Goal: Task Accomplishment & Management: Complete application form

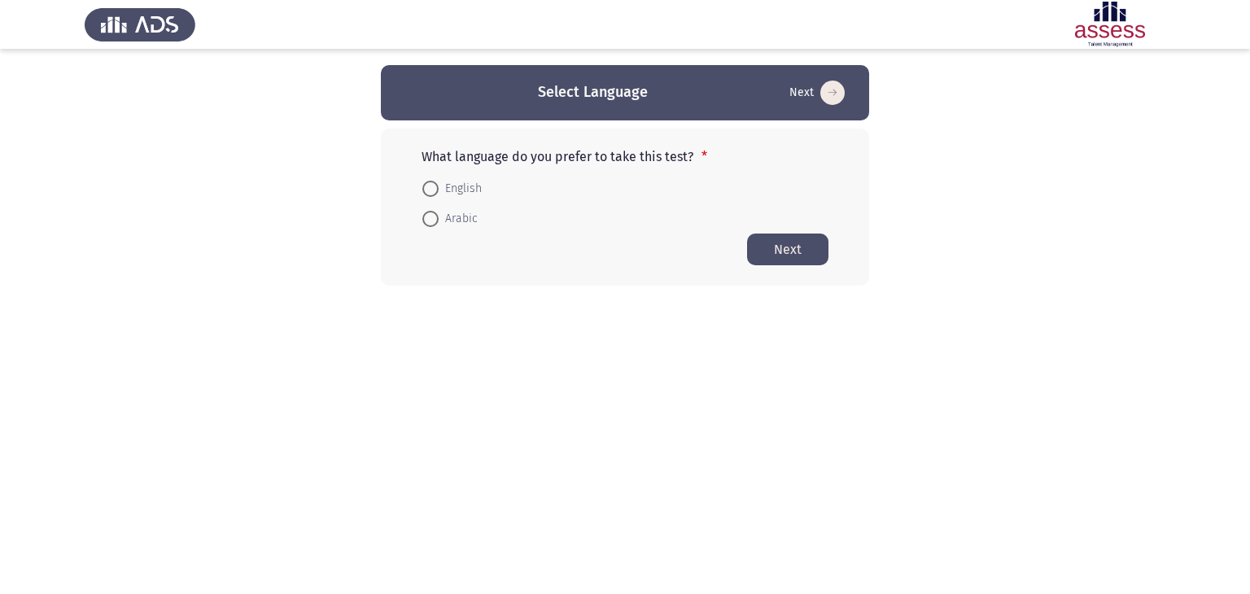
click at [531, 248] on div "What language do you prefer to take this test? * English Arabic Next" at bounding box center [625, 207] width 488 height 157
click at [442, 216] on span "Arabic" at bounding box center [458, 219] width 39 height 20
click at [439, 216] on input "Arabic" at bounding box center [430, 219] width 16 height 16
radio input "true"
click at [798, 254] on button "Next" at bounding box center [787, 249] width 81 height 32
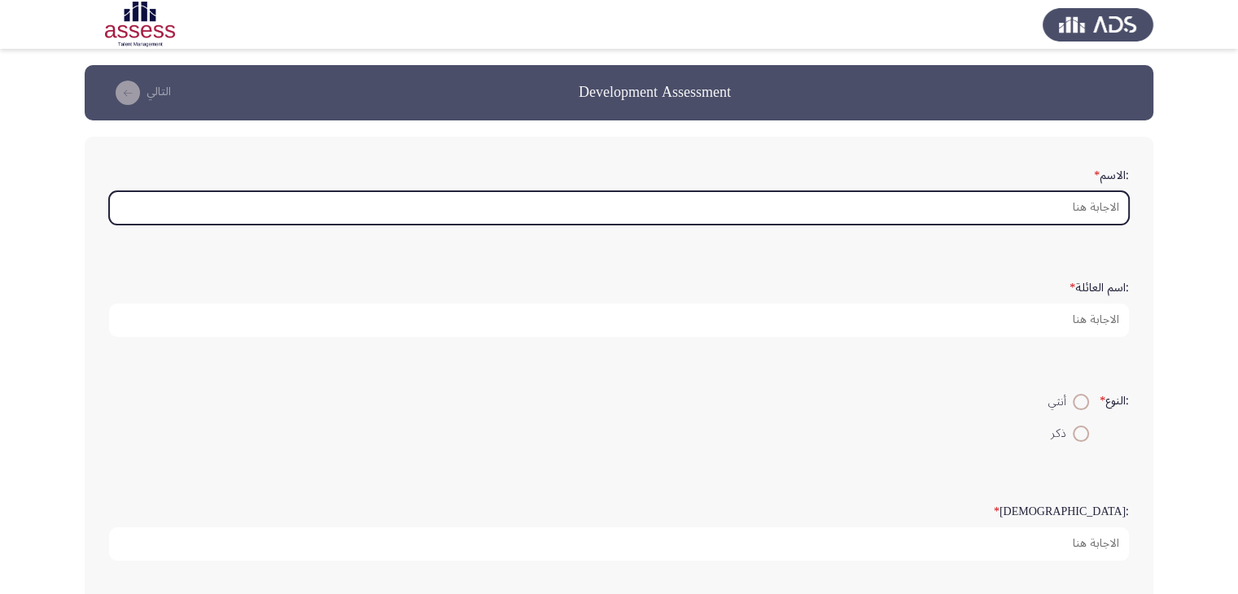
click at [1038, 203] on input ":الاسم *" at bounding box center [619, 207] width 1020 height 33
type input "d"
type input "a"
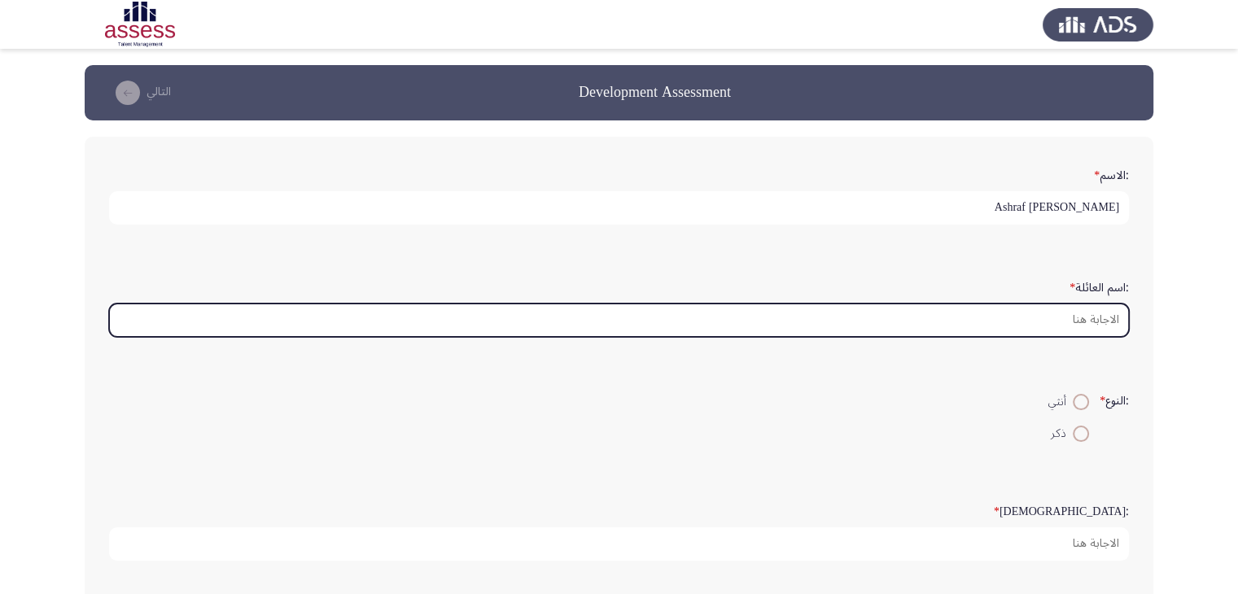
click at [1081, 312] on input ":اسم العائلة *" at bounding box center [619, 320] width 1020 height 33
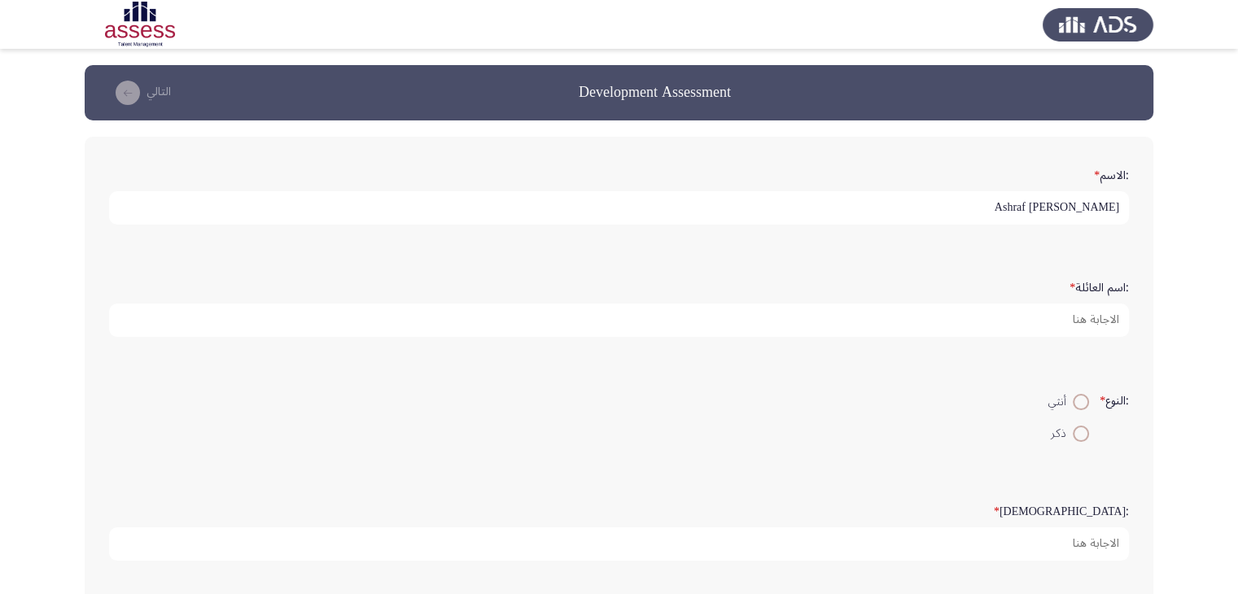
drag, startPoint x: 1058, startPoint y: 203, endPoint x: 1227, endPoint y: 201, distance: 169.3
click at [1227, 201] on app-assessment-container "Development Assessment التالي :الاسم * [PERSON_NAME] :اسم العائلة * :النوع * أن…" at bounding box center [619, 542] width 1238 height 955
type input "Ashraf"
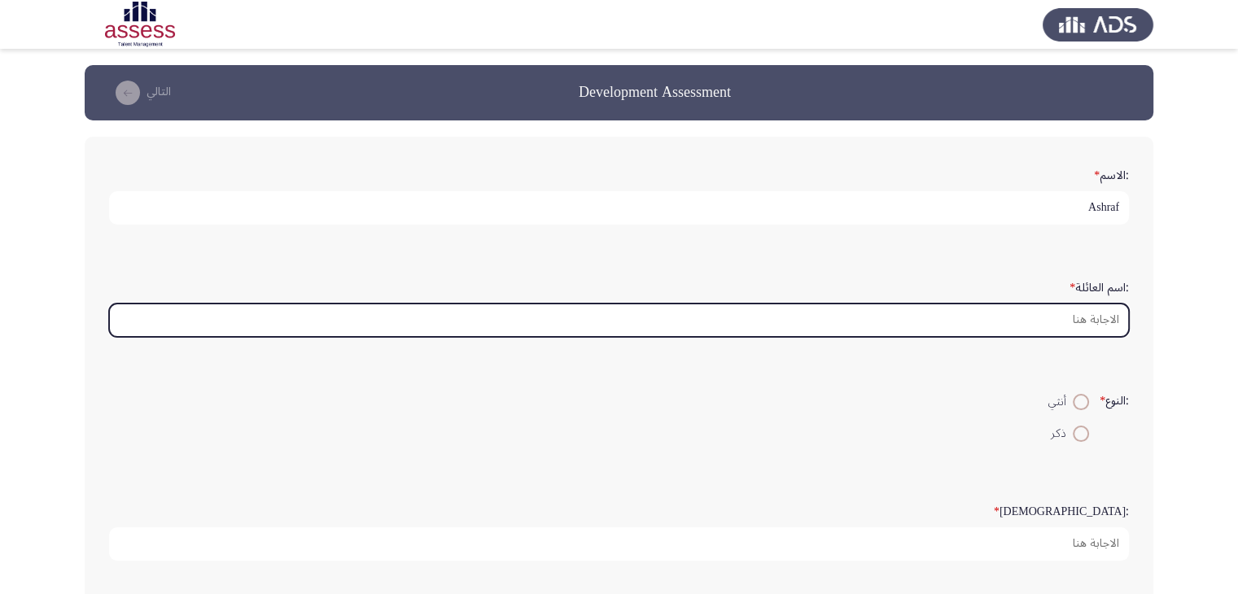
click at [1090, 318] on input ":اسم العائلة *" at bounding box center [619, 320] width 1020 height 33
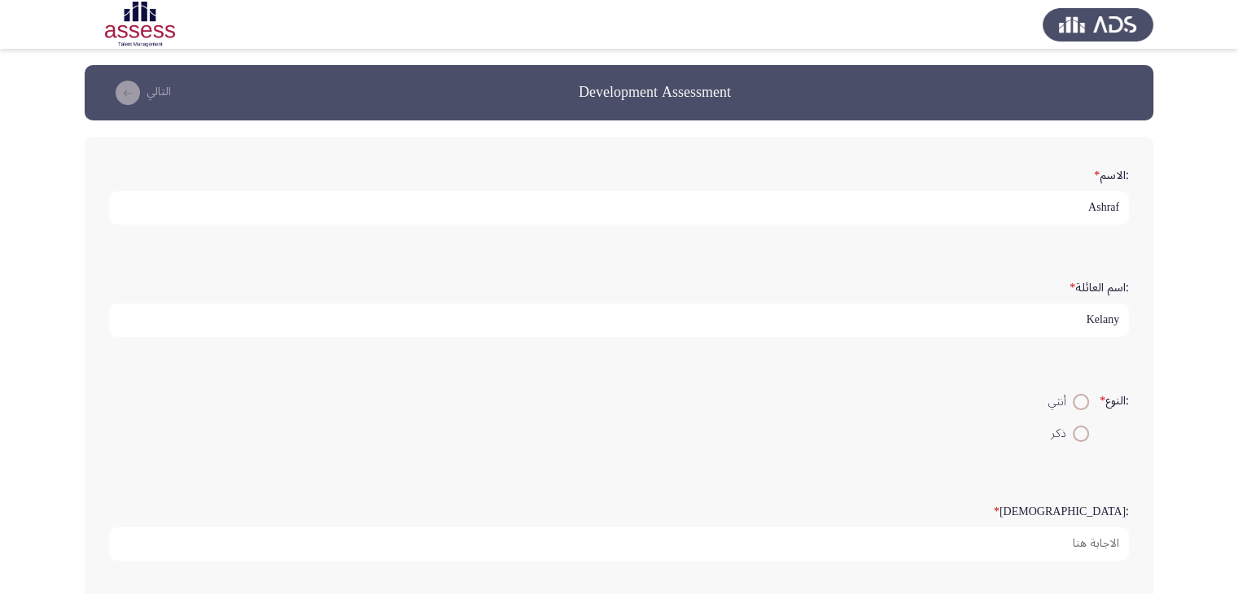
type input "Kelany"
click at [1068, 435] on span "ذكر" at bounding box center [1062, 434] width 22 height 20
click at [1073, 435] on input "ذكر" at bounding box center [1081, 434] width 16 height 16
radio input "true"
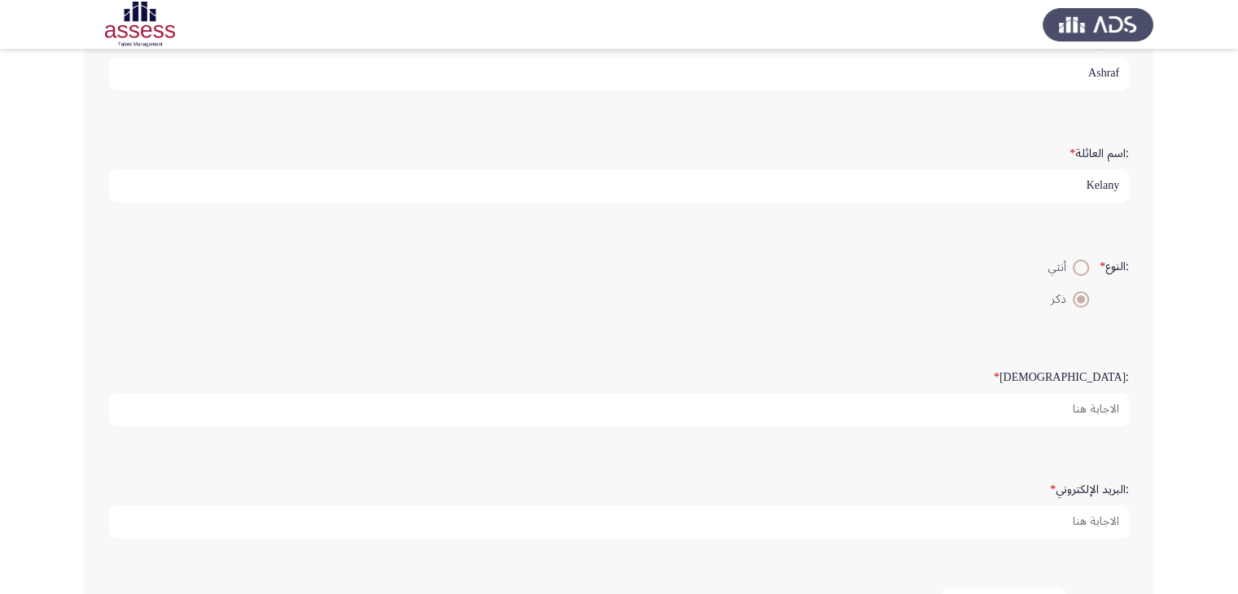
scroll to position [163, 0]
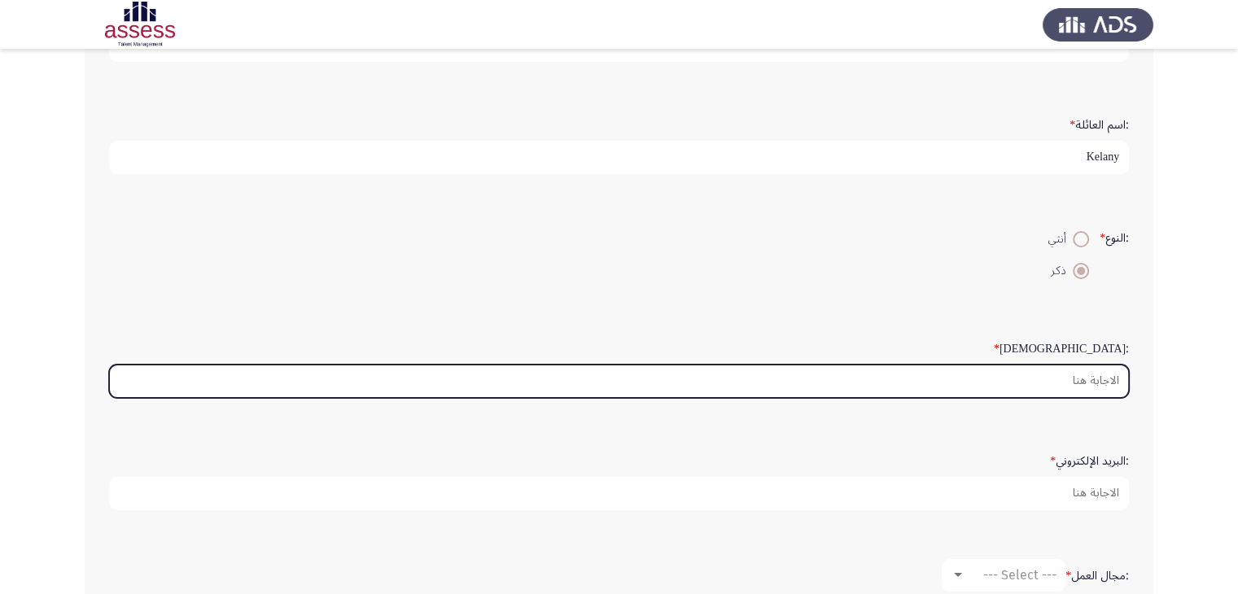
click at [1068, 365] on input ":السن *" at bounding box center [619, 381] width 1020 height 33
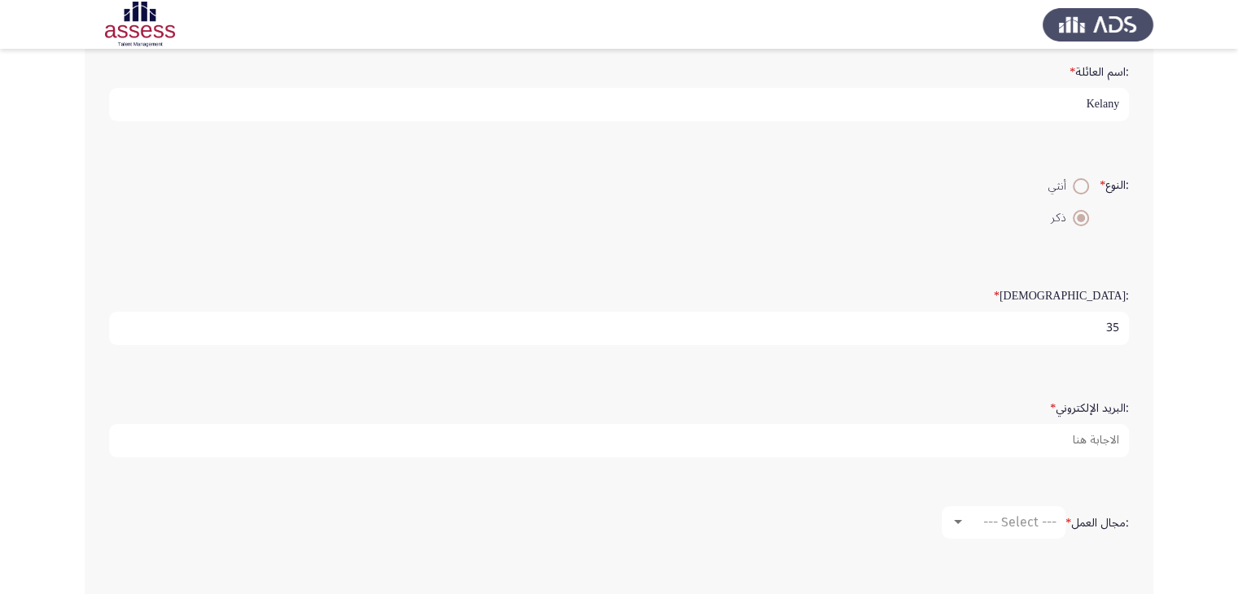
scroll to position [244, 0]
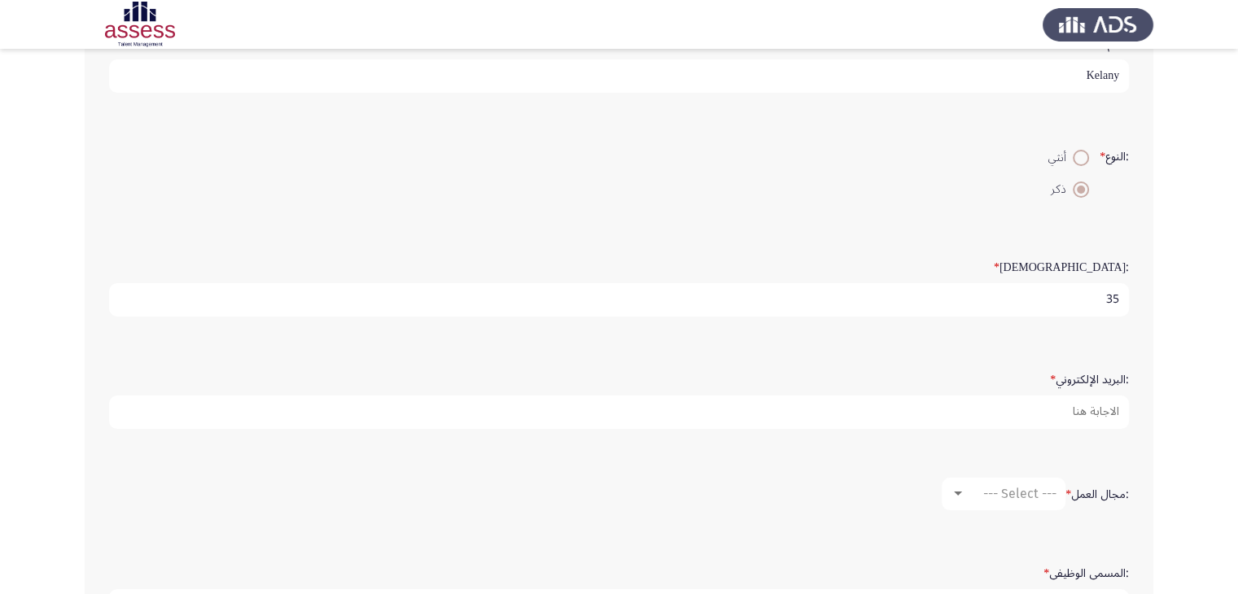
type input "35"
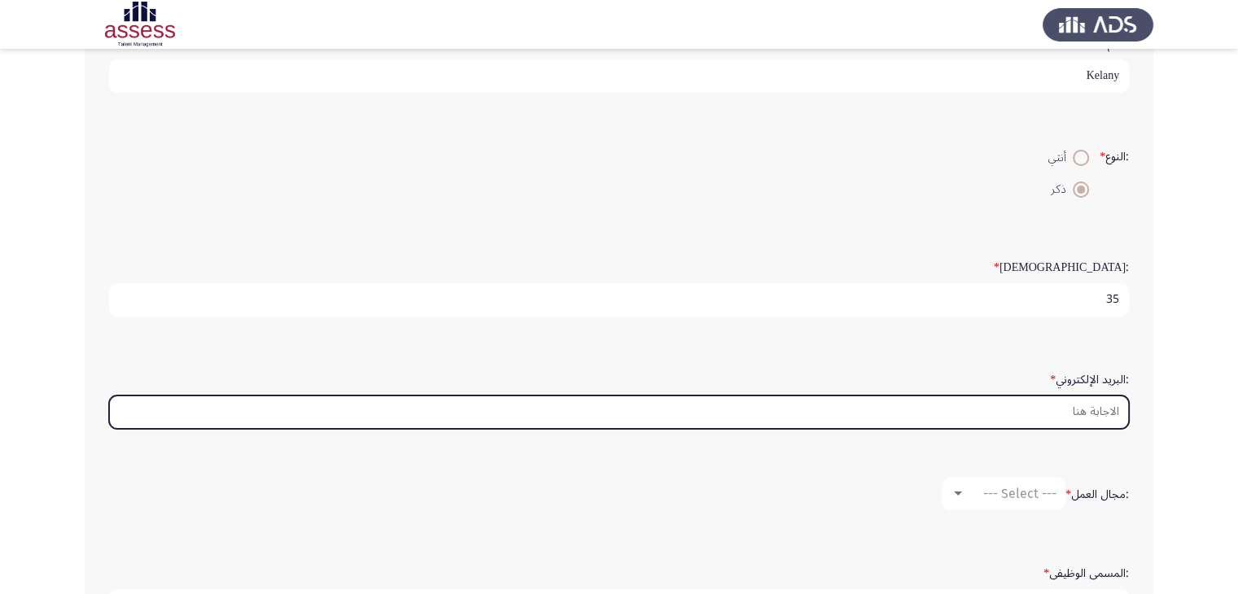
click at [1040, 399] on input ":البريد الإلكتروني *" at bounding box center [619, 412] width 1020 height 33
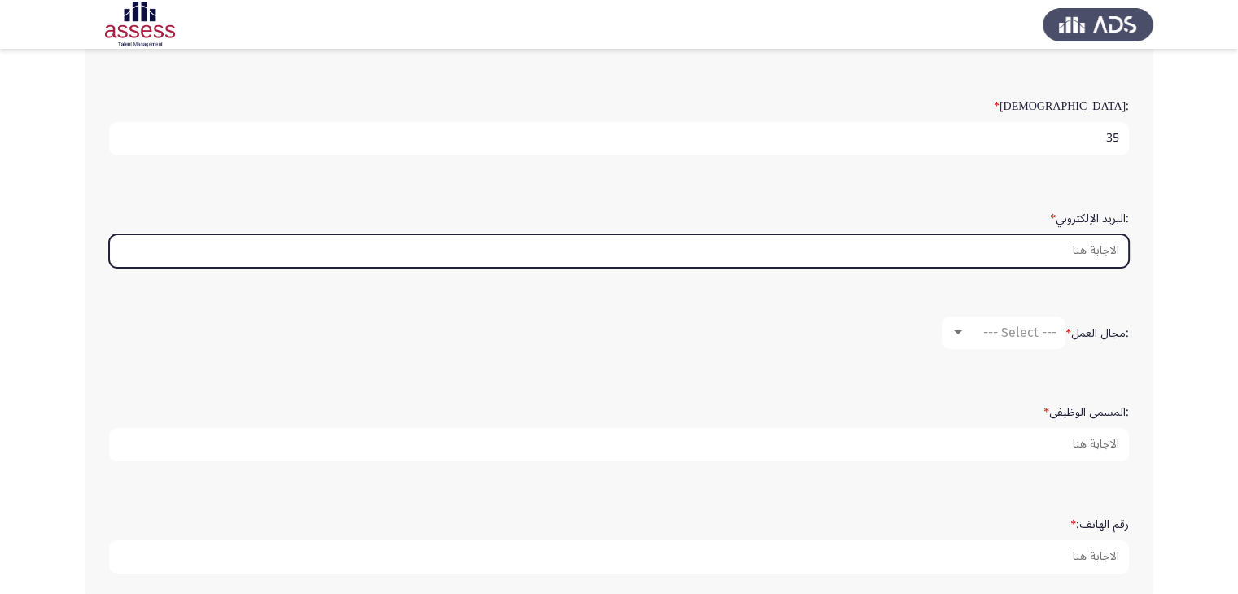
scroll to position [407, 0]
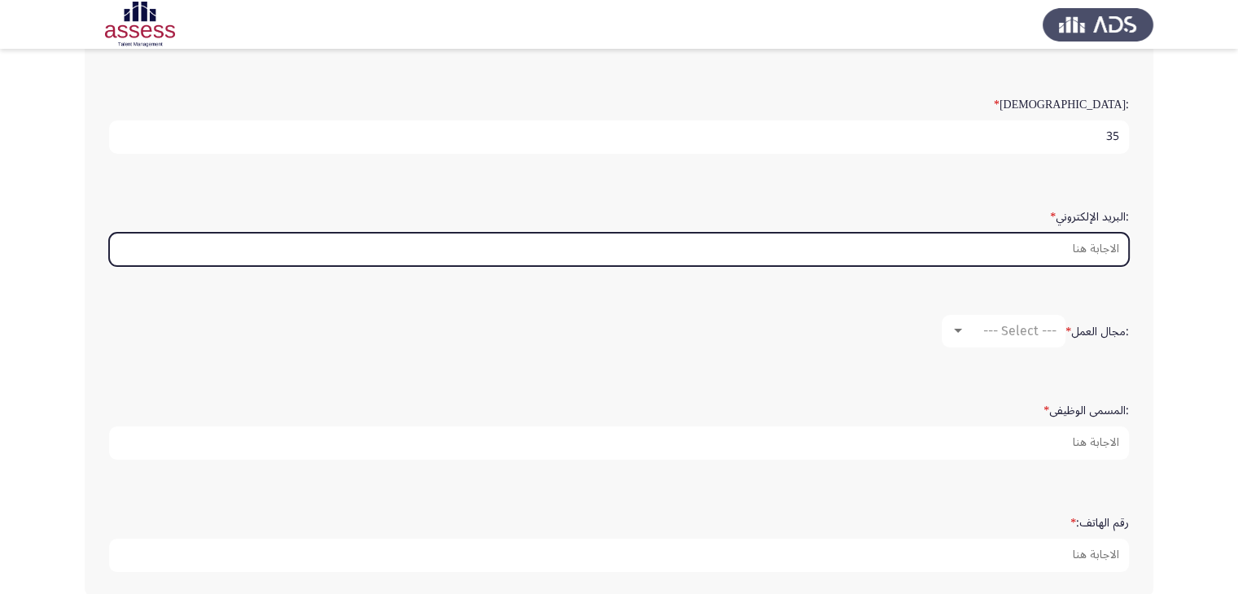
click at [1100, 251] on input ":البريد الإلكتروني *" at bounding box center [619, 249] width 1020 height 33
click at [1099, 243] on input "Ashraf>adel" at bounding box center [619, 249] width 1020 height 33
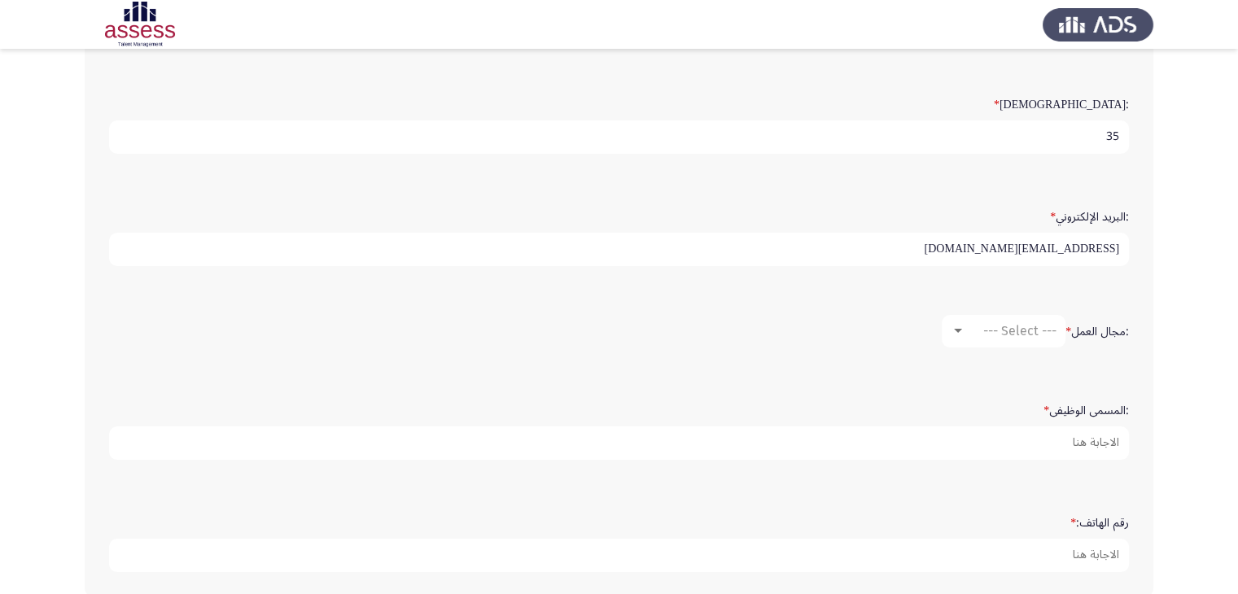
type input "[EMAIL_ADDRESS][DOMAIN_NAME]"
click at [1016, 328] on span "--- Select ---" at bounding box center [1019, 330] width 73 height 15
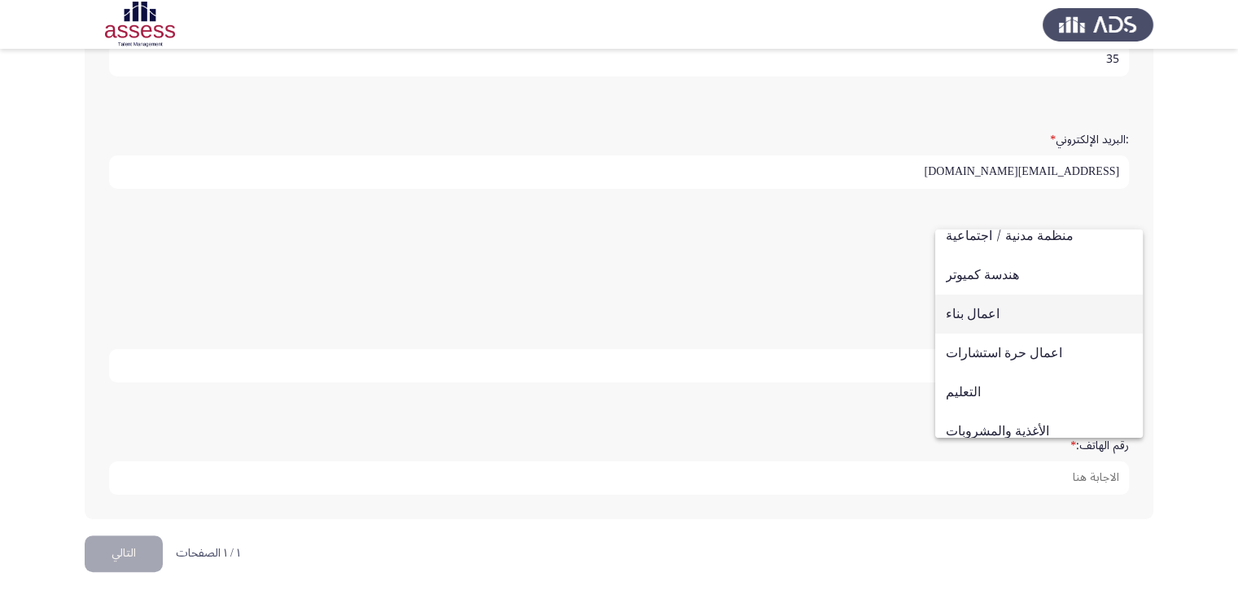
scroll to position [127, 0]
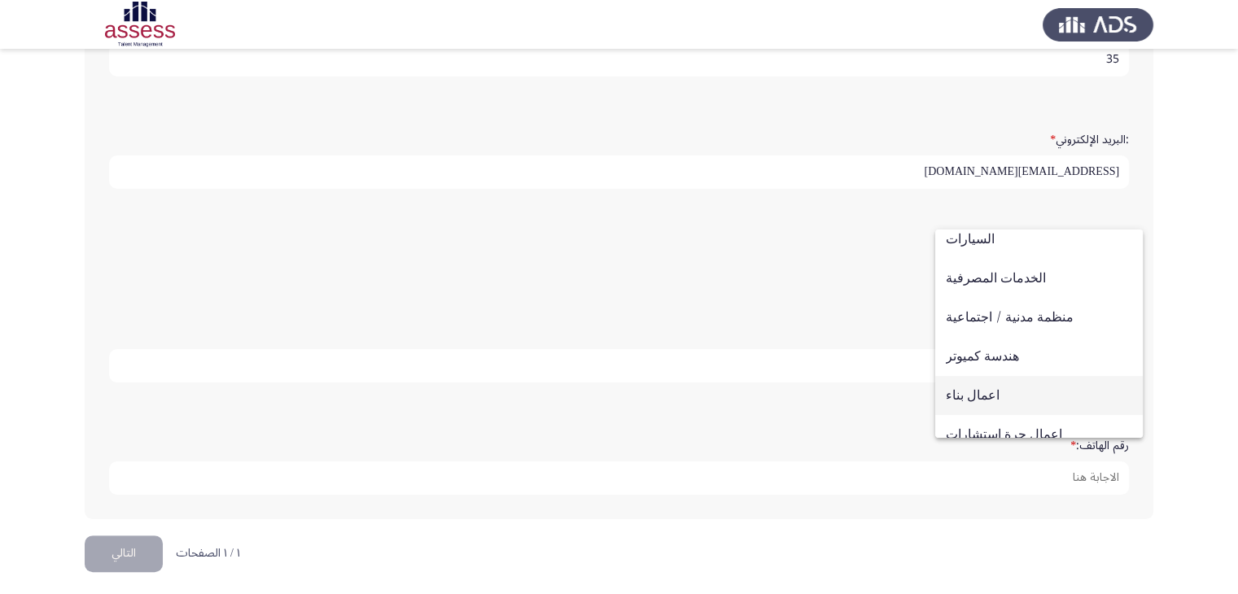
click at [1009, 391] on span "اعمال بناء" at bounding box center [1039, 395] width 186 height 39
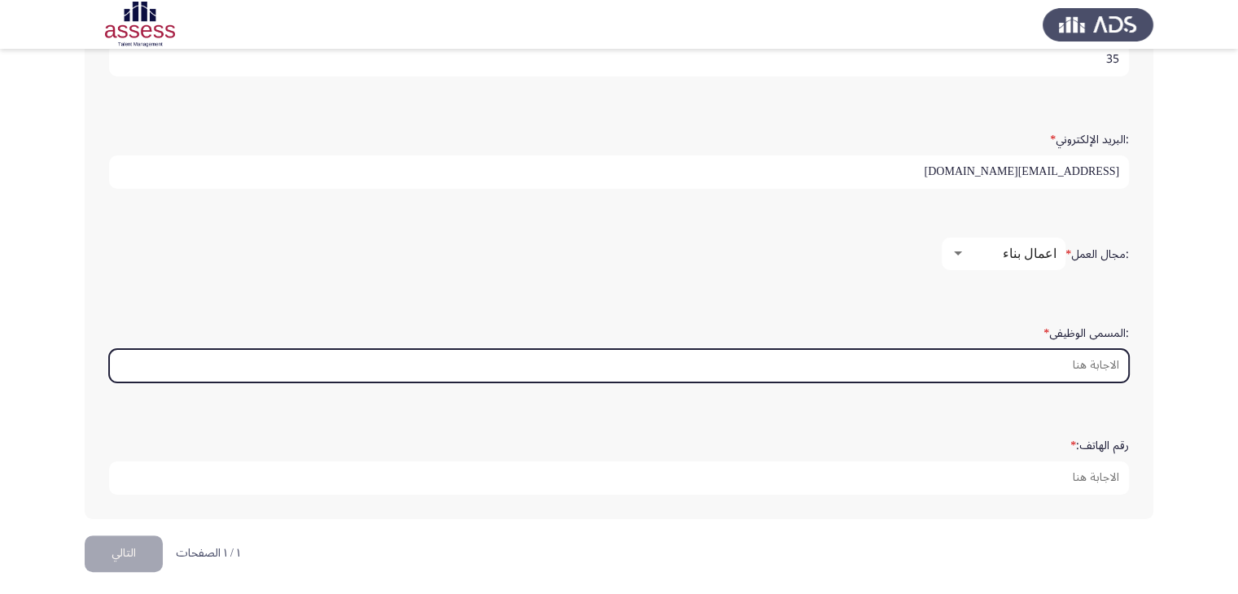
click at [954, 374] on input ":المسمى الوظيفى *" at bounding box center [619, 365] width 1020 height 33
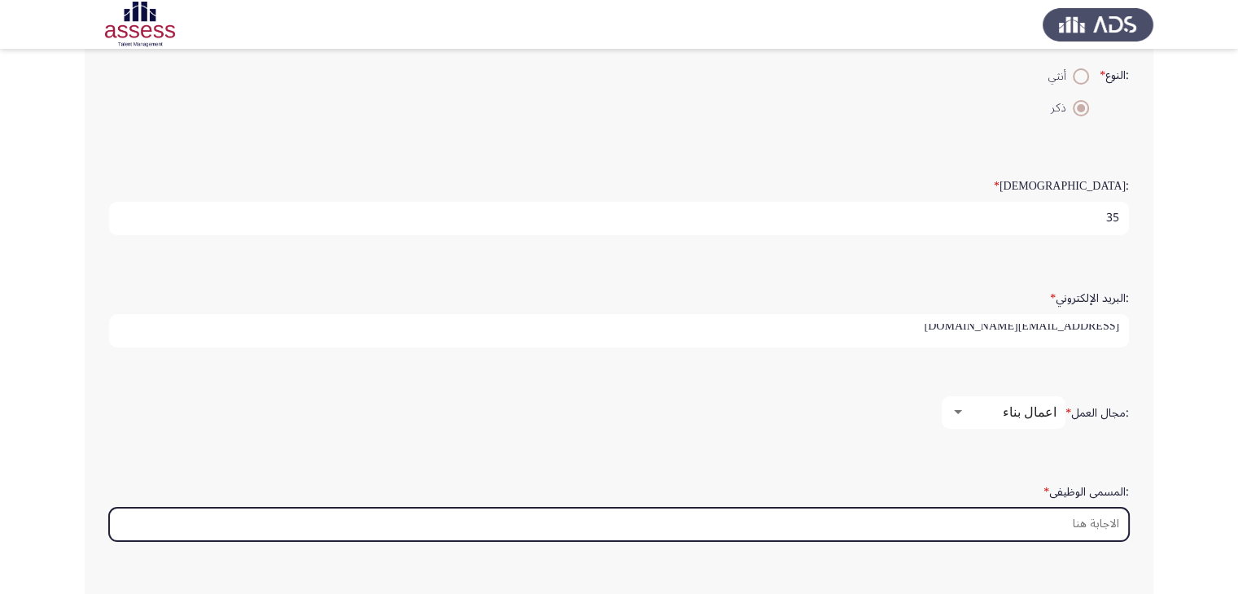
scroll to position [5, 0]
click at [1020, 518] on input ":المسمى الوظيفى *" at bounding box center [619, 524] width 1020 height 33
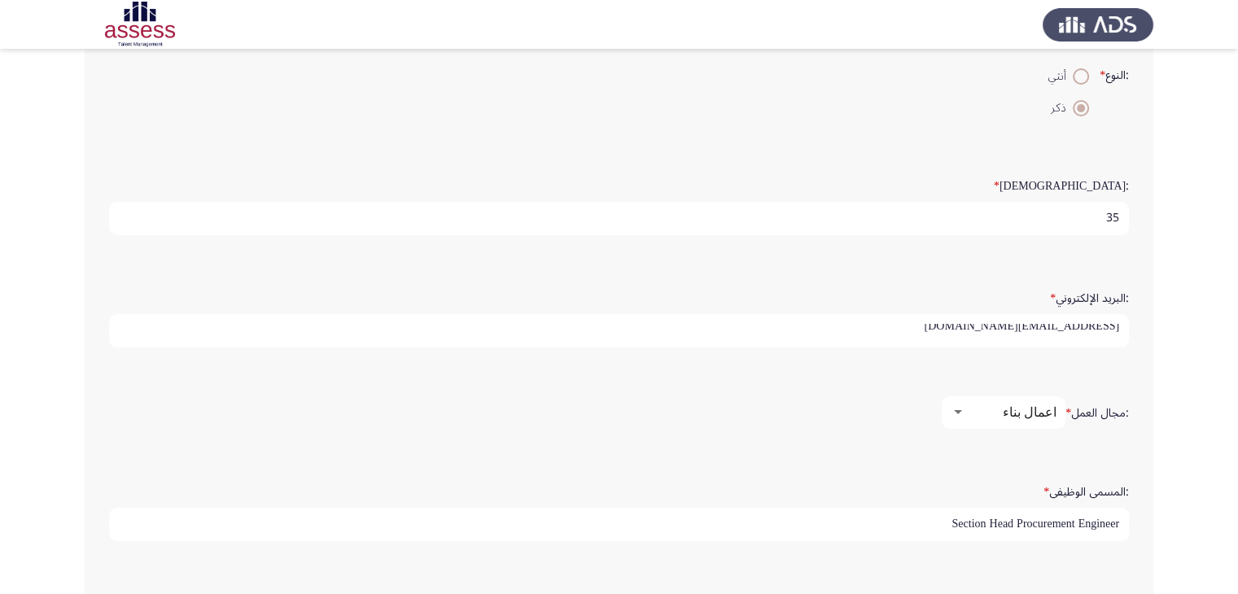
click at [820, 508] on input "Section Head Procurement Engineer" at bounding box center [619, 524] width 1020 height 33
type input "Section Head Procurement Engineer"
click at [770, 457] on div ":المسمى الوظيفى * Section Head Procurement Engineer" at bounding box center [619, 509] width 1036 height 112
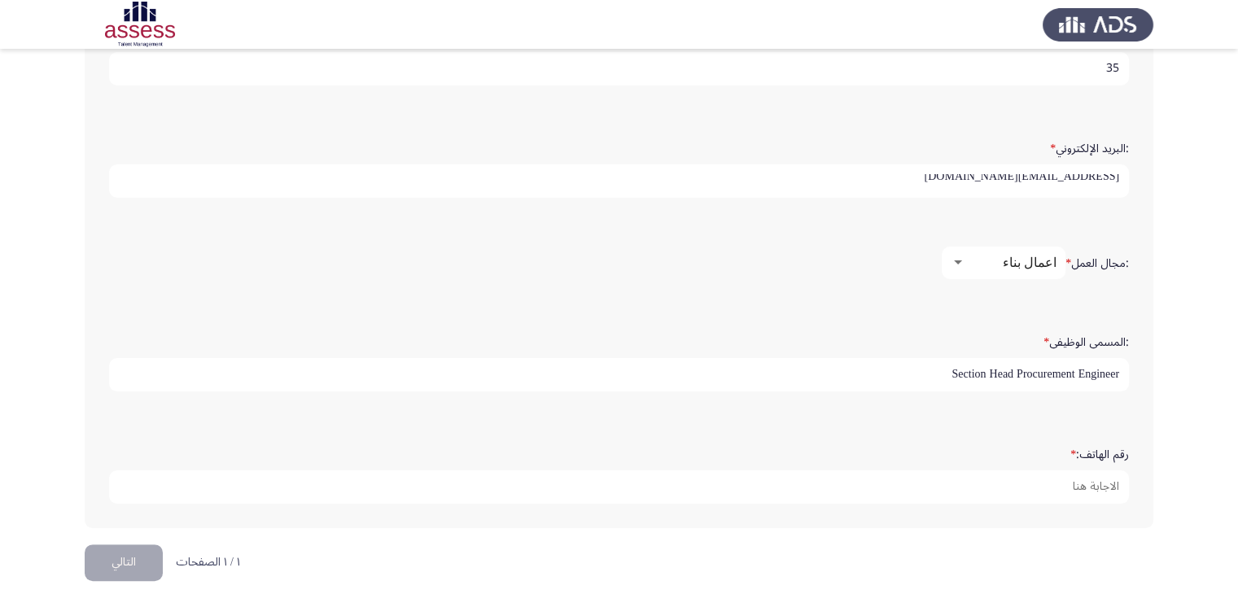
scroll to position [484, 0]
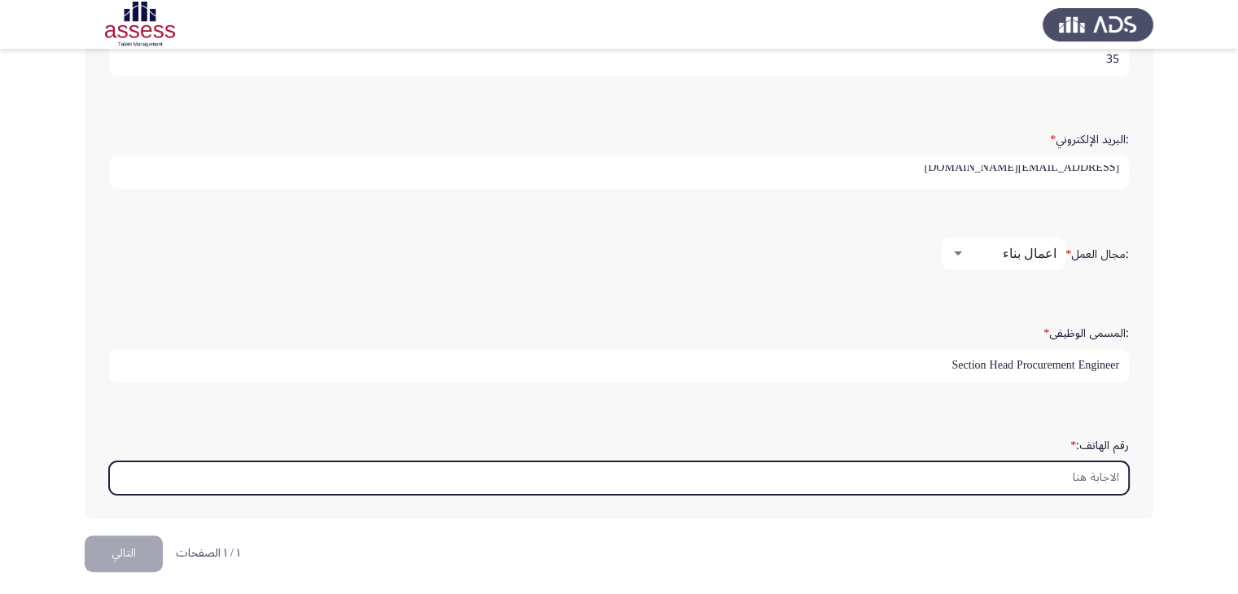
click at [999, 468] on input "رقم الهاتف: *" at bounding box center [619, 477] width 1020 height 33
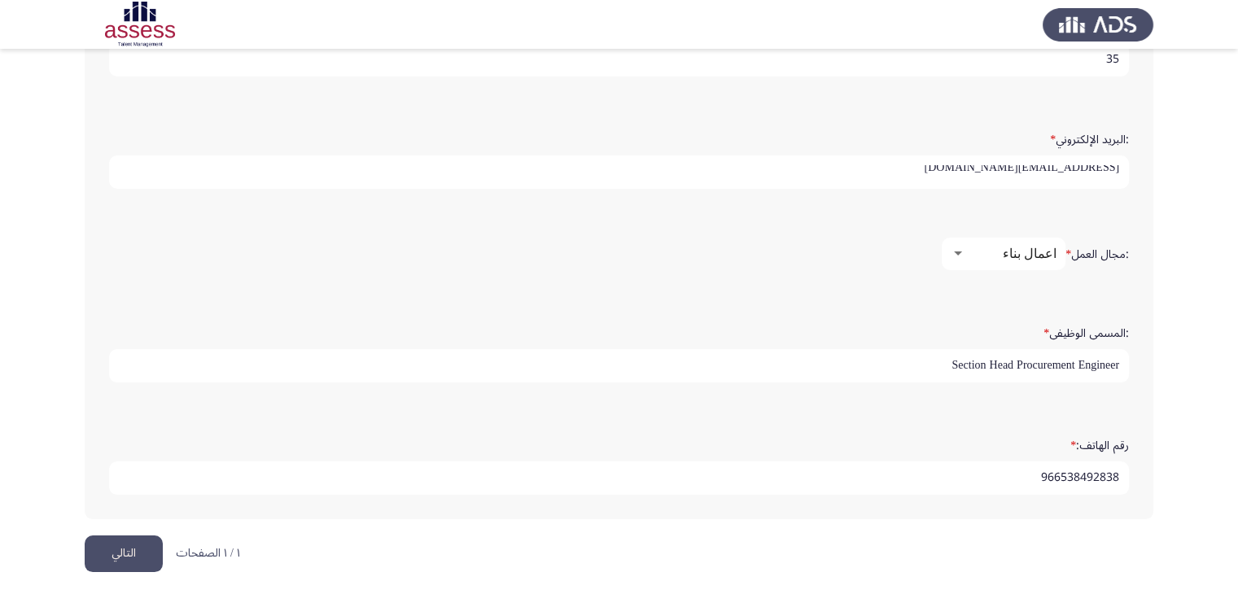
type input "966538492838"
click at [144, 540] on button "التالي" at bounding box center [124, 553] width 78 height 37
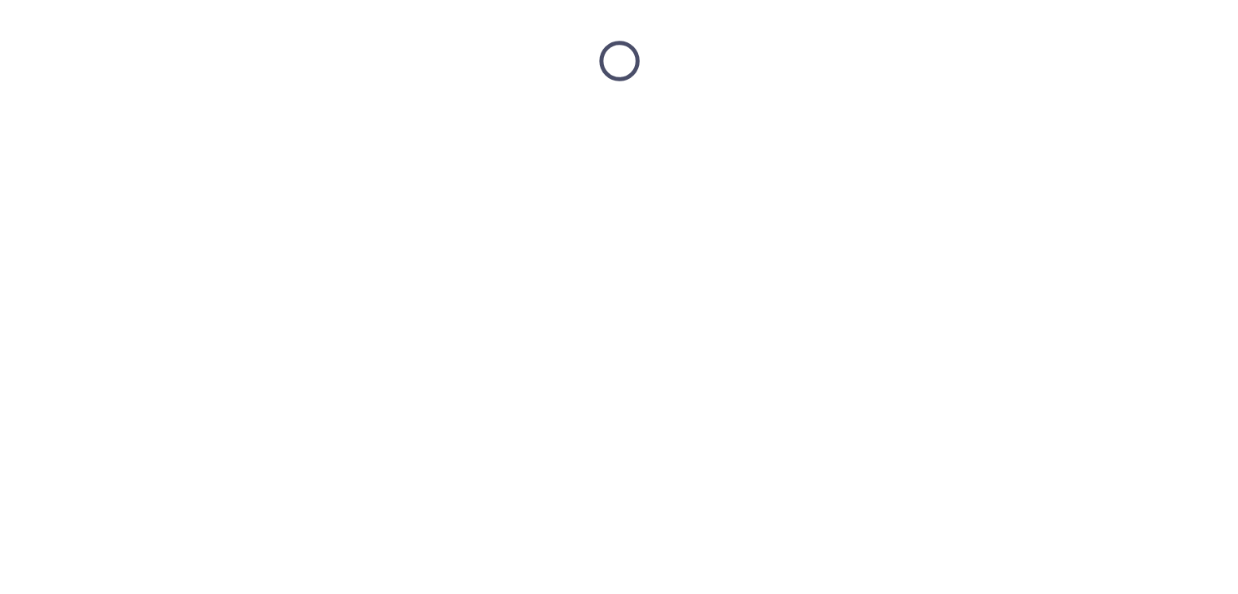
scroll to position [0, 0]
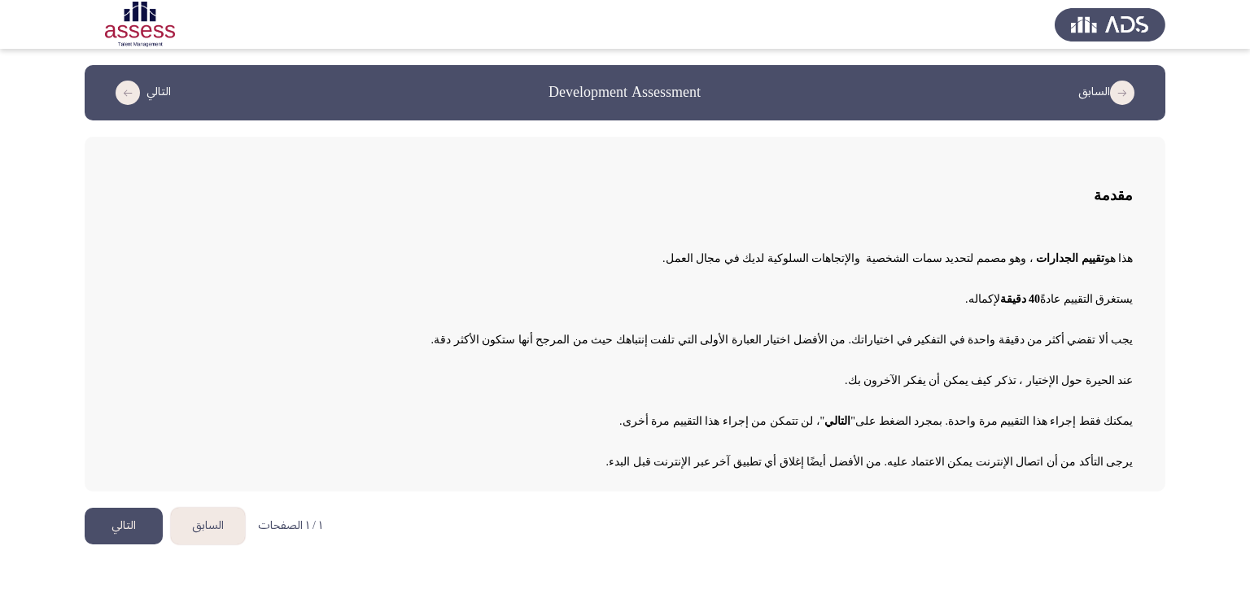
click at [113, 529] on button "التالي" at bounding box center [124, 526] width 78 height 37
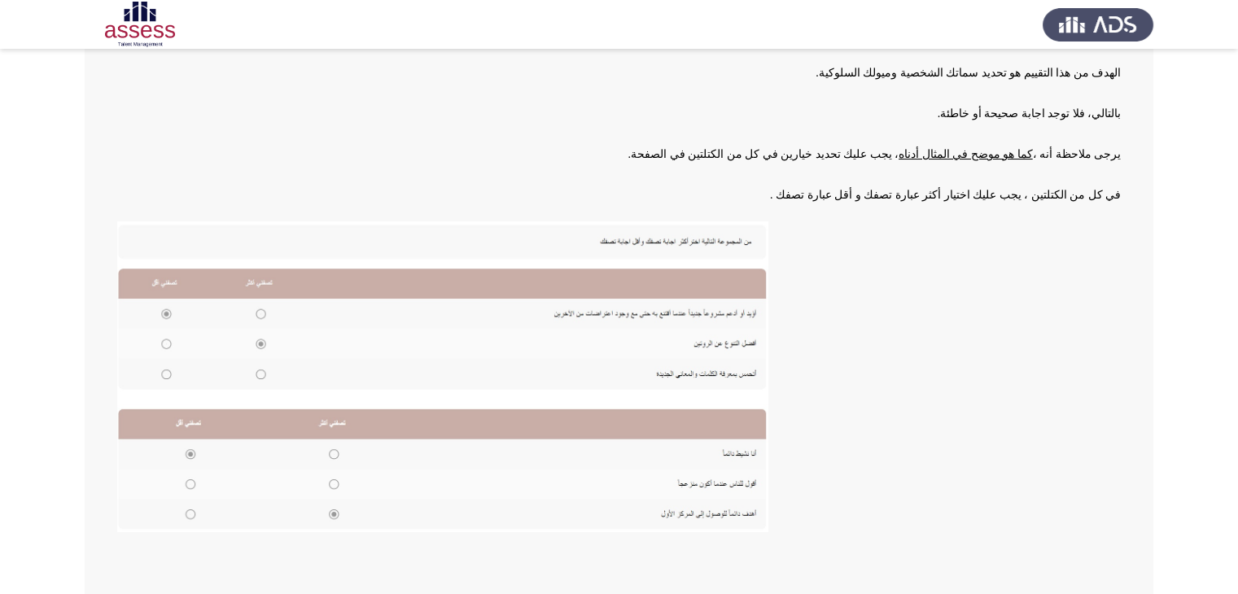
scroll to position [163, 0]
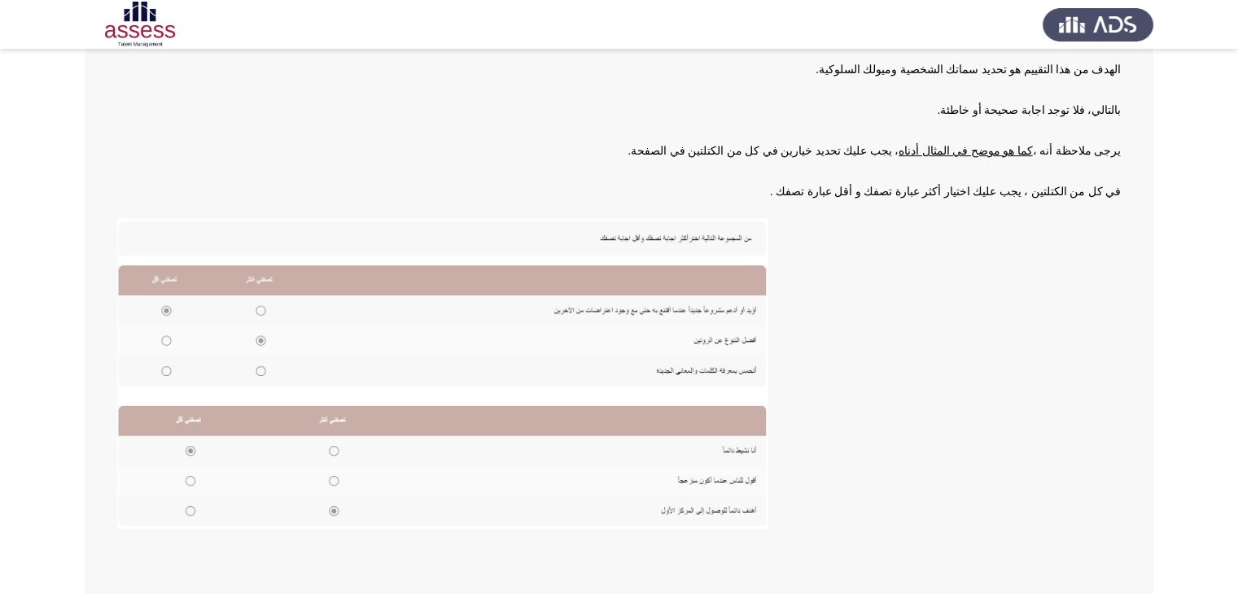
click at [218, 328] on img at bounding box center [442, 373] width 651 height 311
click at [173, 341] on img at bounding box center [442, 373] width 651 height 311
click at [172, 341] on img at bounding box center [442, 373] width 651 height 311
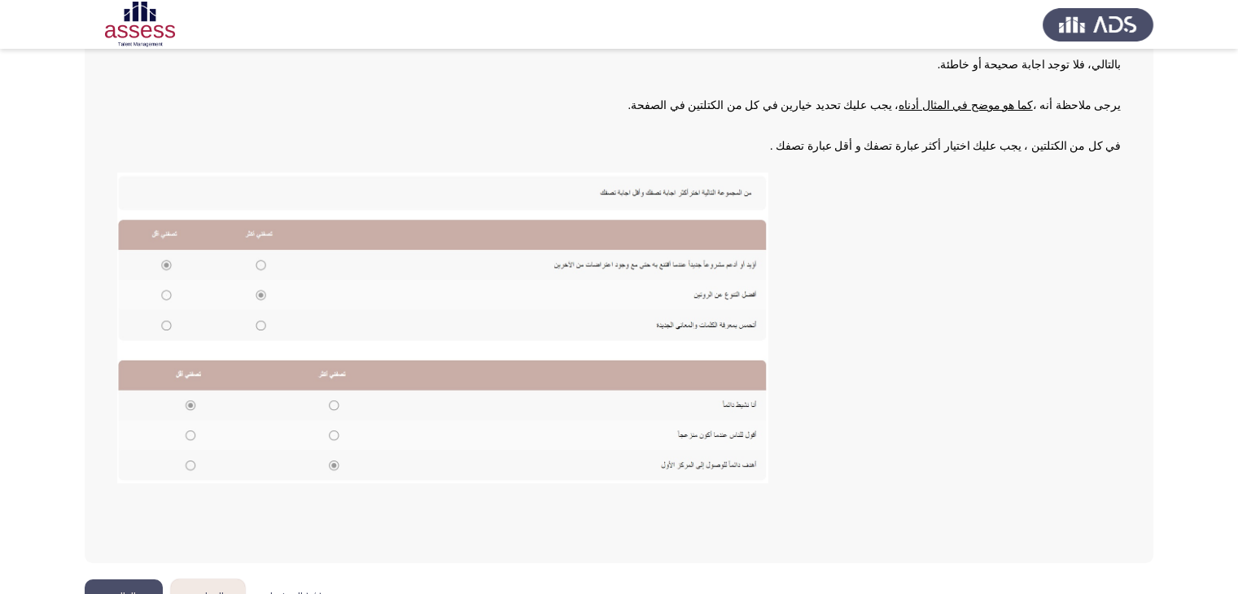
scroll to position [244, 0]
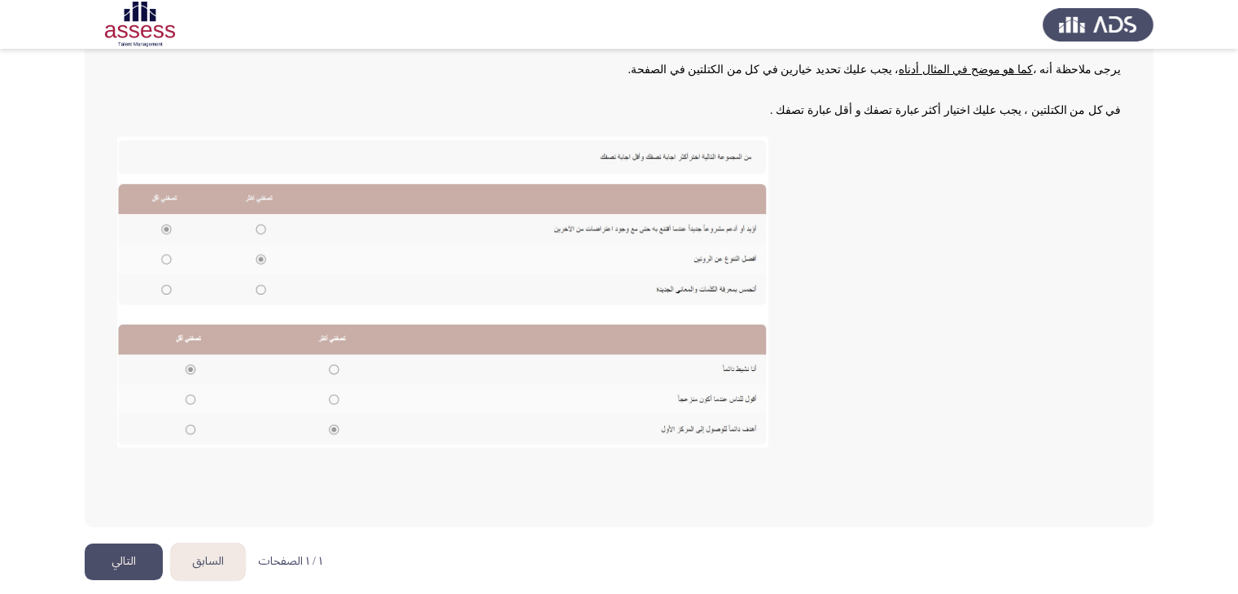
click at [214, 548] on button "السابق" at bounding box center [208, 562] width 74 height 37
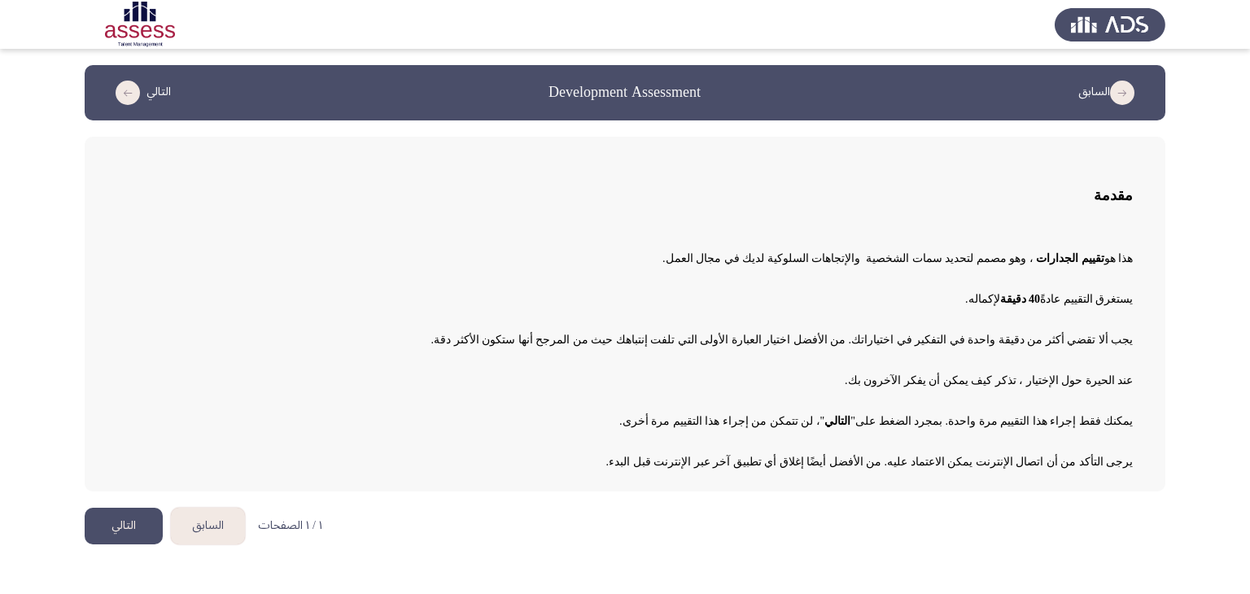
click at [607, 371] on p "عند الحيرة حول الإختيار ، تذكر كيف يمكن أن يفكر الآخرون بك ." at bounding box center [625, 380] width 1016 height 28
click at [124, 521] on button "التالي" at bounding box center [124, 526] width 78 height 37
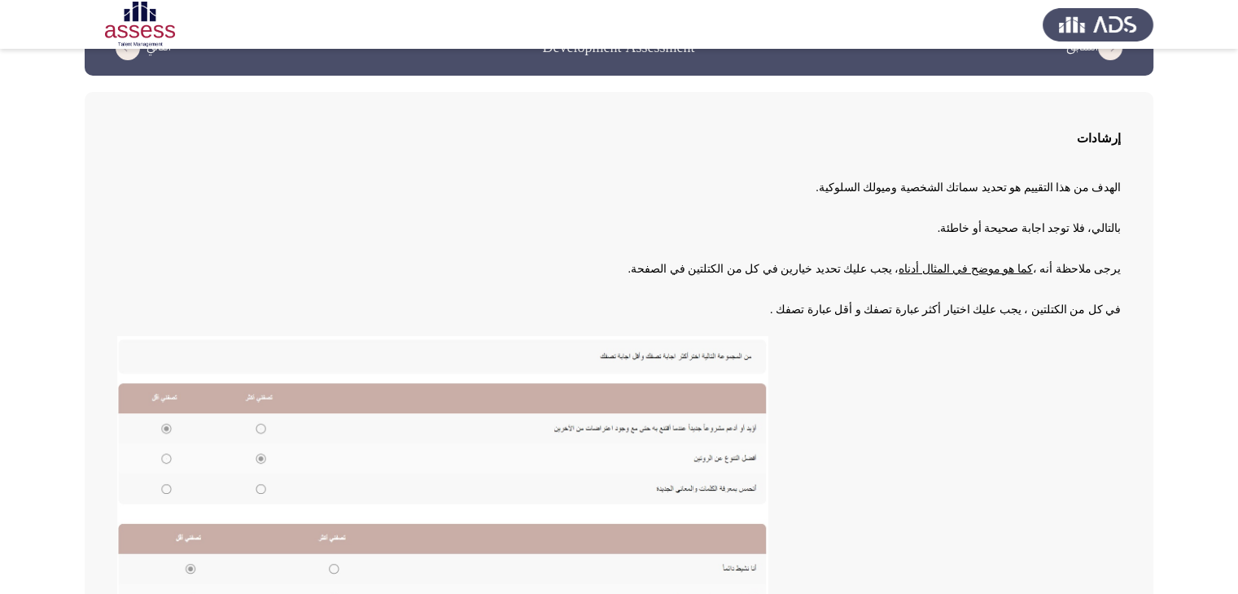
scroll to position [81, 0]
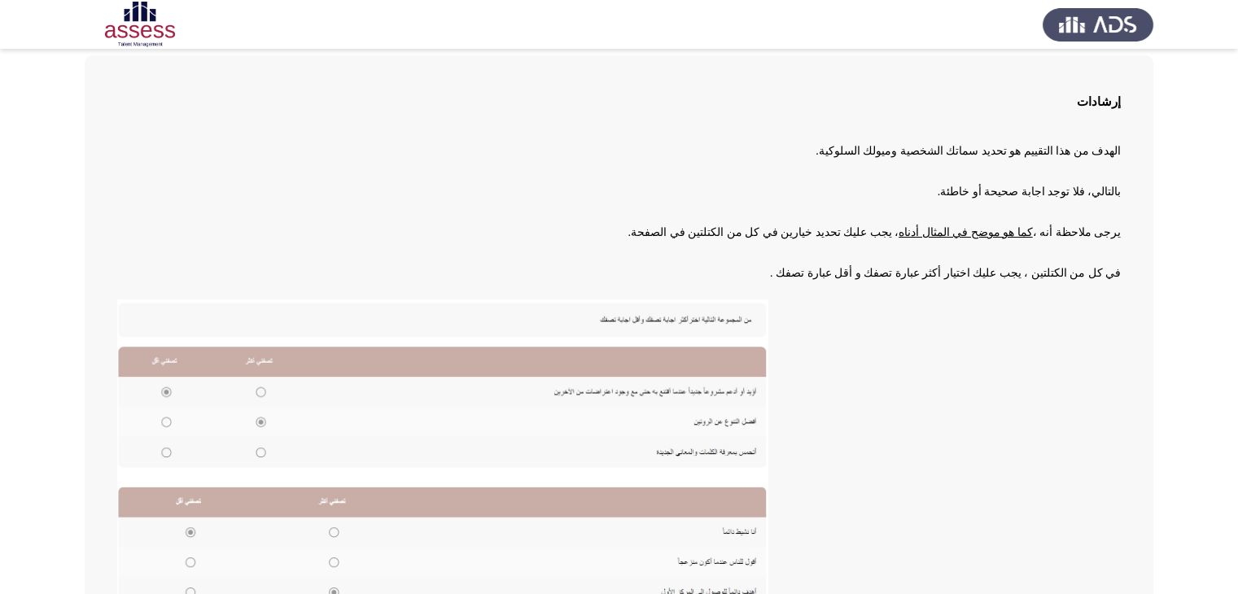
click at [666, 282] on p "في كل من الكتلتين ، يجب عليك اختيار أكثر عبارة تصفك و أقل عبارة تصفك ." at bounding box center [618, 273] width 1003 height 28
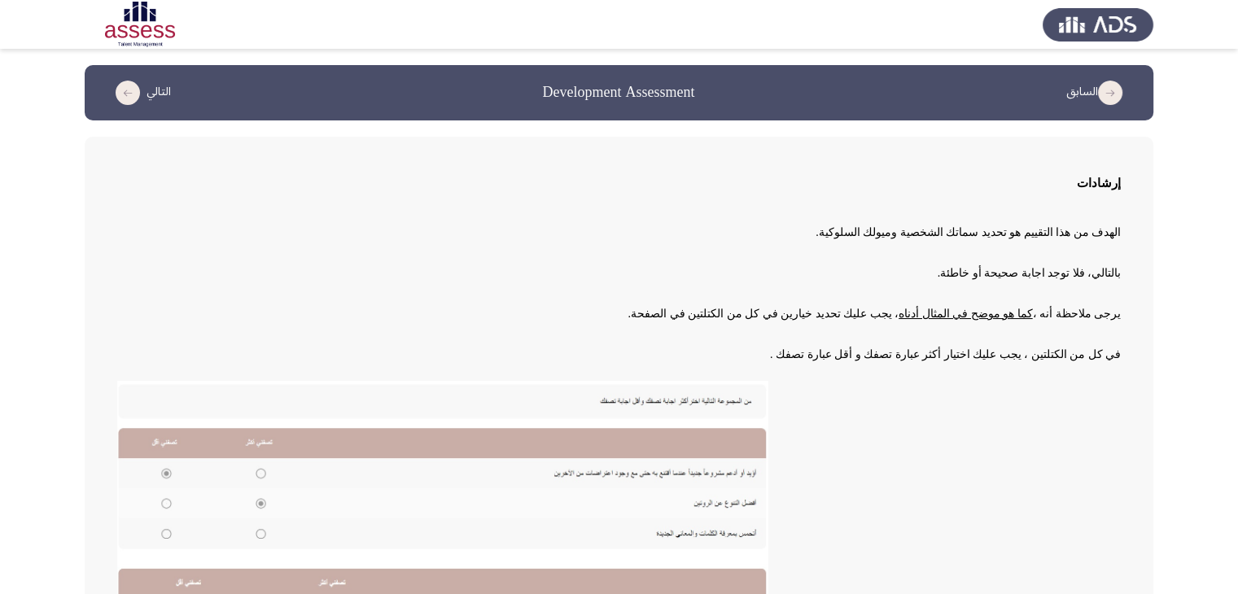
scroll to position [244, 0]
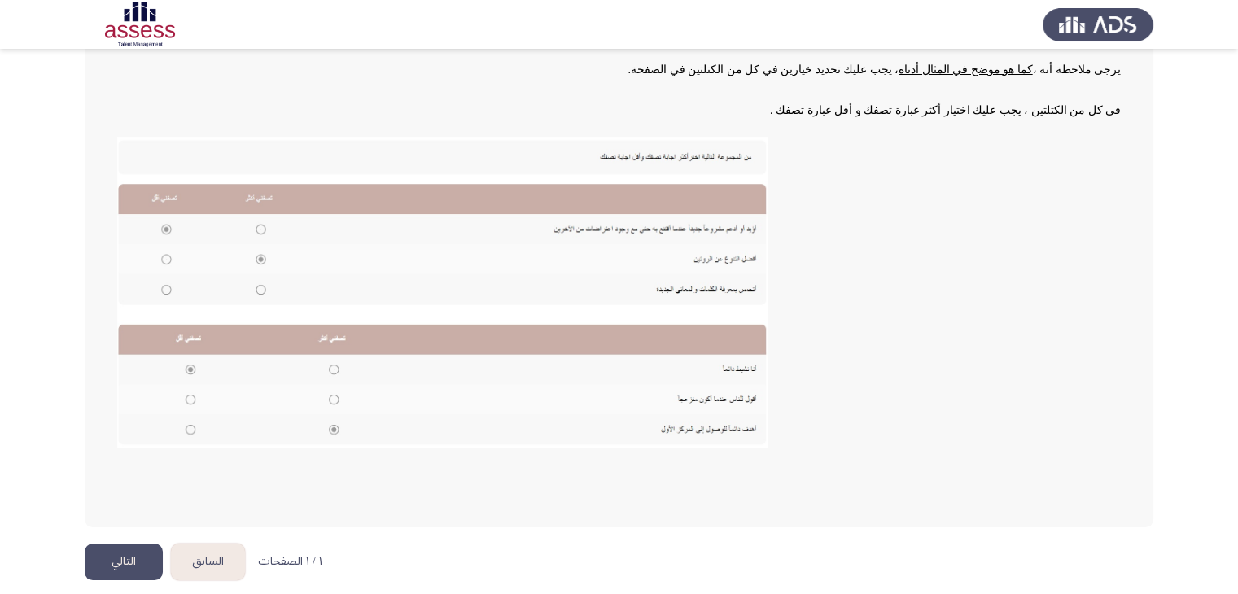
click at [217, 559] on button "السابق" at bounding box center [208, 562] width 74 height 37
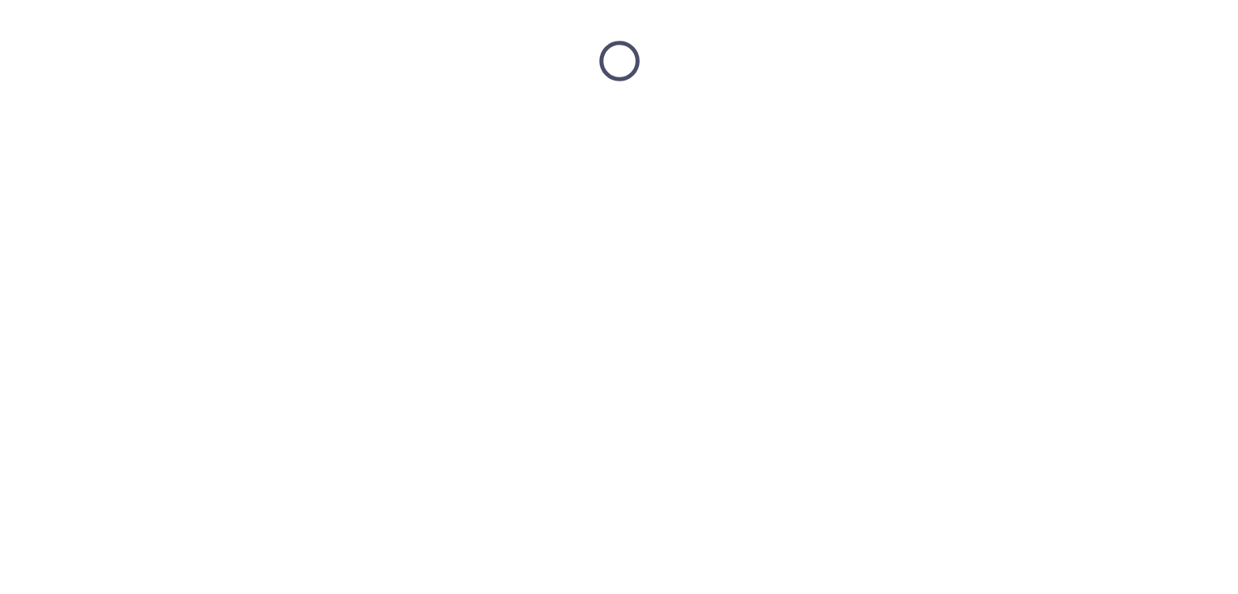
scroll to position [0, 0]
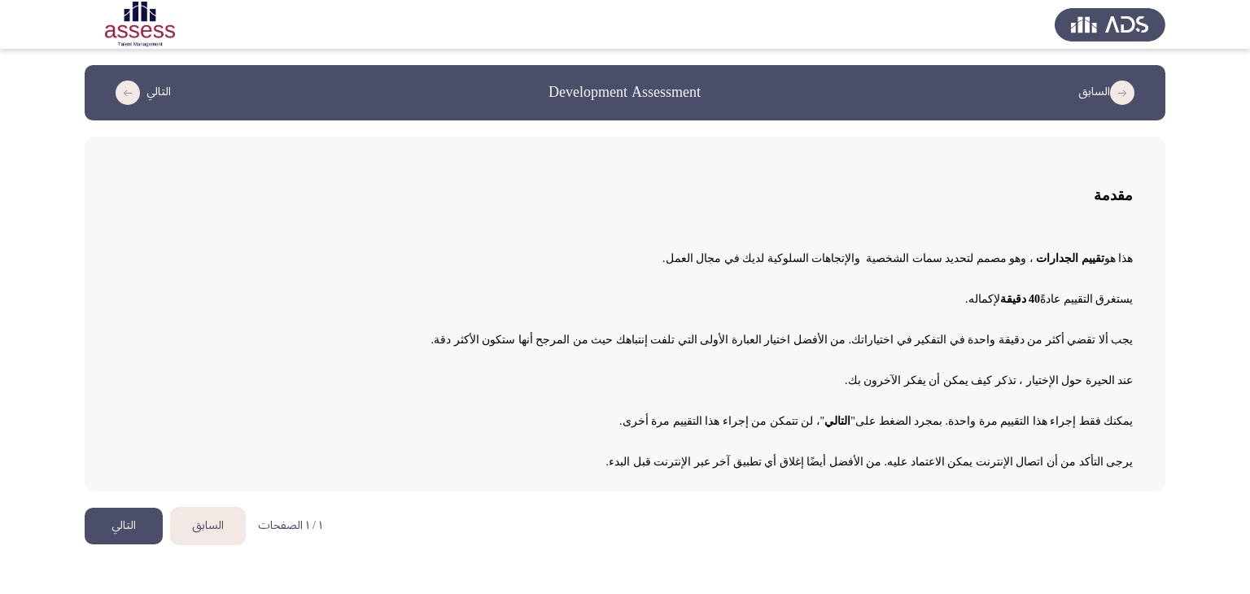
click at [696, 281] on div "هذا هو تقييم الجدارات ، وهو مصمم لتحديد سمات الشخصية والإتجاهات السلوكية لديك ف…" at bounding box center [625, 353] width 1016 height 244
click at [125, 531] on button "التالي" at bounding box center [124, 526] width 78 height 37
click at [625, 371] on p "عند الحيرة حول الإختيار ، تذكر كيف يمكن أن يفكر الآخرون بك ." at bounding box center [625, 380] width 1016 height 28
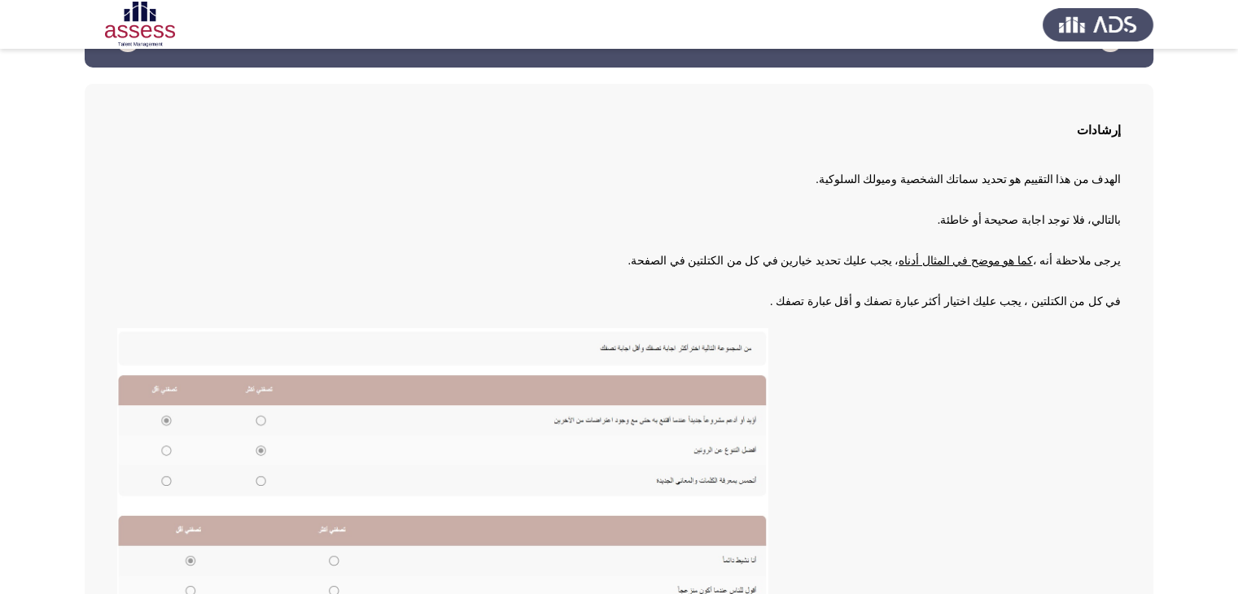
scroll to position [81, 0]
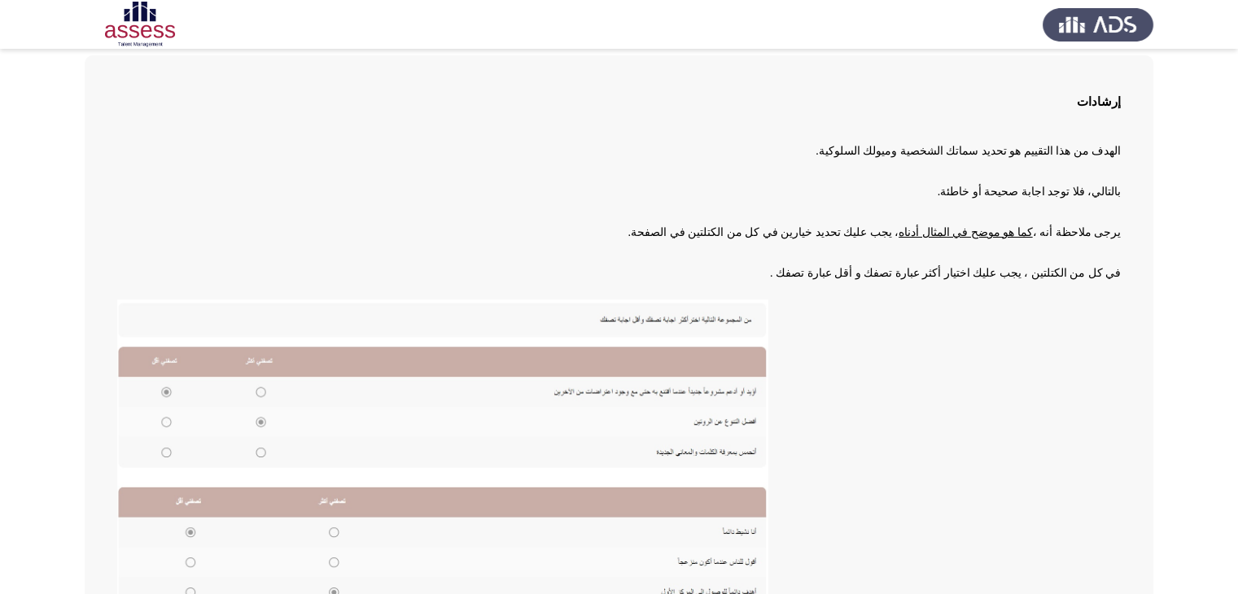
click at [1012, 231] on u "كما هو موضح في المثال أدناه" at bounding box center [965, 232] width 134 height 12
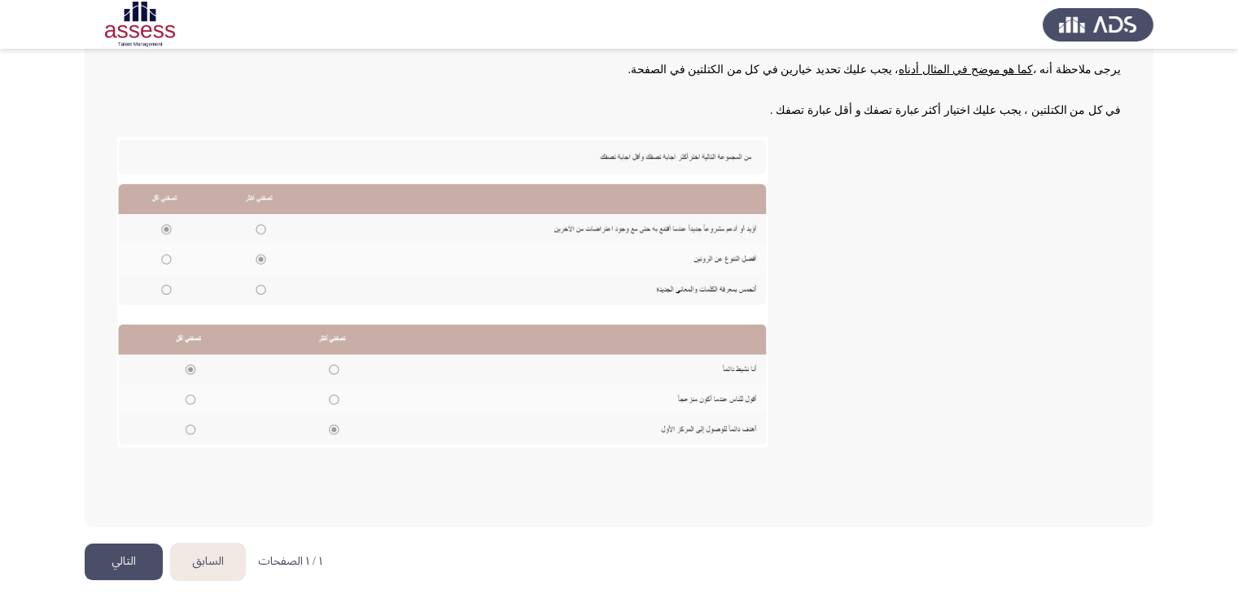
scroll to position [244, 0]
click at [113, 558] on button "التالي" at bounding box center [124, 562] width 78 height 37
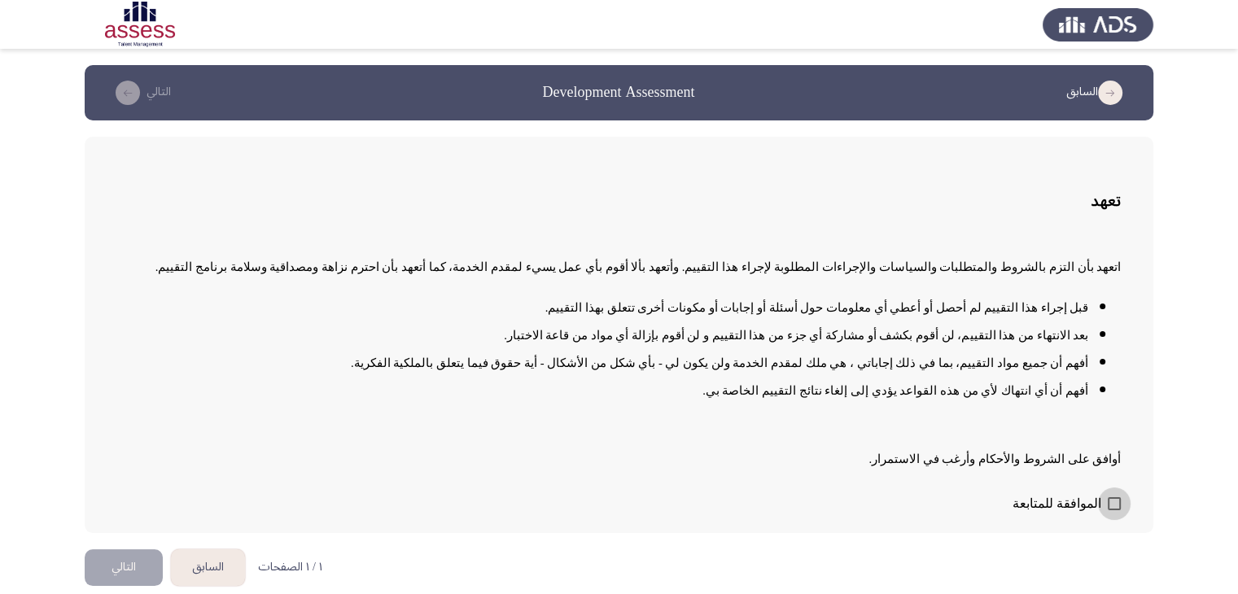
click at [1119, 505] on span at bounding box center [1114, 503] width 13 height 13
click at [1114, 510] on input "الموافقة للمتابعة" at bounding box center [1113, 510] width 1 height 1
checkbox input "true"
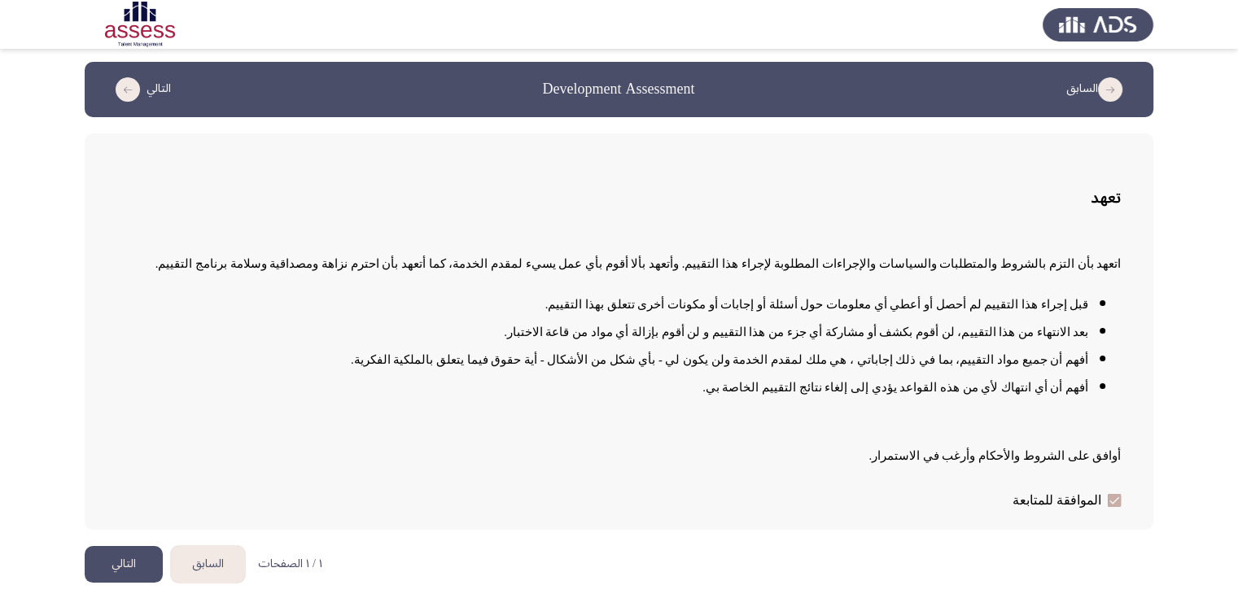
scroll to position [5, 0]
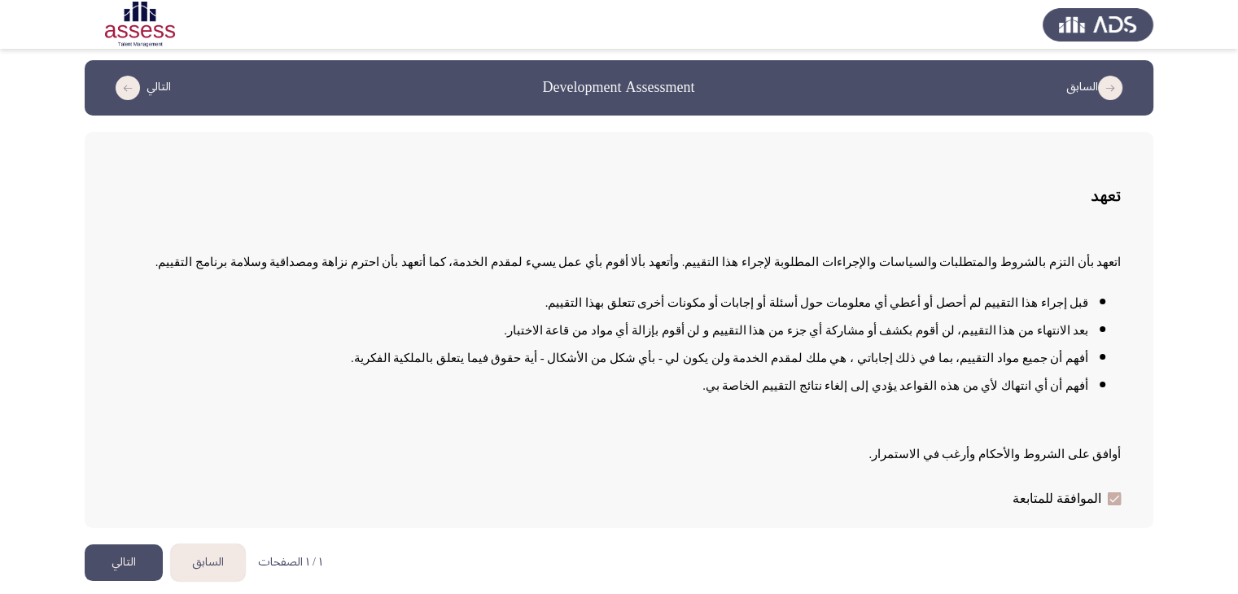
click at [129, 551] on button "التالي" at bounding box center [124, 562] width 78 height 37
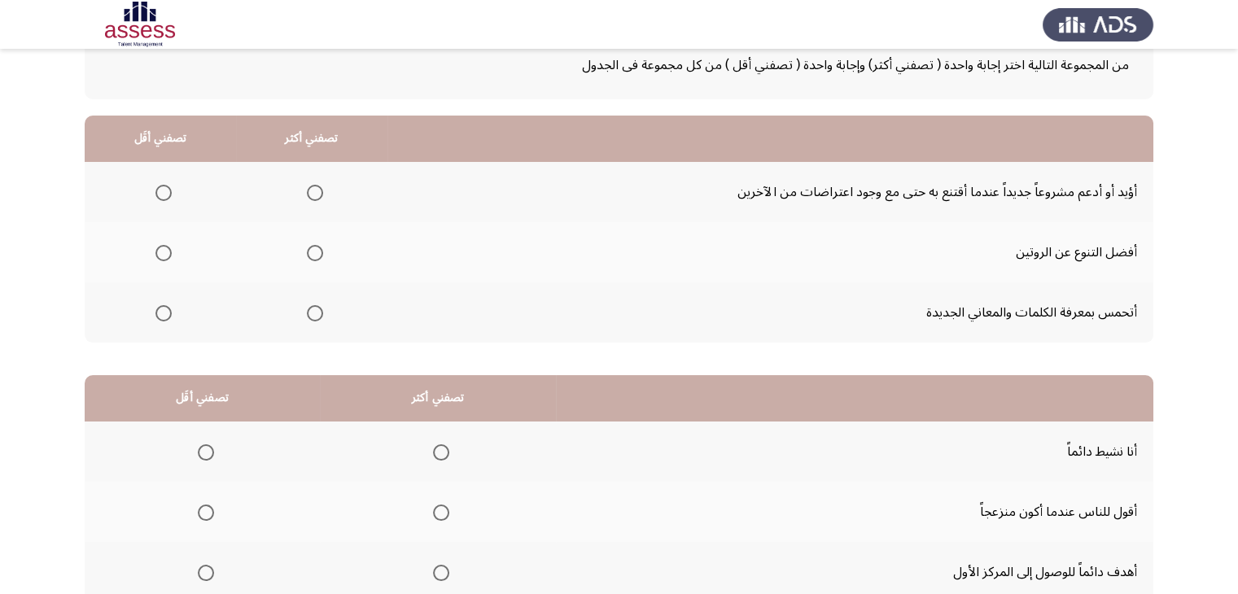
scroll to position [0, 0]
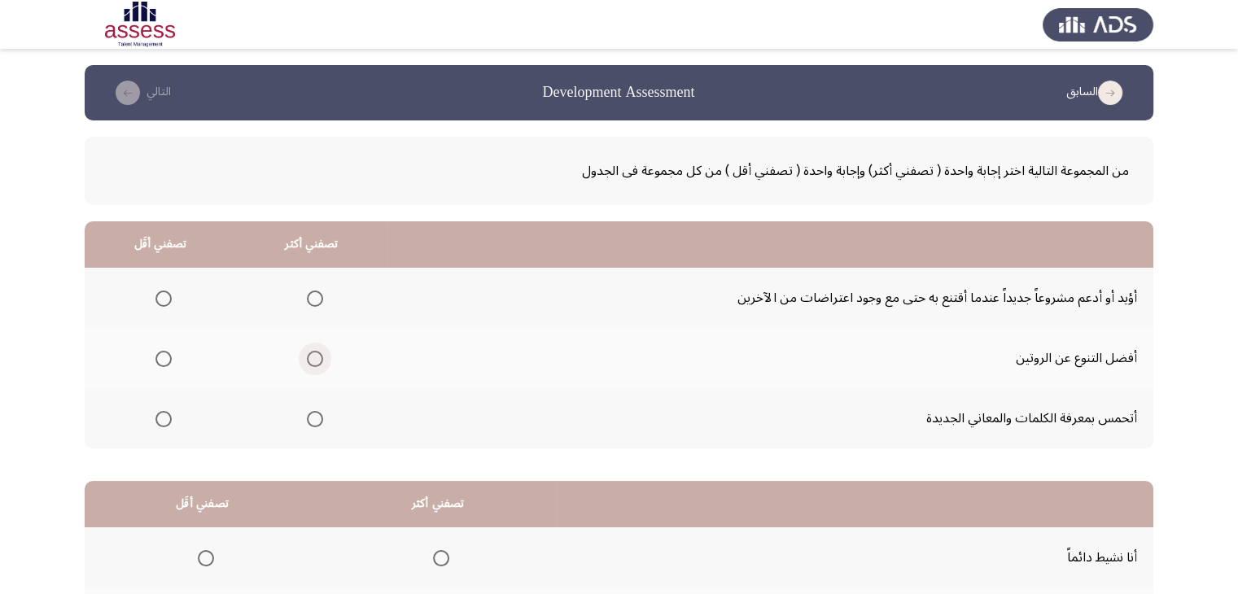
click at [318, 355] on span "Select an option" at bounding box center [315, 359] width 16 height 16
click at [318, 355] on input "Select an option" at bounding box center [315, 359] width 16 height 16
click at [313, 422] on span "Select an option" at bounding box center [315, 419] width 16 height 16
click at [313, 422] on input "Select an option" at bounding box center [315, 419] width 16 height 16
click at [311, 365] on span "Select an option" at bounding box center [315, 359] width 16 height 16
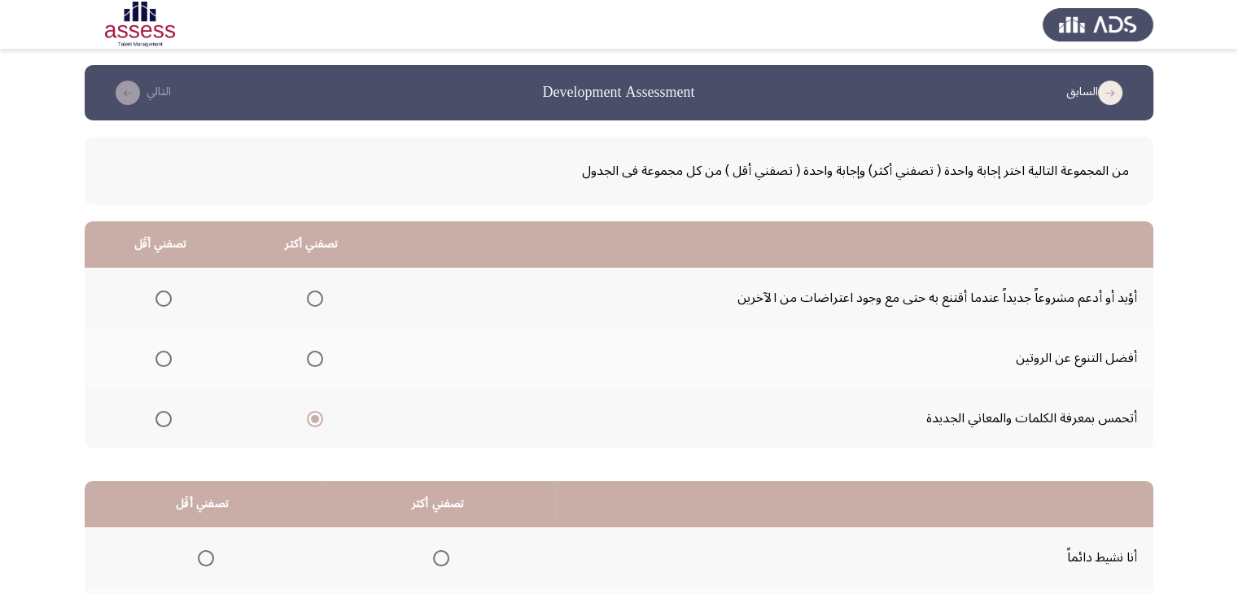
click at [311, 365] on input "Select an option" at bounding box center [315, 359] width 16 height 16
click at [313, 299] on span "Select an option" at bounding box center [315, 299] width 16 height 16
click at [313, 299] on input "Select an option" at bounding box center [315, 299] width 16 height 16
click at [299, 340] on th at bounding box center [311, 358] width 151 height 60
click at [303, 360] on label "Select an option" at bounding box center [311, 359] width 23 height 16
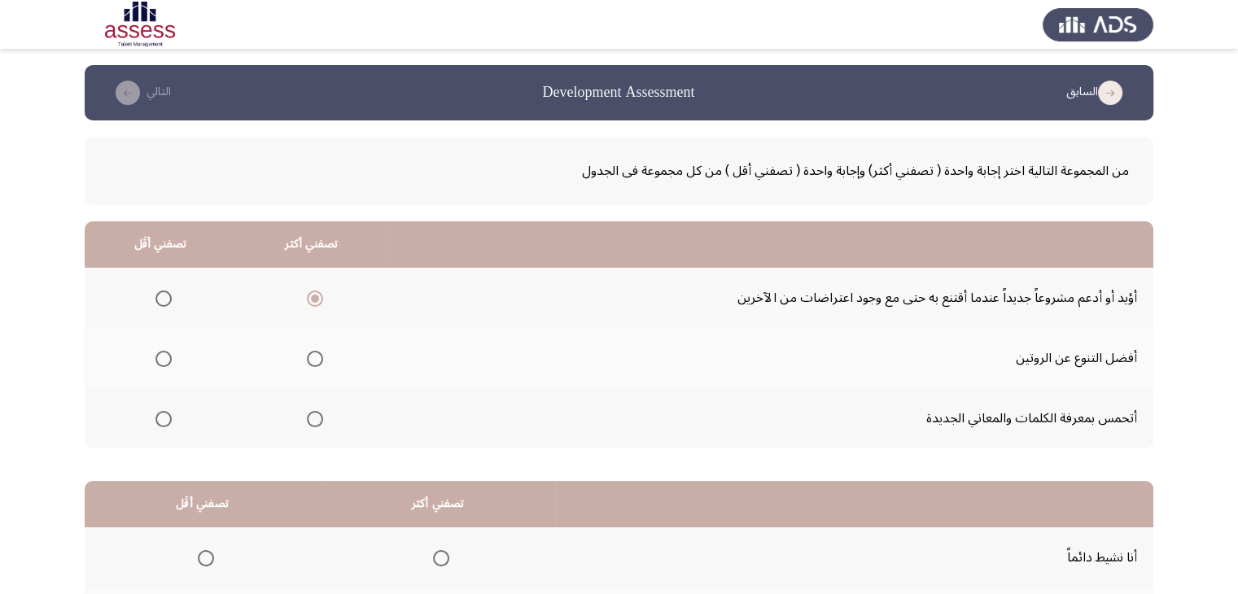
click at [307, 360] on input "Select an option" at bounding box center [315, 359] width 16 height 16
click at [163, 414] on span "Select an option" at bounding box center [163, 419] width 16 height 16
click at [163, 414] on input "Select an option" at bounding box center [163, 419] width 16 height 16
click at [163, 420] on span "Select an option" at bounding box center [164, 419] width 8 height 8
click at [163, 420] on input "Select an option" at bounding box center [163, 419] width 16 height 16
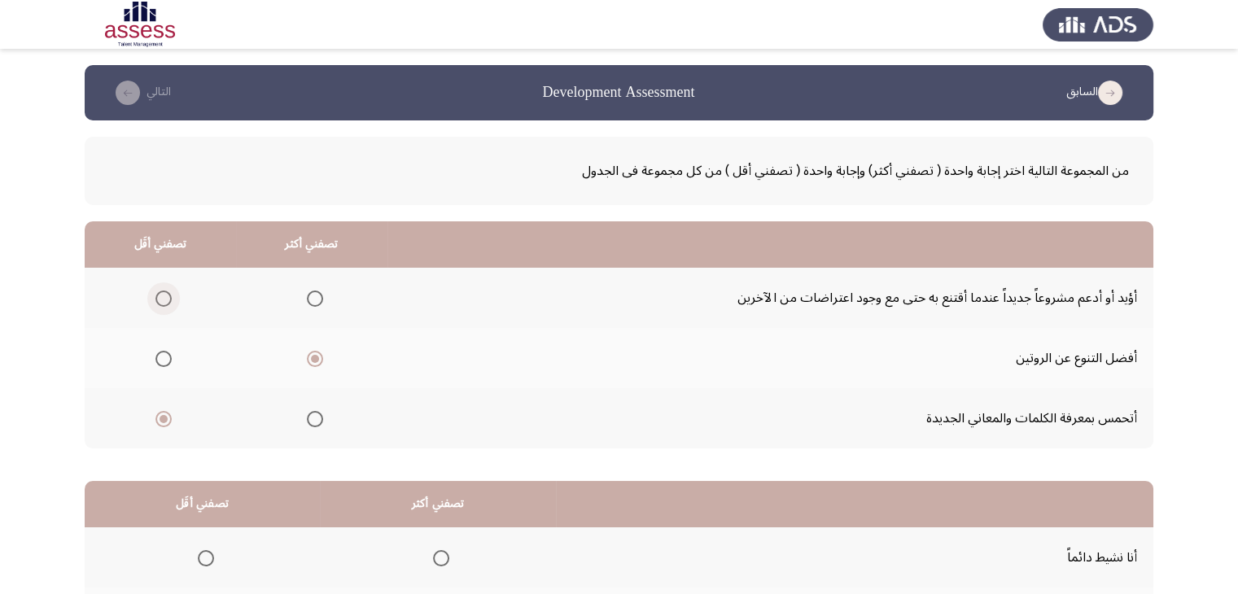
click at [166, 299] on span "Select an option" at bounding box center [163, 299] width 16 height 16
click at [166, 299] on input "Select an option" at bounding box center [163, 299] width 16 height 16
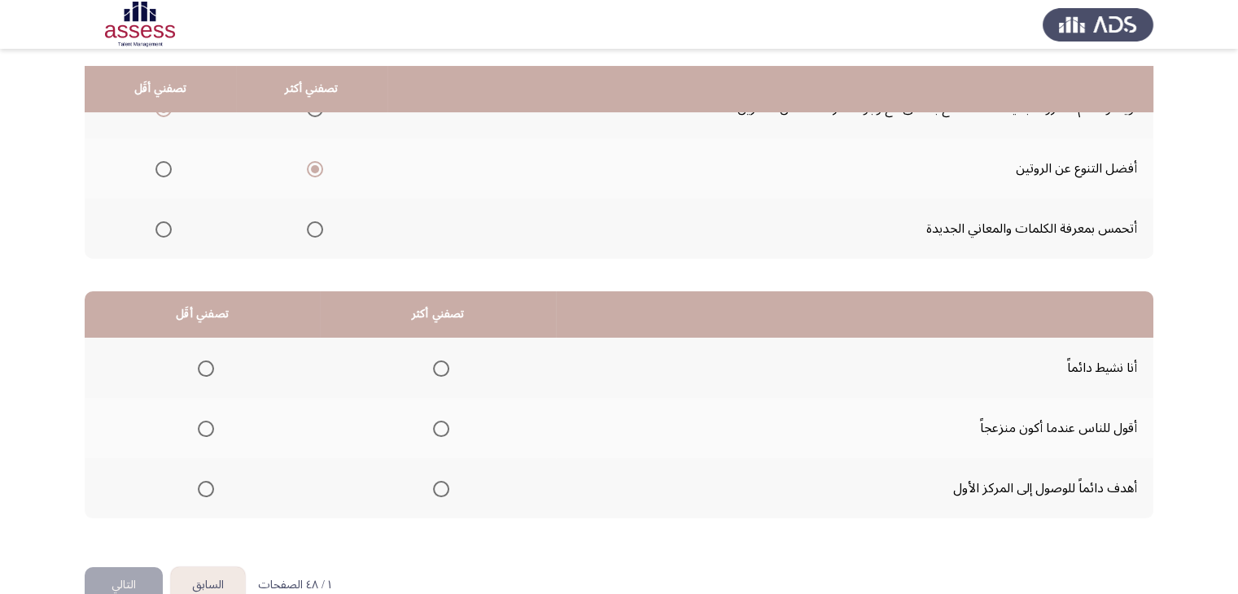
scroll to position [225, 0]
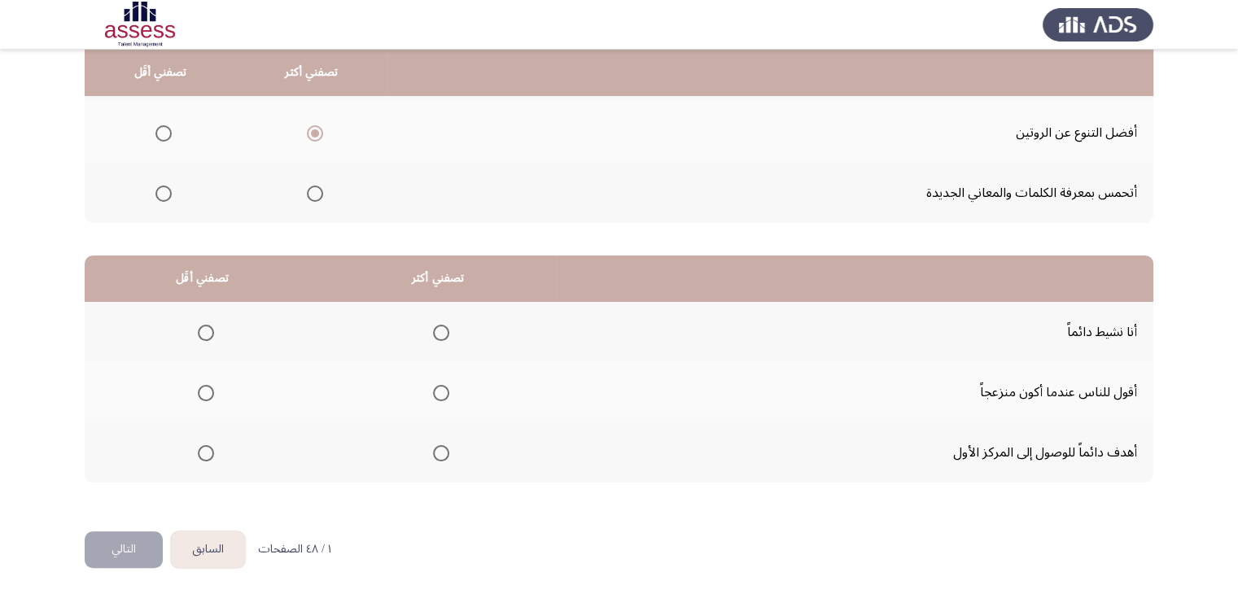
click at [198, 387] on span "Select an option" at bounding box center [206, 393] width 16 height 16
click at [198, 387] on input "Select an option" at bounding box center [206, 393] width 16 height 16
click at [447, 455] on th at bounding box center [438, 452] width 236 height 60
click at [439, 453] on span "Select an option" at bounding box center [441, 453] width 16 height 16
click at [439, 453] on input "Select an option" at bounding box center [441, 453] width 16 height 16
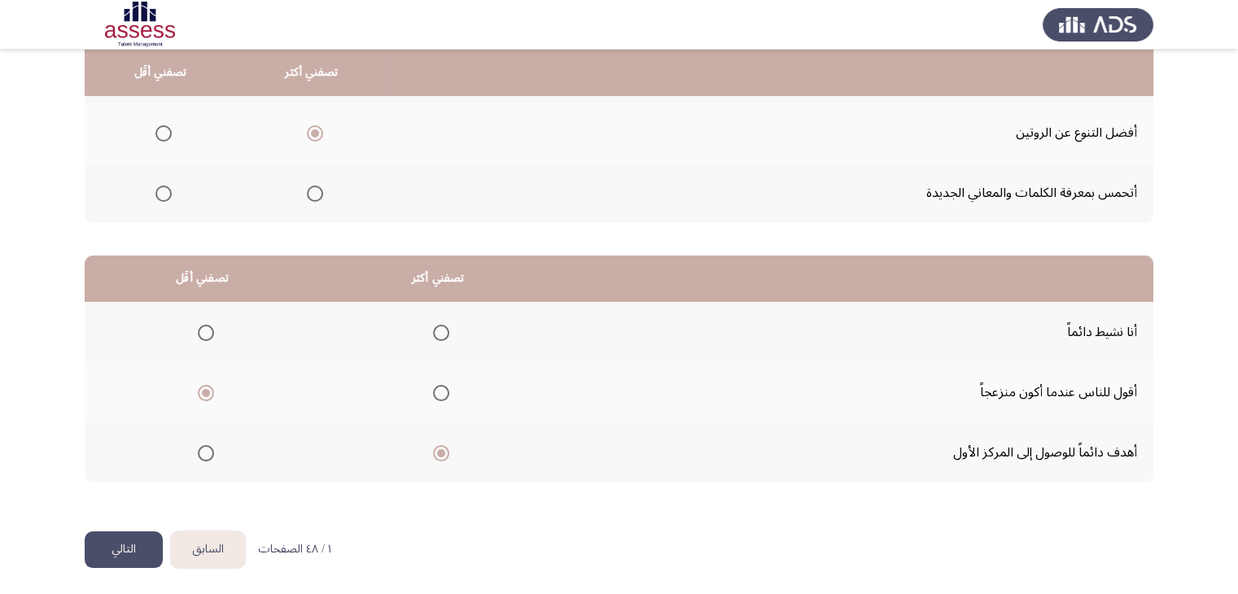
click at [143, 540] on button "التالي" at bounding box center [124, 549] width 78 height 37
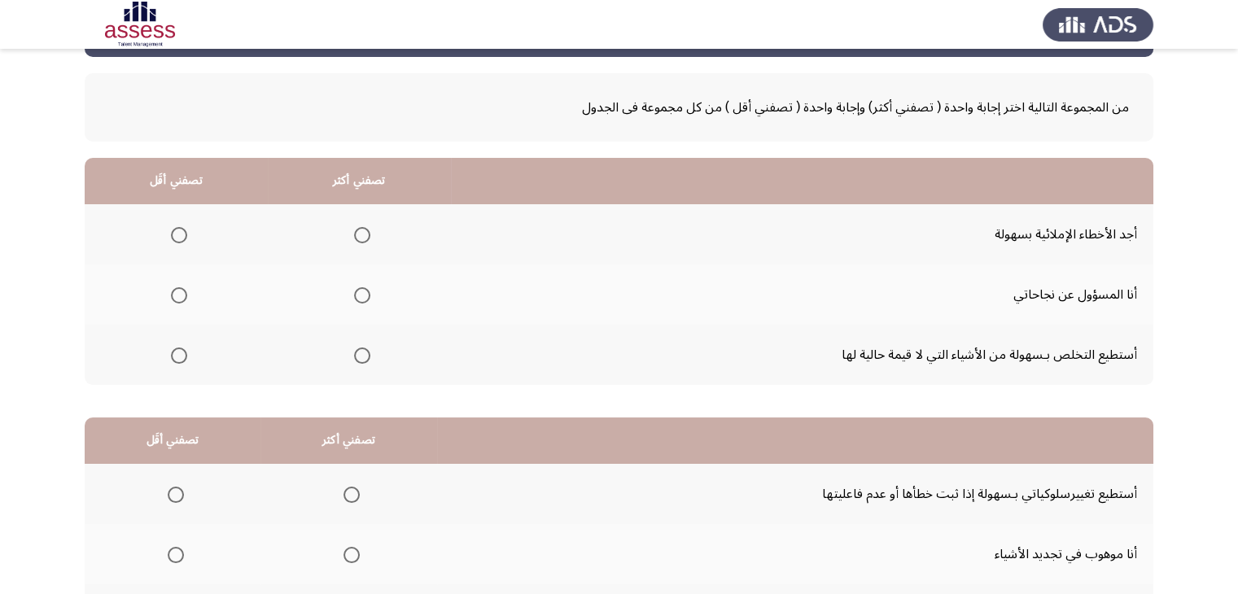
scroll to position [81, 0]
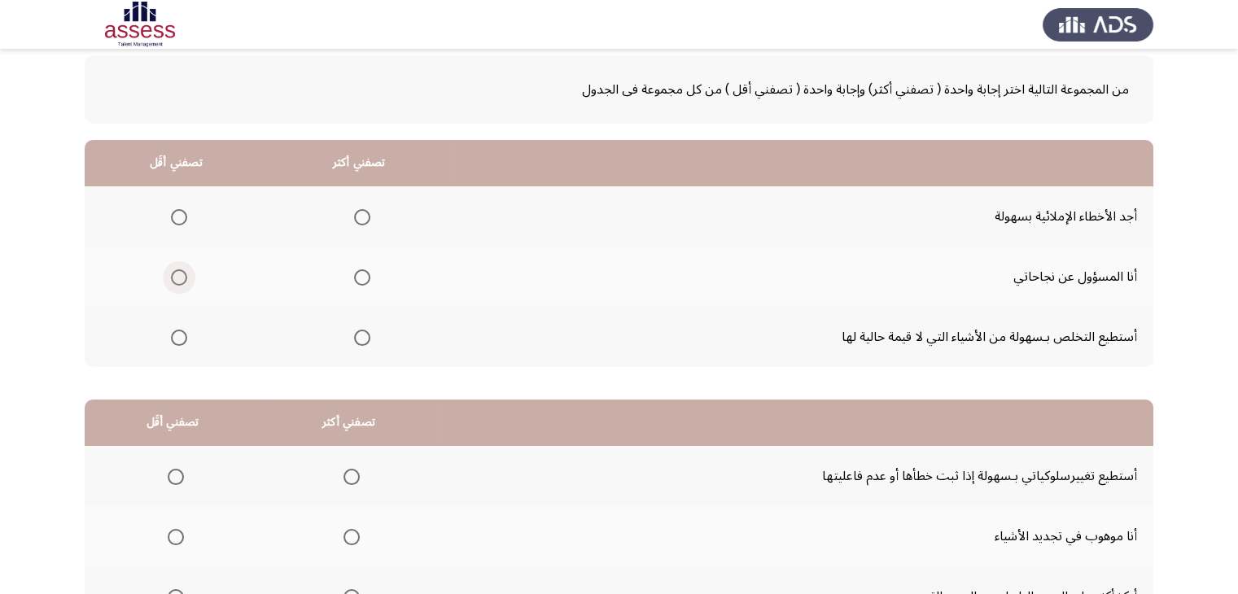
click at [181, 279] on span "Select an option" at bounding box center [179, 277] width 16 height 16
click at [181, 279] on input "Select an option" at bounding box center [179, 277] width 16 height 16
click at [364, 212] on span "Select an option" at bounding box center [362, 217] width 16 height 16
click at [364, 212] on input "Select an option" at bounding box center [362, 217] width 16 height 16
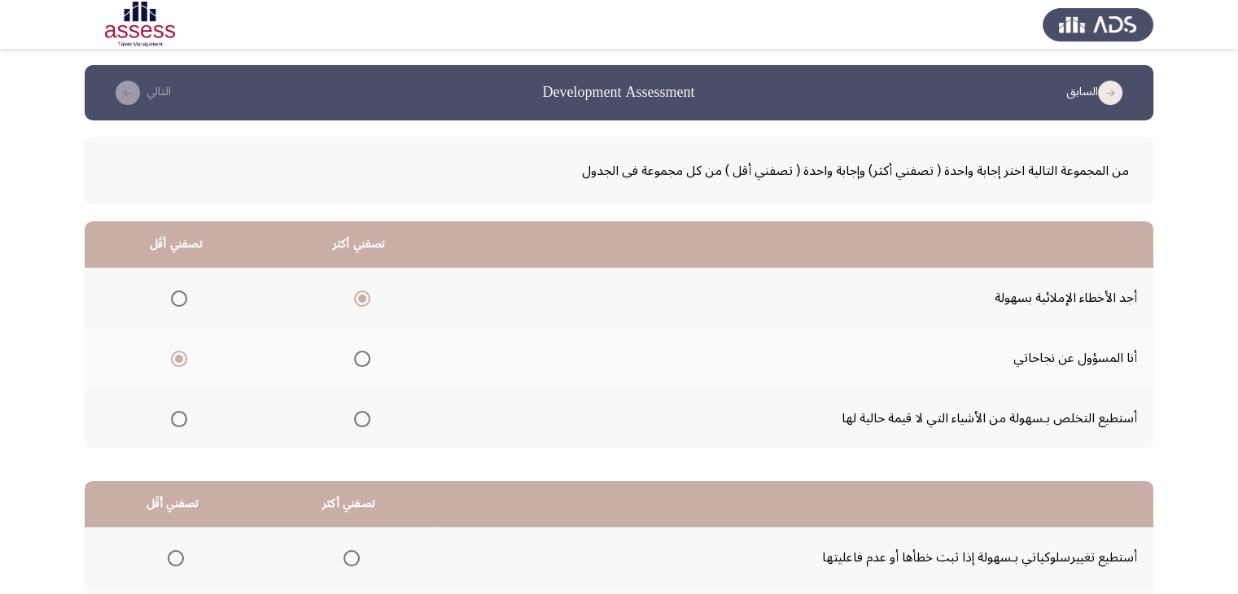
scroll to position [225, 0]
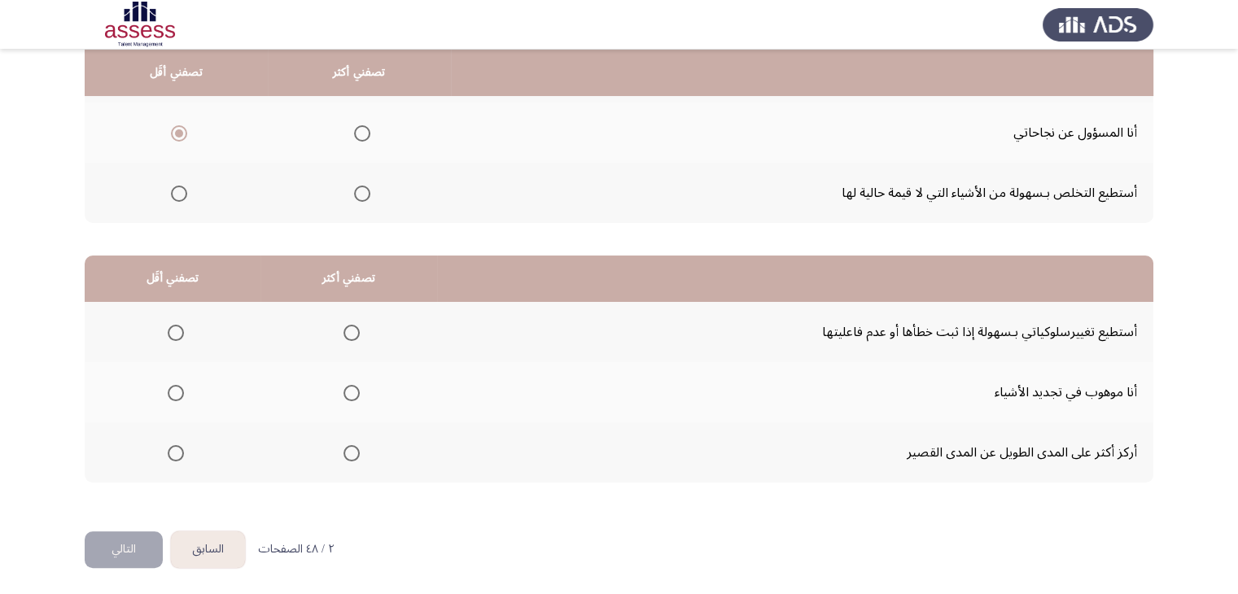
click at [346, 332] on span "Select an option" at bounding box center [351, 333] width 16 height 16
click at [346, 332] on input "Select an option" at bounding box center [351, 333] width 16 height 16
click at [174, 451] on span "Select an option" at bounding box center [176, 453] width 16 height 16
click at [174, 451] on input "Select an option" at bounding box center [176, 453] width 16 height 16
click at [116, 557] on button "التالي" at bounding box center [124, 549] width 78 height 37
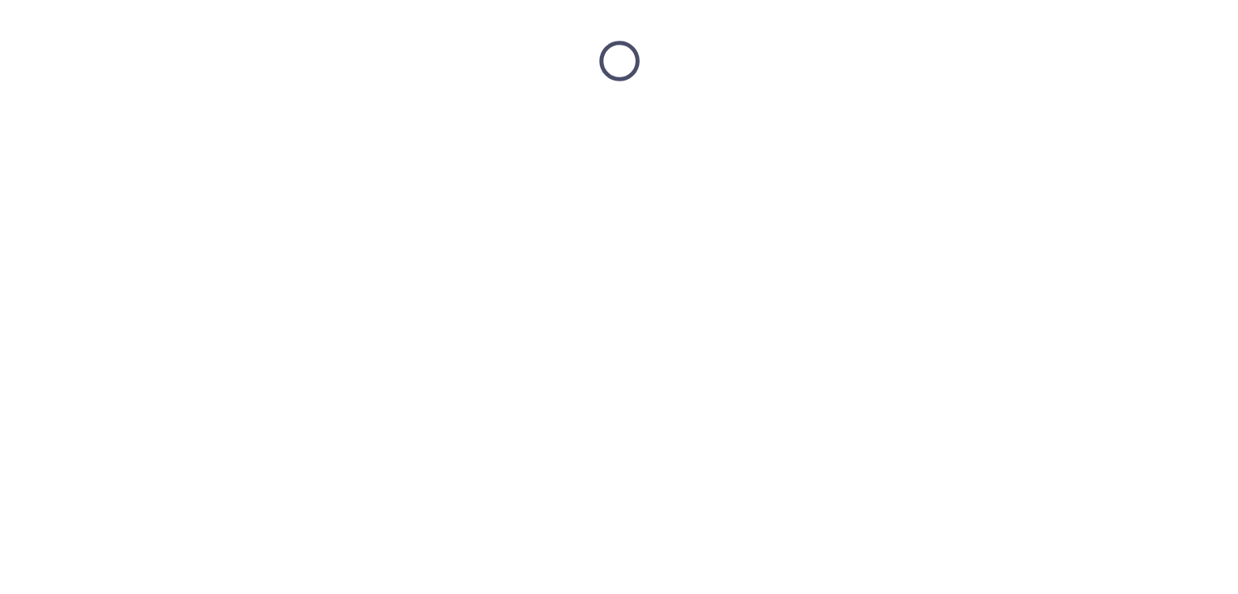
scroll to position [0, 0]
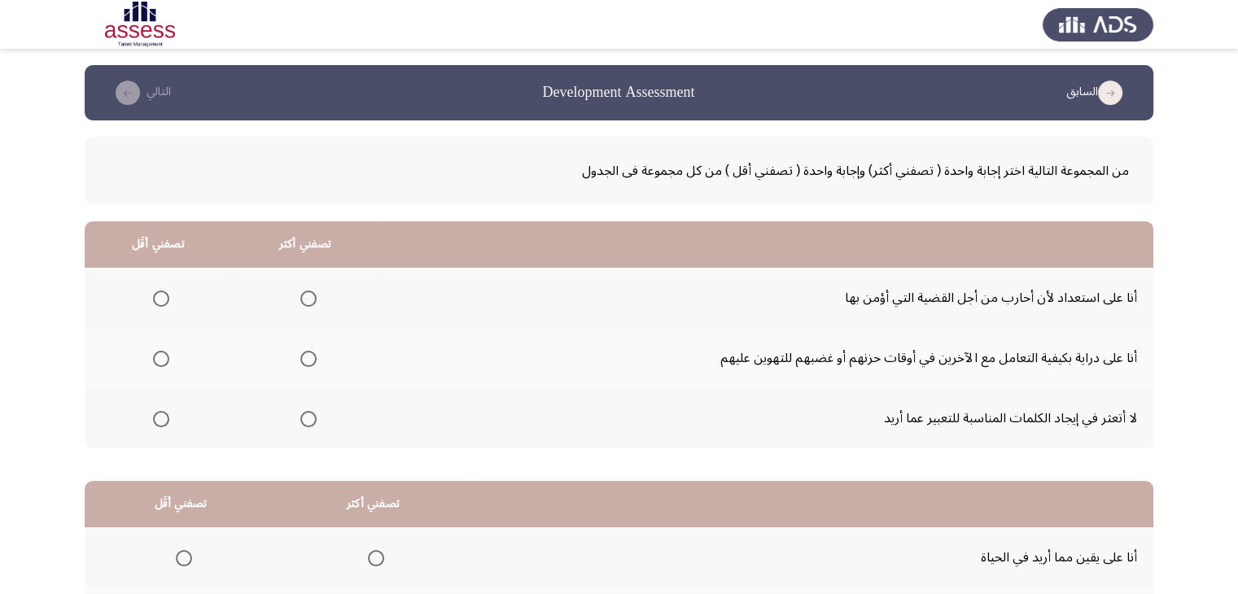
click at [164, 359] on span "Select an option" at bounding box center [161, 359] width 16 height 16
click at [164, 359] on input "Select an option" at bounding box center [161, 359] width 16 height 16
click at [163, 415] on span "Select an option" at bounding box center [161, 419] width 16 height 16
click at [163, 415] on input "Select an option" at bounding box center [161, 419] width 16 height 16
click at [319, 300] on th at bounding box center [305, 298] width 147 height 60
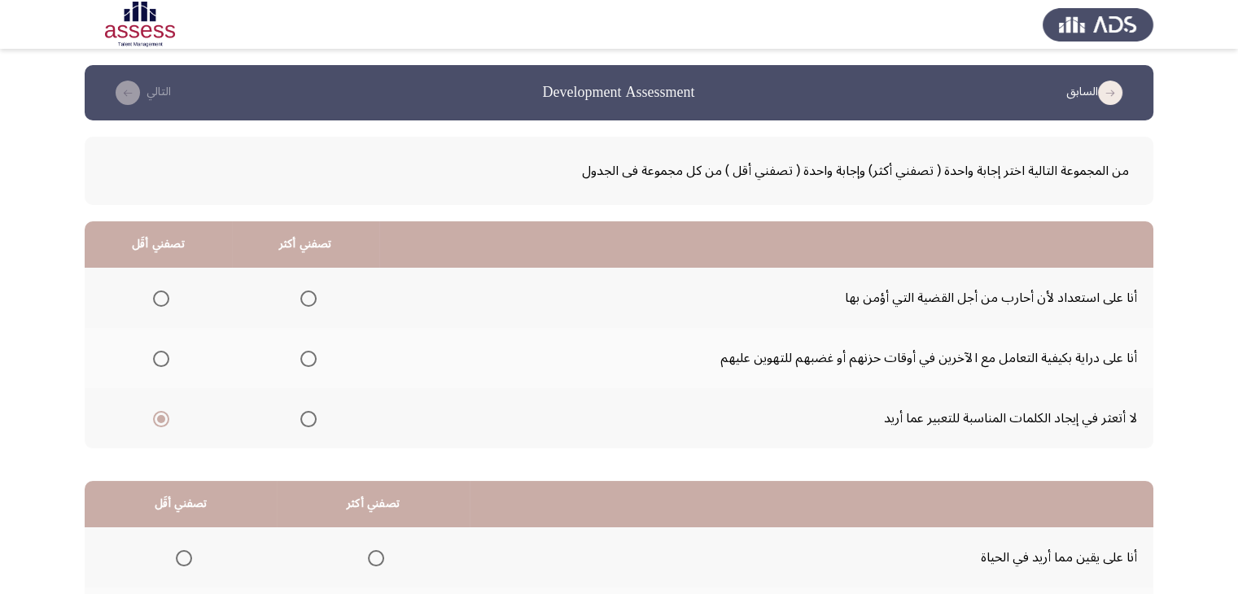
click at [310, 304] on span "Select an option" at bounding box center [308, 299] width 16 height 16
click at [310, 304] on input "Select an option" at bounding box center [308, 299] width 16 height 16
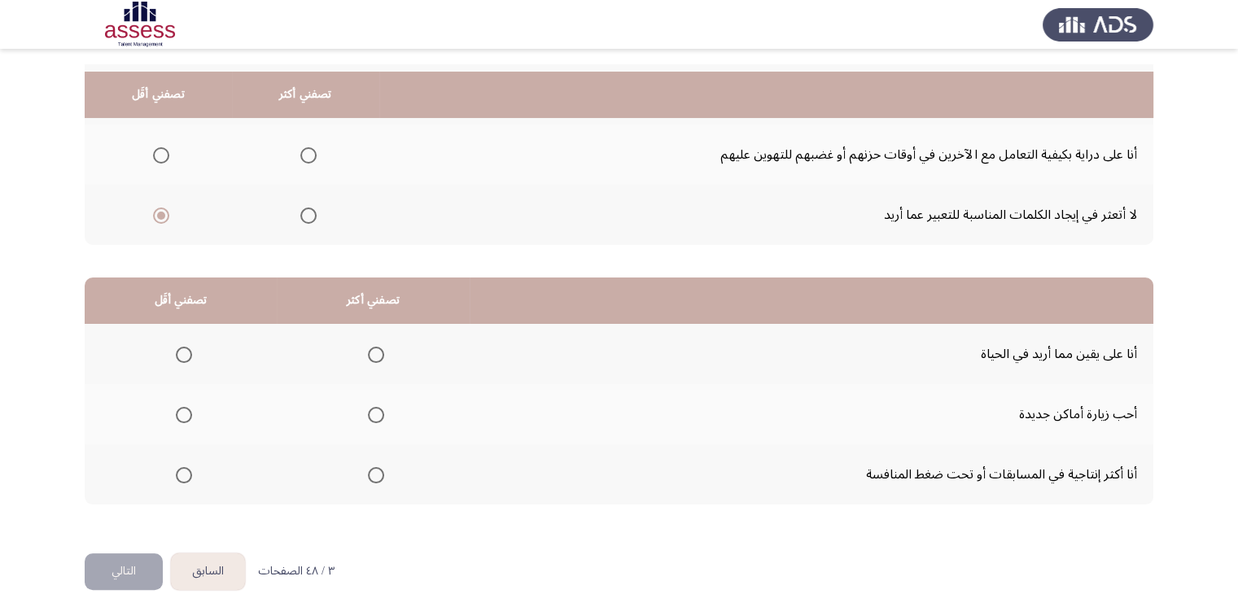
scroll to position [225, 0]
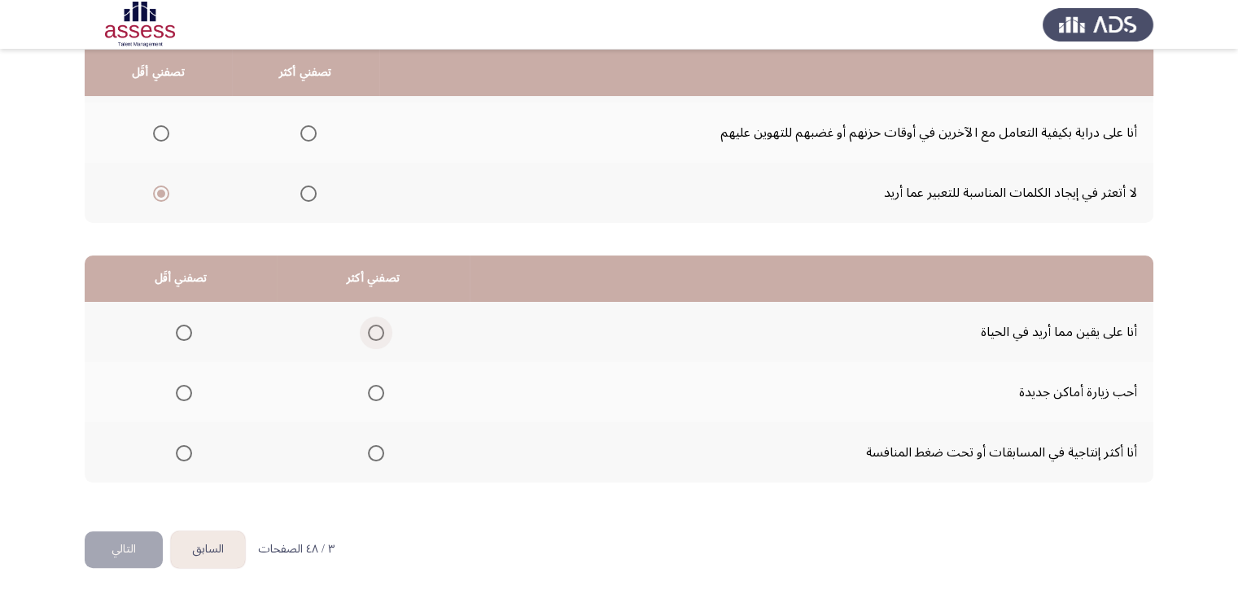
click at [375, 334] on span "Select an option" at bounding box center [376, 333] width 16 height 16
click at [375, 334] on input "Select an option" at bounding box center [376, 333] width 16 height 16
click at [176, 393] on span "Select an option" at bounding box center [184, 393] width 16 height 16
click at [176, 393] on input "Select an option" at bounding box center [184, 393] width 16 height 16
click at [137, 538] on button "التالي" at bounding box center [124, 549] width 78 height 37
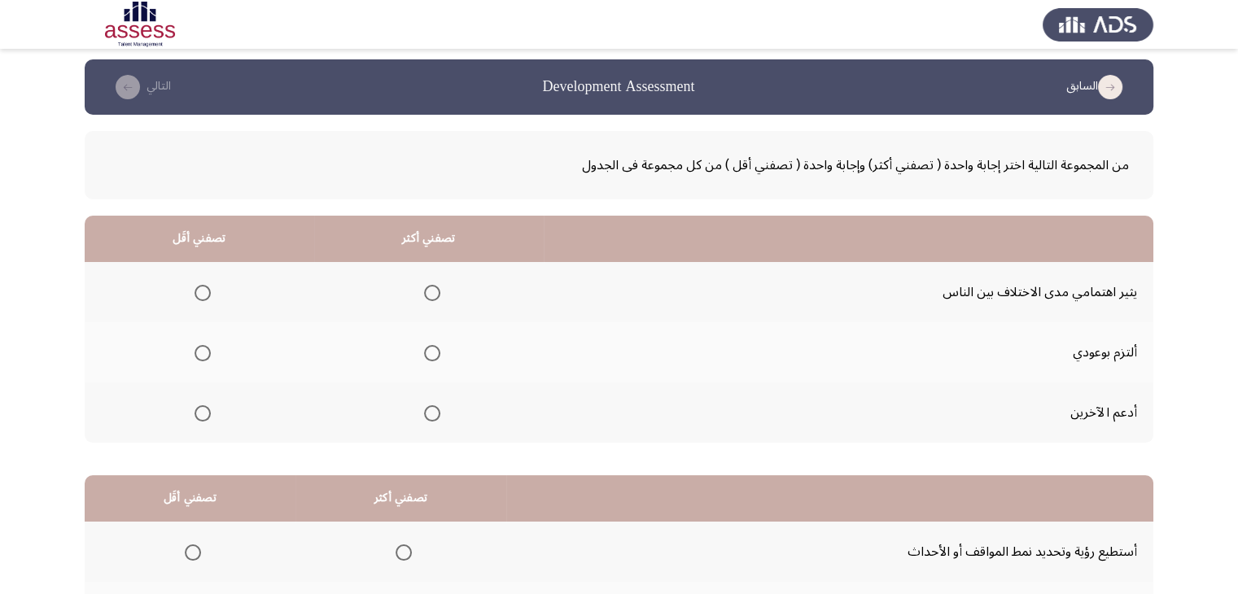
scroll to position [0, 0]
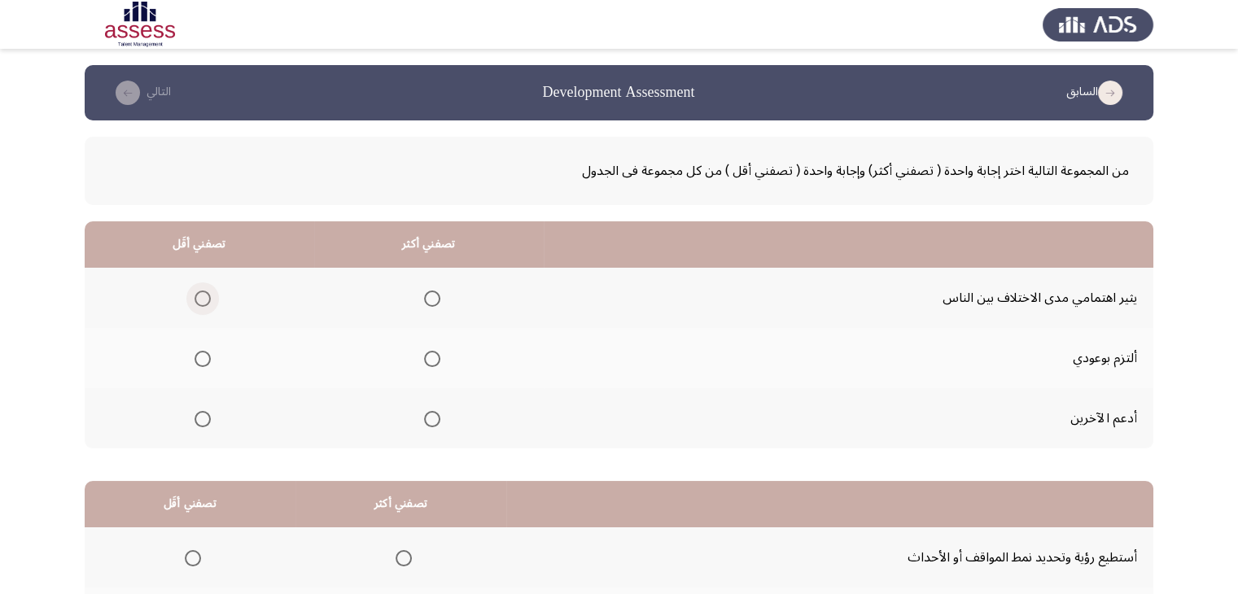
click at [205, 297] on span "Select an option" at bounding box center [203, 299] width 16 height 16
click at [205, 297] on input "Select an option" at bounding box center [203, 299] width 16 height 16
click at [429, 359] on span "Select an option" at bounding box center [432, 359] width 16 height 16
click at [429, 359] on input "Select an option" at bounding box center [432, 359] width 16 height 16
click at [426, 417] on span "Select an option" at bounding box center [432, 419] width 16 height 16
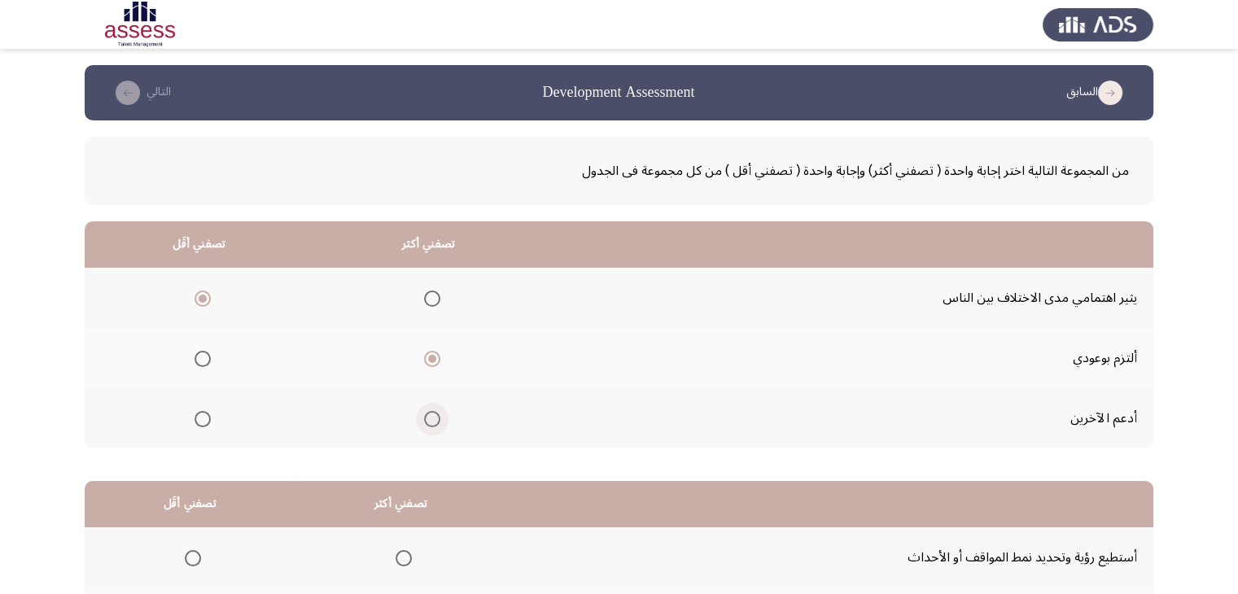
click at [426, 417] on input "Select an option" at bounding box center [432, 419] width 16 height 16
click at [433, 357] on span "Select an option" at bounding box center [432, 359] width 16 height 16
click at [433, 357] on input "Select an option" at bounding box center [432, 359] width 16 height 16
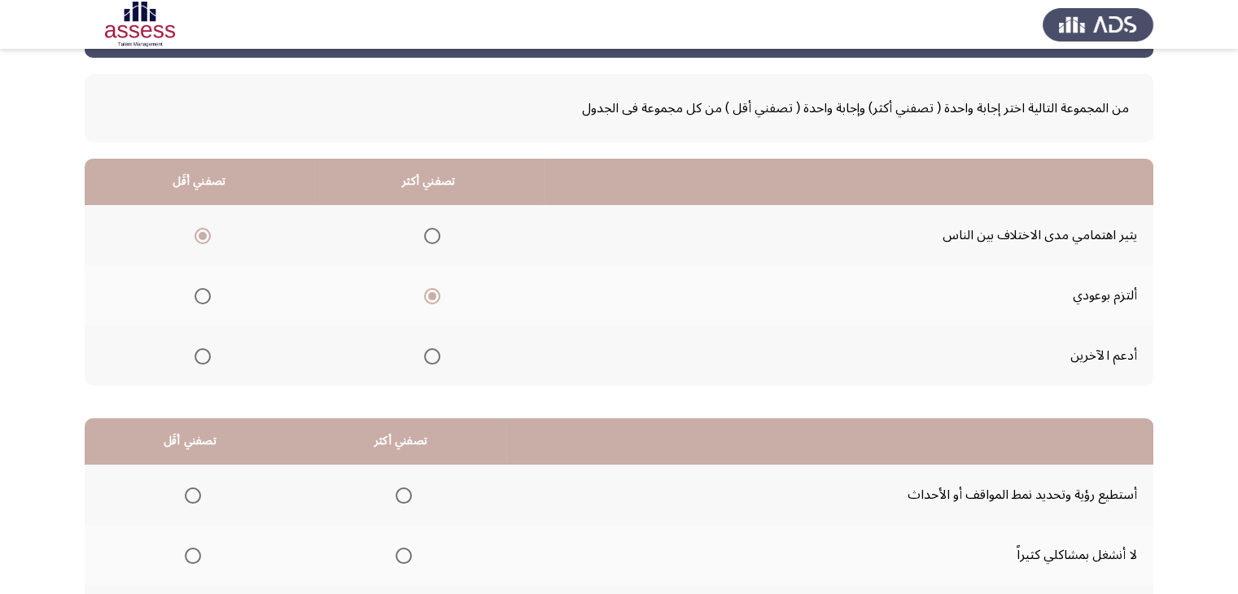
scroll to position [225, 0]
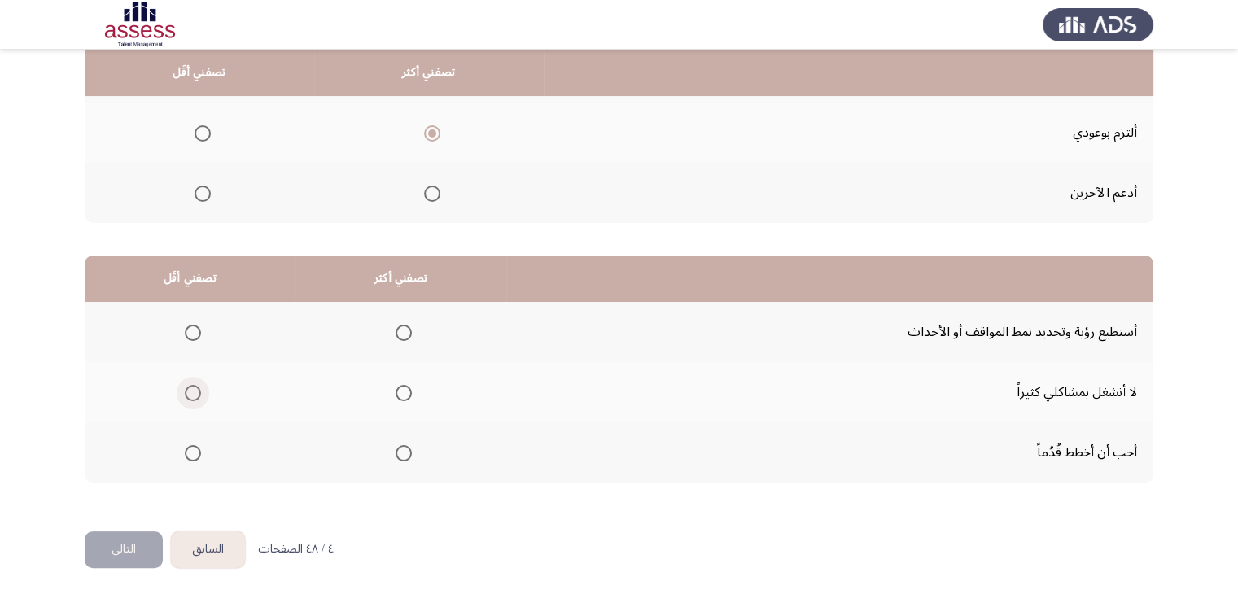
click at [192, 387] on span "Select an option" at bounding box center [193, 393] width 16 height 16
click at [192, 387] on input "Select an option" at bounding box center [193, 393] width 16 height 16
click at [396, 446] on span "Select an option" at bounding box center [404, 453] width 16 height 16
click at [396, 446] on input "Select an option" at bounding box center [404, 453] width 16 height 16
click at [124, 544] on button "التالي" at bounding box center [124, 549] width 78 height 37
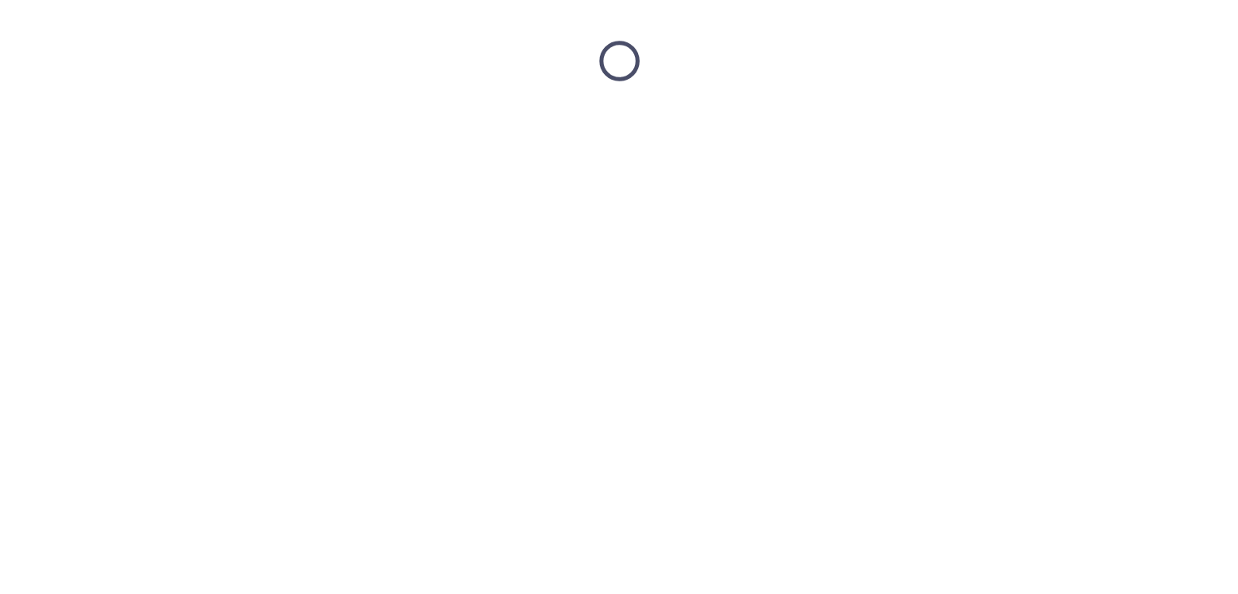
scroll to position [0, 0]
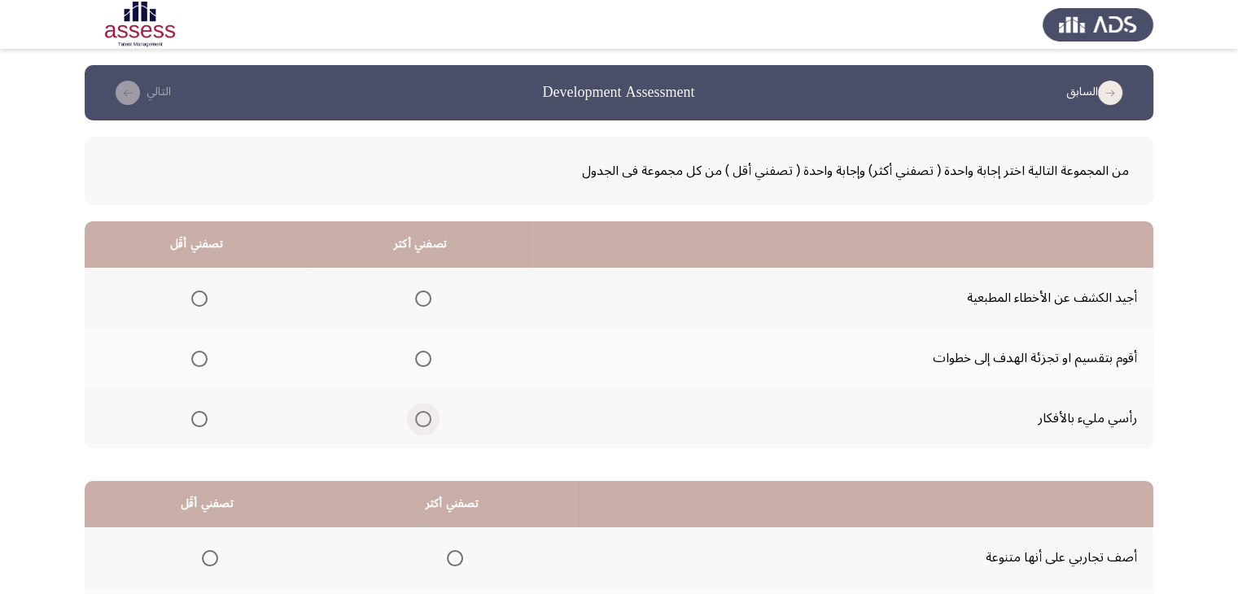
click at [420, 421] on span "Select an option" at bounding box center [423, 419] width 16 height 16
click at [420, 421] on input "Select an option" at bounding box center [423, 419] width 16 height 16
click at [199, 295] on span "Select an option" at bounding box center [199, 299] width 16 height 16
click at [199, 295] on input "Select an option" at bounding box center [199, 299] width 16 height 16
click at [435, 299] on th at bounding box center [420, 298] width 224 height 60
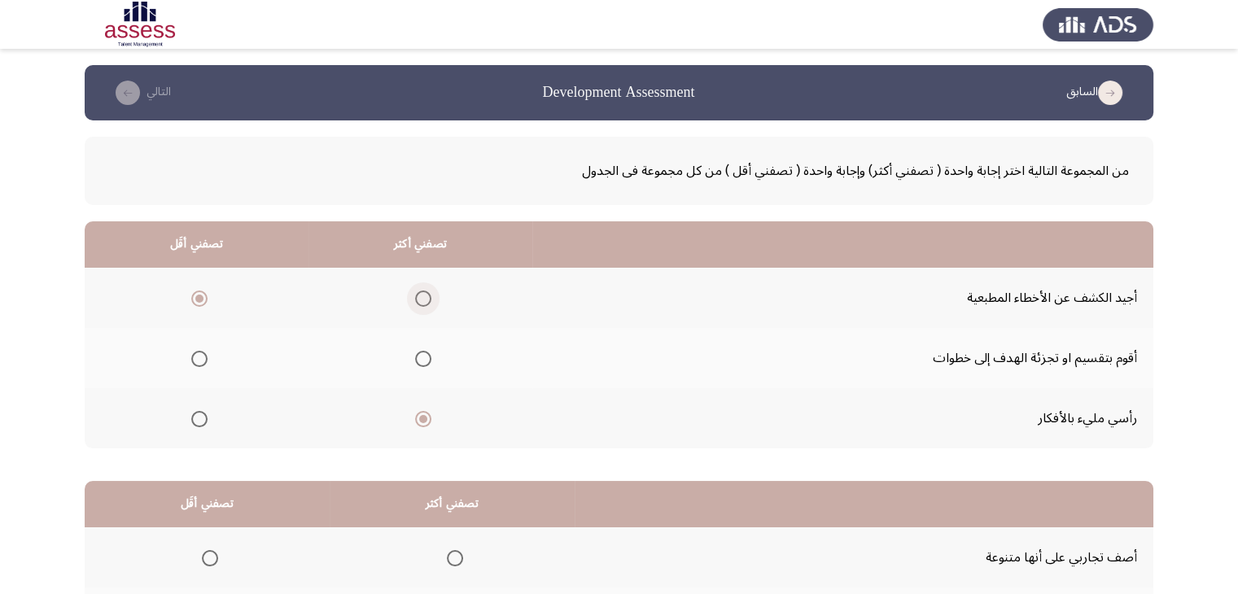
click at [424, 300] on span "Select an option" at bounding box center [423, 299] width 16 height 16
click at [424, 300] on input "Select an option" at bounding box center [423, 299] width 16 height 16
click at [201, 356] on span "Select an option" at bounding box center [199, 359] width 16 height 16
click at [201, 356] on input "Select an option" at bounding box center [199, 359] width 16 height 16
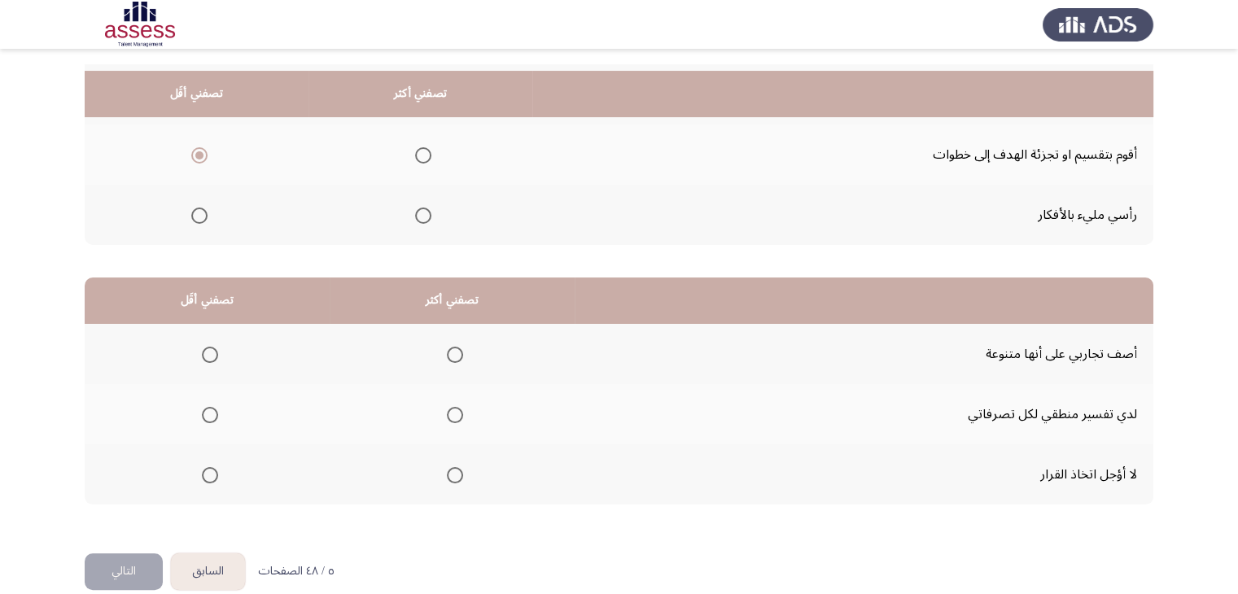
scroll to position [225, 0]
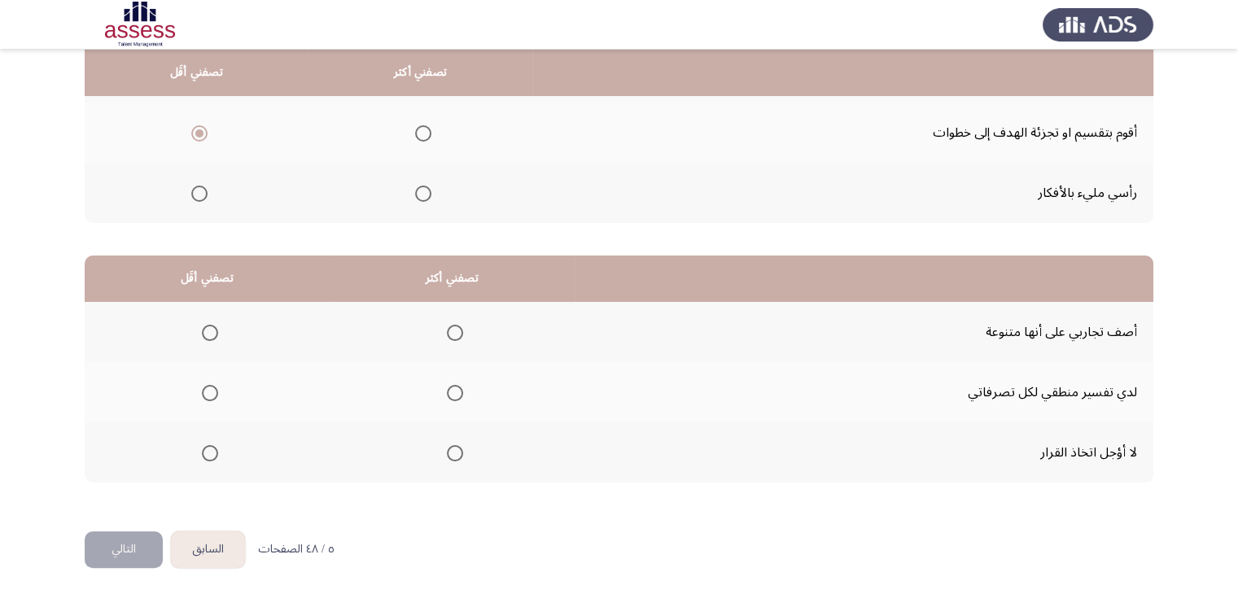
click at [208, 452] on span "Select an option" at bounding box center [210, 453] width 16 height 16
click at [208, 452] on input "Select an option" at bounding box center [210, 453] width 16 height 16
click at [457, 330] on span "Select an option" at bounding box center [455, 333] width 16 height 16
click at [457, 330] on input "Select an option" at bounding box center [455, 333] width 16 height 16
click at [110, 547] on button "التالي" at bounding box center [124, 549] width 78 height 37
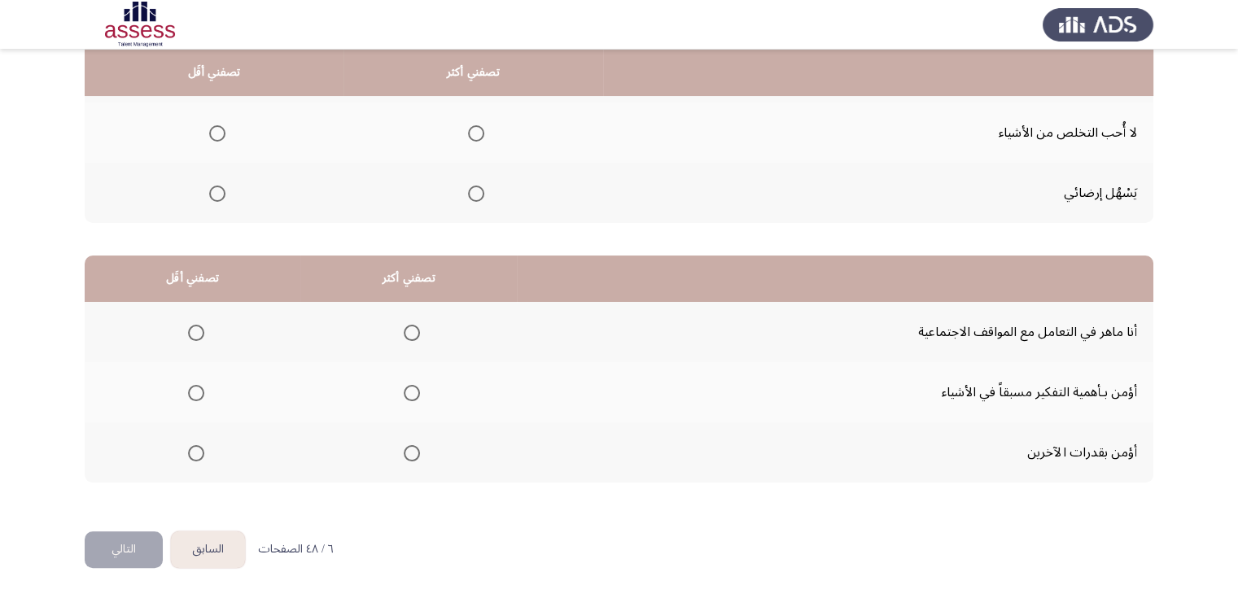
click at [196, 333] on span "Select an option" at bounding box center [196, 333] width 16 height 16
click at [196, 333] on input "Select an option" at bounding box center [196, 333] width 16 height 16
click at [404, 454] on span "Select an option" at bounding box center [412, 453] width 16 height 16
click at [404, 454] on input "Select an option" at bounding box center [412, 453] width 16 height 16
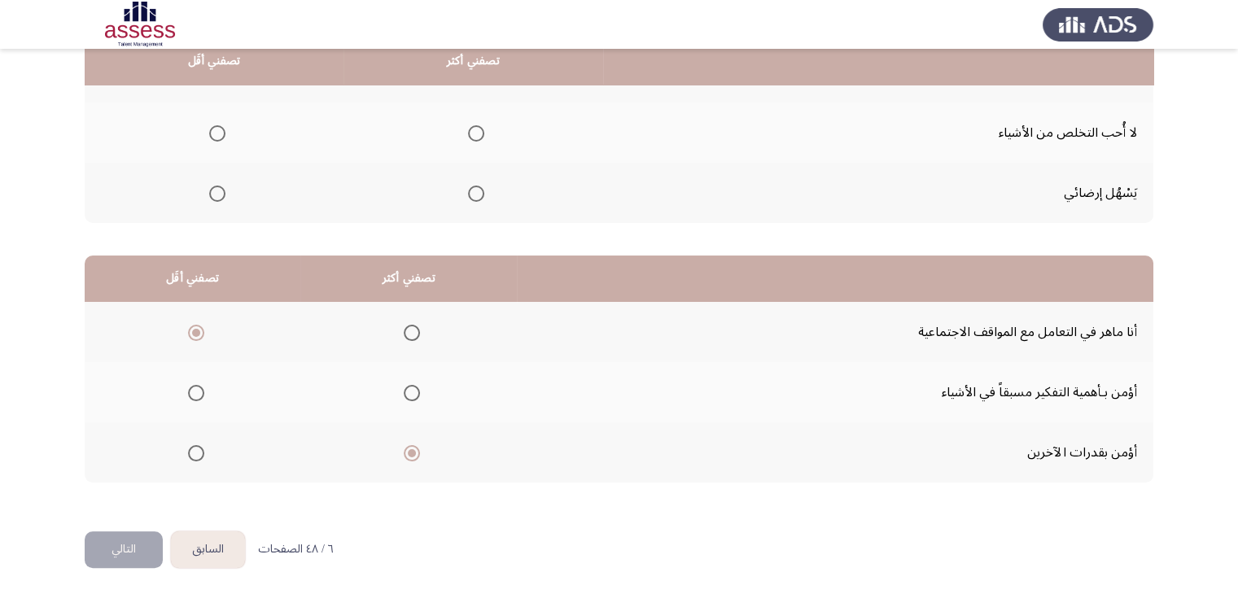
scroll to position [144, 0]
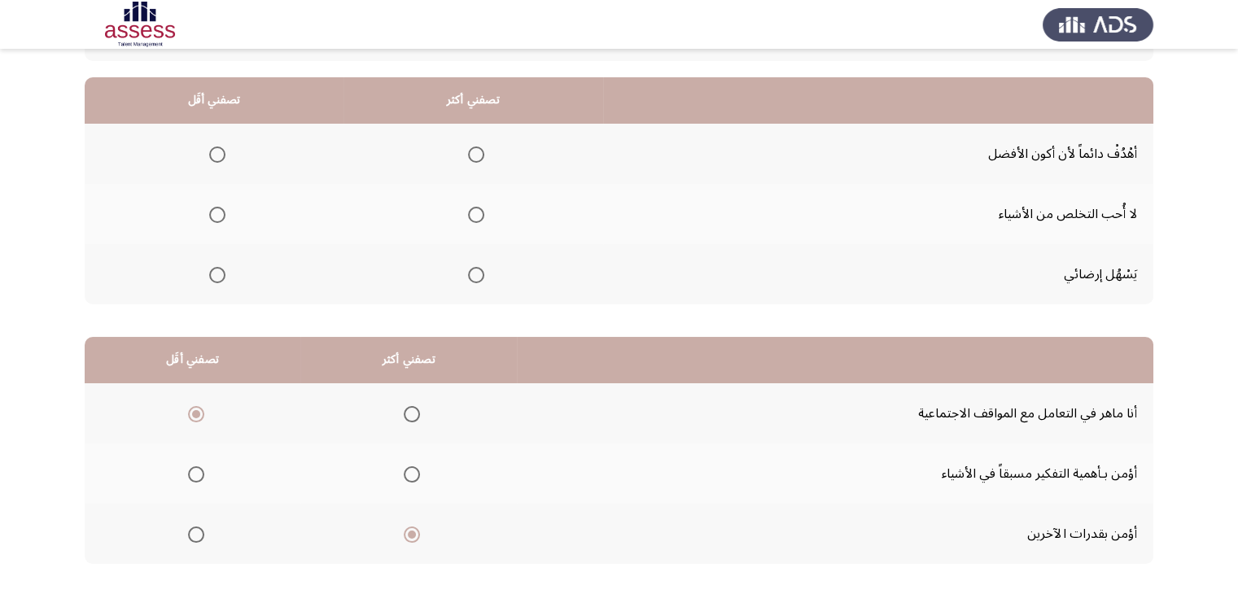
click at [212, 276] on span "Select an option" at bounding box center [217, 275] width 16 height 16
click at [212, 276] on input "Select an option" at bounding box center [217, 275] width 16 height 16
click at [474, 153] on span "Select an option" at bounding box center [476, 154] width 16 height 16
click at [474, 153] on input "Select an option" at bounding box center [476, 154] width 16 height 16
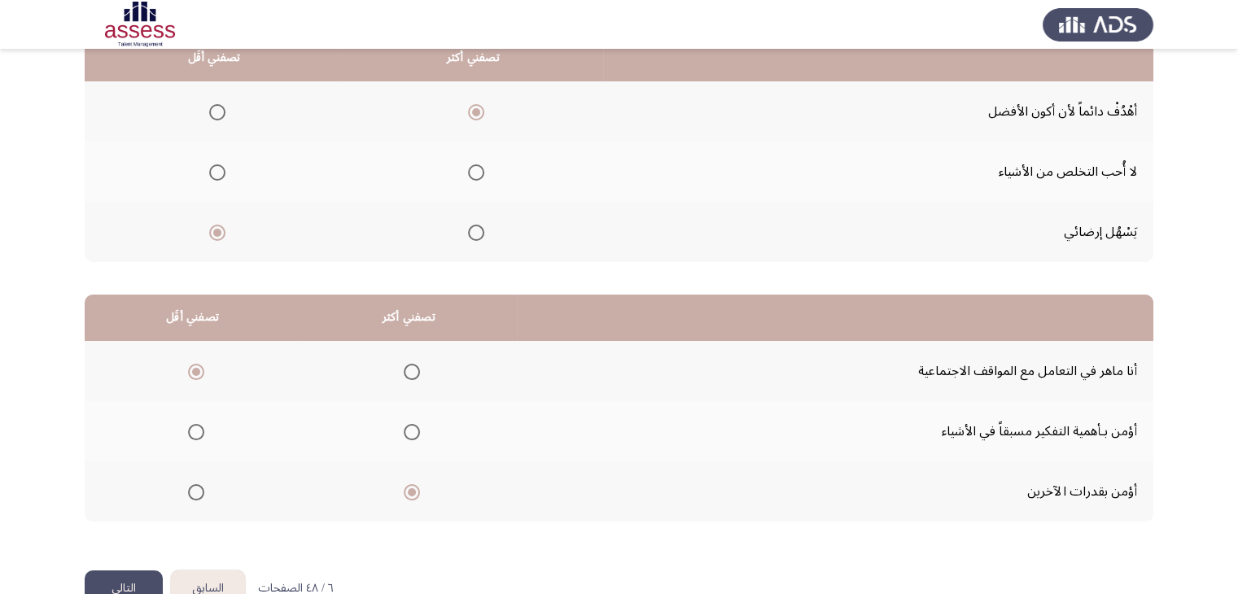
scroll to position [225, 0]
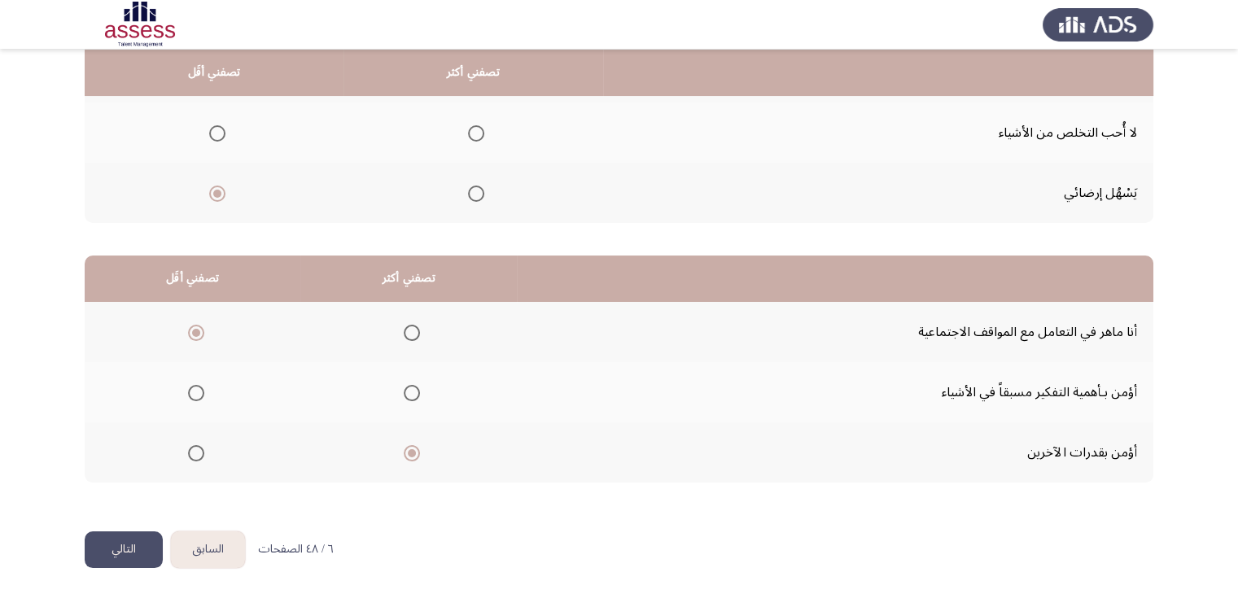
click at [130, 553] on button "التالي" at bounding box center [124, 549] width 78 height 37
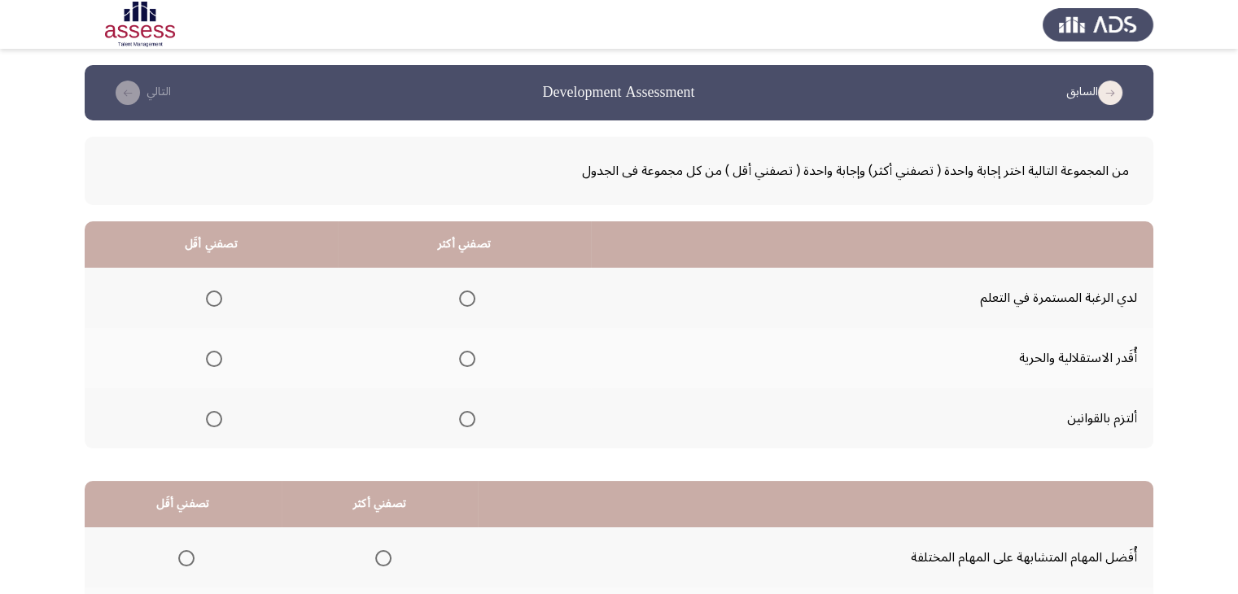
click at [462, 295] on span "Select an option" at bounding box center [467, 299] width 16 height 16
click at [462, 295] on input "Select an option" at bounding box center [467, 299] width 16 height 16
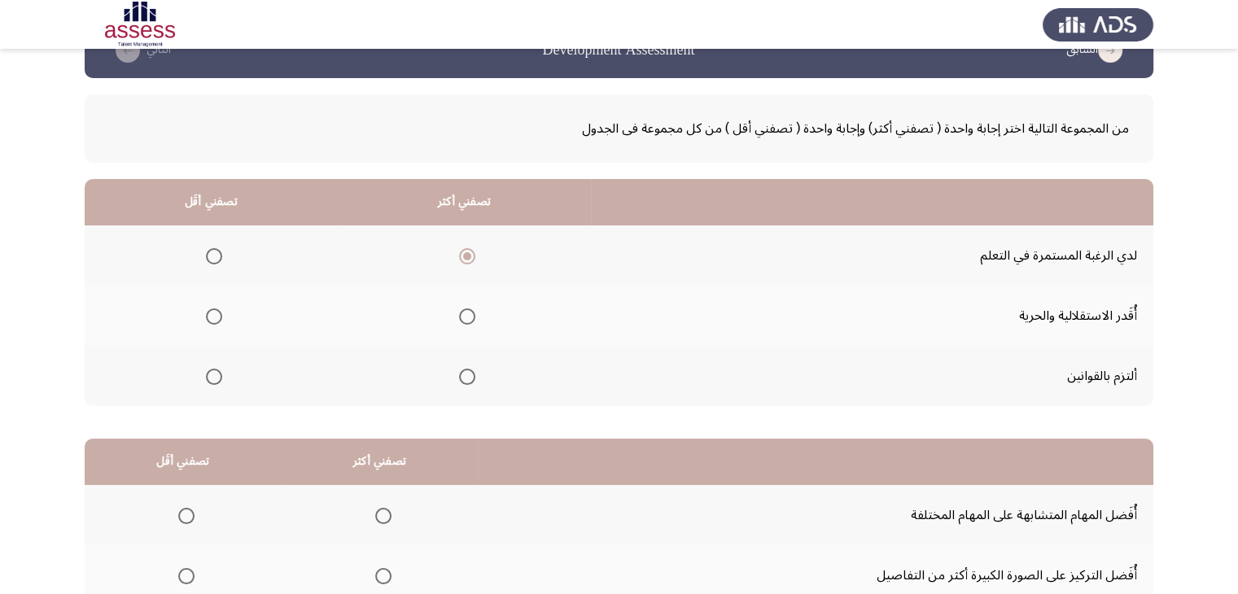
scroll to position [81, 0]
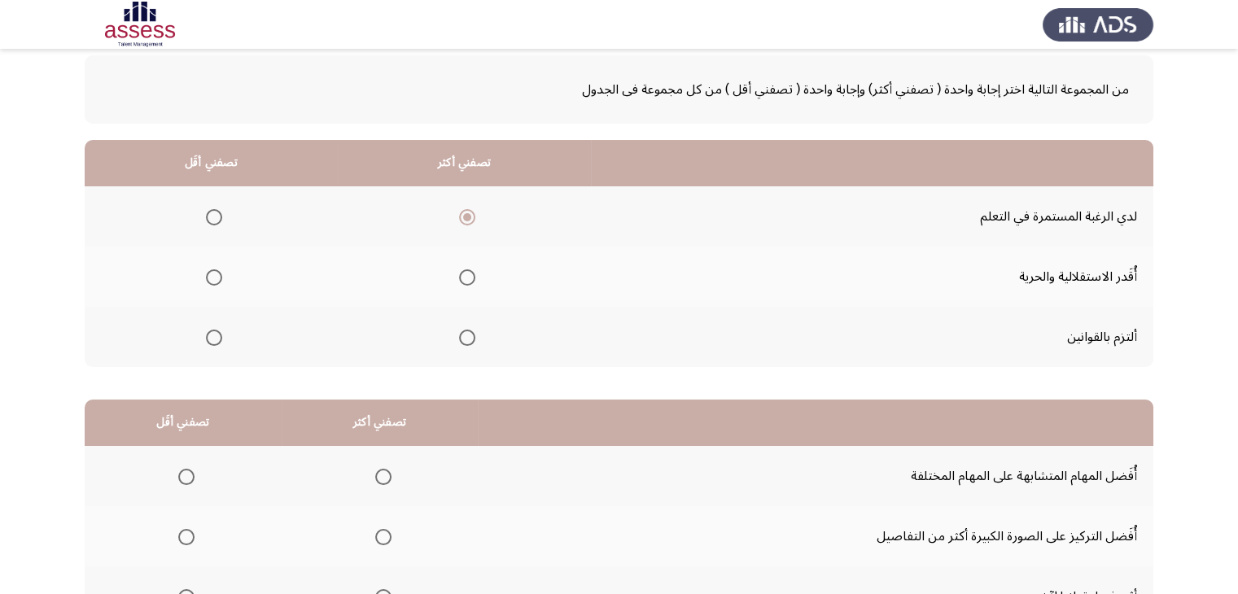
click at [216, 330] on span "Select an option" at bounding box center [214, 338] width 16 height 16
click at [216, 330] on input "Select an option" at bounding box center [214, 338] width 16 height 16
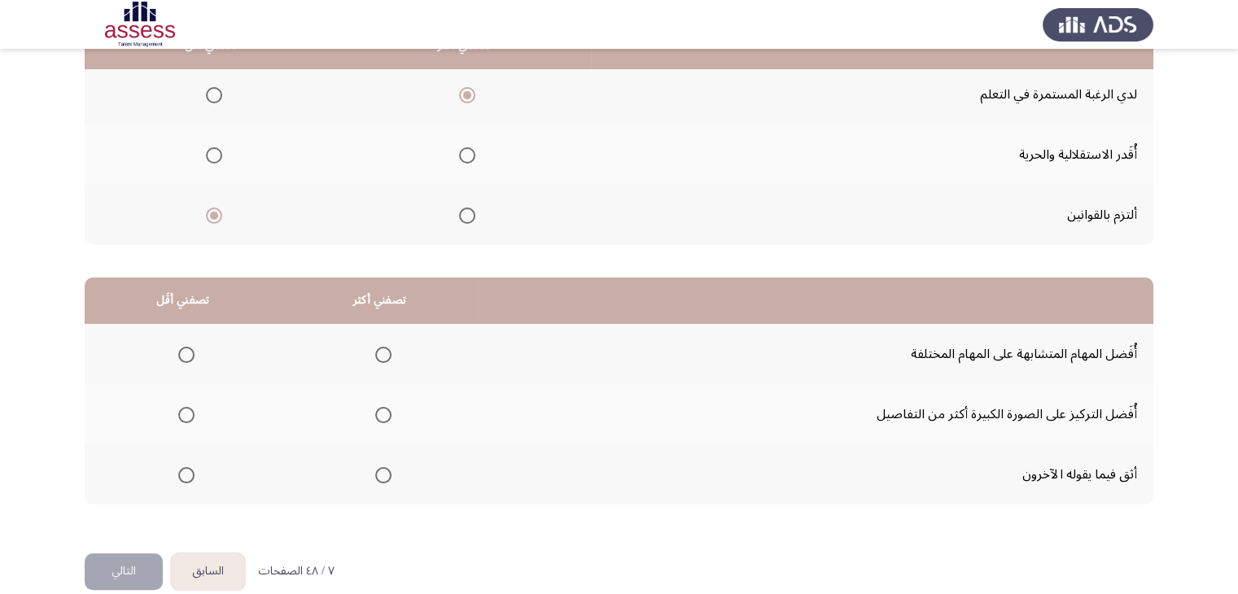
scroll to position [225, 0]
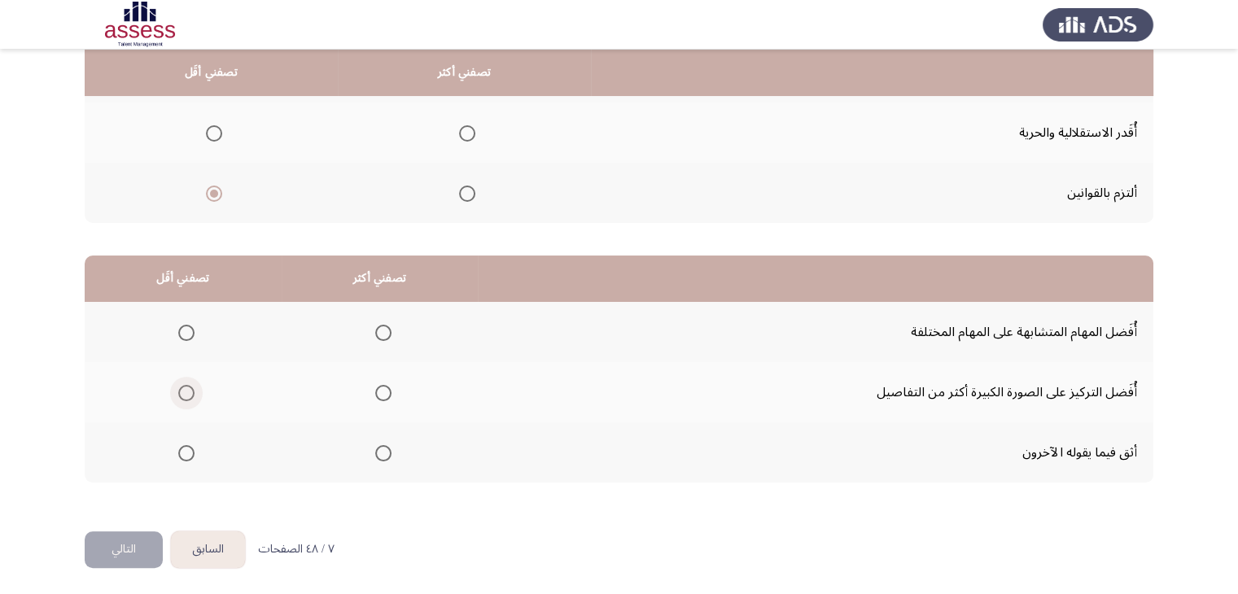
click at [185, 394] on span "Select an option" at bounding box center [186, 393] width 16 height 16
click at [185, 394] on input "Select an option" at bounding box center [186, 393] width 16 height 16
click at [382, 394] on span "Select an option" at bounding box center [383, 393] width 16 height 16
click at [382, 394] on input "Select an option" at bounding box center [383, 393] width 16 height 16
click at [183, 453] on span "Select an option" at bounding box center [186, 453] width 16 height 16
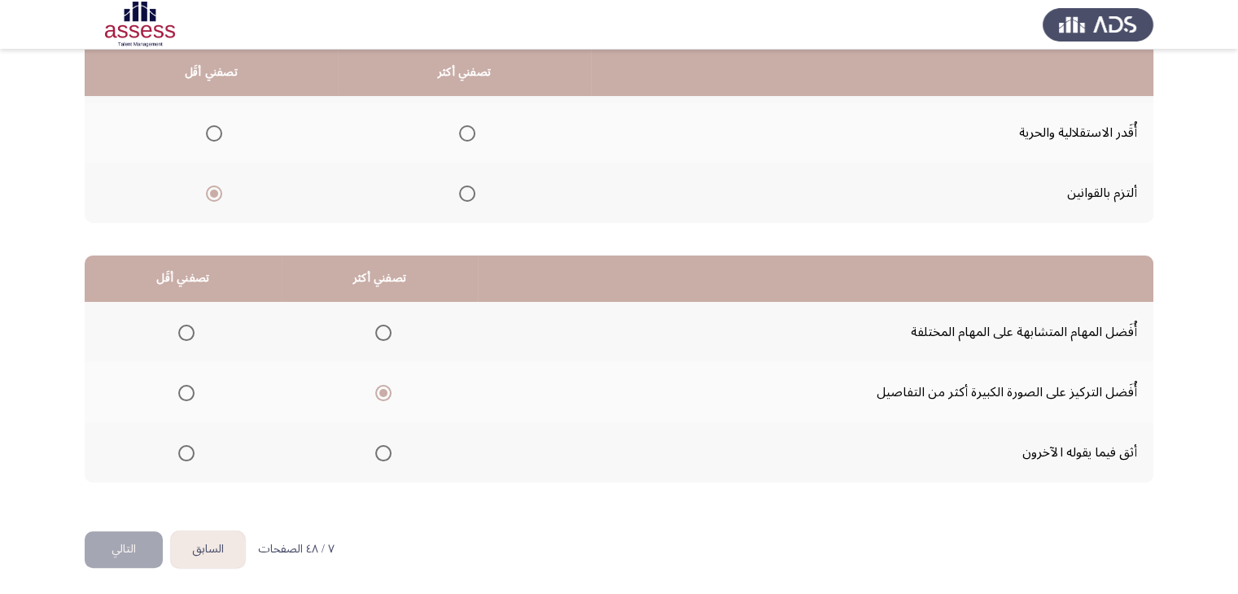
click at [183, 453] on input "Select an option" at bounding box center [186, 453] width 16 height 16
click at [127, 544] on button "التالي" at bounding box center [124, 549] width 78 height 37
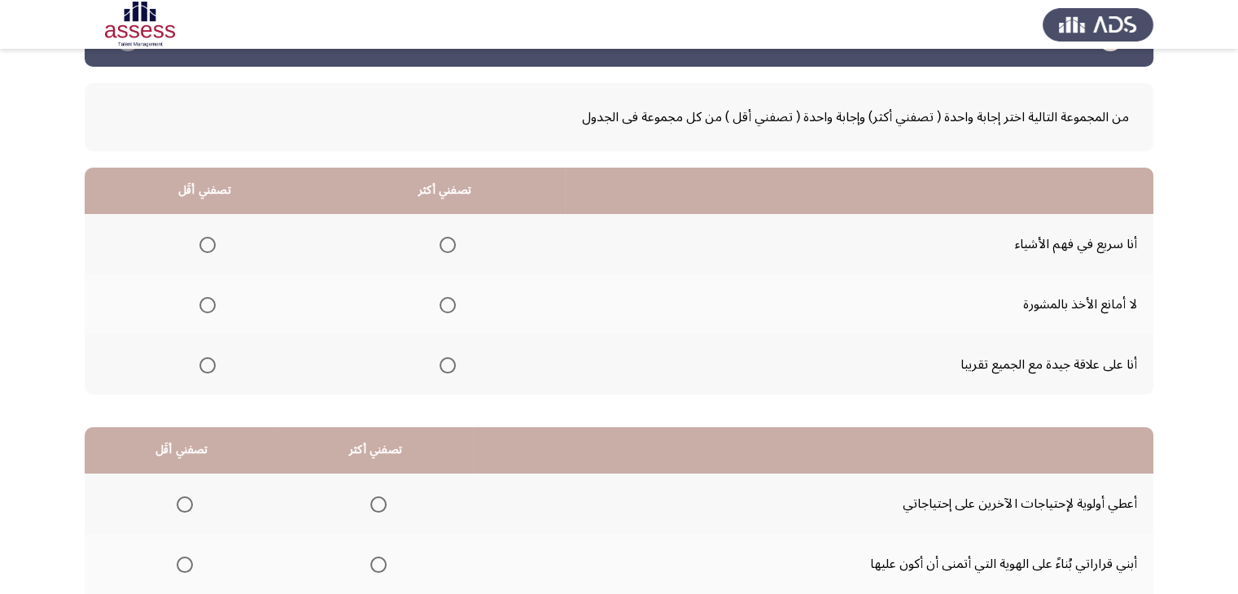
scroll to position [81, 0]
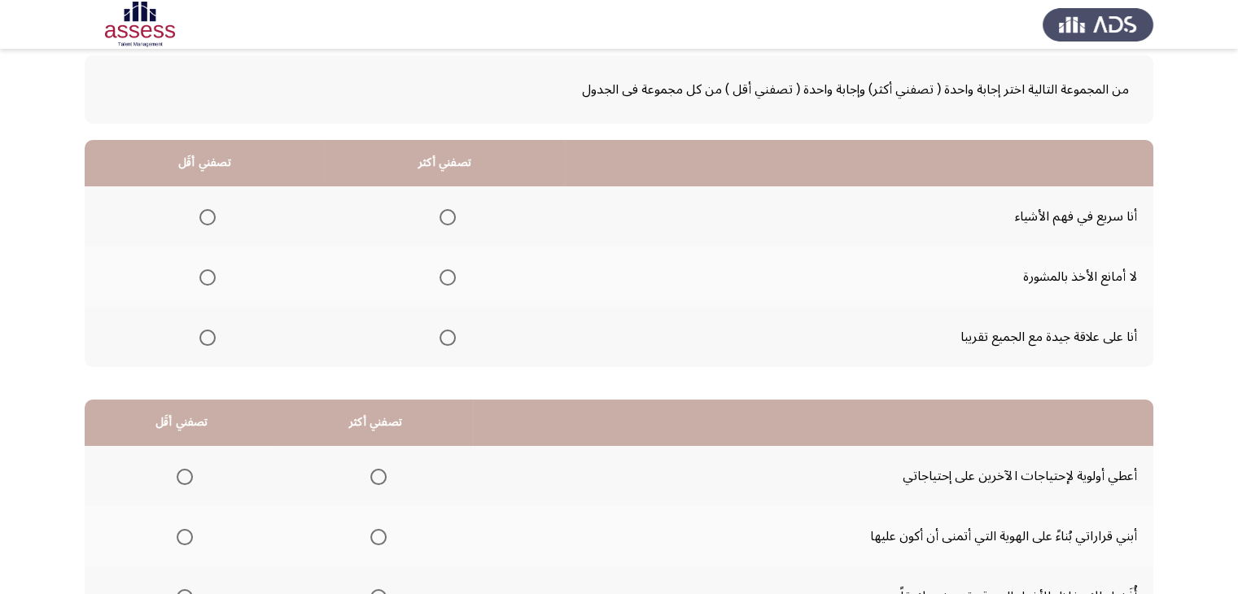
click at [439, 340] on span "Select an option" at bounding box center [447, 338] width 16 height 16
click at [439, 340] on input "Select an option" at bounding box center [447, 338] width 16 height 16
click at [206, 280] on span "Select an option" at bounding box center [207, 277] width 16 height 16
click at [206, 280] on input "Select an option" at bounding box center [207, 277] width 16 height 16
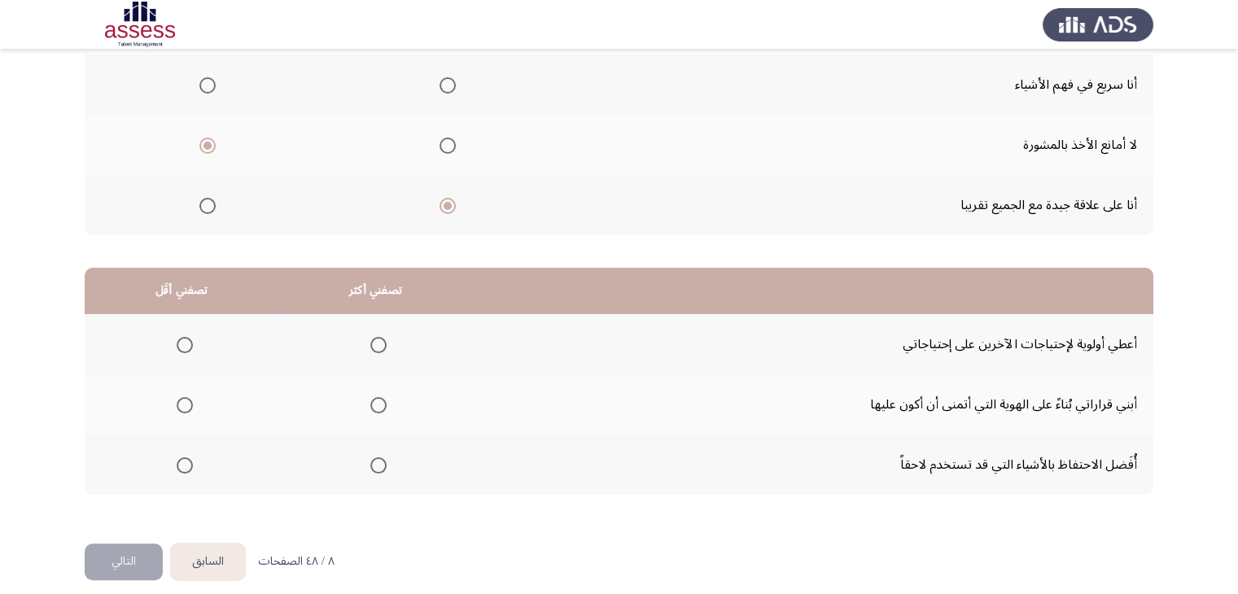
scroll to position [225, 0]
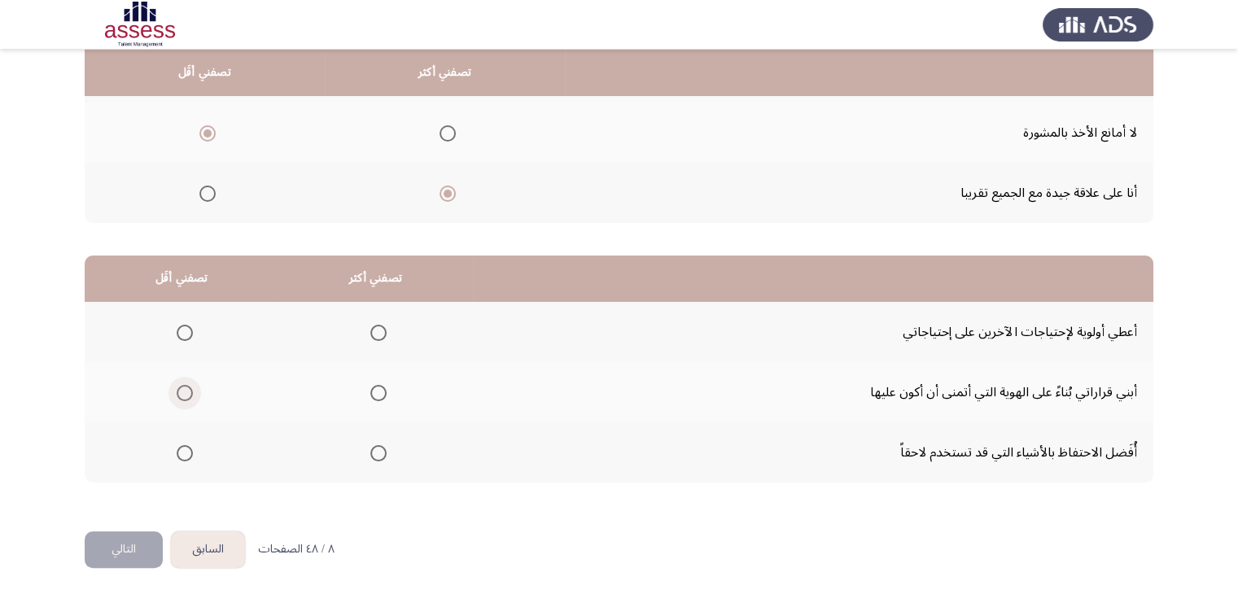
click at [189, 391] on span "Select an option" at bounding box center [185, 393] width 16 height 16
click at [189, 391] on input "Select an option" at bounding box center [185, 393] width 16 height 16
click at [177, 445] on span "Select an option" at bounding box center [185, 453] width 16 height 16
click at [177, 445] on input "Select an option" at bounding box center [185, 453] width 16 height 16
click at [375, 385] on span "Select an option" at bounding box center [378, 393] width 16 height 16
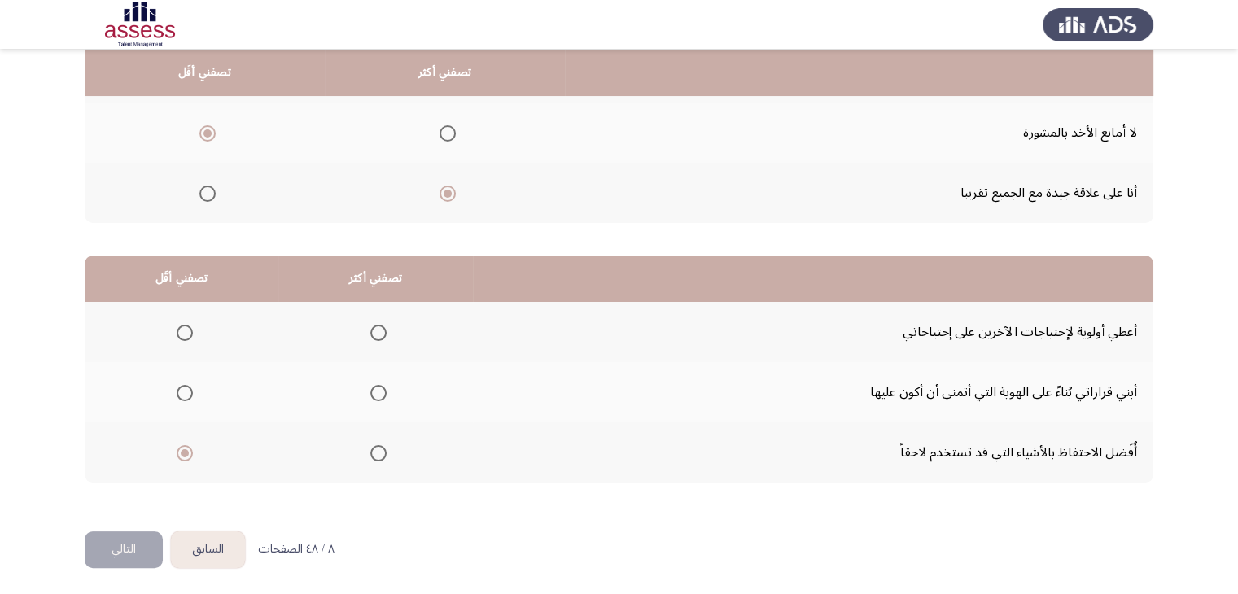
click at [375, 385] on input "Select an option" at bounding box center [378, 393] width 16 height 16
click at [105, 548] on button "التالي" at bounding box center [124, 549] width 78 height 37
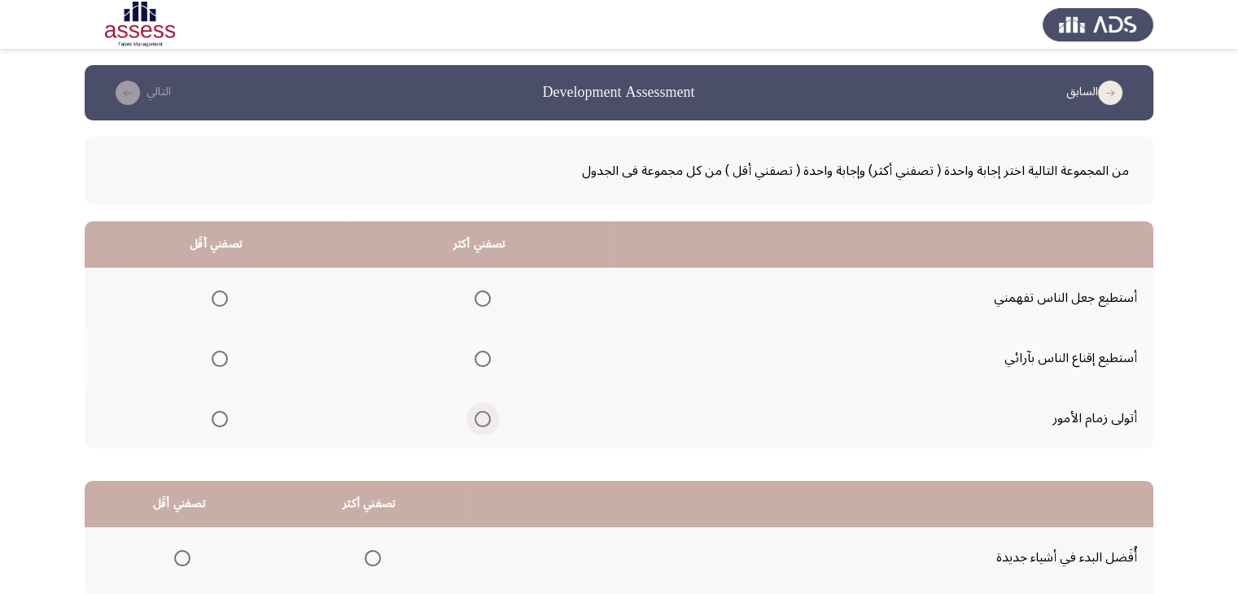
click at [477, 418] on span "Select an option" at bounding box center [482, 419] width 16 height 16
click at [477, 418] on input "Select an option" at bounding box center [482, 419] width 16 height 16
click at [219, 299] on span "Select an option" at bounding box center [220, 299] width 16 height 16
click at [219, 299] on input "Select an option" at bounding box center [220, 299] width 16 height 16
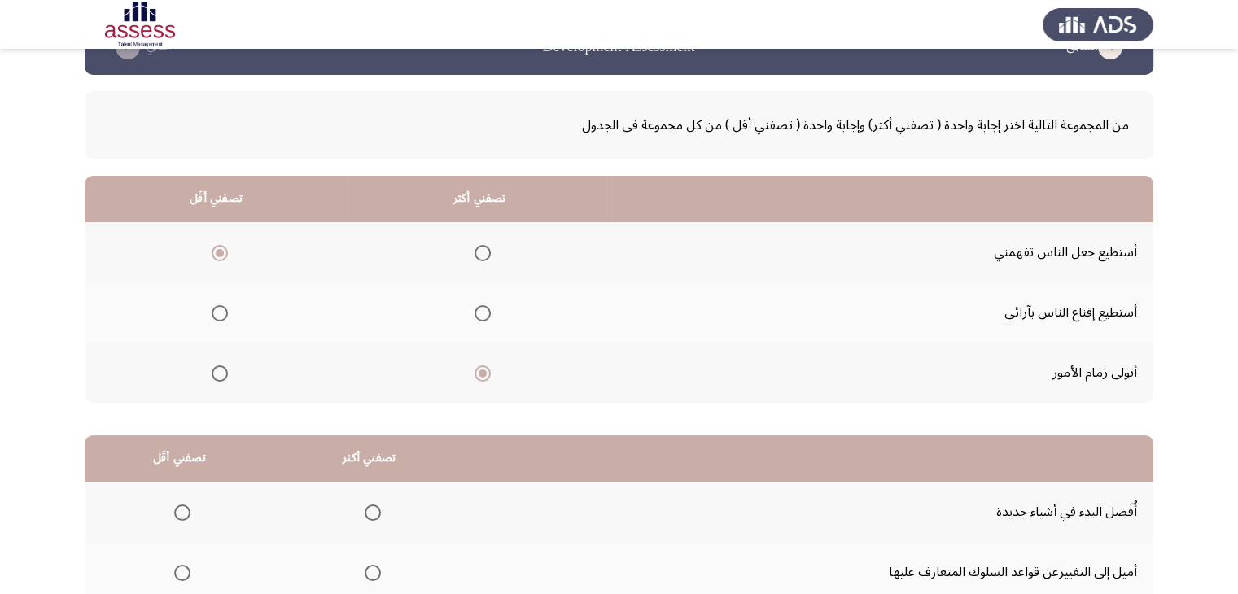
scroll to position [225, 0]
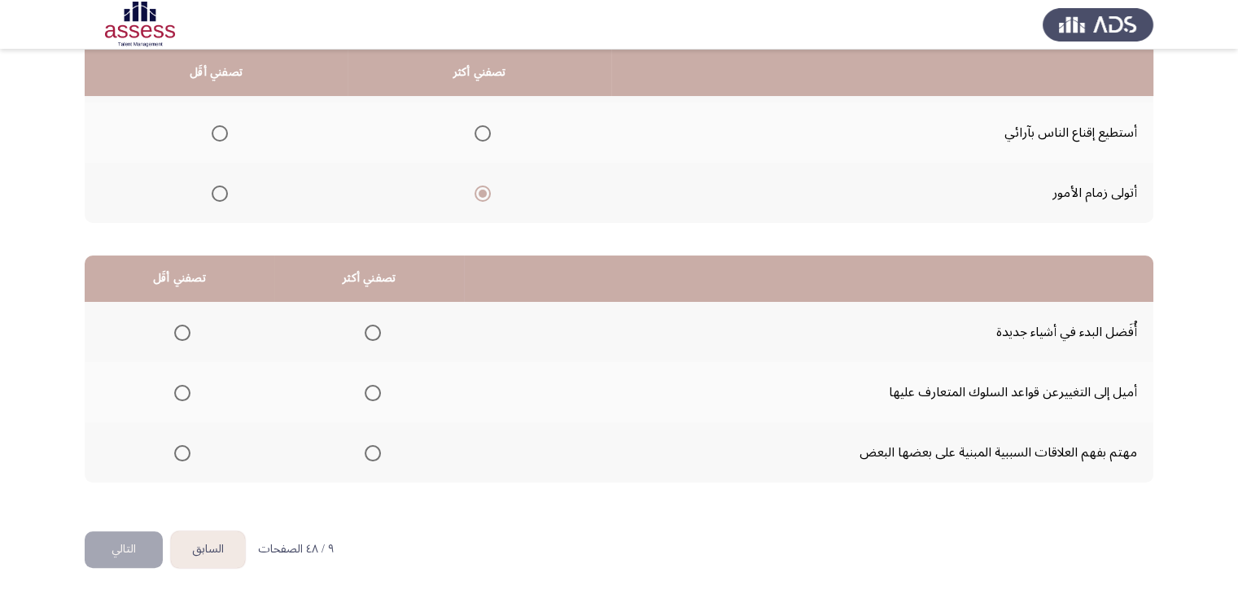
click at [368, 393] on span "Select an option" at bounding box center [373, 393] width 16 height 16
click at [368, 393] on input "Select an option" at bounding box center [373, 393] width 16 height 16
click at [172, 448] on label "Select an option" at bounding box center [179, 453] width 23 height 16
click at [174, 448] on input "Select an option" at bounding box center [182, 453] width 16 height 16
click at [134, 538] on button "التالي" at bounding box center [124, 549] width 78 height 37
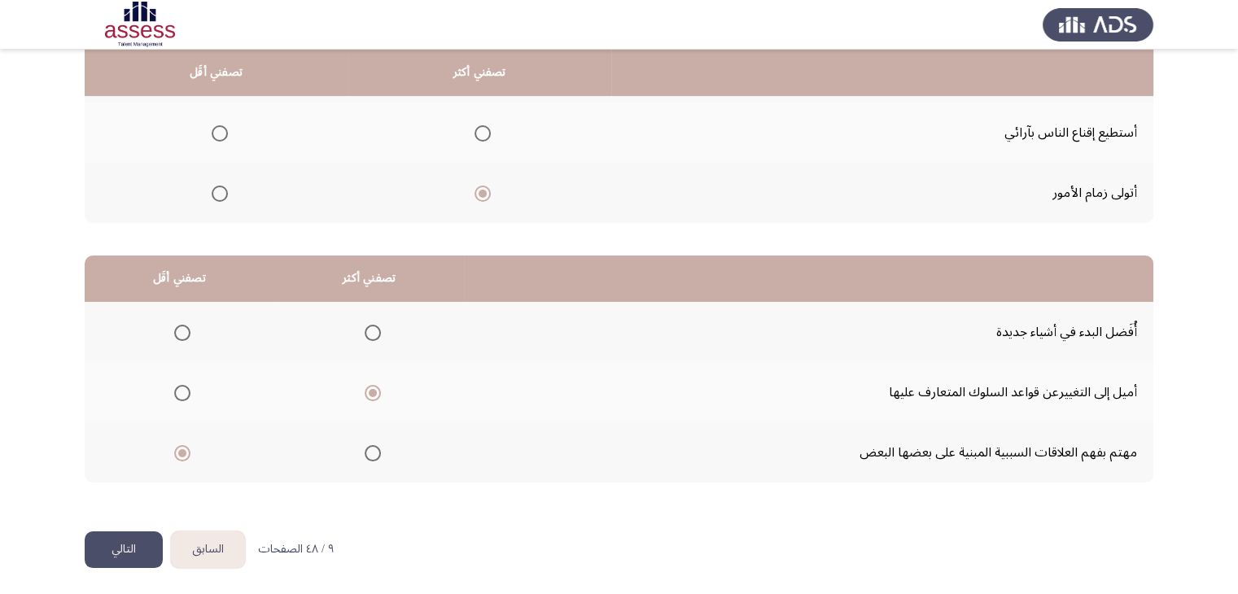
scroll to position [0, 0]
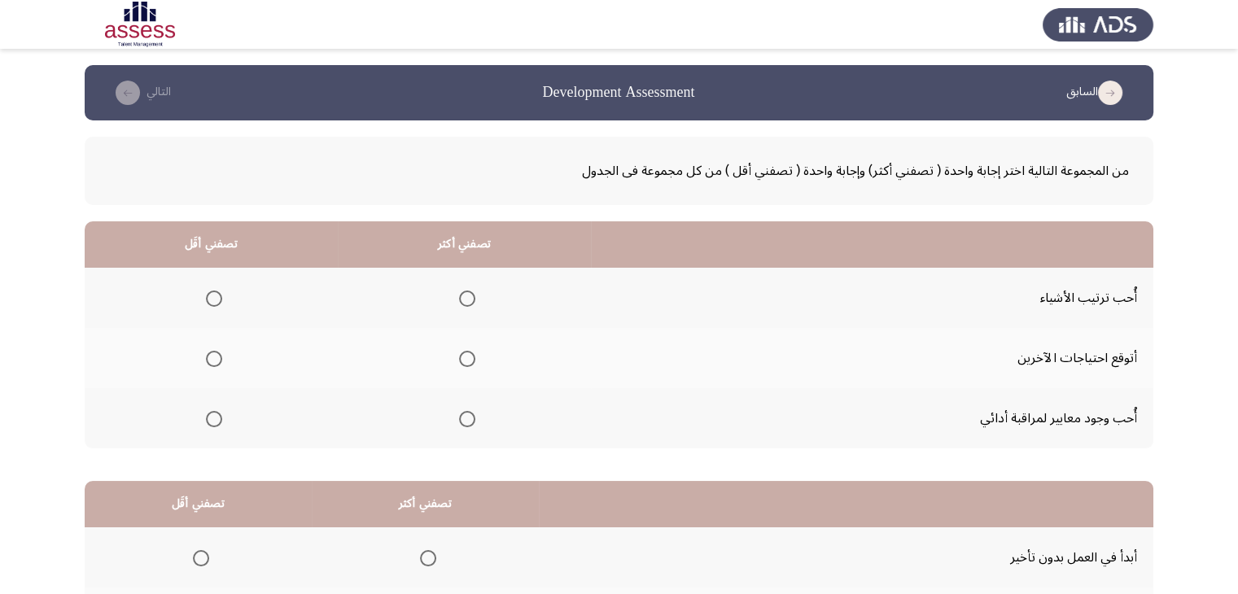
click at [459, 421] on span "Select an option" at bounding box center [467, 419] width 16 height 16
click at [459, 421] on input "Select an option" at bounding box center [467, 419] width 16 height 16
click at [216, 359] on span "Select an option" at bounding box center [214, 359] width 16 height 16
click at [216, 359] on input "Select an option" at bounding box center [214, 359] width 16 height 16
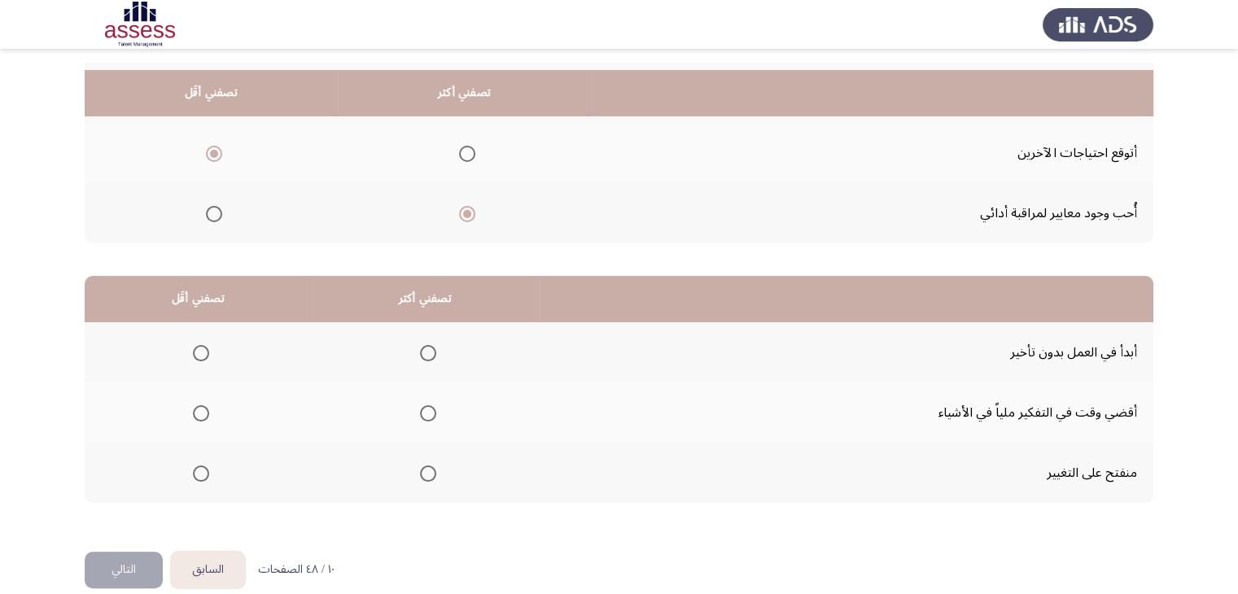
scroll to position [225, 0]
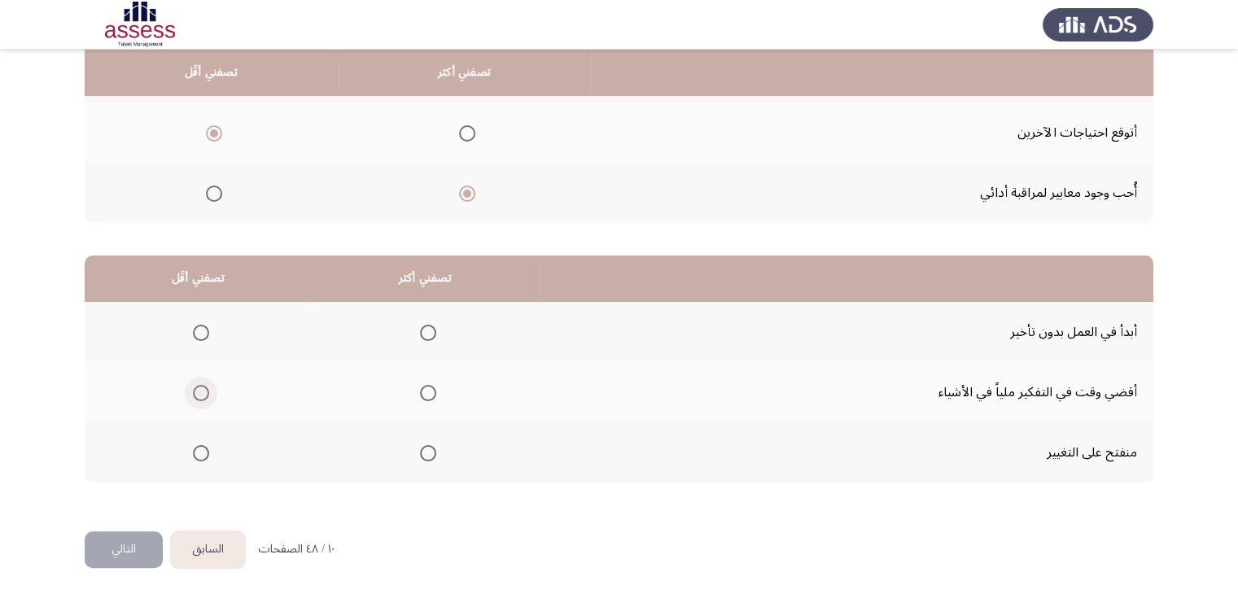
click at [205, 390] on span "Select an option" at bounding box center [201, 393] width 16 height 16
click at [205, 390] on input "Select an option" at bounding box center [201, 393] width 16 height 16
click at [422, 339] on mat-radio-group "Select an option" at bounding box center [424, 332] width 23 height 28
click at [422, 336] on span "Select an option" at bounding box center [428, 333] width 16 height 16
click at [422, 336] on input "Select an option" at bounding box center [428, 333] width 16 height 16
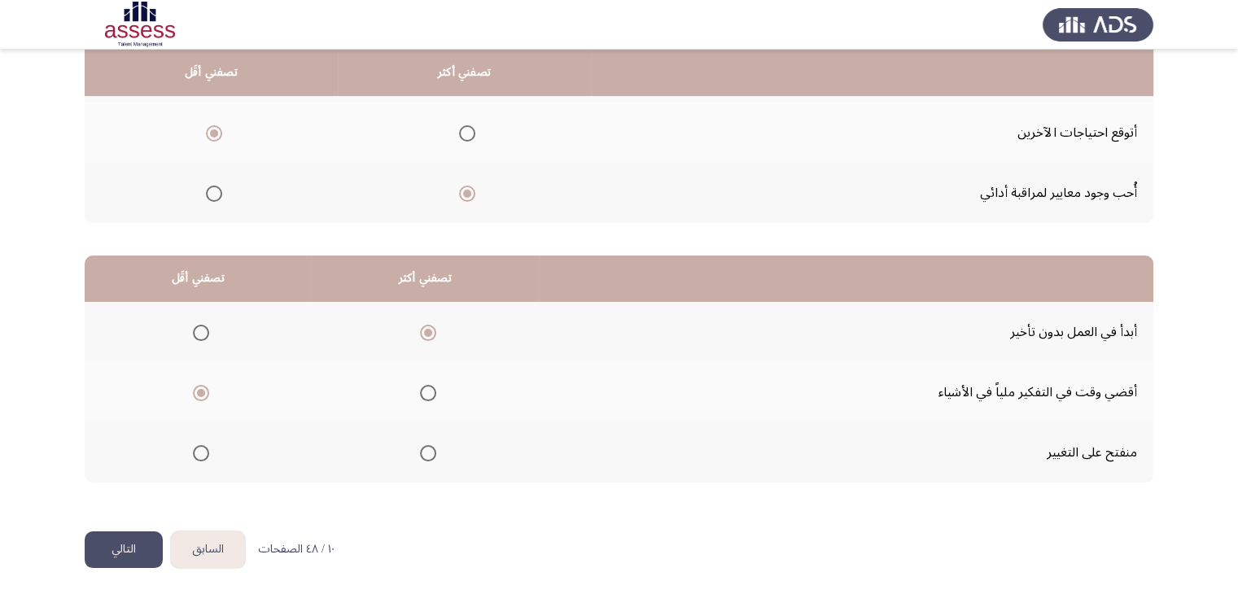
click at [123, 538] on button "التالي" at bounding box center [124, 549] width 78 height 37
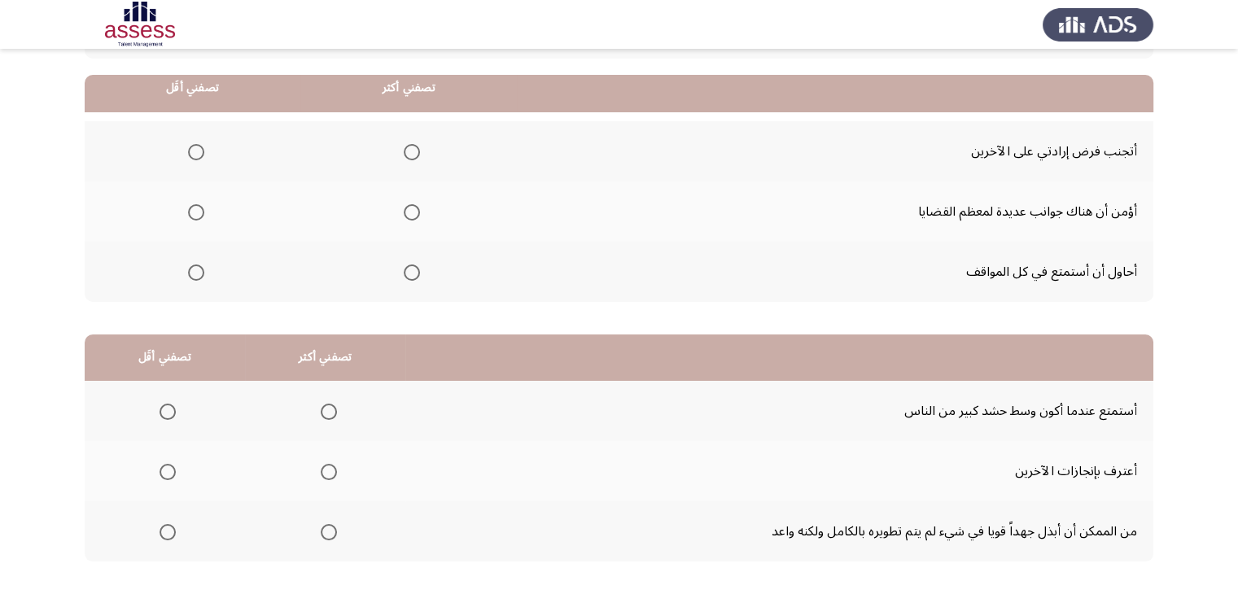
scroll to position [163, 0]
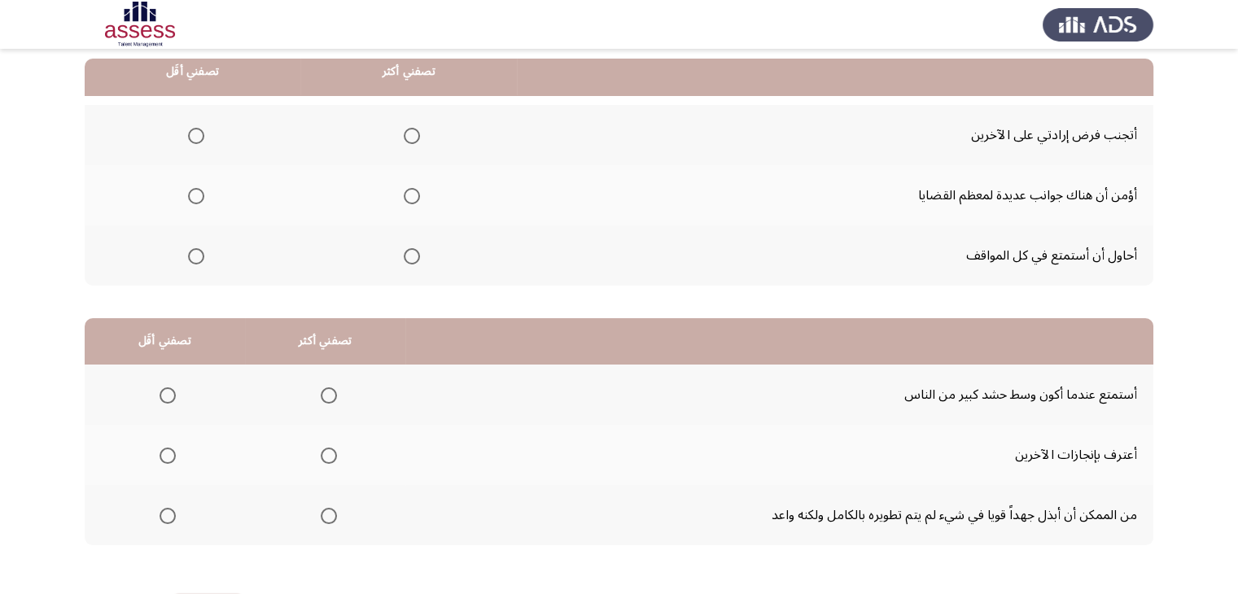
drag, startPoint x: 909, startPoint y: 229, endPoint x: 798, endPoint y: 264, distance: 117.1
click at [909, 229] on td "أحاول أن أستمتع في كل المواقف" at bounding box center [835, 255] width 636 height 60
click at [202, 252] on span "Select an option" at bounding box center [196, 256] width 16 height 16
click at [202, 252] on input "Select an option" at bounding box center [196, 256] width 16 height 16
click at [410, 196] on span "Select an option" at bounding box center [412, 196] width 16 height 16
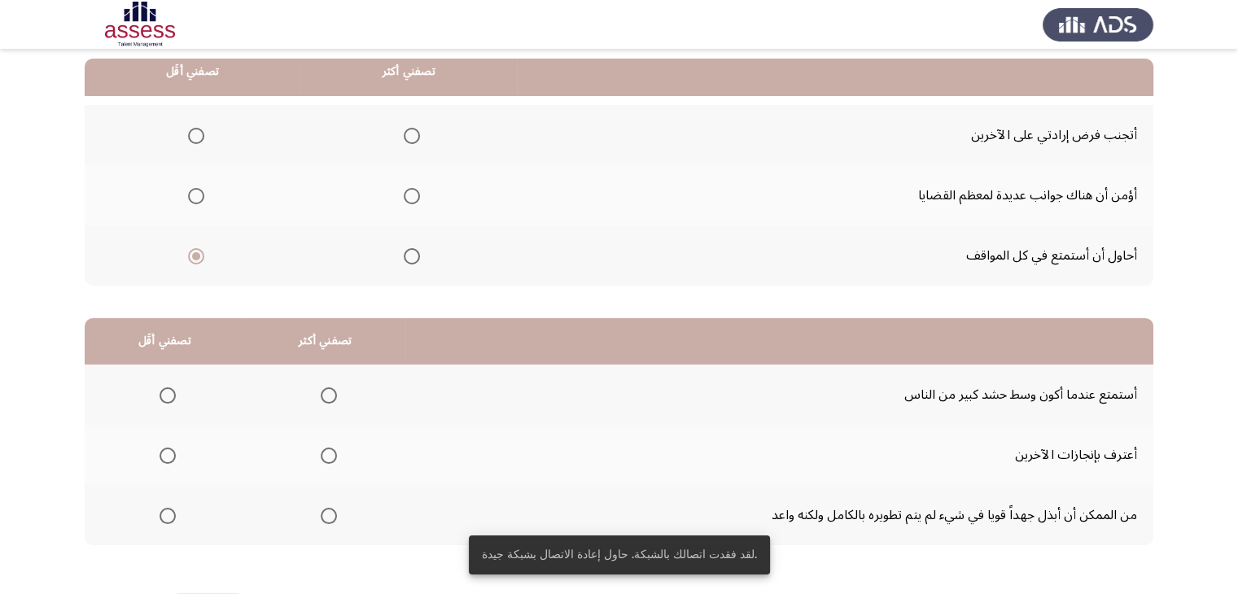
click at [410, 196] on span "Select an option" at bounding box center [412, 196] width 16 height 16
click at [410, 196] on input "Select an option" at bounding box center [412, 196] width 16 height 16
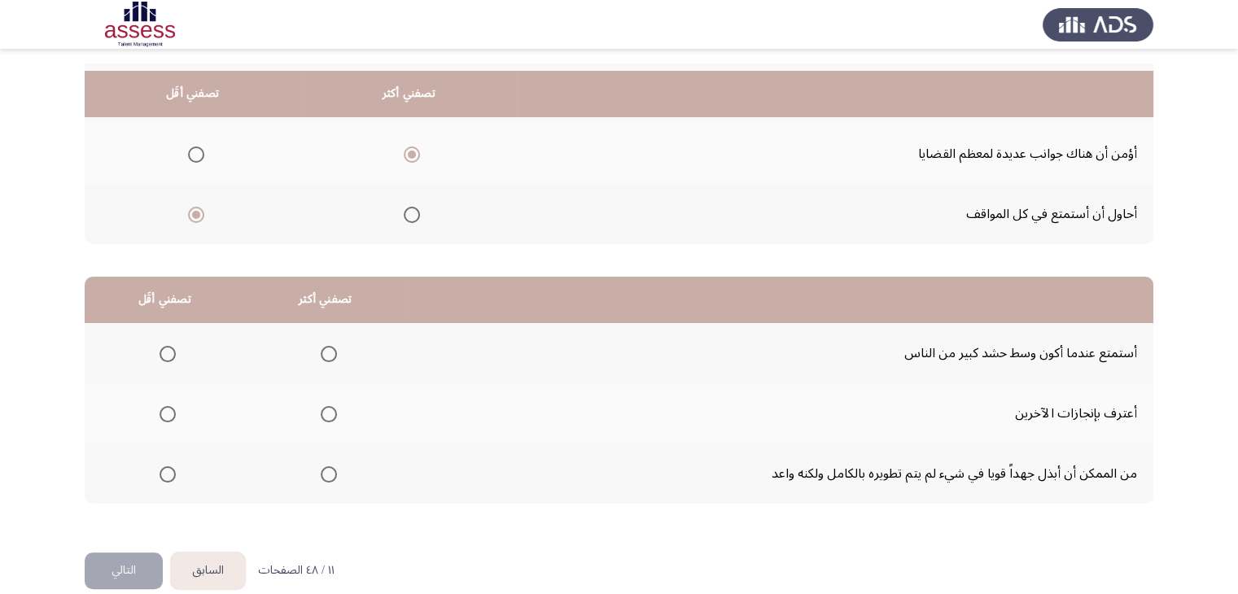
scroll to position [225, 0]
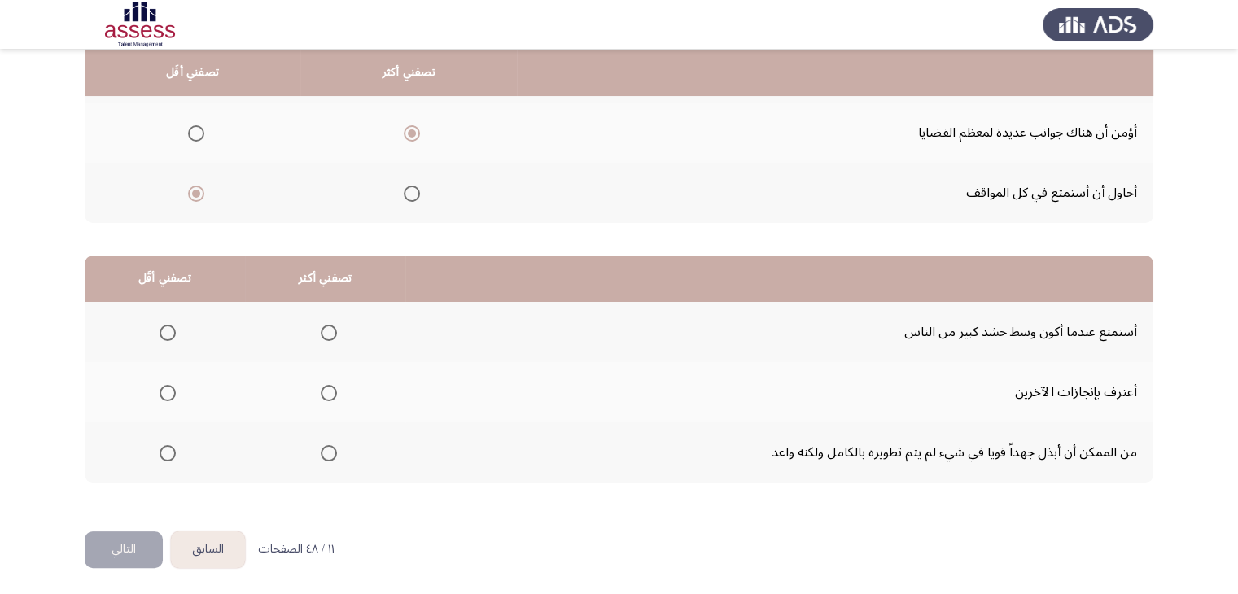
click at [321, 394] on span "Select an option" at bounding box center [329, 393] width 16 height 16
click at [321, 394] on input "Select an option" at bounding box center [329, 393] width 16 height 16
click at [163, 333] on span "Select an option" at bounding box center [168, 333] width 16 height 16
click at [163, 333] on input "Select an option" at bounding box center [168, 333] width 16 height 16
click at [110, 541] on button "التالي" at bounding box center [124, 549] width 78 height 37
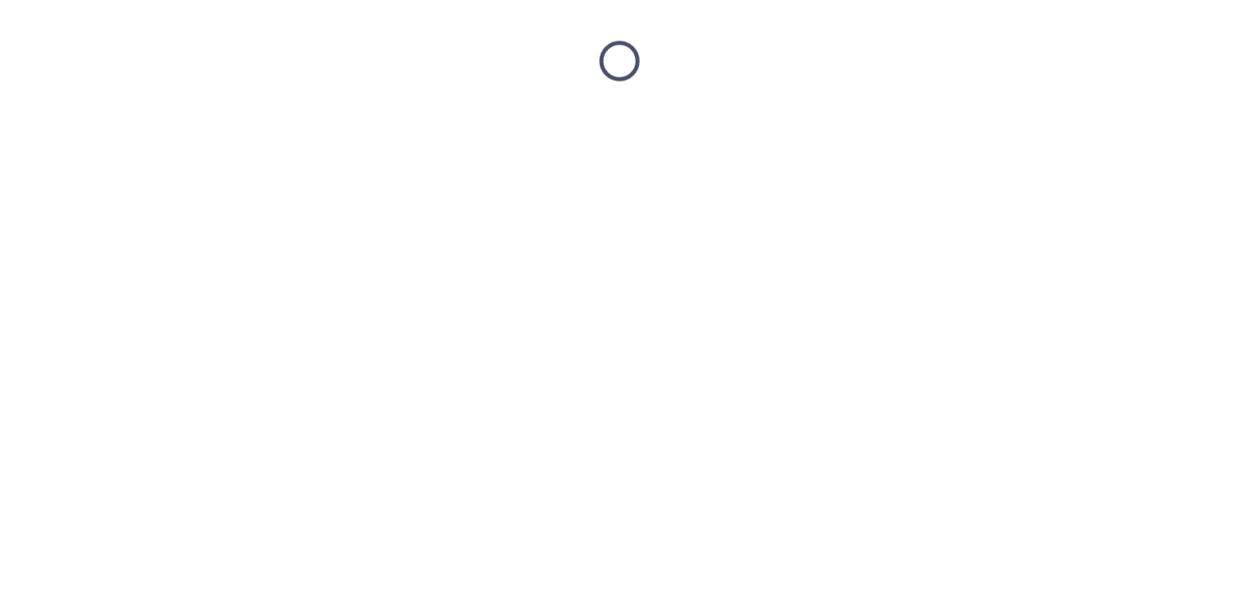
scroll to position [0, 0]
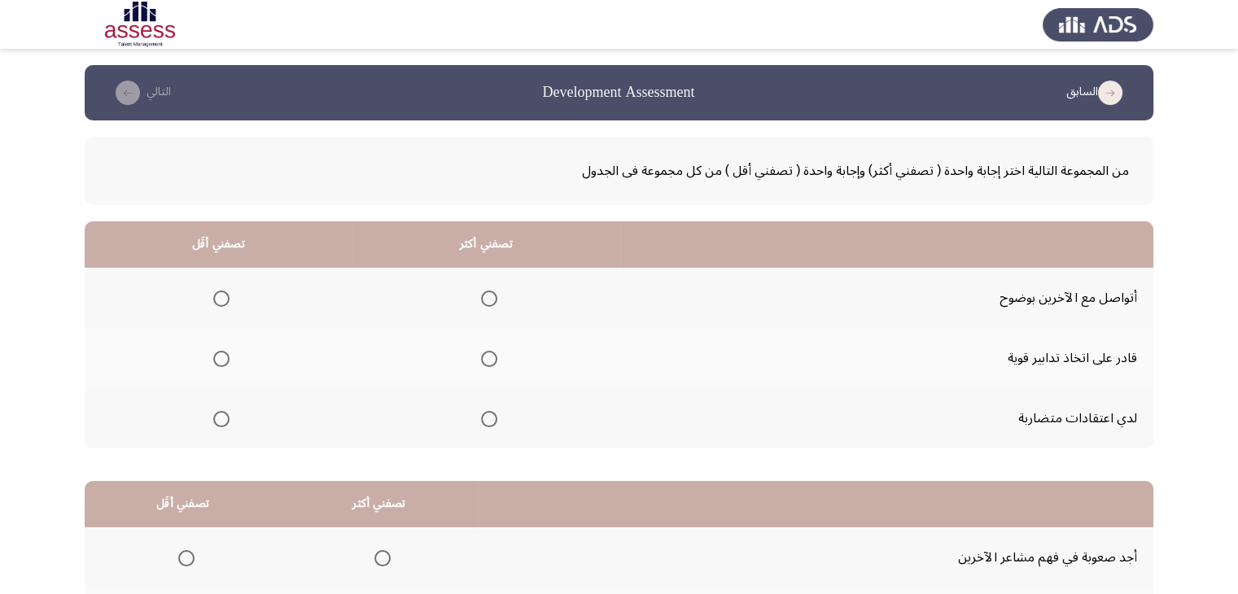
click at [488, 356] on span "Select an option" at bounding box center [489, 359] width 16 height 16
click at [488, 356] on input "Select an option" at bounding box center [489, 359] width 16 height 16
click at [218, 417] on span "Select an option" at bounding box center [221, 419] width 16 height 16
click at [218, 417] on input "Select an option" at bounding box center [221, 419] width 16 height 16
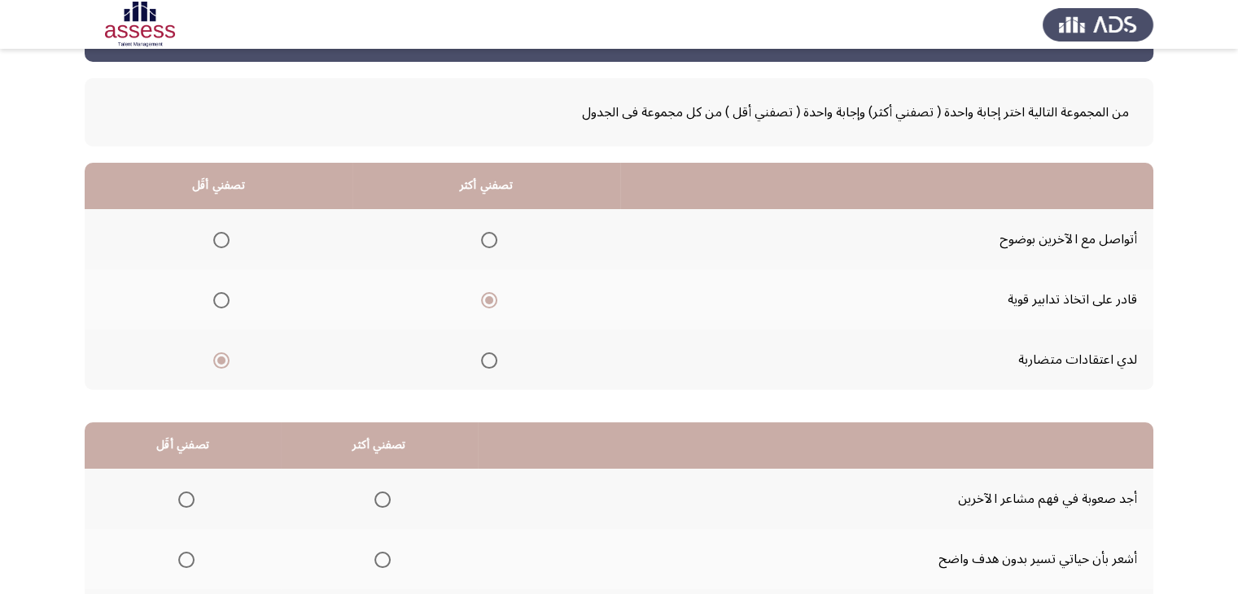
scroll to position [225, 0]
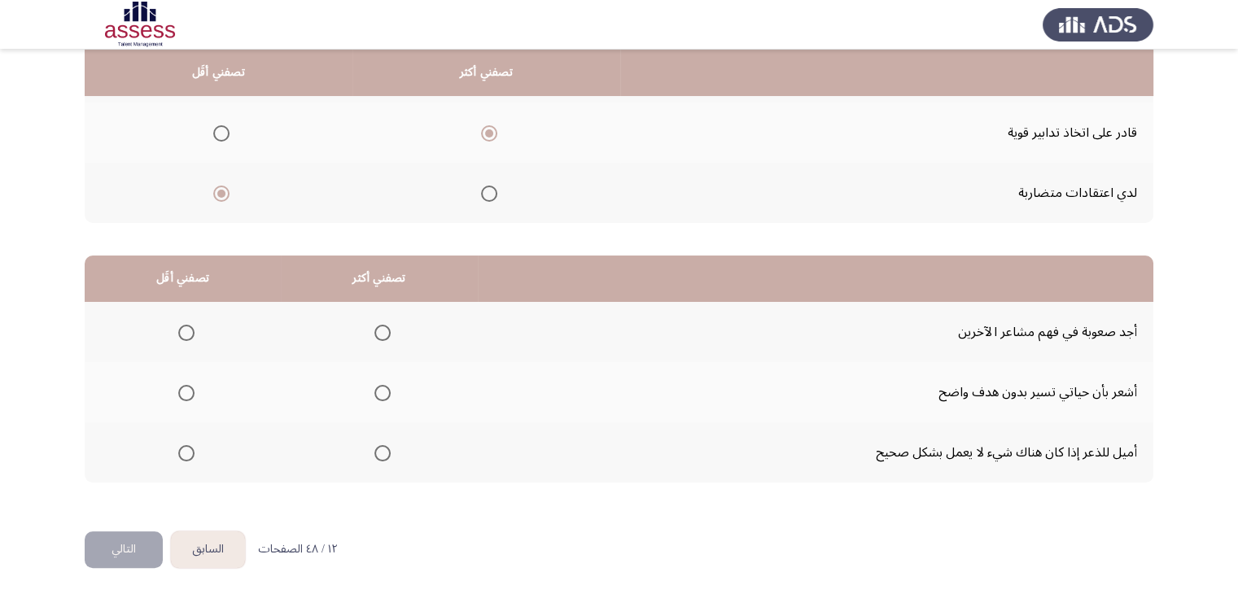
click at [178, 453] on span "Select an option" at bounding box center [186, 453] width 16 height 16
click at [178, 453] on input "Select an option" at bounding box center [186, 453] width 16 height 16
click at [189, 387] on span "Select an option" at bounding box center [186, 393] width 16 height 16
click at [189, 387] on input "Select an option" at bounding box center [186, 393] width 16 height 16
click at [383, 330] on span "Select an option" at bounding box center [382, 333] width 16 height 16
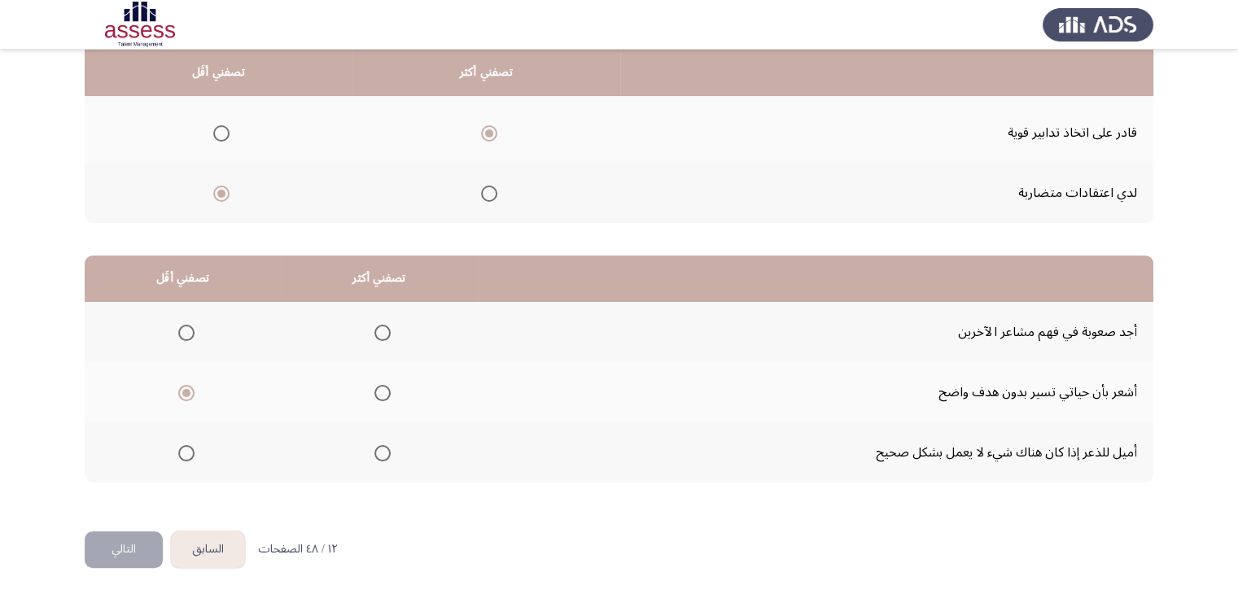
click at [383, 330] on input "Select an option" at bounding box center [382, 333] width 16 height 16
click at [139, 546] on button "التالي" at bounding box center [124, 549] width 78 height 37
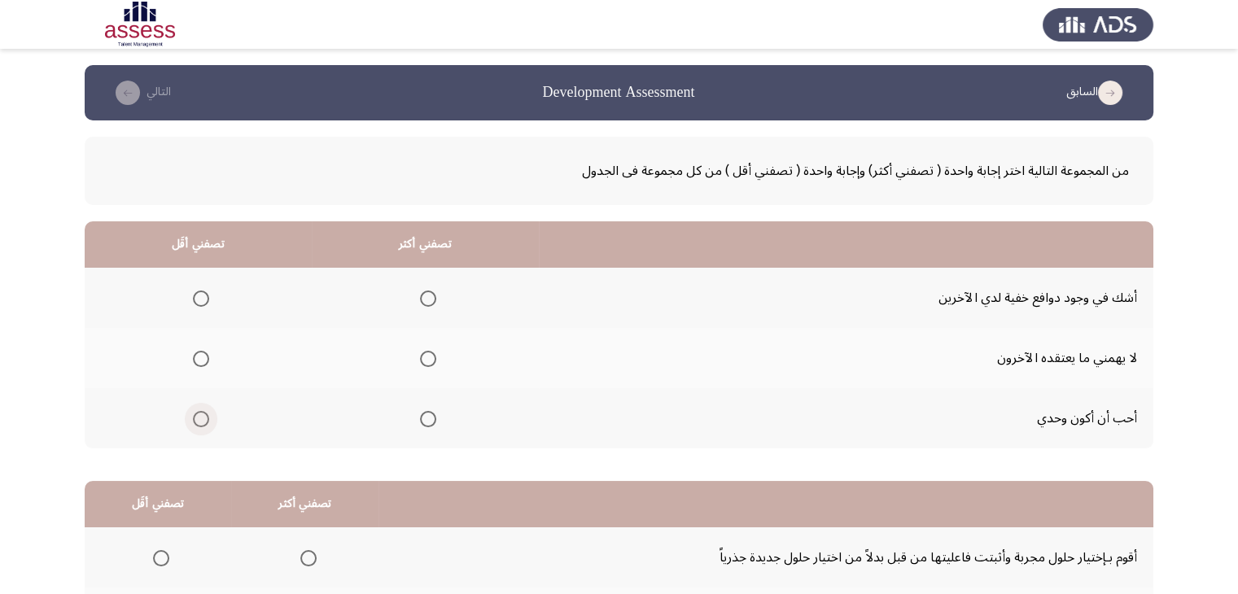
click at [193, 421] on span "Select an option" at bounding box center [201, 419] width 16 height 16
click at [193, 421] on input "Select an option" at bounding box center [201, 419] width 16 height 16
click at [426, 362] on span "Select an option" at bounding box center [428, 359] width 16 height 16
click at [426, 362] on input "Select an option" at bounding box center [428, 359] width 16 height 16
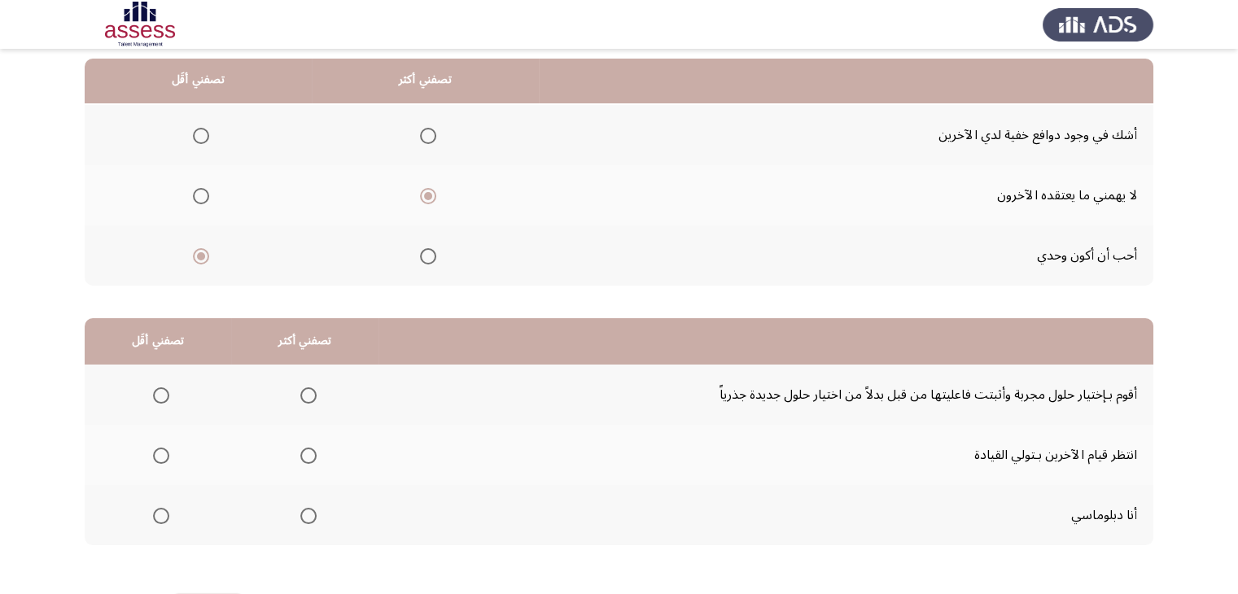
scroll to position [225, 0]
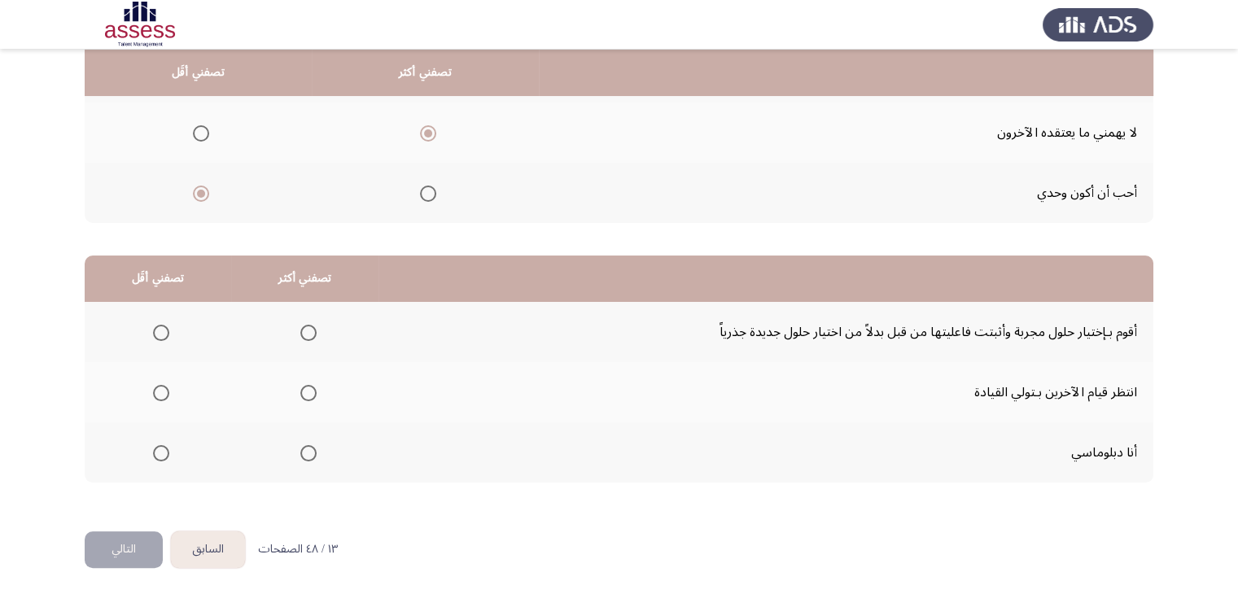
click at [166, 390] on span "Select an option" at bounding box center [161, 393] width 16 height 16
click at [166, 390] on input "Select an option" at bounding box center [161, 393] width 16 height 16
click at [312, 452] on span "Select an option" at bounding box center [308, 453] width 16 height 16
click at [312, 452] on input "Select an option" at bounding box center [308, 453] width 16 height 16
click at [140, 549] on button "التالي" at bounding box center [124, 549] width 78 height 37
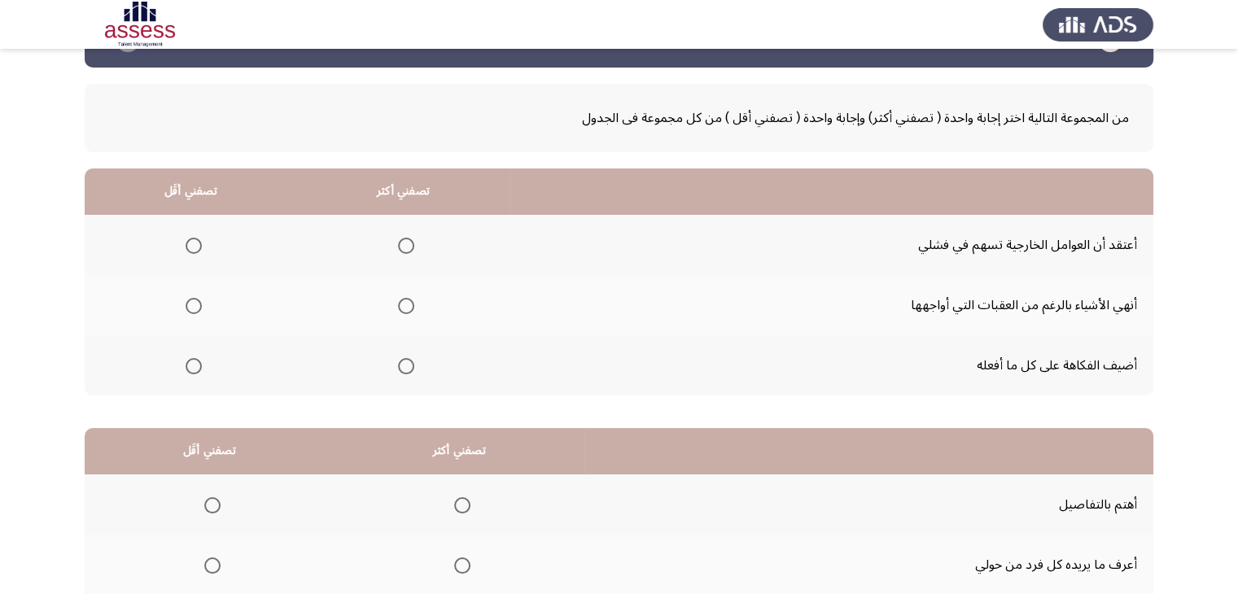
scroll to position [81, 0]
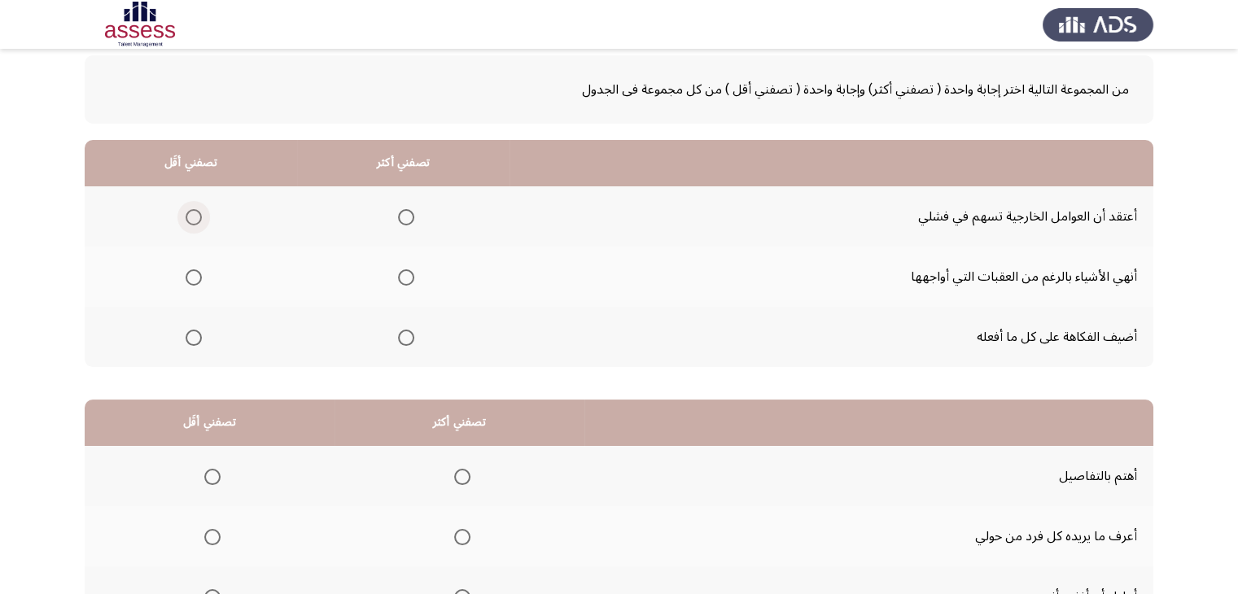
click at [194, 217] on span "Select an option" at bounding box center [194, 217] width 0 height 0
click at [193, 216] on input "Select an option" at bounding box center [194, 217] width 16 height 16
click at [400, 282] on span "Select an option" at bounding box center [406, 277] width 16 height 16
click at [406, 281] on span "Select an option" at bounding box center [406, 277] width 16 height 16
click at [406, 281] on input "Select an option" at bounding box center [406, 277] width 16 height 16
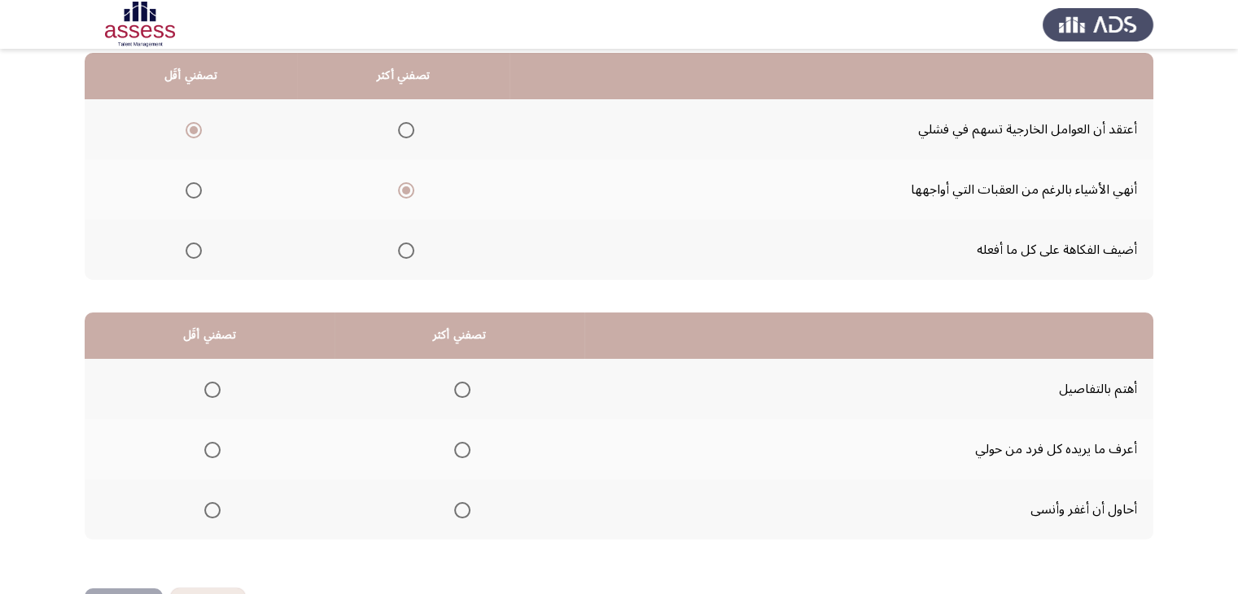
scroll to position [225, 0]
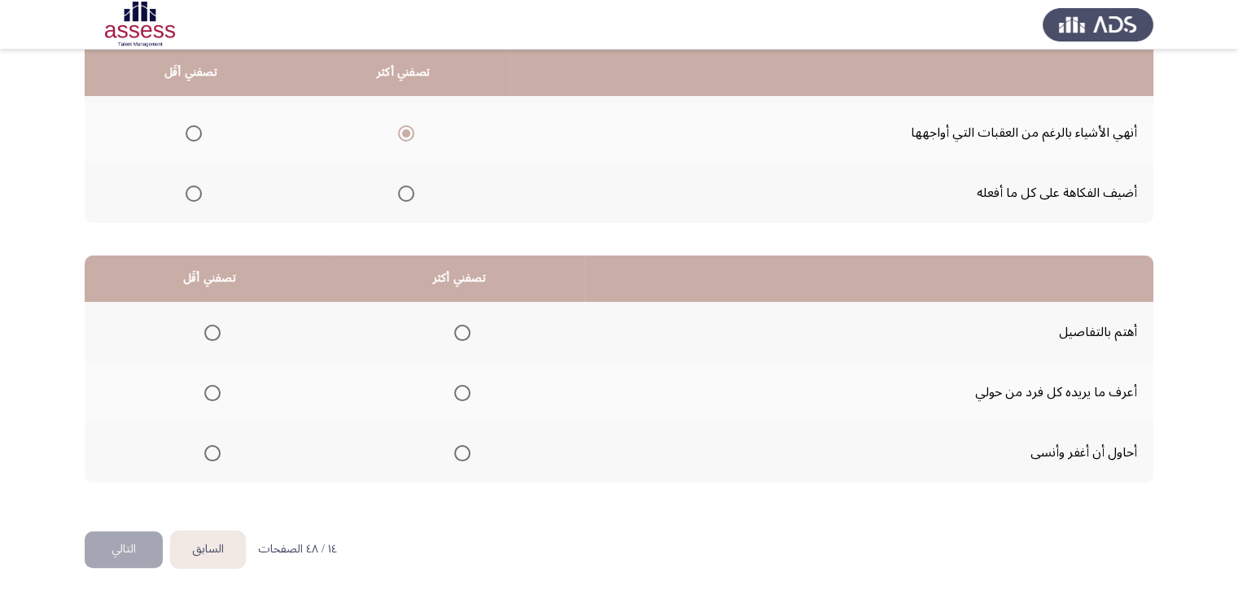
click at [212, 395] on span "Select an option" at bounding box center [212, 393] width 16 height 16
click at [212, 395] on input "Select an option" at bounding box center [212, 393] width 16 height 16
click at [454, 333] on span "Select an option" at bounding box center [462, 333] width 16 height 16
click at [454, 333] on input "Select an option" at bounding box center [462, 333] width 16 height 16
click at [114, 541] on button "التالي" at bounding box center [124, 549] width 78 height 37
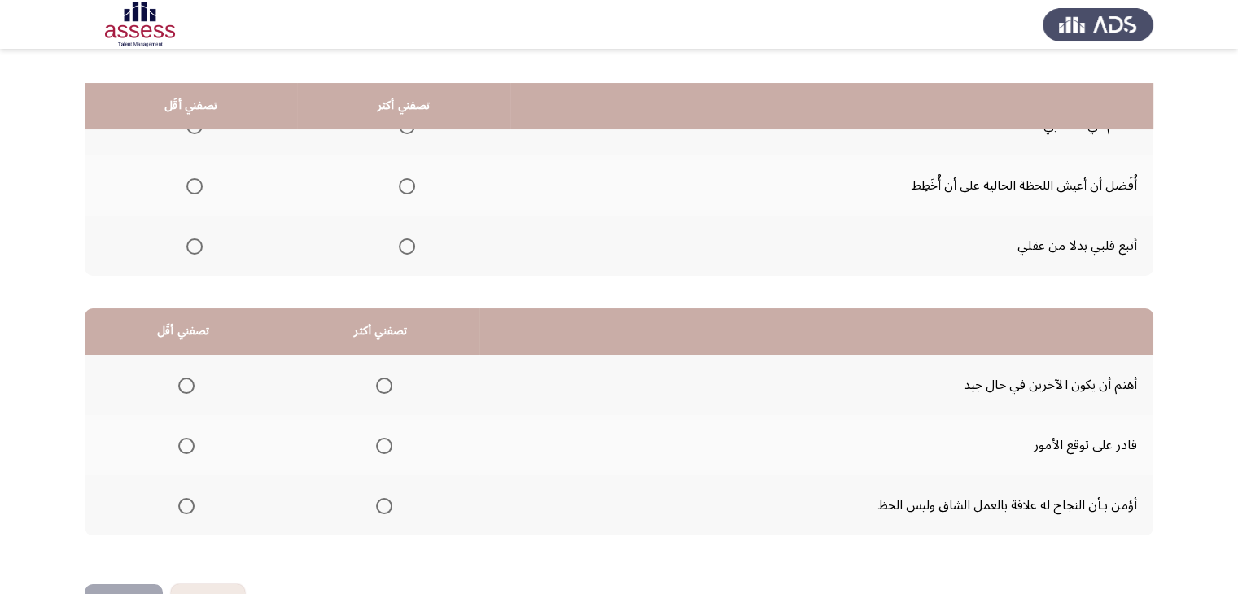
scroll to position [144, 0]
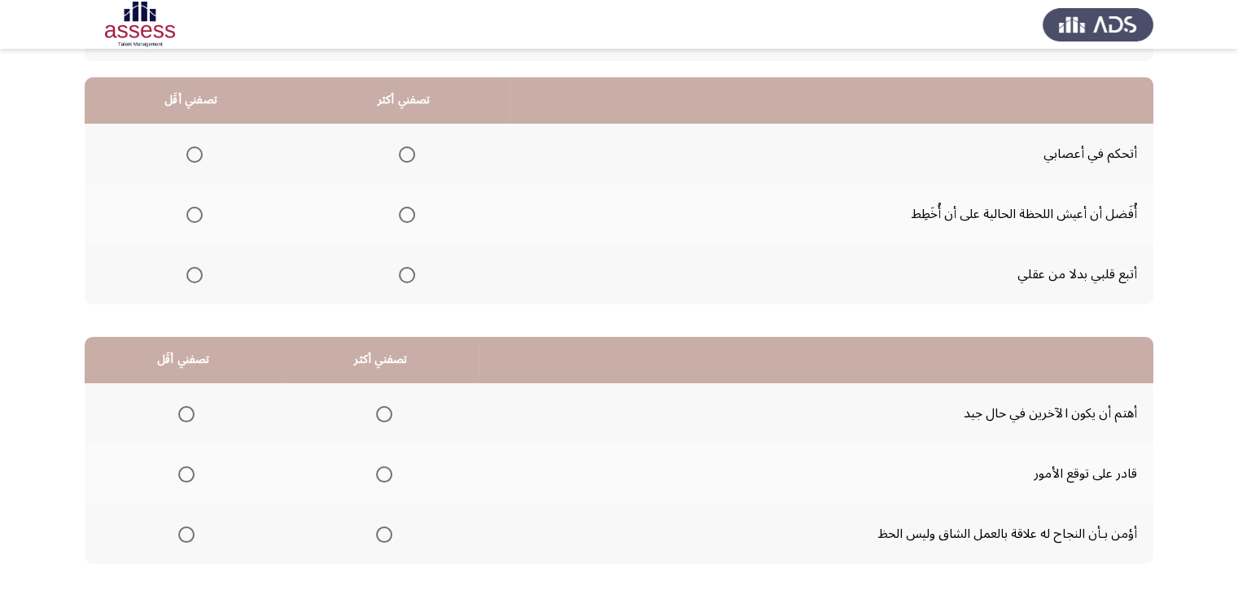
click at [811, 345] on th at bounding box center [816, 360] width 674 height 46
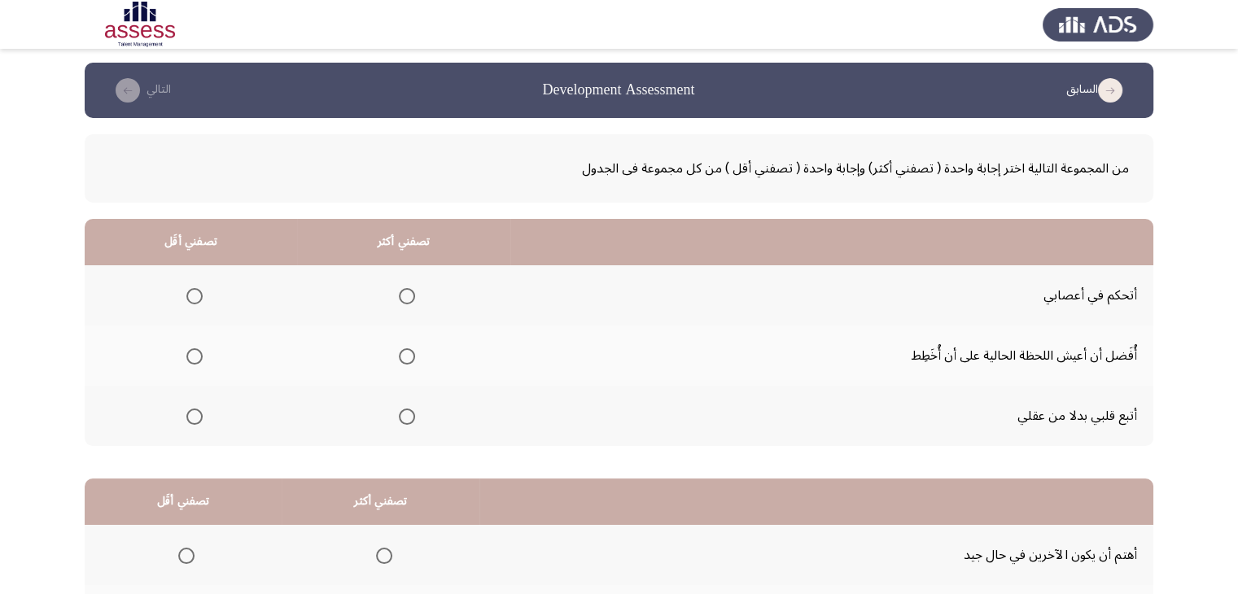
scroll to position [0, 0]
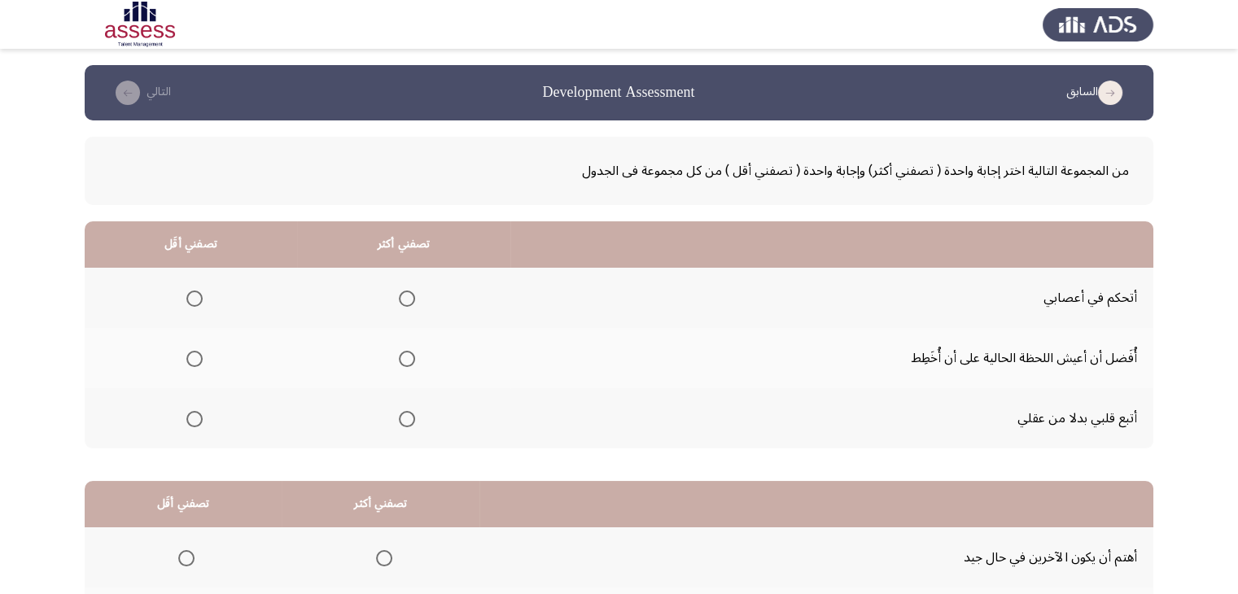
click at [597, 257] on th at bounding box center [831, 244] width 643 height 46
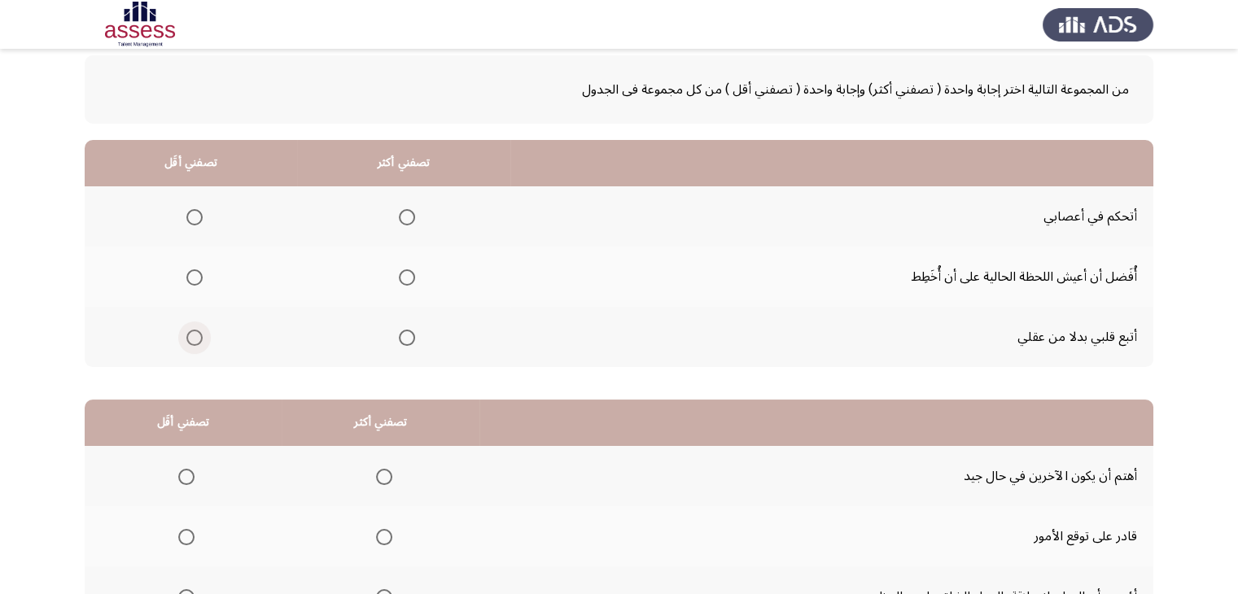
click at [190, 340] on span "Select an option" at bounding box center [194, 338] width 16 height 16
click at [190, 340] on input "Select an option" at bounding box center [194, 338] width 16 height 16
click at [399, 221] on span "Select an option" at bounding box center [407, 217] width 16 height 16
click at [403, 217] on span "Select an option" at bounding box center [407, 217] width 16 height 16
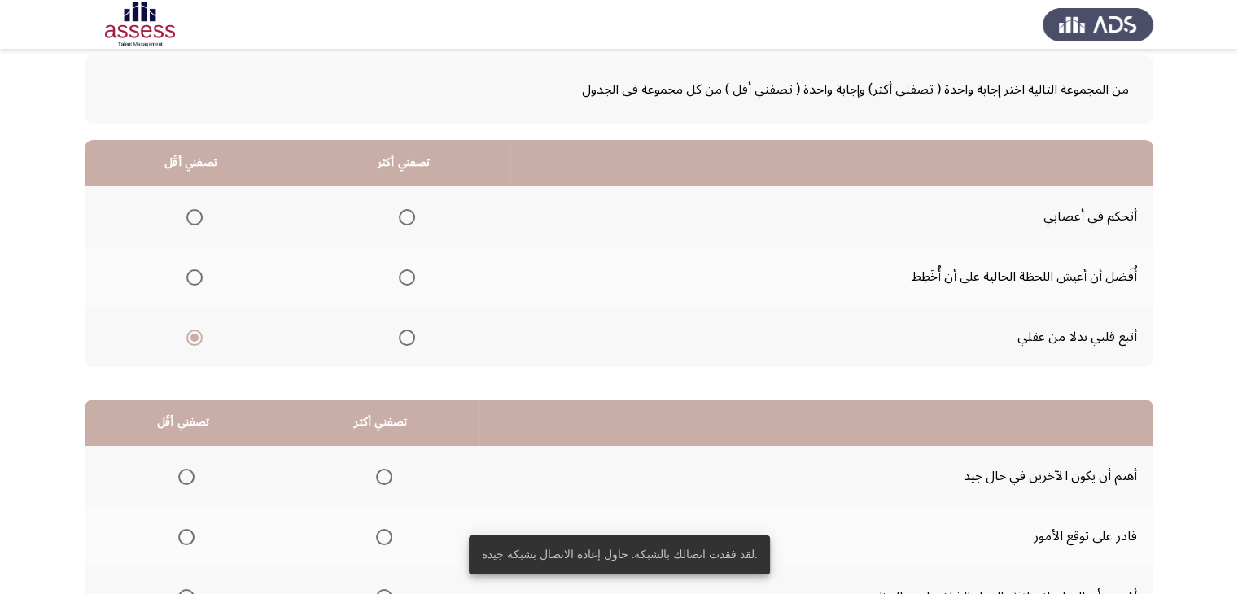
click at [403, 217] on span "Select an option" at bounding box center [407, 217] width 16 height 16
click at [403, 217] on input "Select an option" at bounding box center [407, 217] width 16 height 16
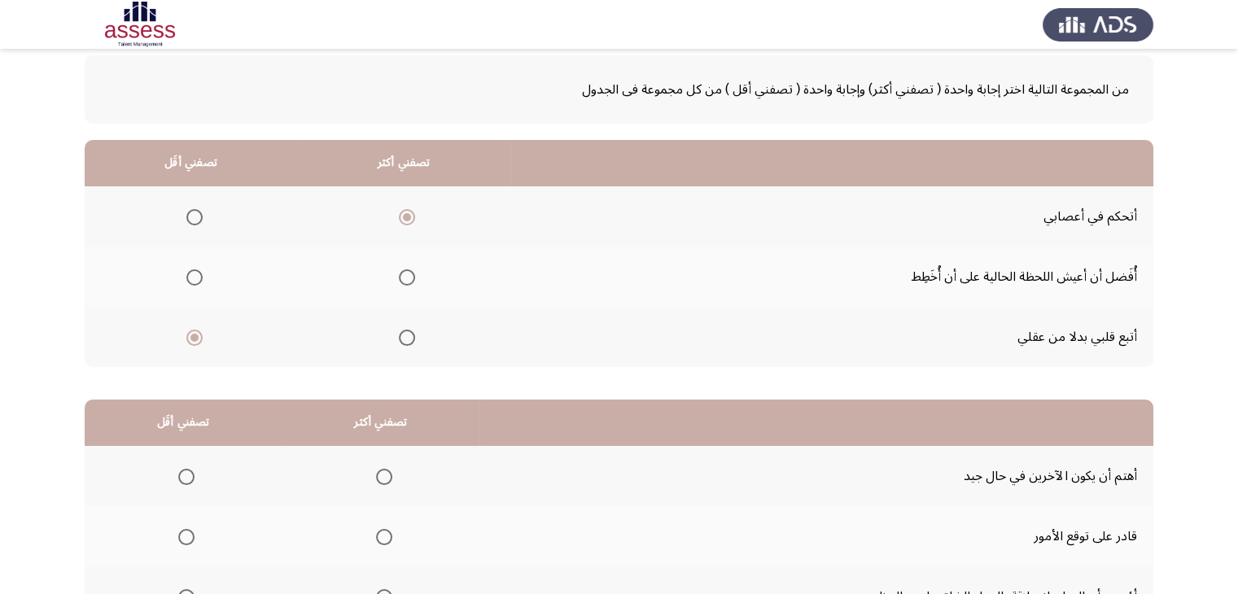
click at [678, 378] on div "من المجموعة التالية اختر إجابة واحدة ( تصفني أكثر) وإجابة واحدة ( تصفني أقل ) م…" at bounding box center [619, 349] width 1069 height 620
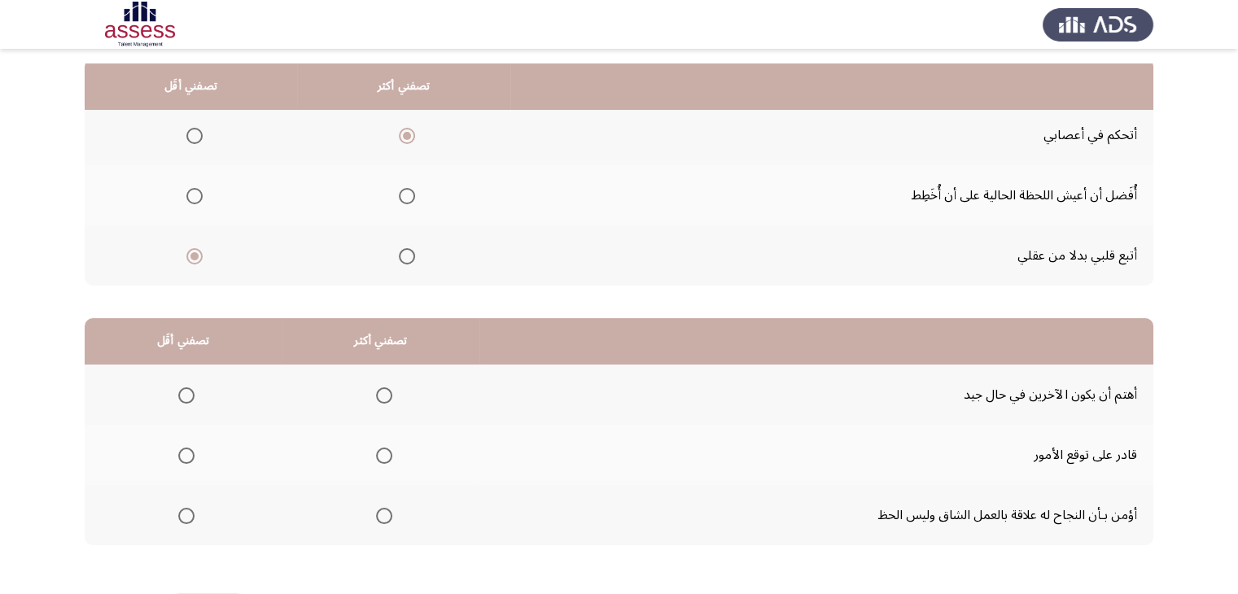
scroll to position [225, 0]
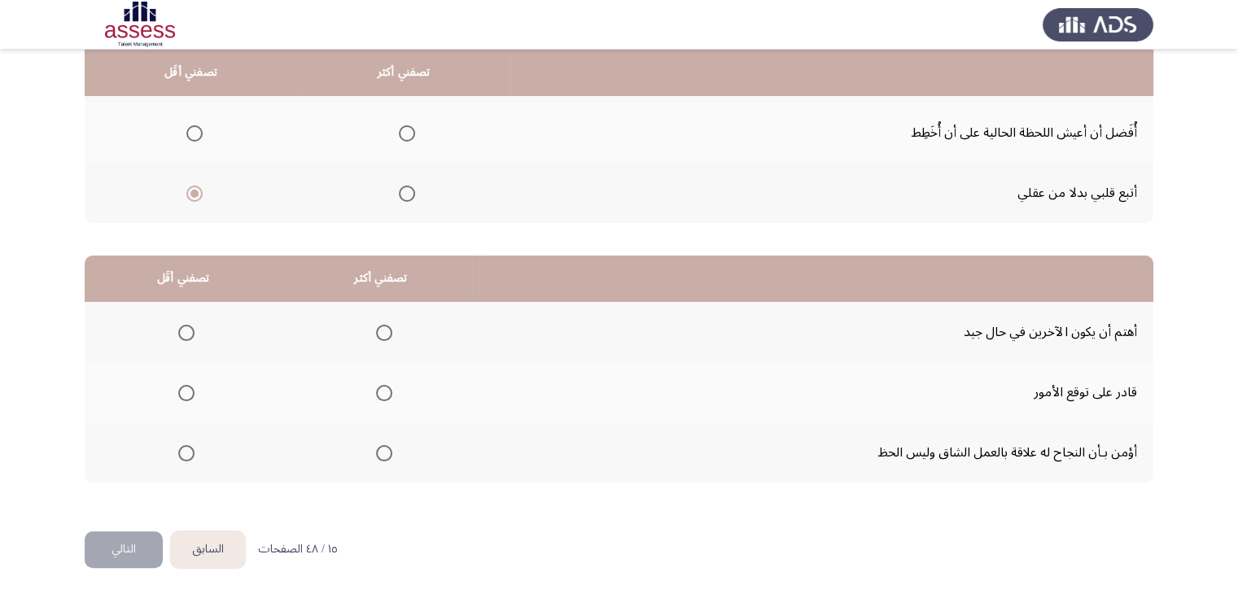
click at [376, 390] on span "Select an option" at bounding box center [384, 393] width 16 height 16
click at [376, 390] on input "Select an option" at bounding box center [384, 393] width 16 height 16
click at [192, 329] on span "Select an option" at bounding box center [186, 333] width 16 height 16
click at [192, 329] on input "Select an option" at bounding box center [186, 333] width 16 height 16
click at [121, 551] on button "التالي" at bounding box center [124, 549] width 78 height 37
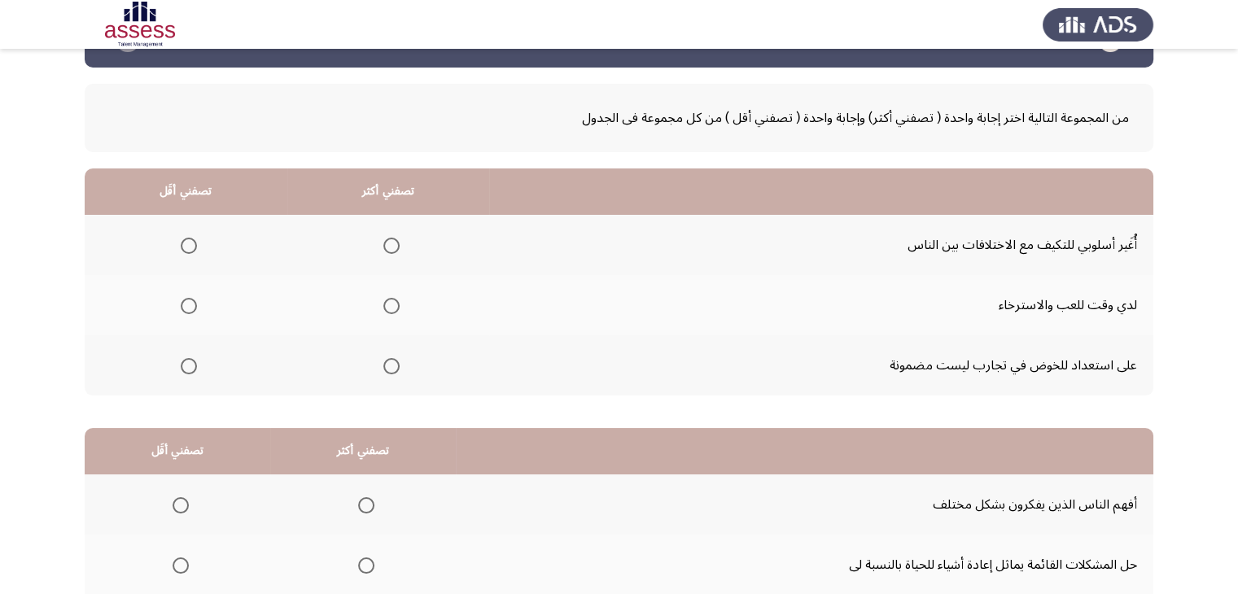
scroll to position [81, 0]
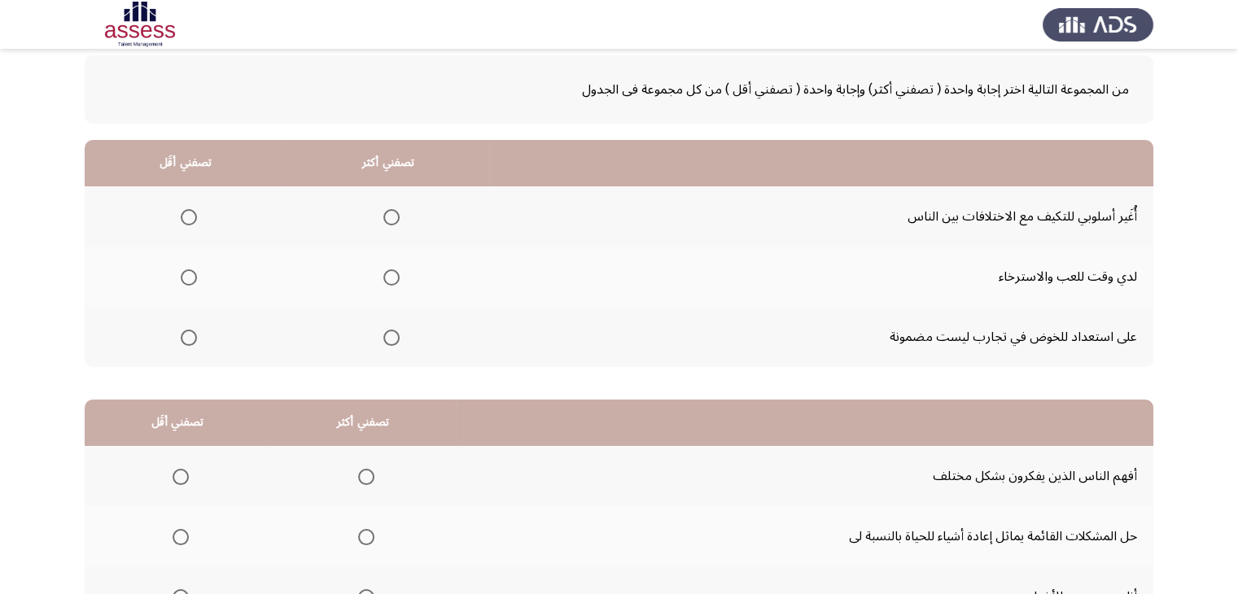
click at [388, 219] on span "Select an option" at bounding box center [391, 217] width 16 height 16
click at [388, 219] on input "Select an option" at bounding box center [391, 217] width 16 height 16
click at [190, 275] on span "Select an option" at bounding box center [189, 277] width 16 height 16
click at [190, 275] on input "Select an option" at bounding box center [189, 277] width 16 height 16
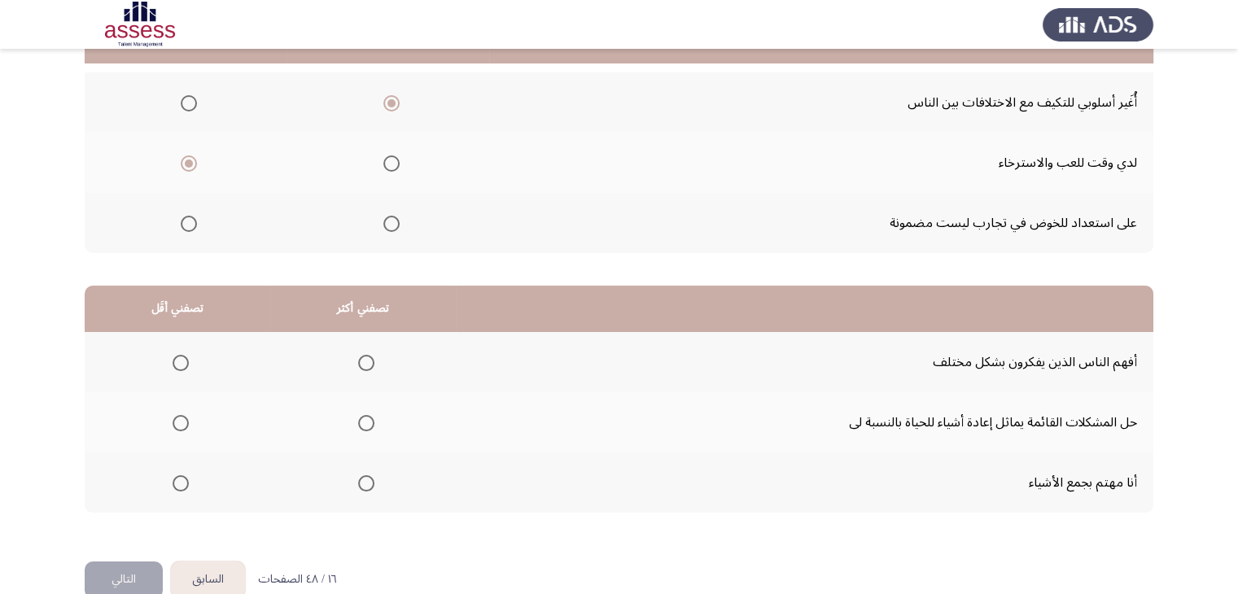
scroll to position [225, 0]
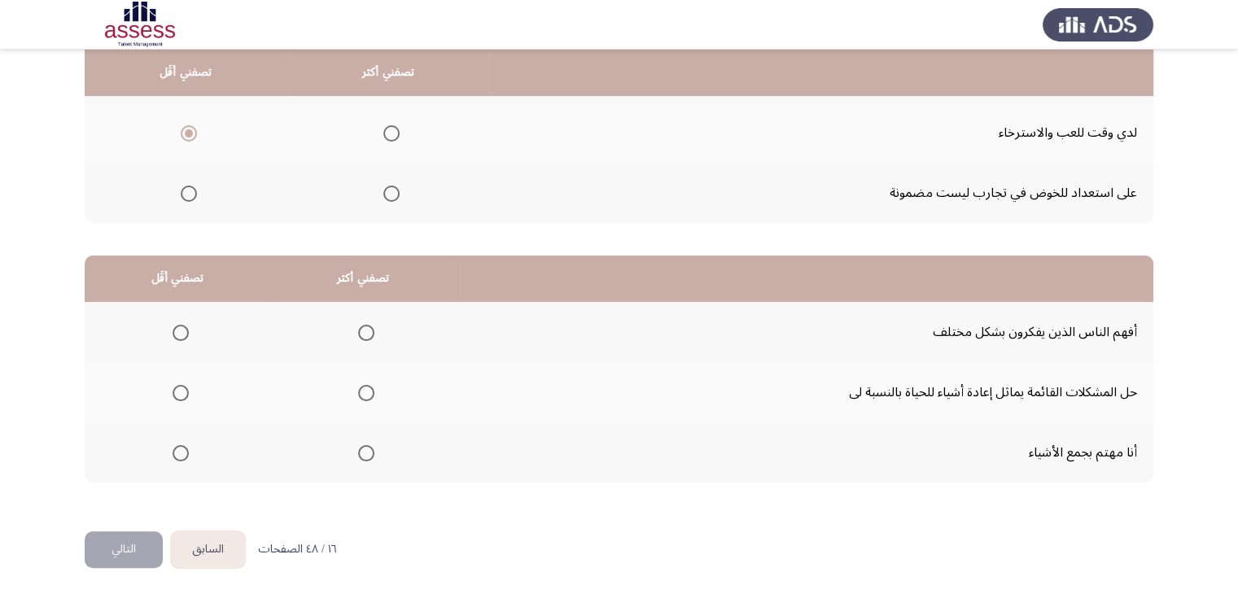
click at [176, 459] on mat-radio-group "Select an option" at bounding box center [177, 453] width 23 height 28
click at [179, 456] on span "Select an option" at bounding box center [181, 453] width 16 height 16
click at [179, 456] on input "Select an option" at bounding box center [181, 453] width 16 height 16
click at [358, 334] on span "Select an option" at bounding box center [366, 333] width 16 height 16
click at [358, 334] on input "Select an option" at bounding box center [366, 333] width 16 height 16
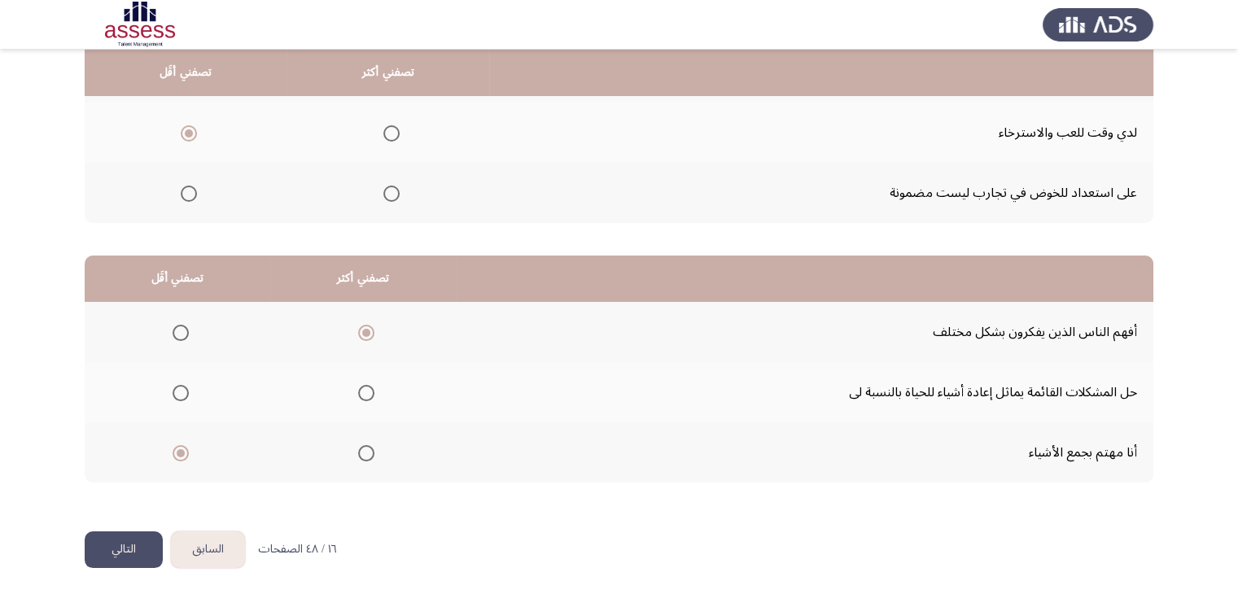
click at [147, 544] on button "التالي" at bounding box center [124, 549] width 78 height 37
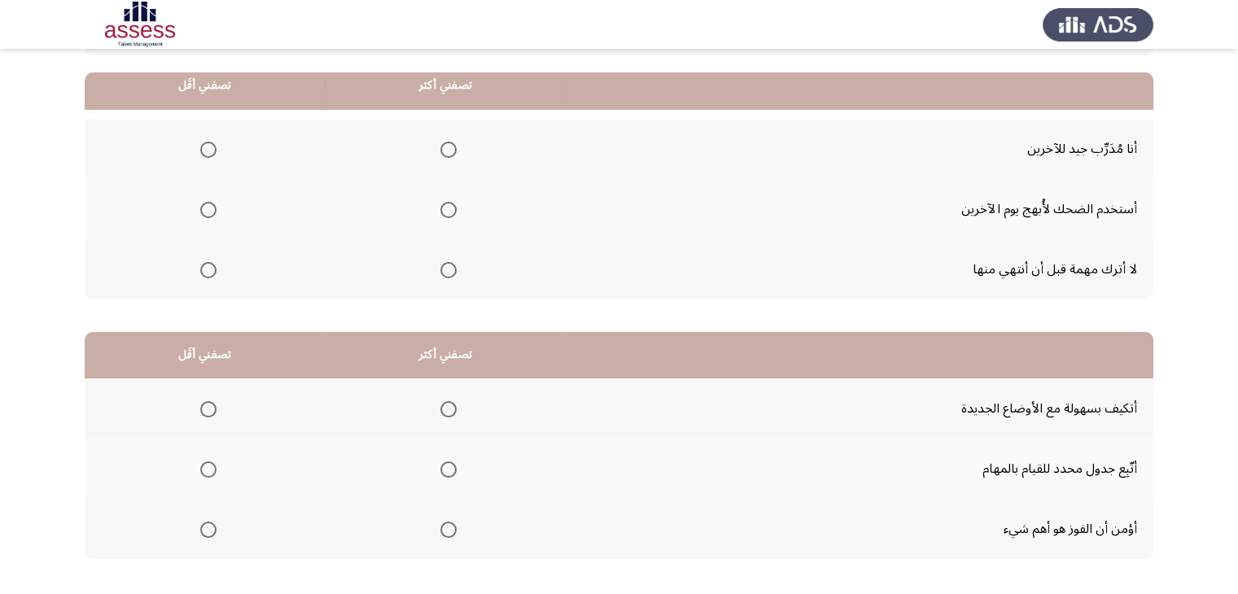
scroll to position [163, 0]
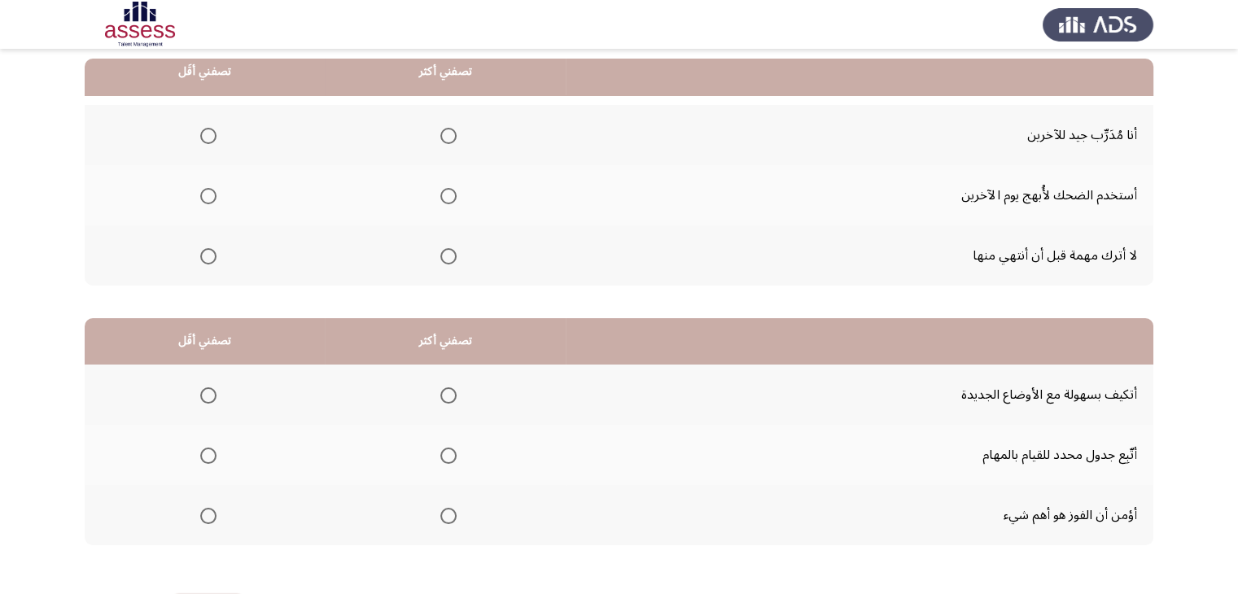
click at [449, 199] on span "Select an option" at bounding box center [448, 196] width 16 height 16
click at [449, 199] on input "Select an option" at bounding box center [448, 196] width 16 height 16
click at [448, 258] on span "Select an option" at bounding box center [448, 256] width 16 height 16
click at [448, 258] on input "Select an option" at bounding box center [448, 256] width 16 height 16
click at [208, 131] on span "Select an option" at bounding box center [208, 136] width 16 height 16
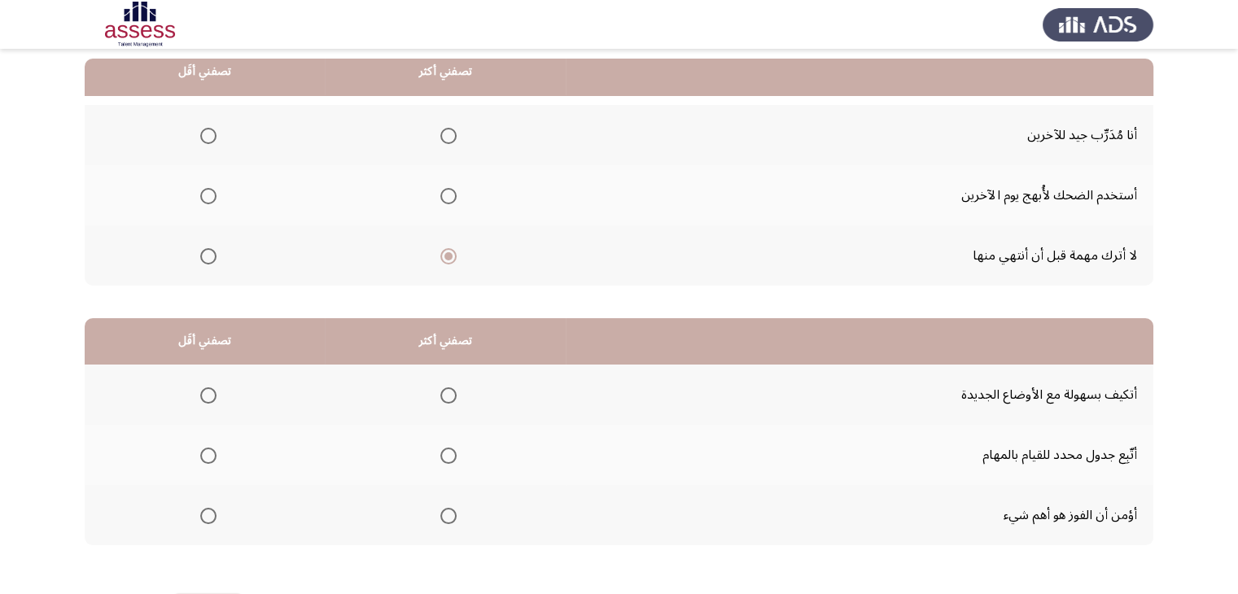
click at [208, 131] on input "Select an option" at bounding box center [208, 136] width 16 height 16
click at [445, 134] on span "Select an option" at bounding box center [448, 136] width 16 height 16
click at [445, 134] on input "Select an option" at bounding box center [448, 136] width 16 height 16
click at [212, 199] on span "Select an option" at bounding box center [208, 196] width 16 height 16
click at [212, 199] on input "Select an option" at bounding box center [208, 196] width 16 height 16
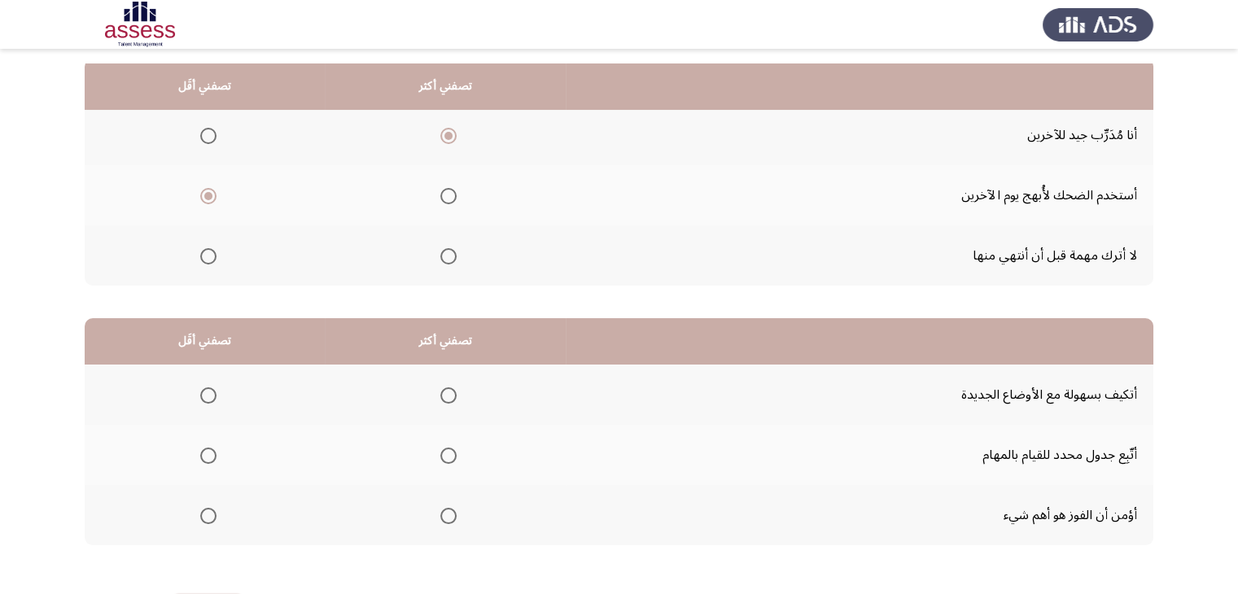
scroll to position [225, 0]
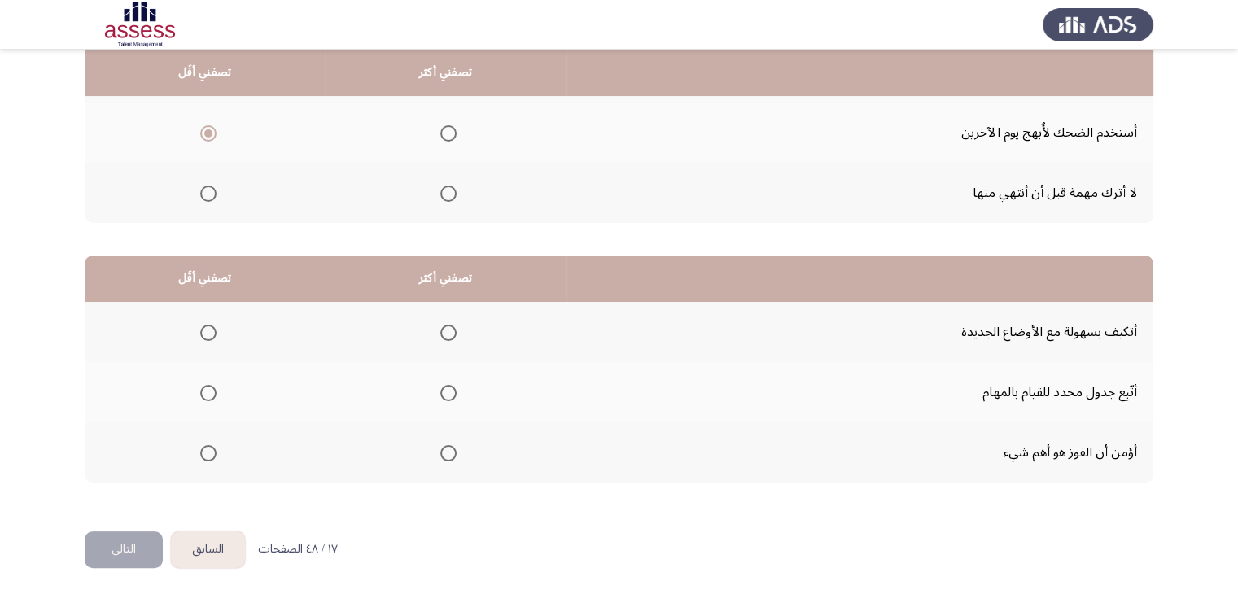
click at [452, 334] on span "Select an option" at bounding box center [448, 333] width 16 height 16
click at [452, 334] on input "Select an option" at bounding box center [448, 333] width 16 height 16
click at [216, 447] on th at bounding box center [205, 452] width 240 height 60
click at [215, 448] on span "Select an option" at bounding box center [208, 453] width 16 height 16
click at [215, 448] on input "Select an option" at bounding box center [208, 453] width 16 height 16
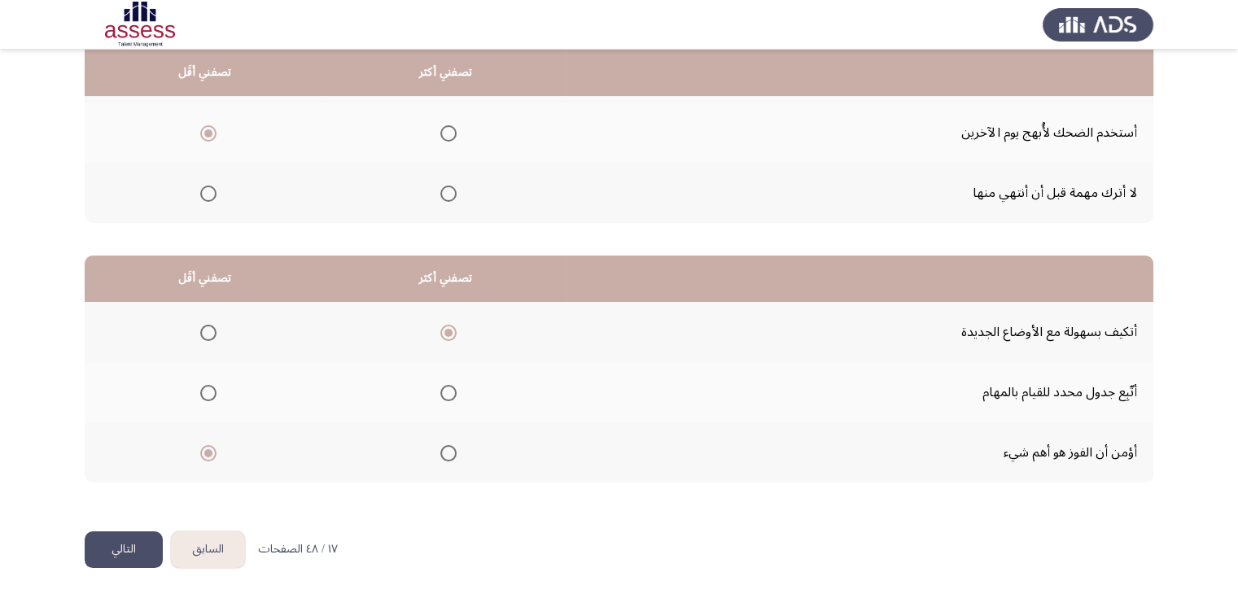
click at [144, 542] on button "التالي" at bounding box center [124, 549] width 78 height 37
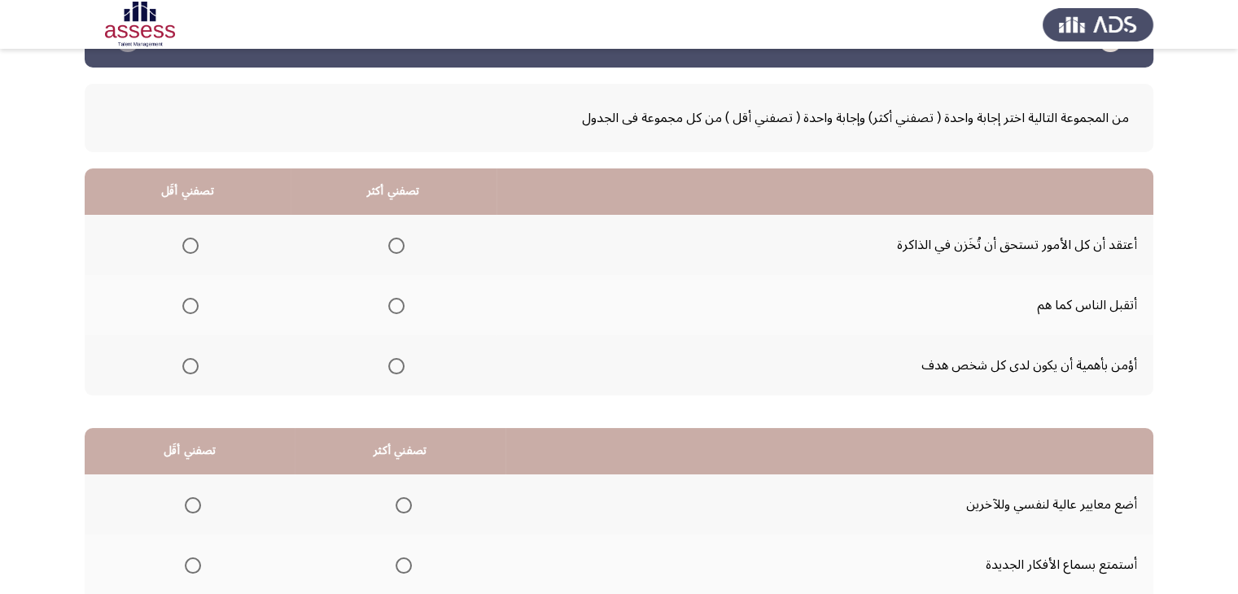
scroll to position [81, 0]
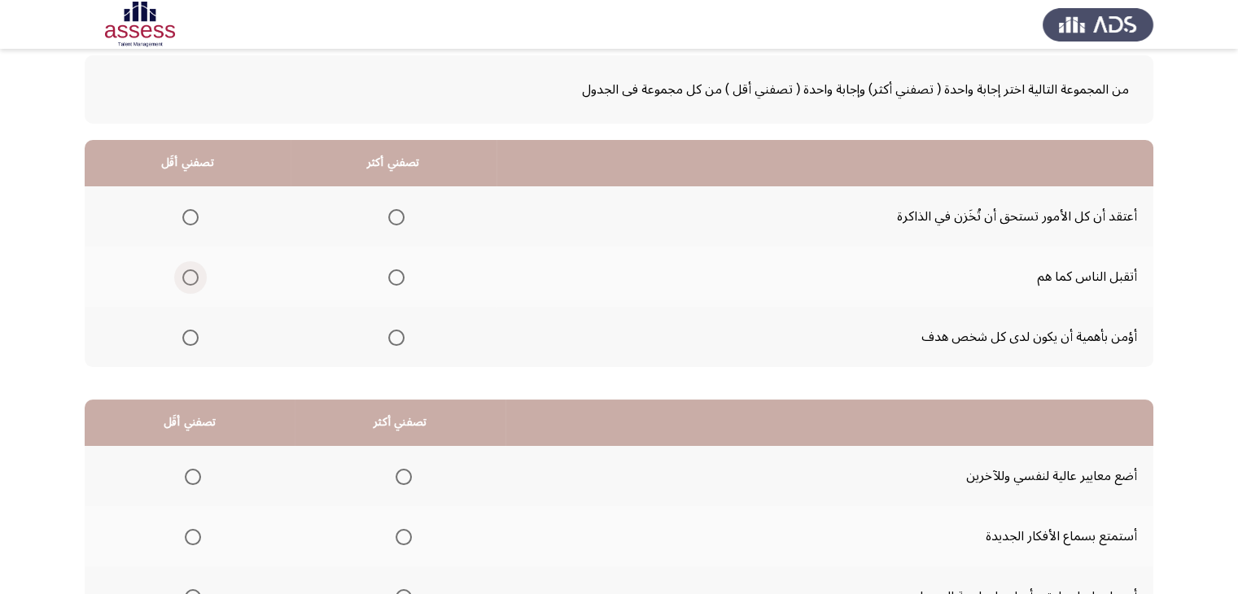
click at [192, 276] on span "Select an option" at bounding box center [190, 277] width 16 height 16
click at [192, 276] on input "Select an option" at bounding box center [190, 277] width 16 height 16
click at [197, 217] on span "Select an option" at bounding box center [190, 217] width 16 height 16
click at [197, 217] on input "Select an option" at bounding box center [190, 217] width 16 height 16
click at [391, 331] on span "Select an option" at bounding box center [396, 338] width 16 height 16
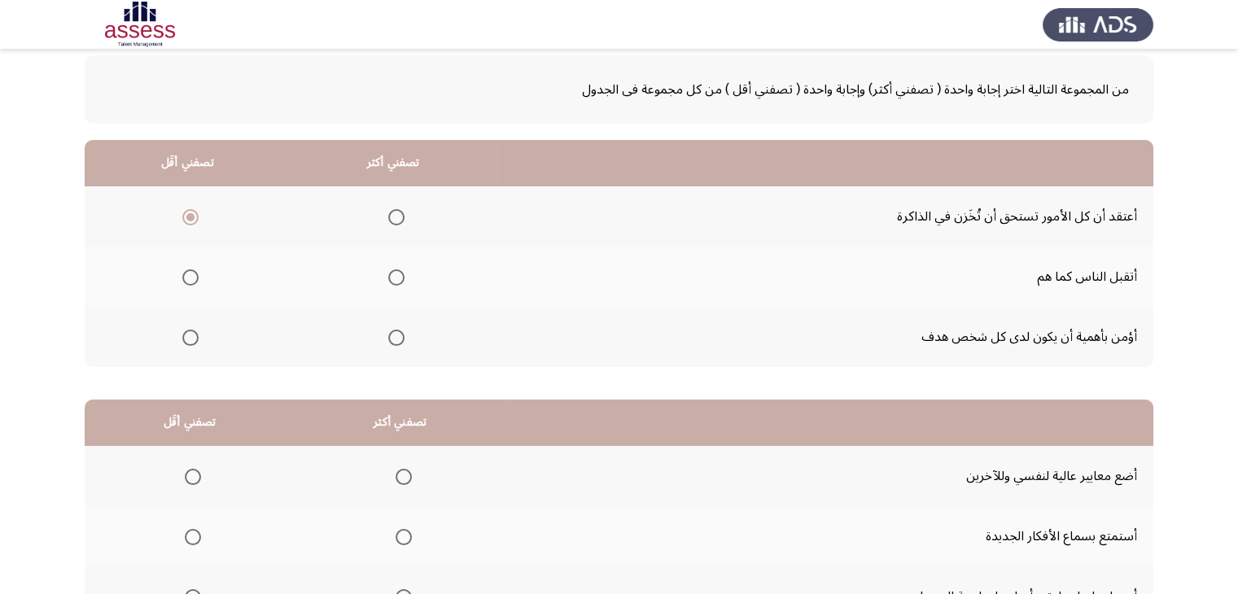
click at [391, 331] on input "Select an option" at bounding box center [396, 338] width 16 height 16
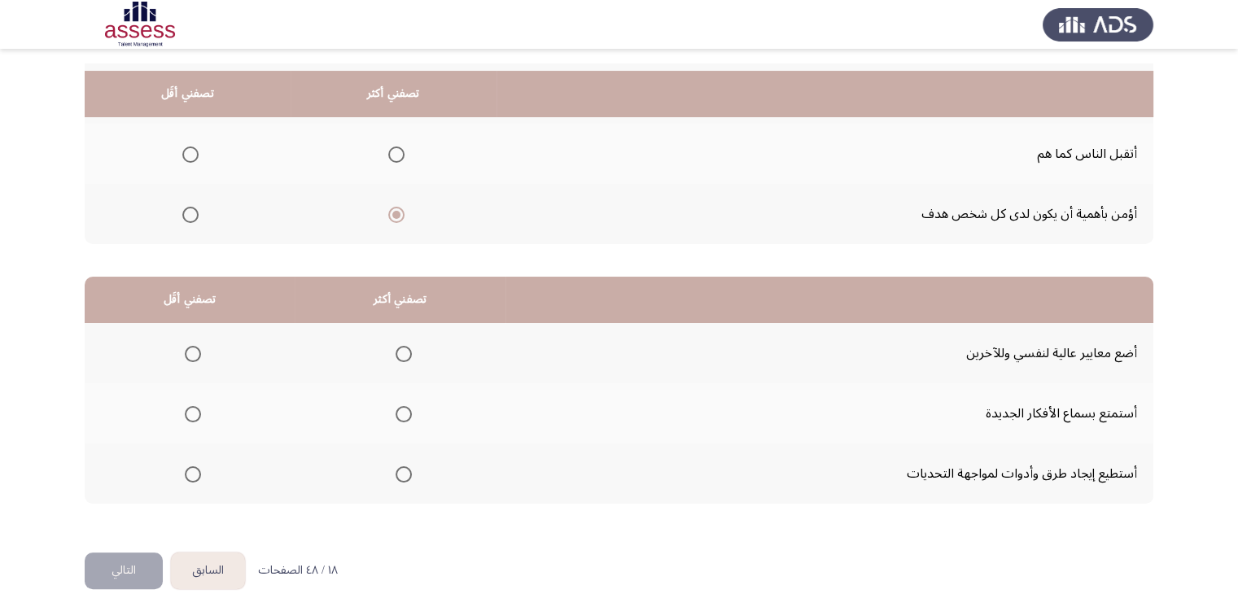
scroll to position [225, 0]
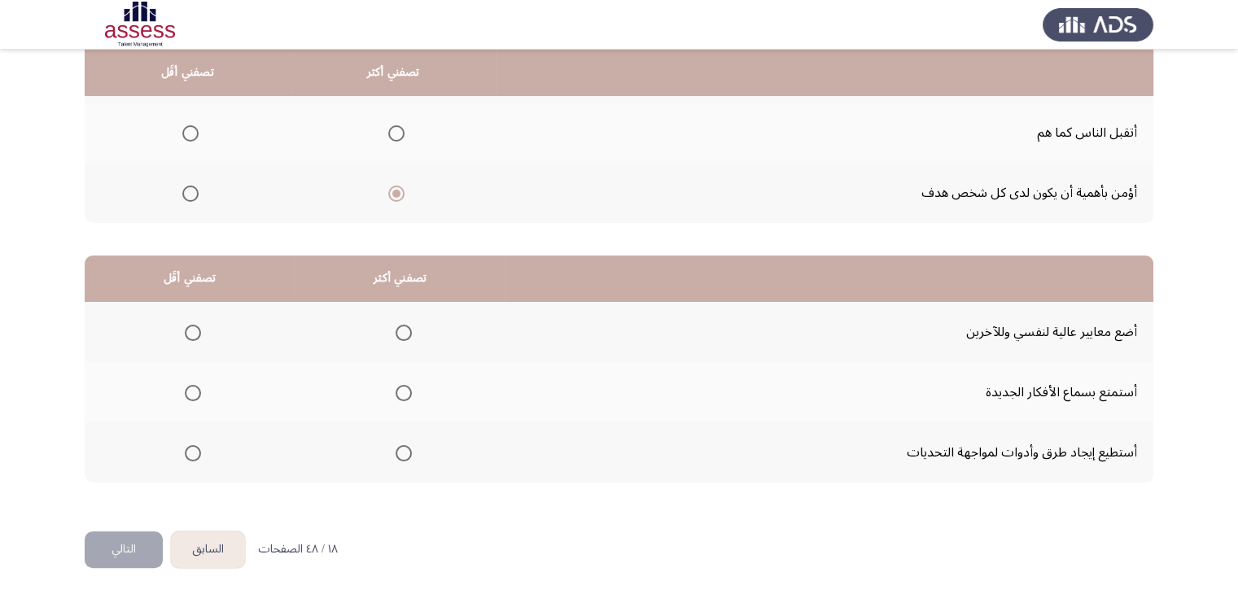
click at [404, 331] on span "Select an option" at bounding box center [404, 333] width 16 height 16
click at [404, 331] on input "Select an option" at bounding box center [404, 333] width 16 height 16
click at [197, 388] on span "Select an option" at bounding box center [193, 393] width 16 height 16
click at [197, 388] on input "Select an option" at bounding box center [193, 393] width 16 height 16
click at [139, 538] on button "التالي" at bounding box center [124, 549] width 78 height 37
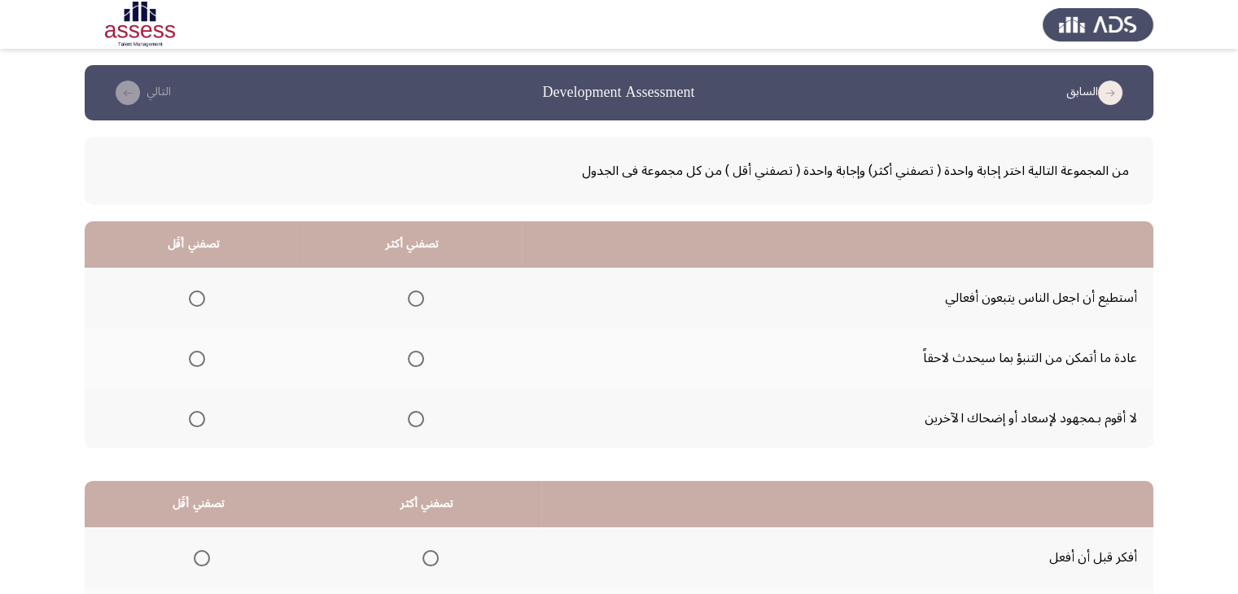
scroll to position [81, 0]
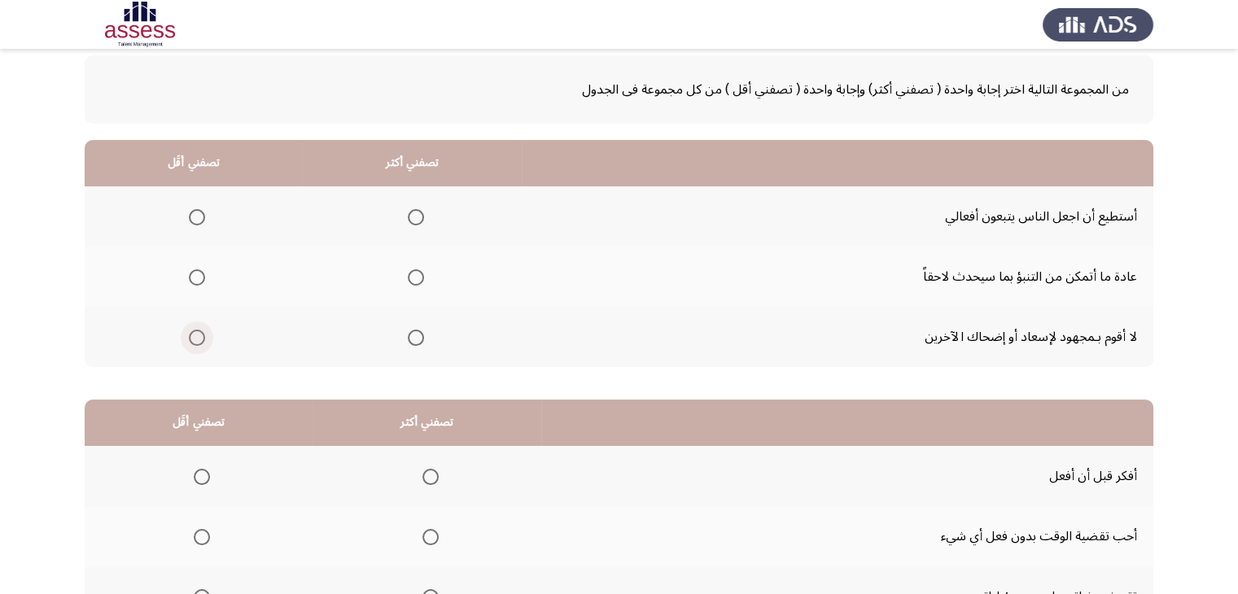
click at [200, 340] on span "Select an option" at bounding box center [197, 338] width 16 height 16
click at [200, 340] on input "Select an option" at bounding box center [197, 338] width 16 height 16
click at [415, 265] on mat-radio-group "Select an option" at bounding box center [412, 277] width 23 height 28
click at [409, 287] on mat-radio-group "Select an option" at bounding box center [412, 277] width 23 height 28
click at [410, 276] on span "Select an option" at bounding box center [416, 277] width 16 height 16
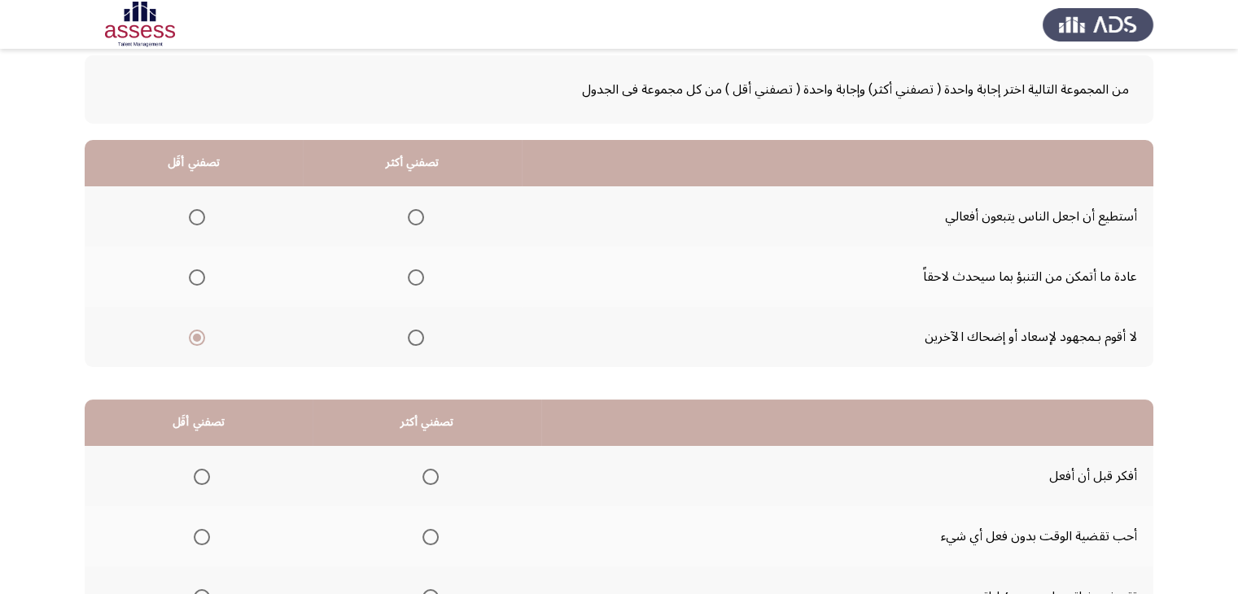
click at [410, 276] on input "Select an option" at bounding box center [416, 277] width 16 height 16
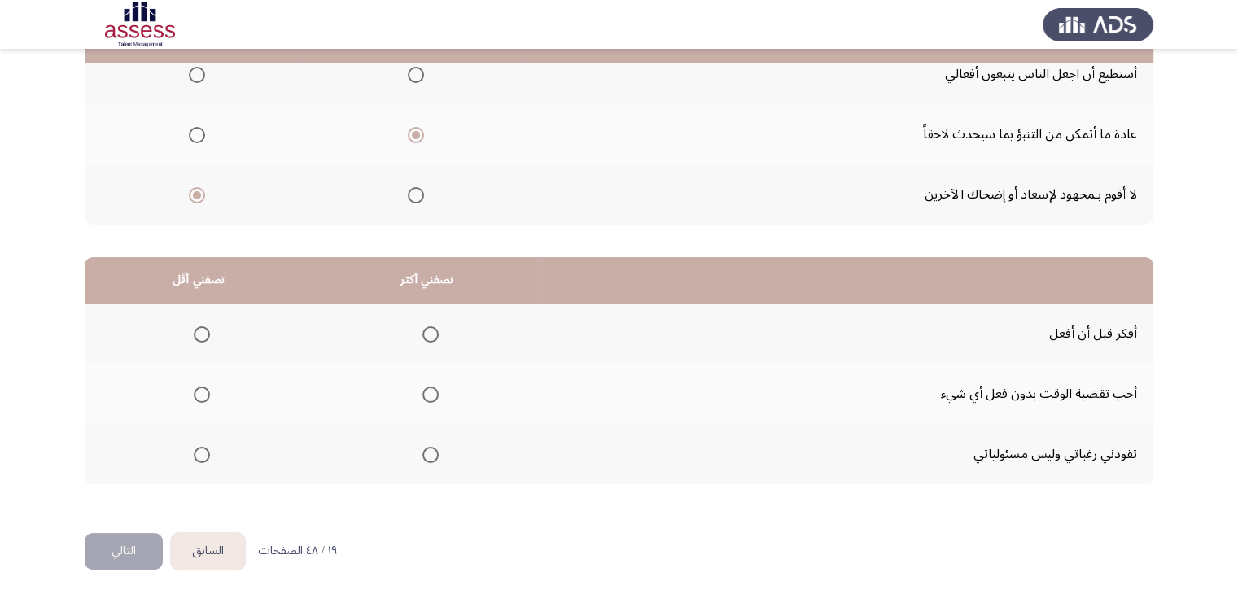
scroll to position [225, 0]
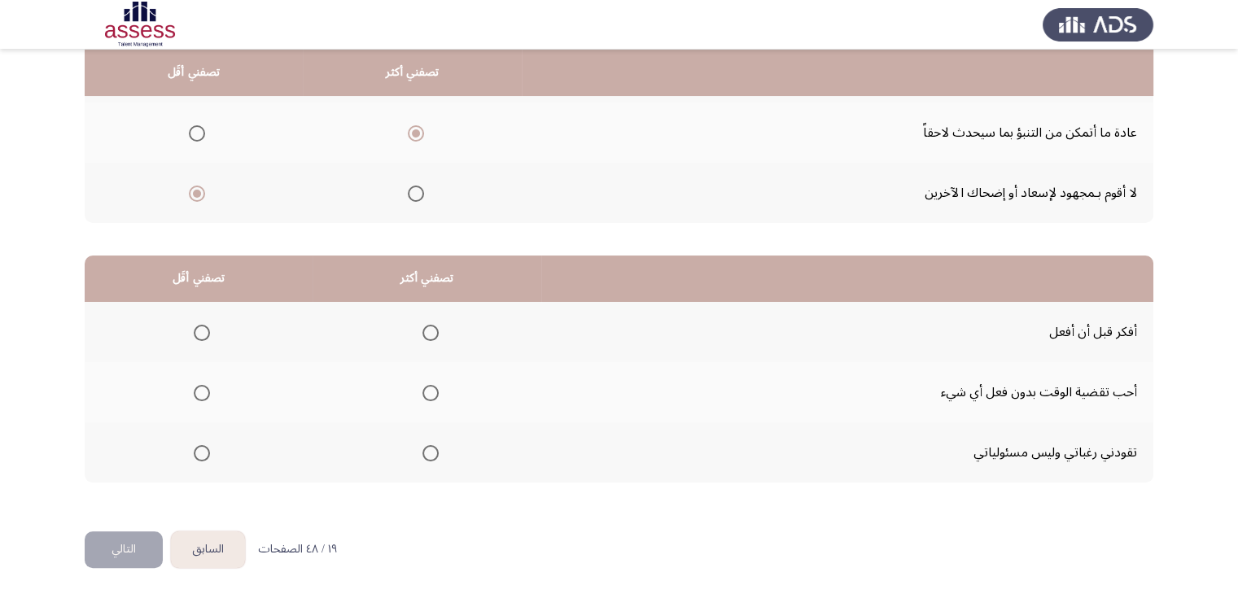
click at [209, 391] on th at bounding box center [199, 392] width 228 height 60
click at [200, 391] on span "Select an option" at bounding box center [202, 393] width 16 height 16
click at [200, 391] on input "Select an option" at bounding box center [202, 393] width 16 height 16
click at [202, 448] on span "Select an option" at bounding box center [202, 453] width 16 height 16
click at [202, 448] on input "Select an option" at bounding box center [202, 453] width 16 height 16
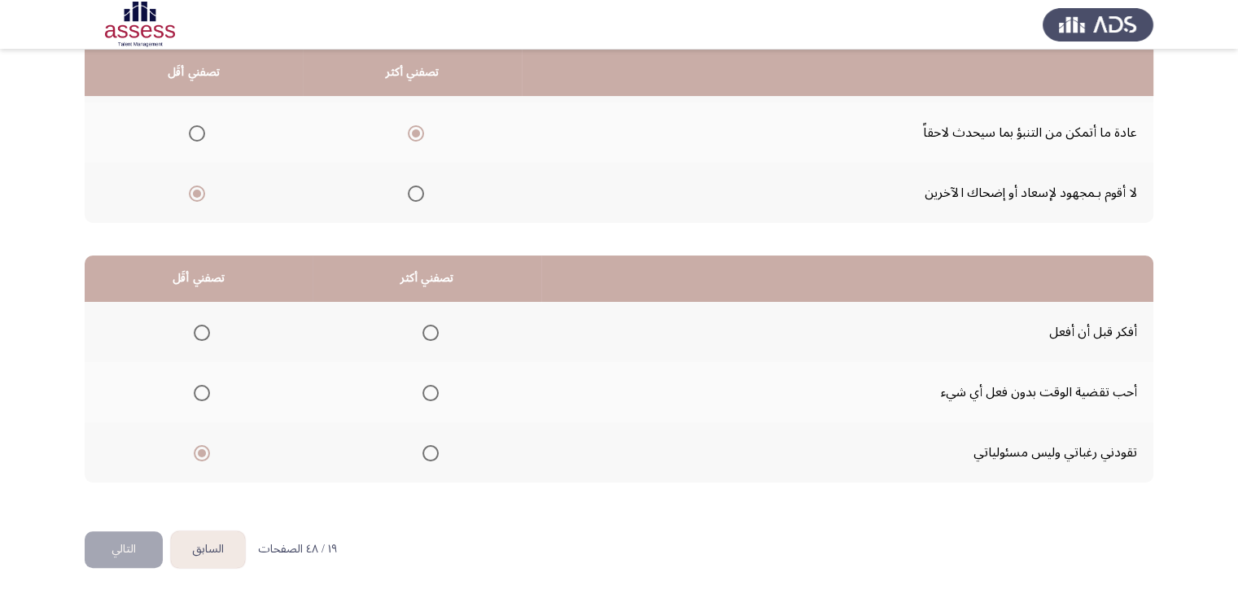
click at [425, 334] on span "Select an option" at bounding box center [430, 333] width 16 height 16
click at [425, 334] on input "Select an option" at bounding box center [430, 333] width 16 height 16
click at [117, 549] on button "التالي" at bounding box center [124, 549] width 78 height 37
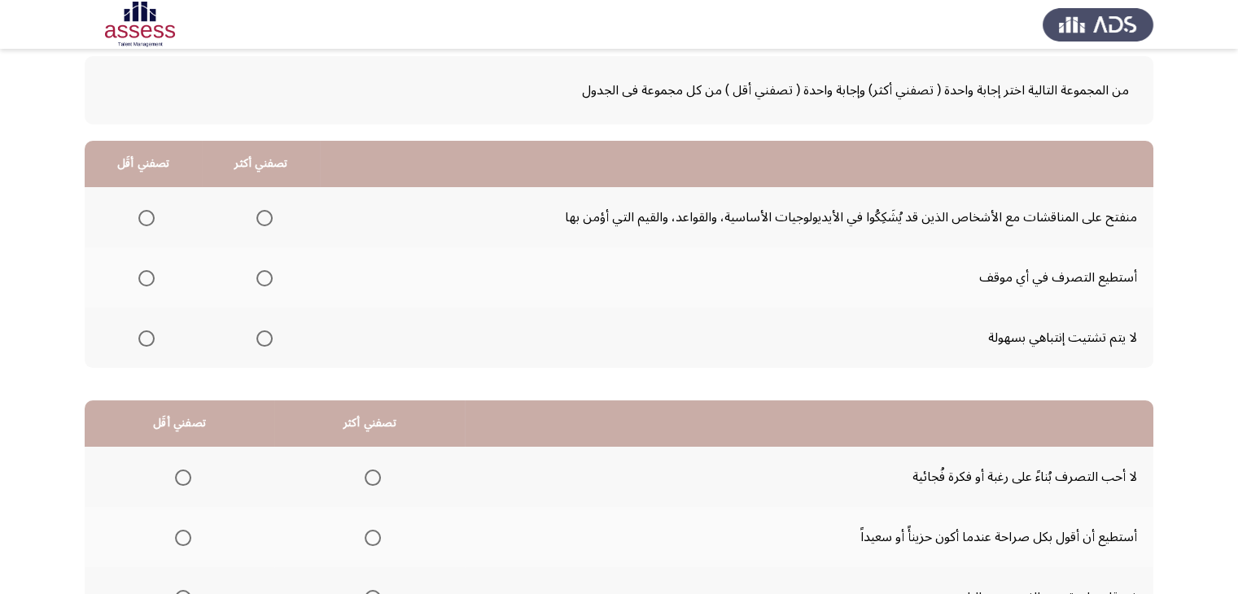
scroll to position [81, 0]
click at [143, 278] on span "Select an option" at bounding box center [146, 277] width 16 height 16
click at [143, 278] on input "Select an option" at bounding box center [146, 277] width 16 height 16
click at [273, 221] on th at bounding box center [261, 216] width 118 height 60
click at [257, 215] on span "Select an option" at bounding box center [264, 217] width 16 height 16
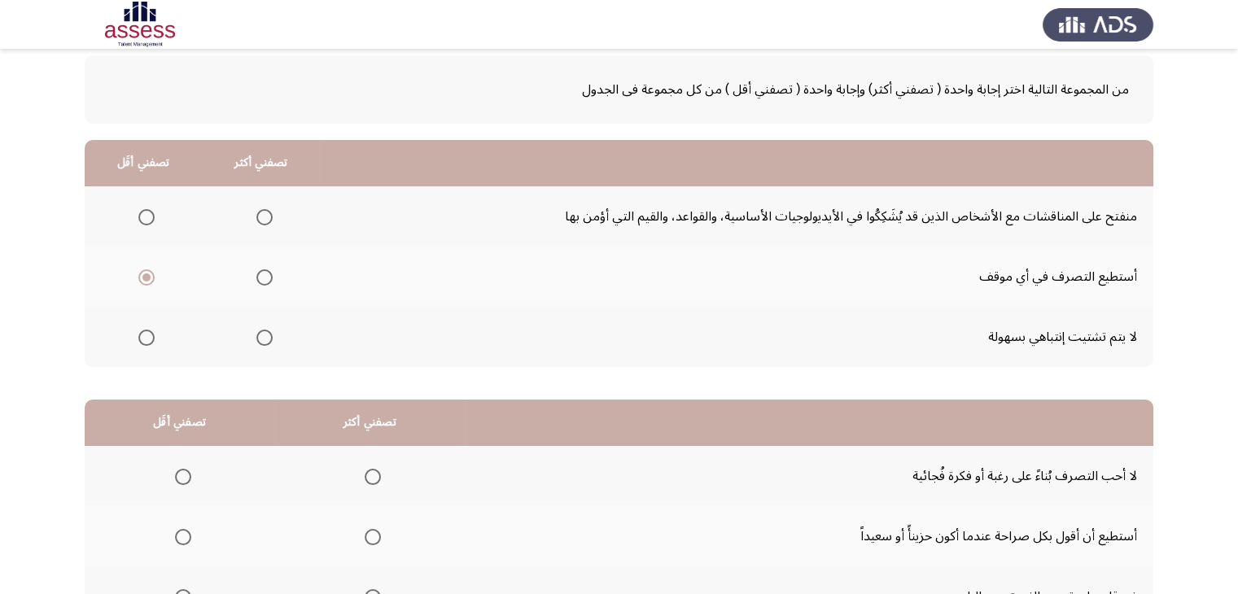
click at [257, 215] on input "Select an option" at bounding box center [264, 217] width 16 height 16
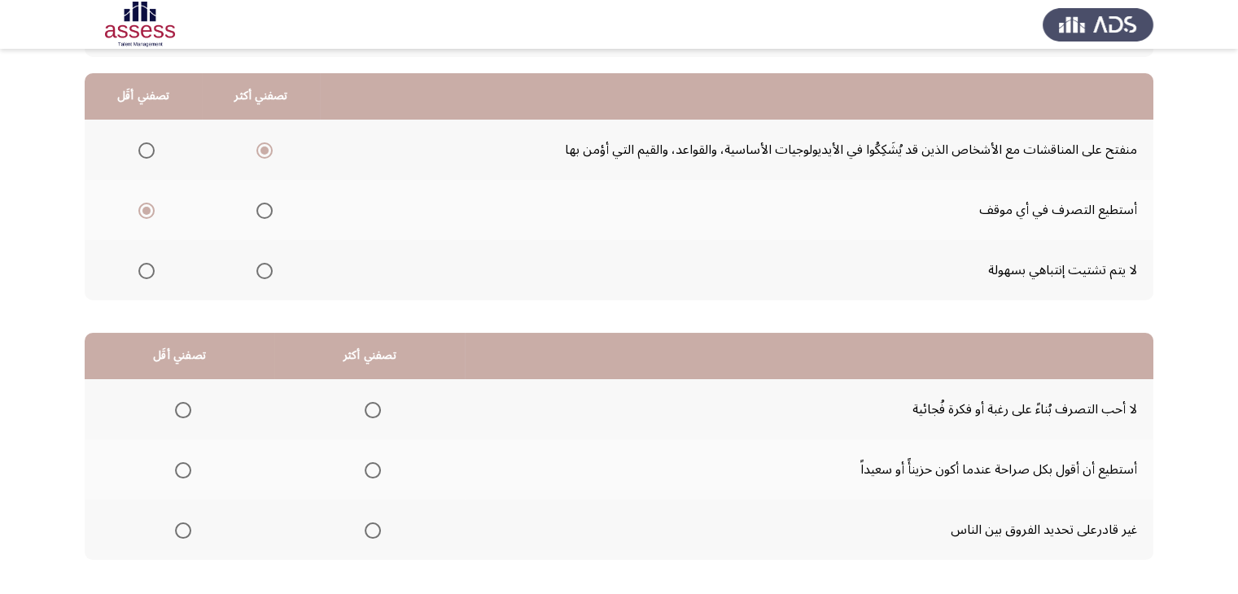
scroll to position [225, 0]
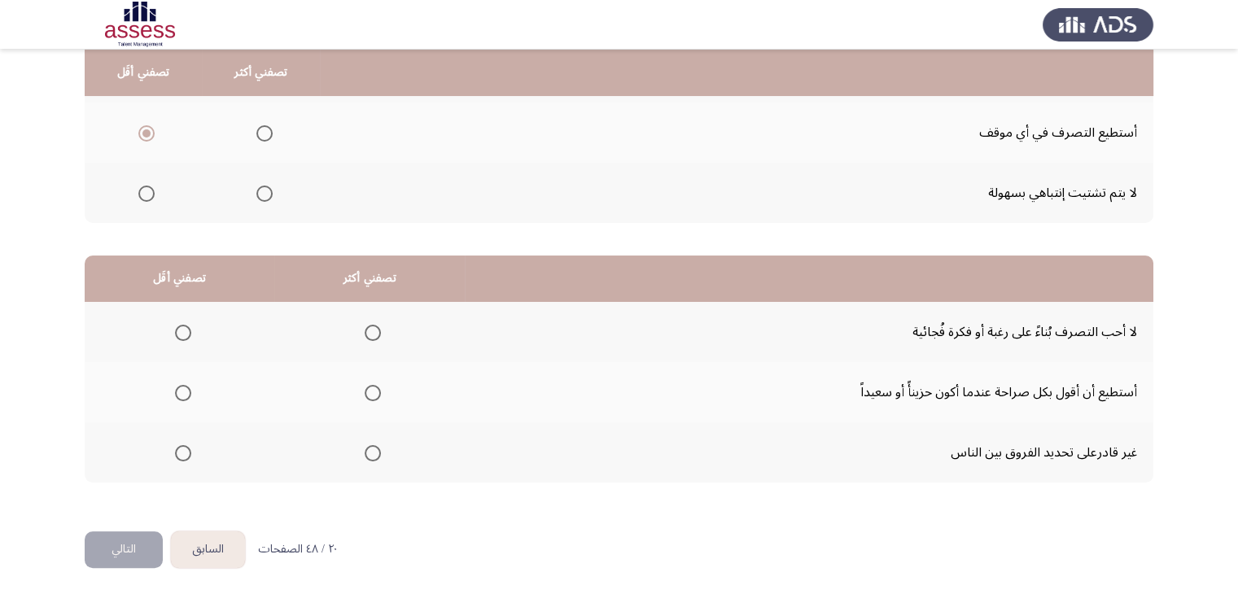
click at [257, 190] on span "Select an option" at bounding box center [264, 194] width 16 height 16
click at [257, 190] on input "Select an option" at bounding box center [264, 194] width 16 height 16
click at [175, 448] on span "Select an option" at bounding box center [183, 453] width 16 height 16
click at [175, 448] on input "Select an option" at bounding box center [183, 453] width 16 height 16
click at [365, 336] on span "Select an option" at bounding box center [373, 333] width 16 height 16
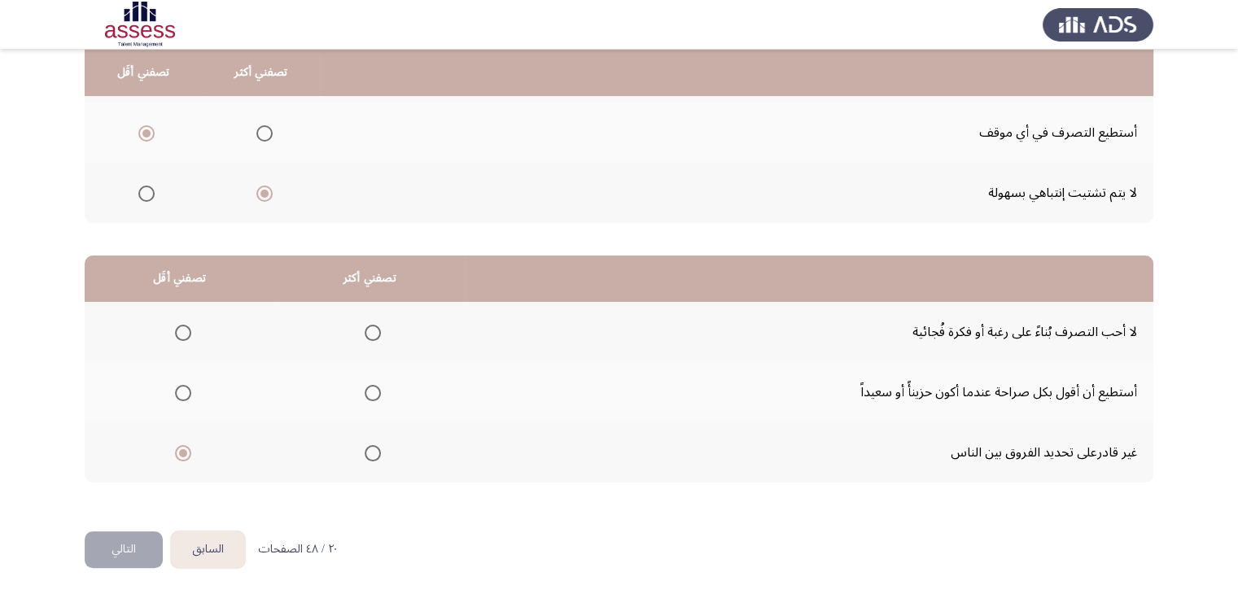
click at [365, 336] on input "Select an option" at bounding box center [373, 333] width 16 height 16
click at [130, 544] on button "التالي" at bounding box center [124, 549] width 78 height 37
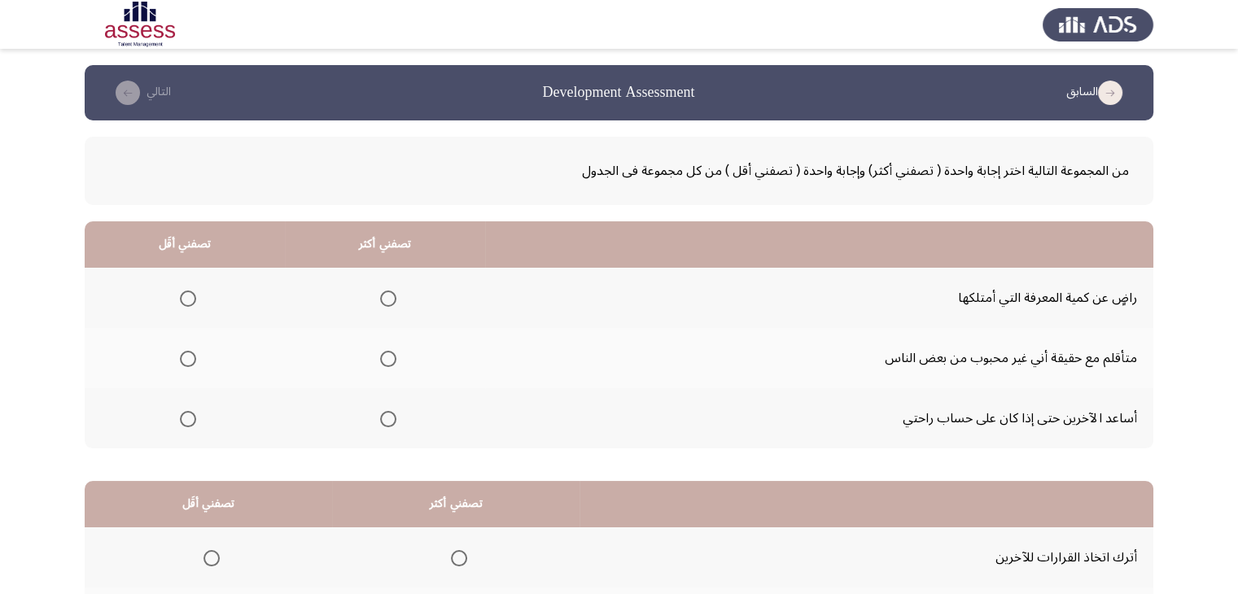
click at [186, 294] on span "Select an option" at bounding box center [188, 299] width 16 height 16
click at [186, 294] on input "Select an option" at bounding box center [188, 299] width 16 height 16
click at [380, 421] on span "Select an option" at bounding box center [388, 419] width 16 height 16
click at [380, 421] on input "Select an option" at bounding box center [388, 419] width 16 height 16
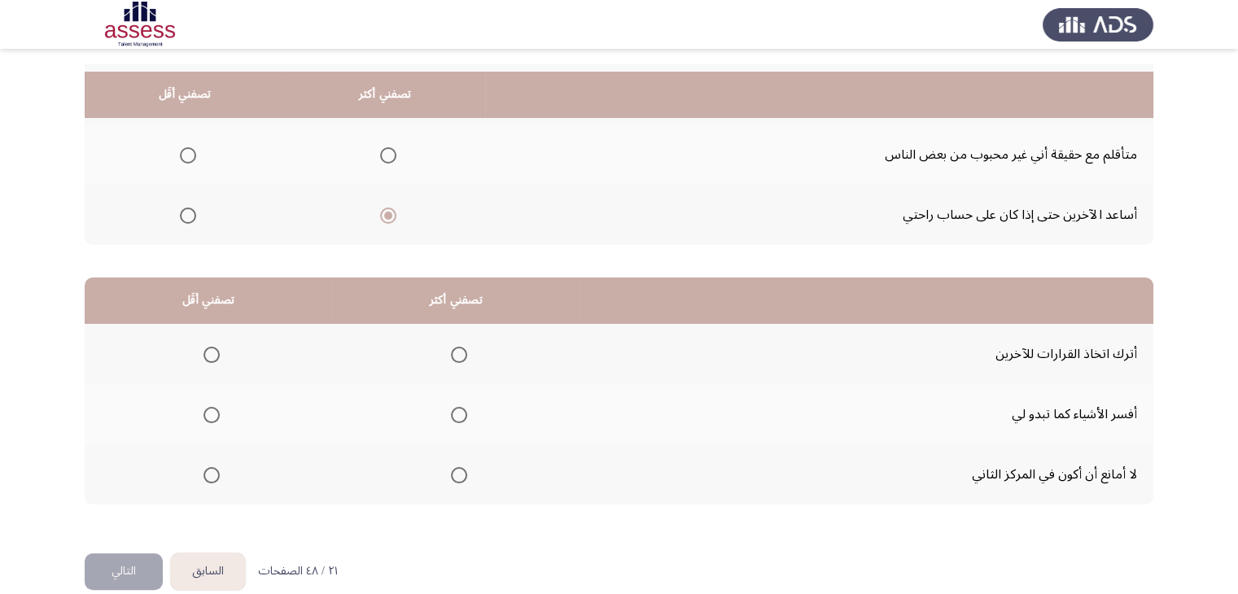
scroll to position [225, 0]
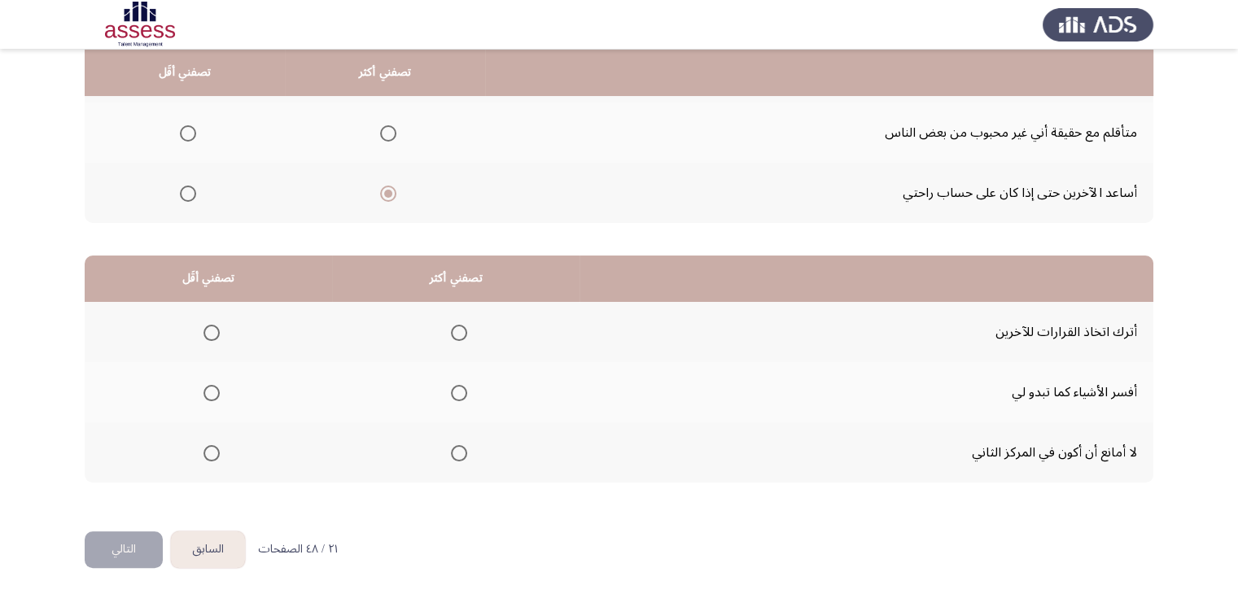
click at [213, 450] on span "Select an option" at bounding box center [211, 453] width 16 height 16
click at [213, 450] on input "Select an option" at bounding box center [211, 453] width 16 height 16
click at [218, 331] on span "Select an option" at bounding box center [211, 333] width 16 height 16
click at [218, 331] on input "Select an option" at bounding box center [211, 333] width 16 height 16
click at [465, 393] on span "Select an option" at bounding box center [459, 393] width 16 height 16
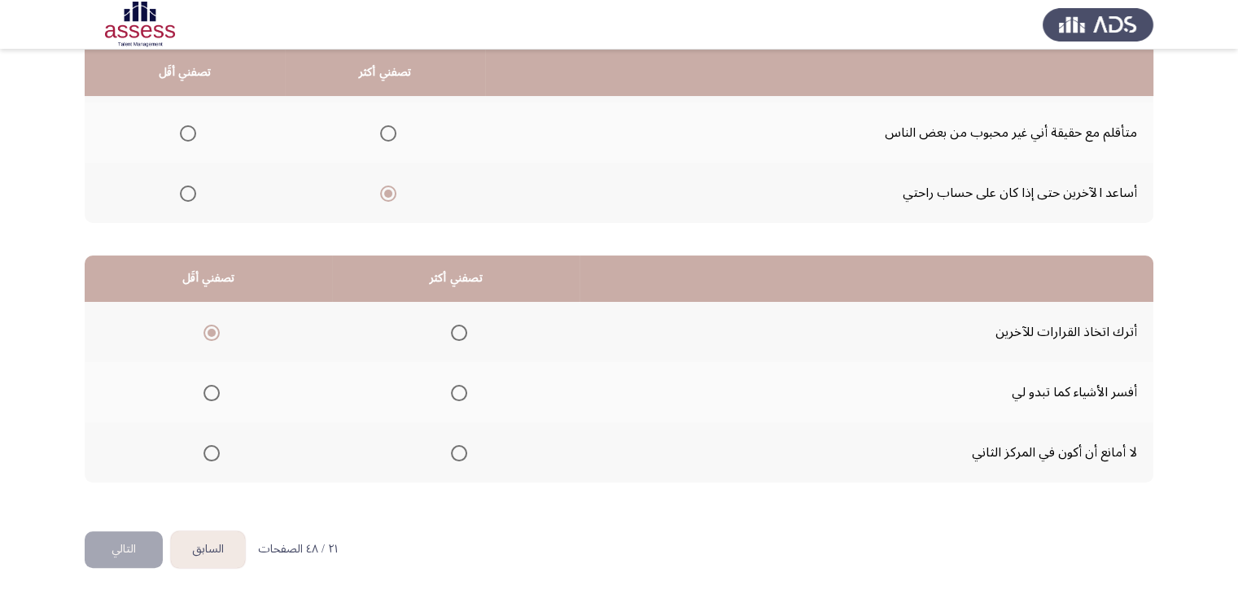
click at [465, 393] on input "Select an option" at bounding box center [459, 393] width 16 height 16
click at [142, 539] on button "التالي" at bounding box center [124, 549] width 78 height 37
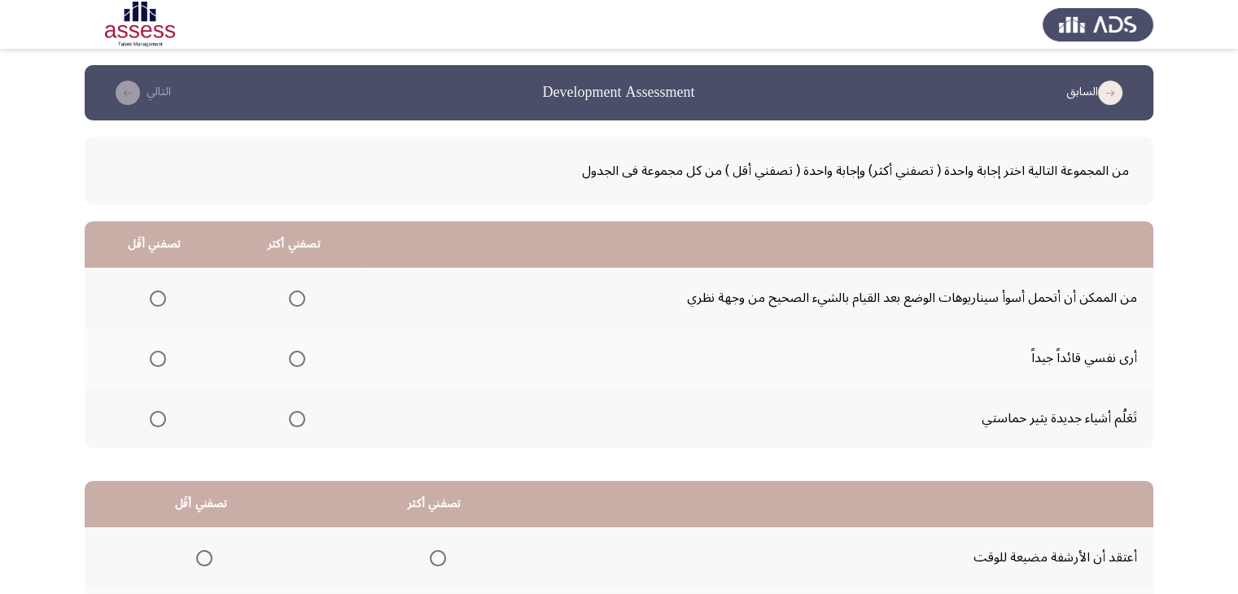
scroll to position [81, 0]
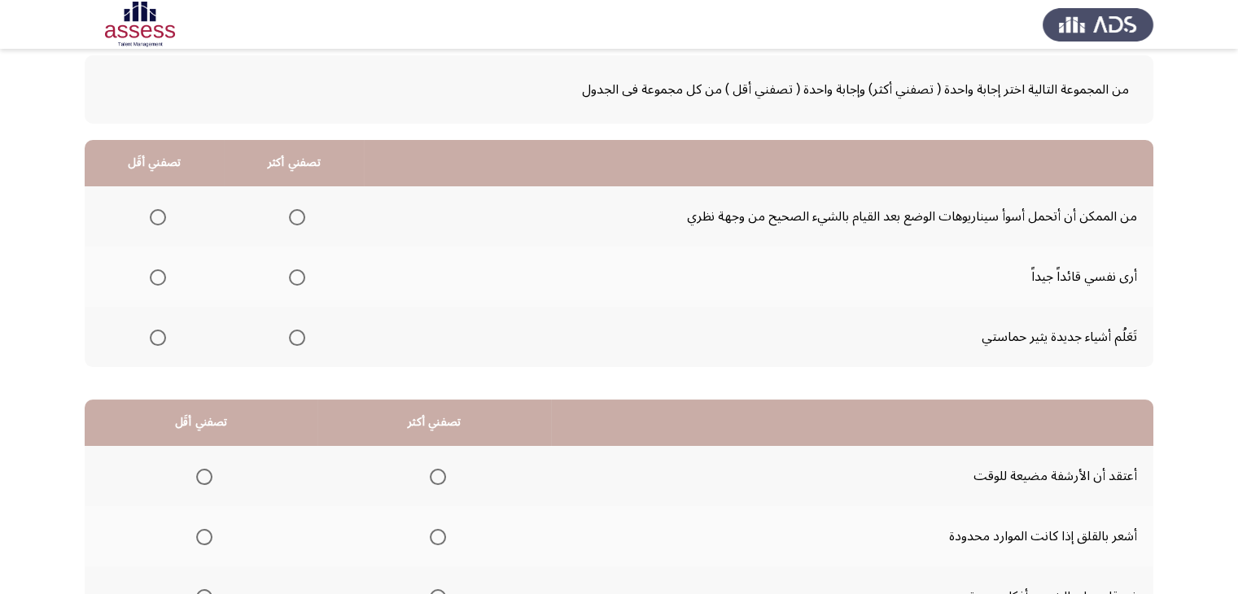
click at [297, 278] on span "Select an option" at bounding box center [297, 277] width 16 height 16
click at [297, 278] on input "Select an option" at bounding box center [297, 277] width 16 height 16
click at [291, 333] on span "Select an option" at bounding box center [297, 338] width 16 height 16
click at [291, 333] on input "Select an option" at bounding box center [297, 338] width 16 height 16
click at [162, 217] on span "Select an option" at bounding box center [158, 217] width 16 height 16
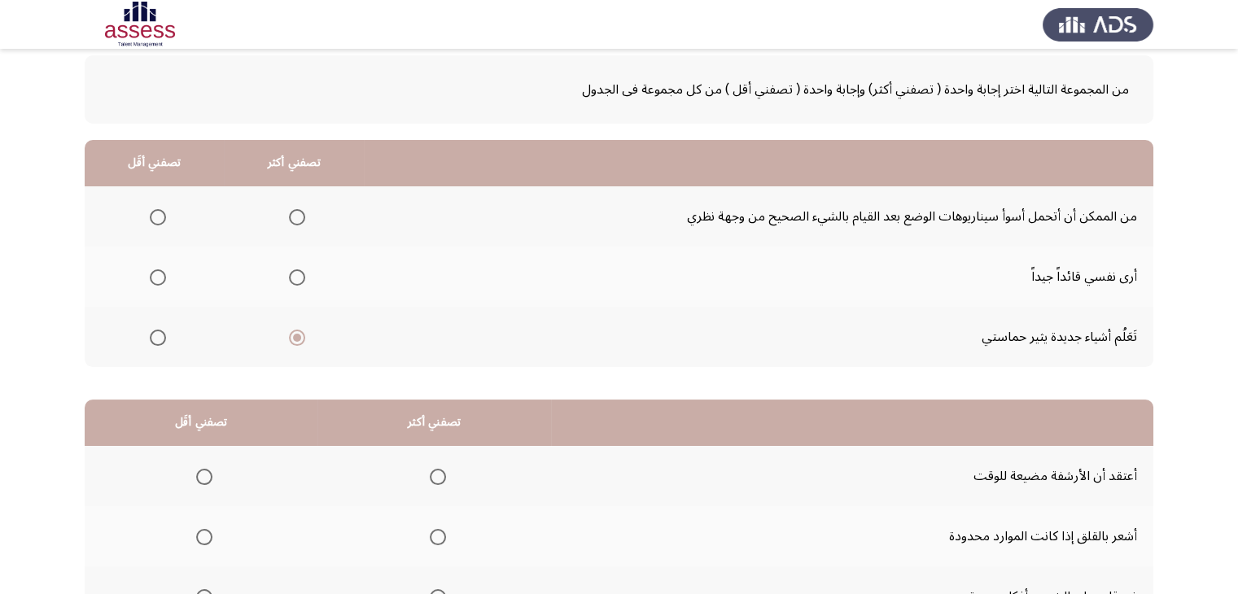
click at [162, 217] on input "Select an option" at bounding box center [158, 217] width 16 height 16
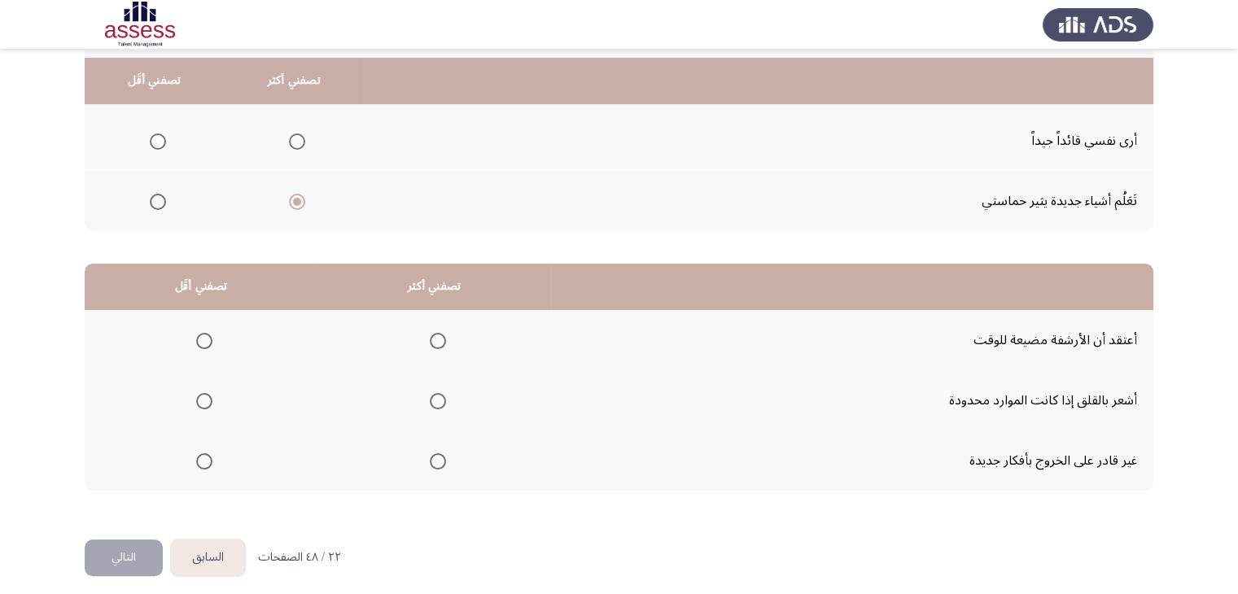
scroll to position [225, 0]
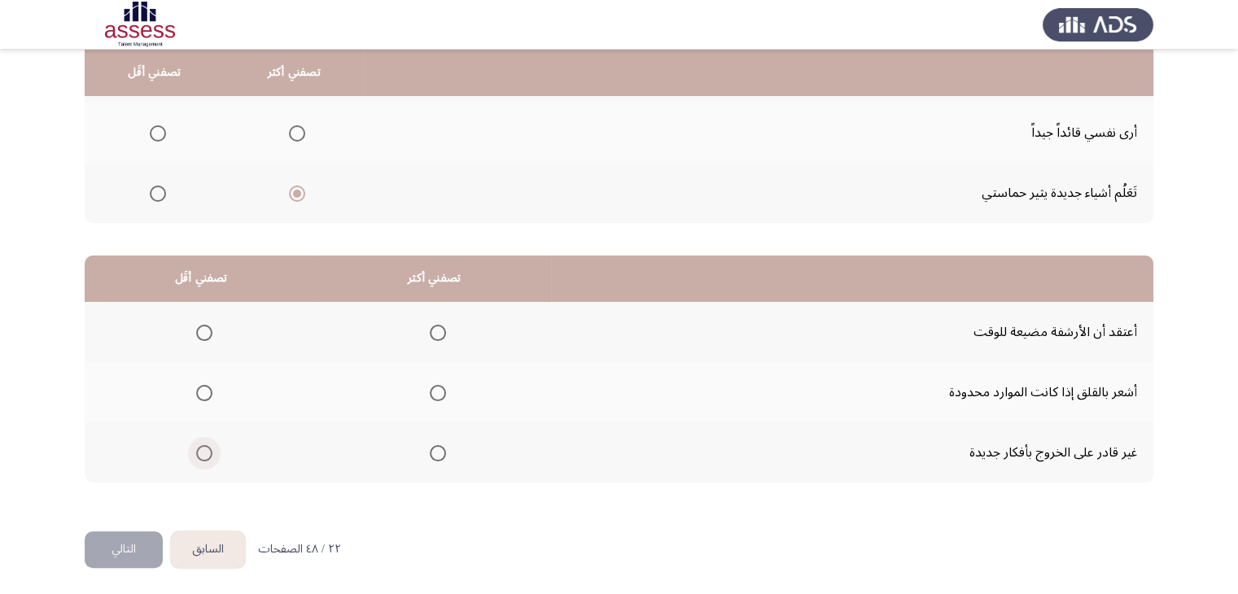
click at [202, 447] on span "Select an option" at bounding box center [204, 453] width 16 height 16
click at [202, 447] on input "Select an option" at bounding box center [204, 453] width 16 height 16
click at [436, 333] on span "Select an option" at bounding box center [438, 333] width 16 height 16
click at [436, 333] on input "Select an option" at bounding box center [438, 333] width 16 height 16
click at [430, 389] on span "Select an option" at bounding box center [438, 393] width 16 height 16
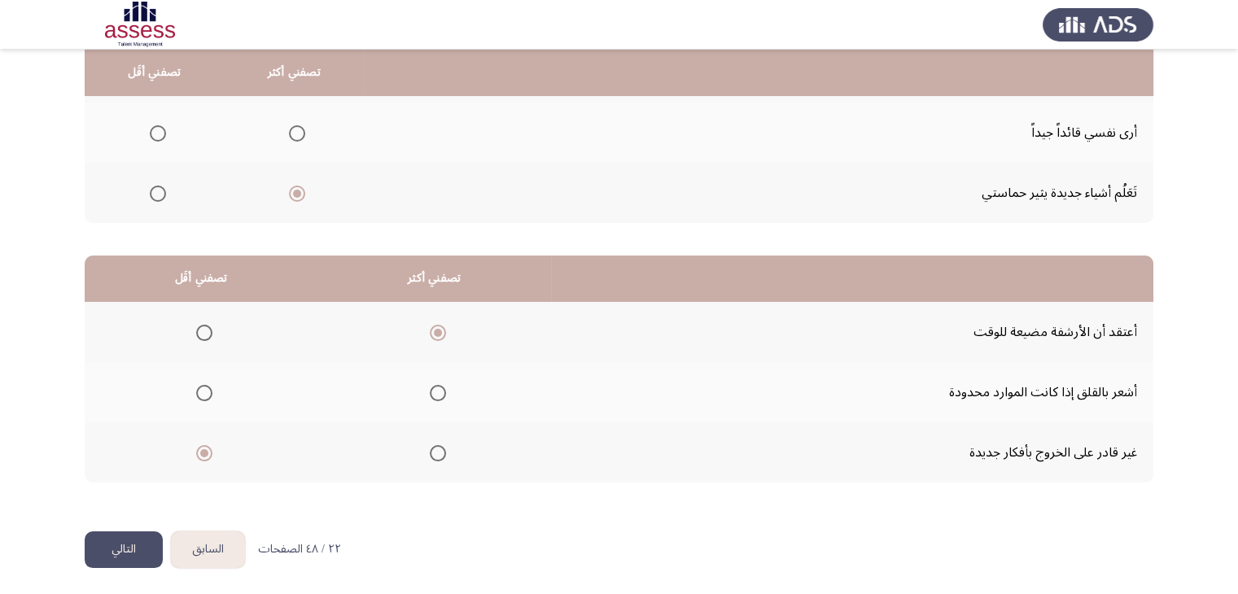
click at [430, 389] on input "Select an option" at bounding box center [438, 393] width 16 height 16
click at [114, 552] on button "التالي" at bounding box center [124, 549] width 78 height 37
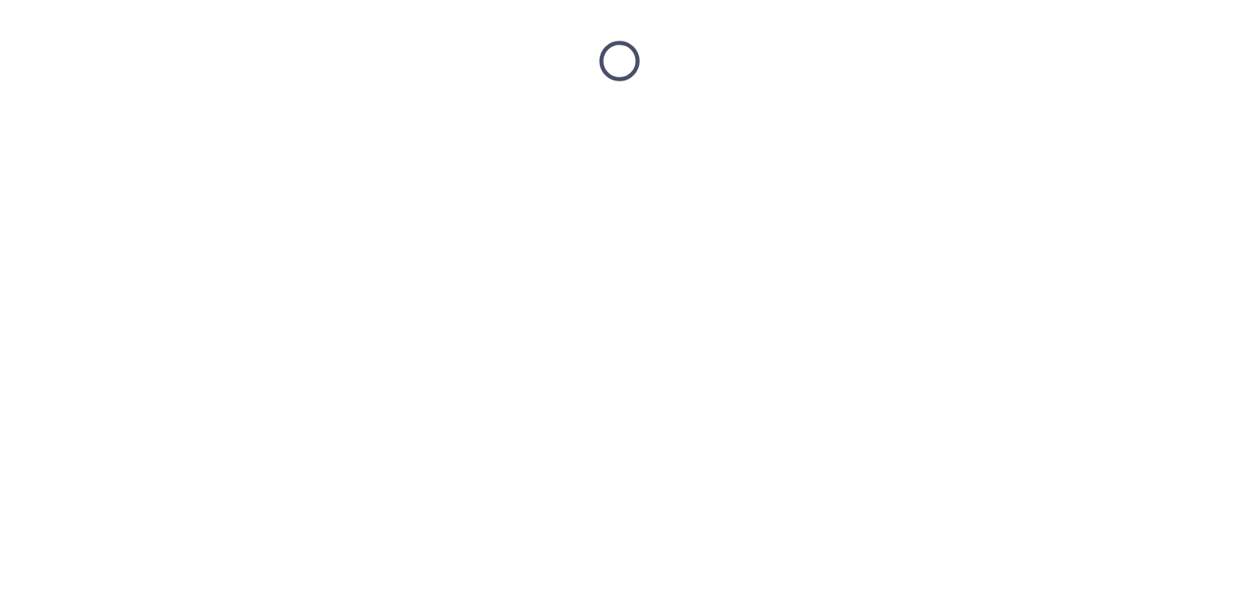
scroll to position [0, 0]
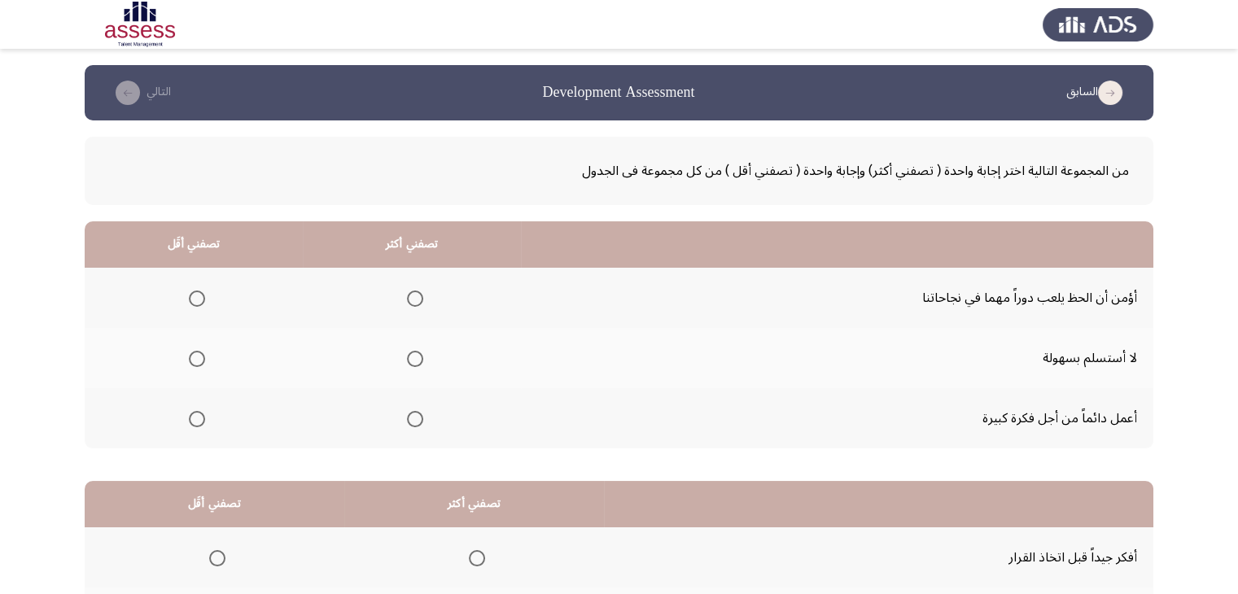
click at [410, 361] on span "Select an option" at bounding box center [415, 359] width 16 height 16
click at [410, 361] on input "Select an option" at bounding box center [415, 359] width 16 height 16
click at [195, 300] on span "Select an option" at bounding box center [197, 299] width 16 height 16
click at [195, 300] on input "Select an option" at bounding box center [197, 299] width 16 height 16
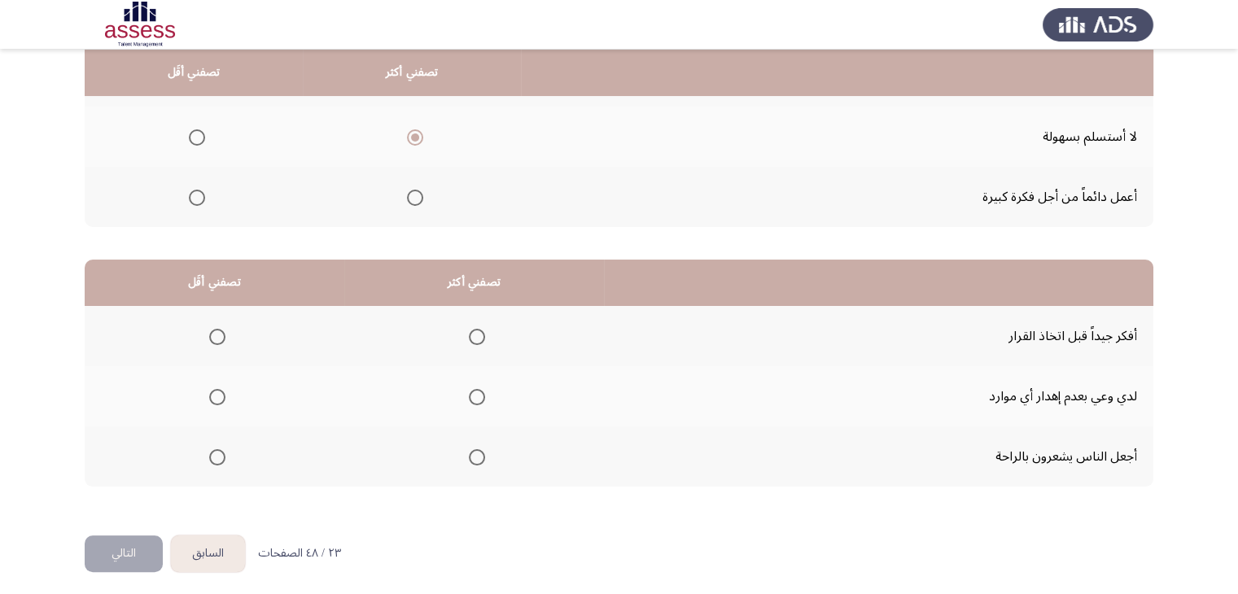
scroll to position [225, 0]
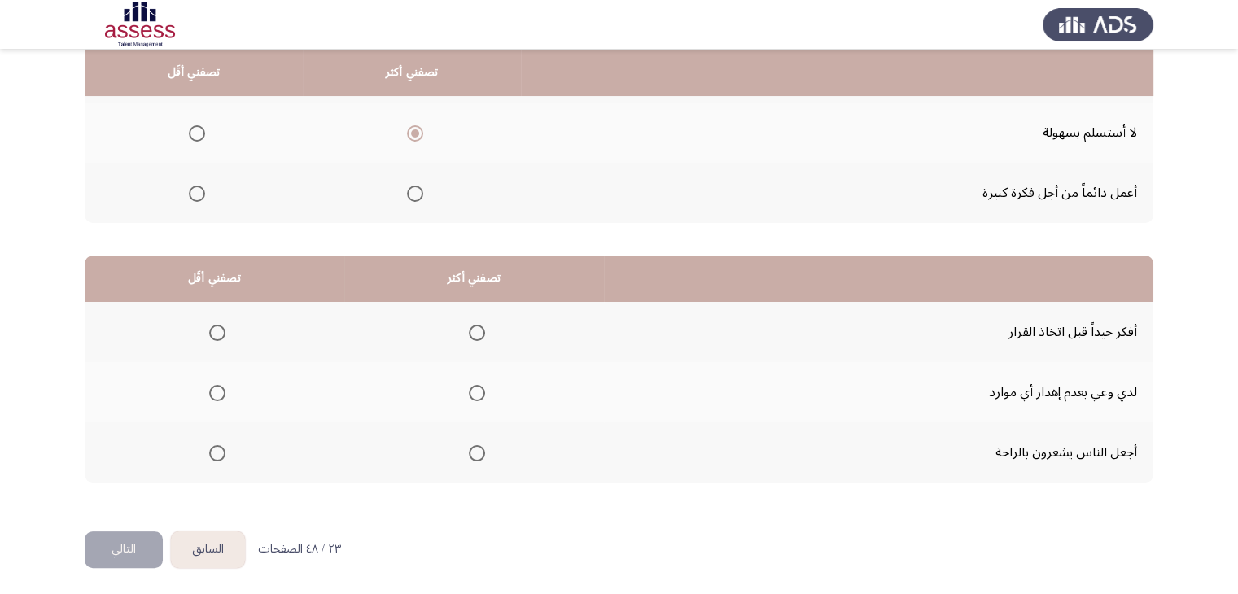
click at [469, 328] on span "Select an option" at bounding box center [477, 333] width 16 height 16
click at [469, 328] on input "Select an option" at bounding box center [477, 333] width 16 height 16
click at [225, 453] on th at bounding box center [215, 452] width 260 height 60
click at [223, 453] on th at bounding box center [215, 452] width 260 height 60
click at [216, 451] on span "Select an option" at bounding box center [217, 453] width 16 height 16
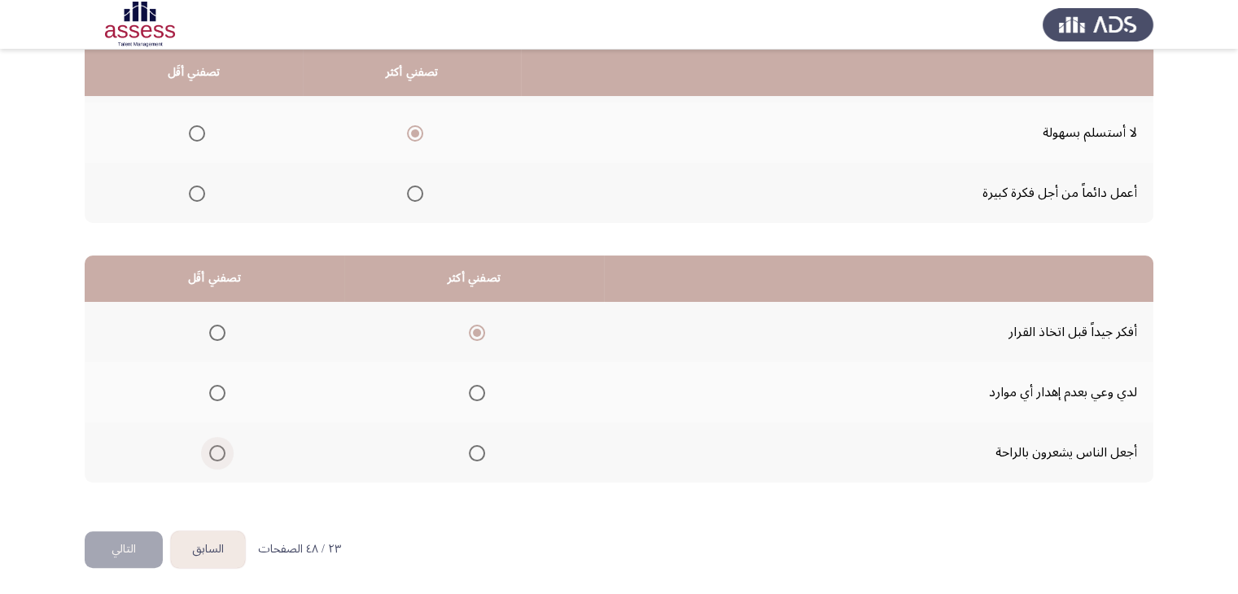
click at [216, 451] on input "Select an option" at bounding box center [217, 453] width 16 height 16
click at [117, 539] on button "التالي" at bounding box center [124, 549] width 78 height 37
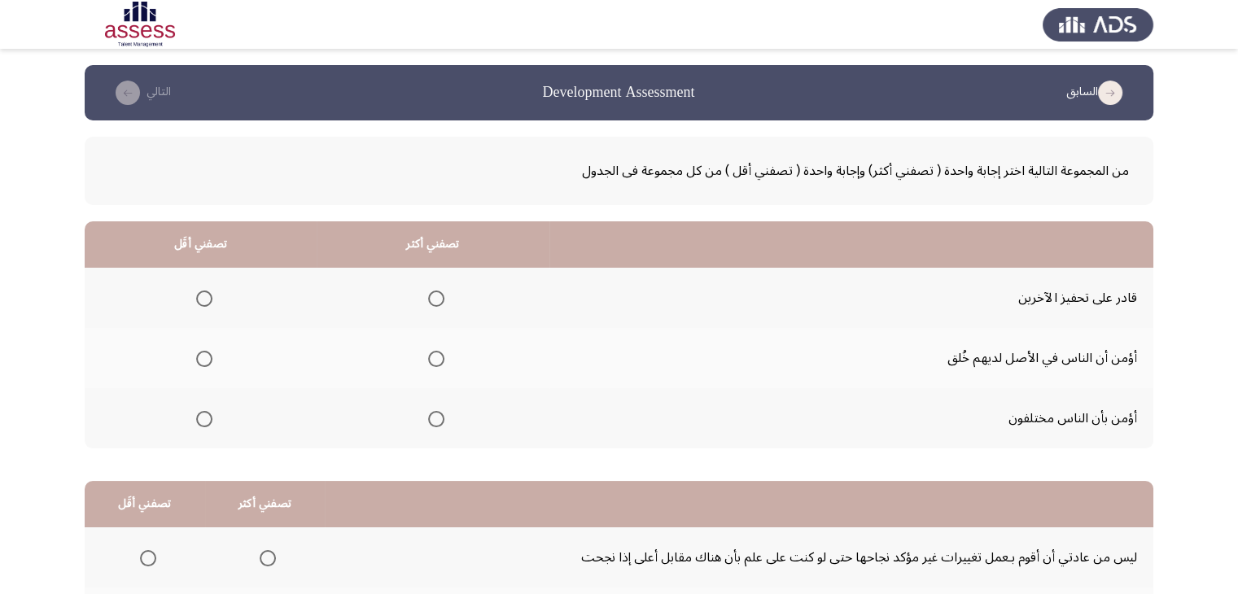
click at [443, 302] on span "Select an option" at bounding box center [436, 299] width 16 height 16
click at [443, 302] on input "Select an option" at bounding box center [436, 299] width 16 height 16
click at [208, 421] on span "Select an option" at bounding box center [204, 419] width 16 height 16
click at [208, 421] on input "Select an option" at bounding box center [204, 419] width 16 height 16
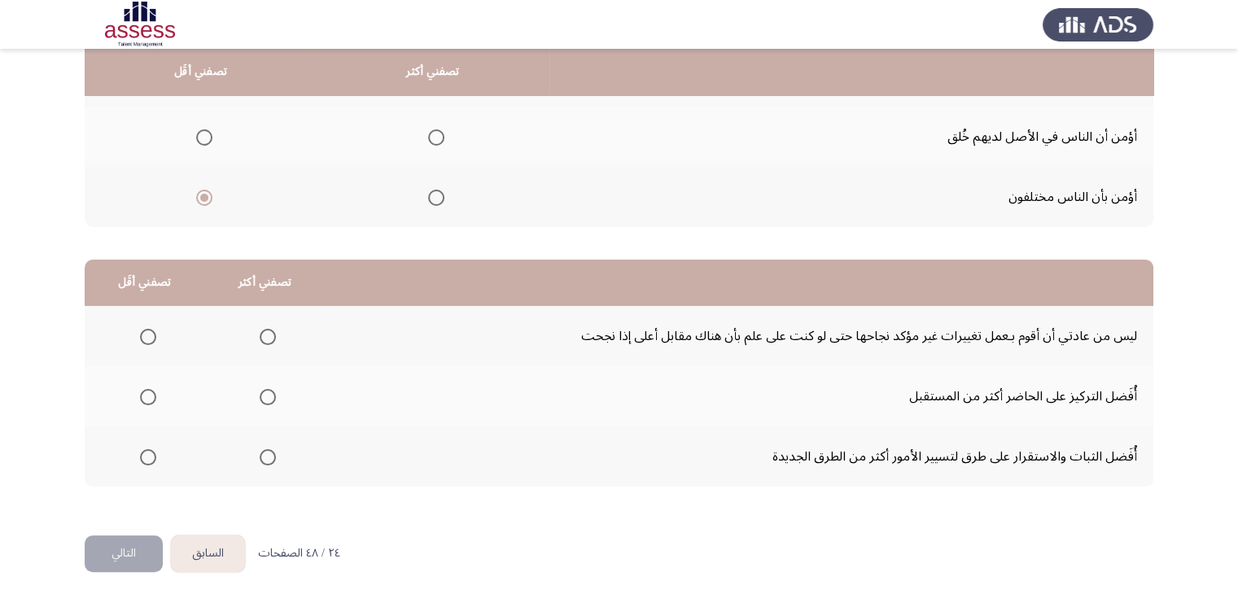
scroll to position [225, 0]
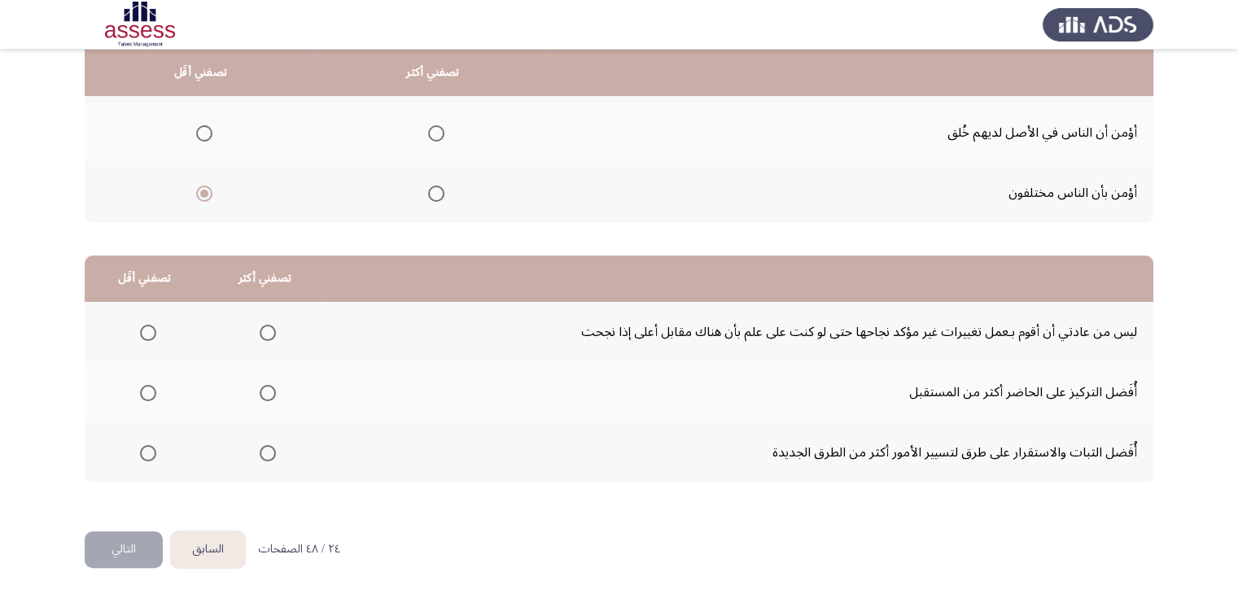
click at [205, 137] on span "Select an option" at bounding box center [204, 133] width 16 height 16
click at [205, 137] on input "Select an option" at bounding box center [204, 133] width 16 height 16
click at [144, 390] on span "Select an option" at bounding box center [148, 393] width 16 height 16
click at [144, 390] on input "Select an option" at bounding box center [148, 393] width 16 height 16
click at [264, 445] on span "Select an option" at bounding box center [268, 453] width 16 height 16
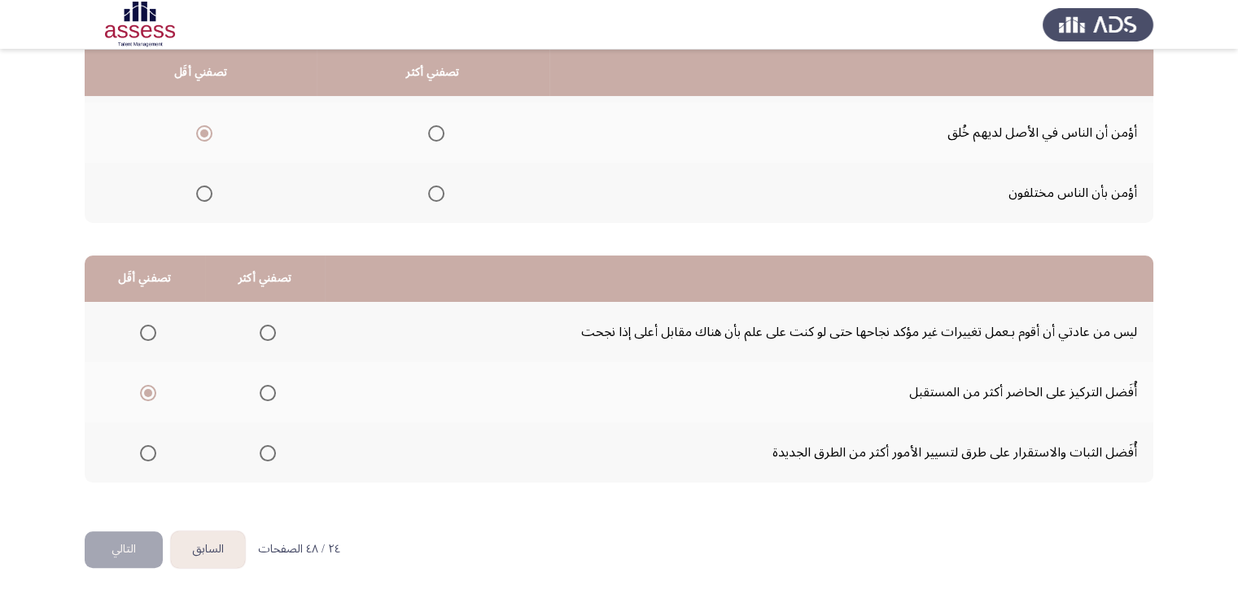
click at [264, 445] on input "Select an option" at bounding box center [268, 453] width 16 height 16
click at [130, 544] on button "التالي" at bounding box center [124, 549] width 78 height 37
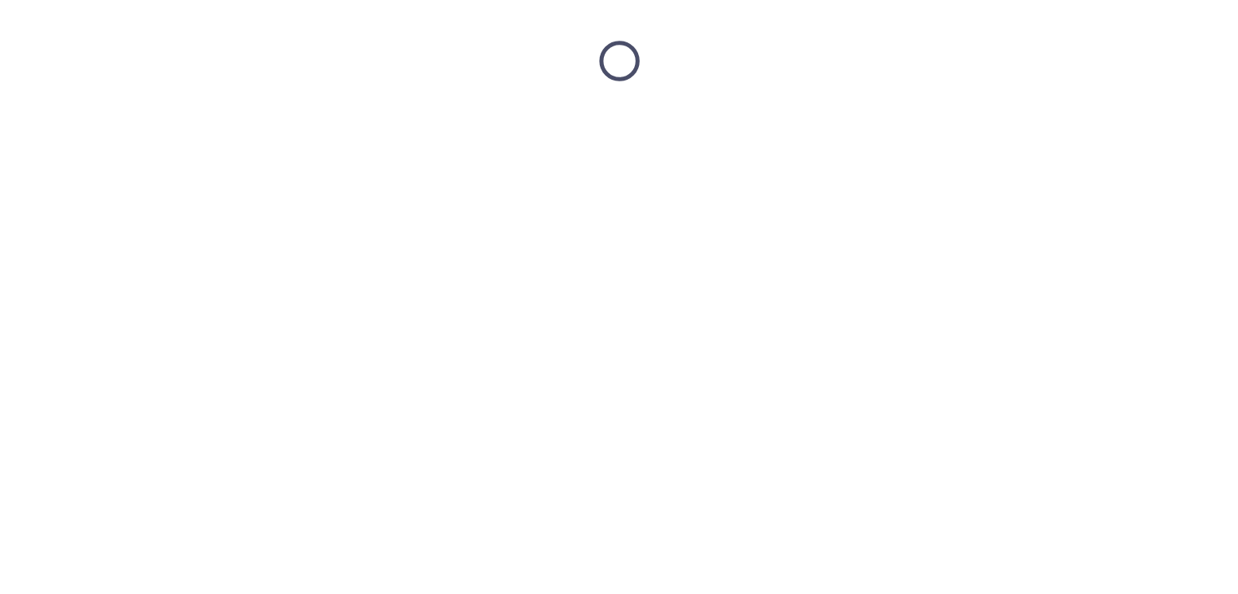
scroll to position [0, 0]
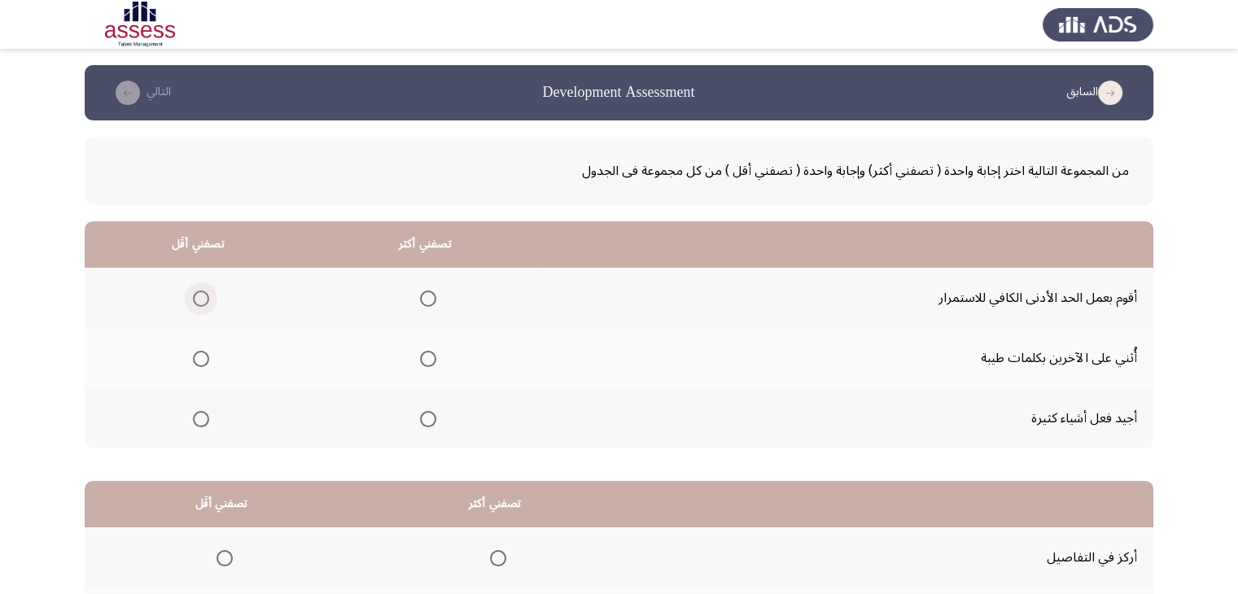
click at [199, 298] on span "Select an option" at bounding box center [201, 299] width 16 height 16
click at [199, 298] on input "Select an option" at bounding box center [201, 299] width 16 height 16
click at [426, 422] on span "Select an option" at bounding box center [428, 419] width 16 height 16
click at [426, 422] on input "Select an option" at bounding box center [428, 419] width 16 height 16
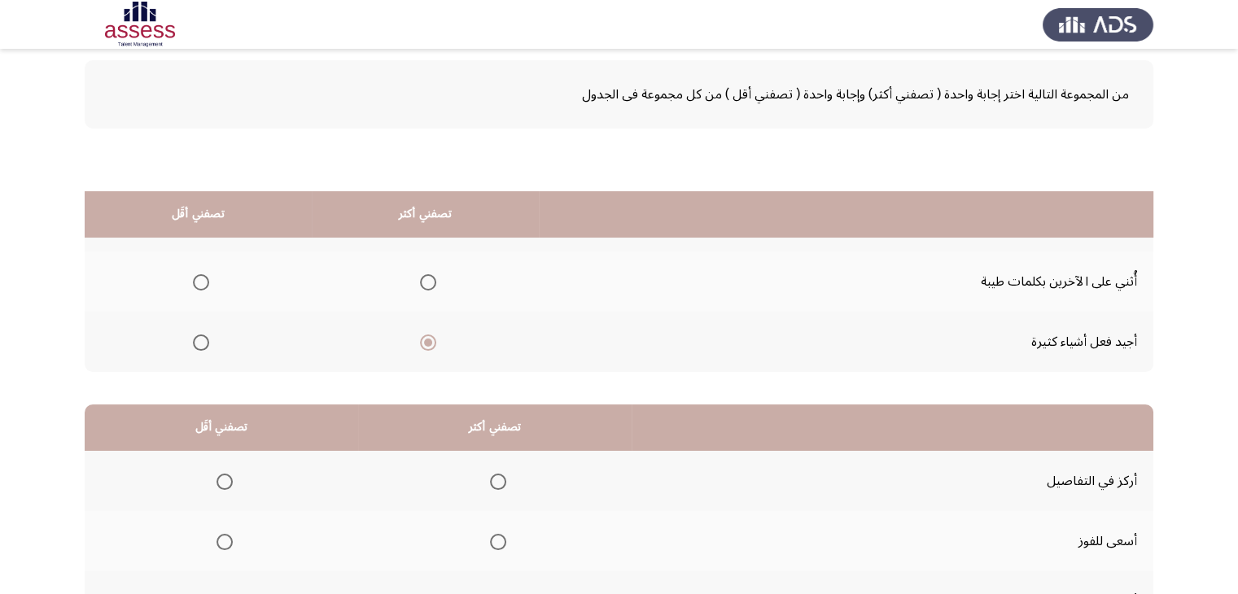
scroll to position [225, 0]
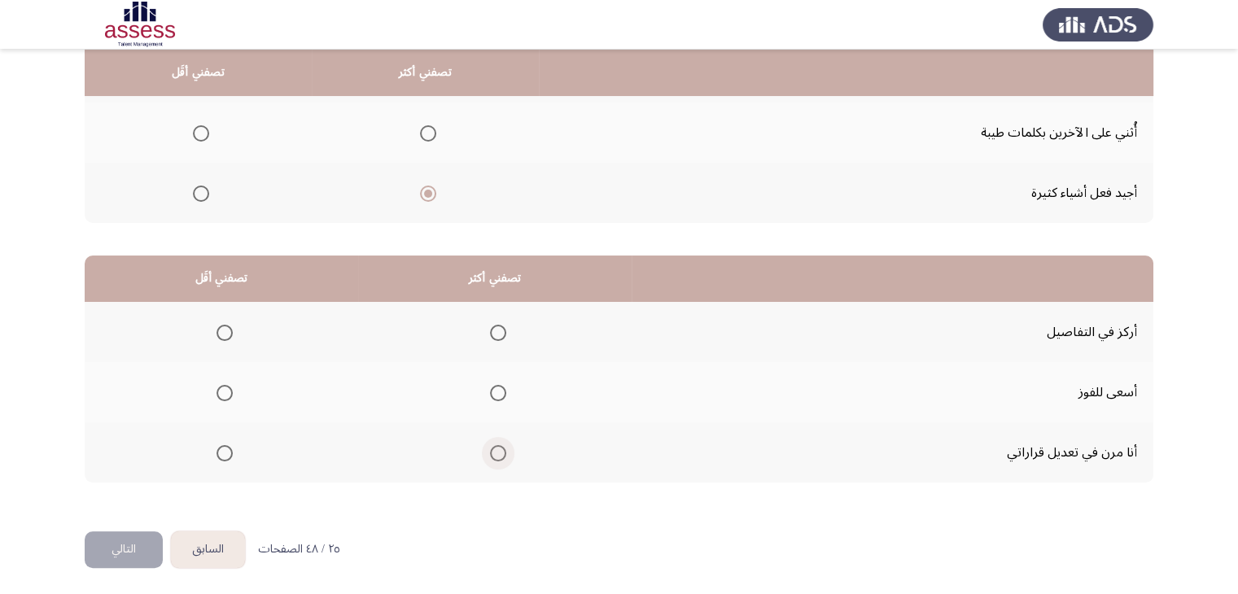
click at [493, 457] on span "Select an option" at bounding box center [498, 453] width 16 height 16
click at [493, 457] on input "Select an option" at bounding box center [498, 453] width 16 height 16
click at [220, 330] on span "Select an option" at bounding box center [224, 333] width 16 height 16
click at [220, 330] on input "Select an option" at bounding box center [224, 333] width 16 height 16
click at [136, 538] on button "التالي" at bounding box center [124, 549] width 78 height 37
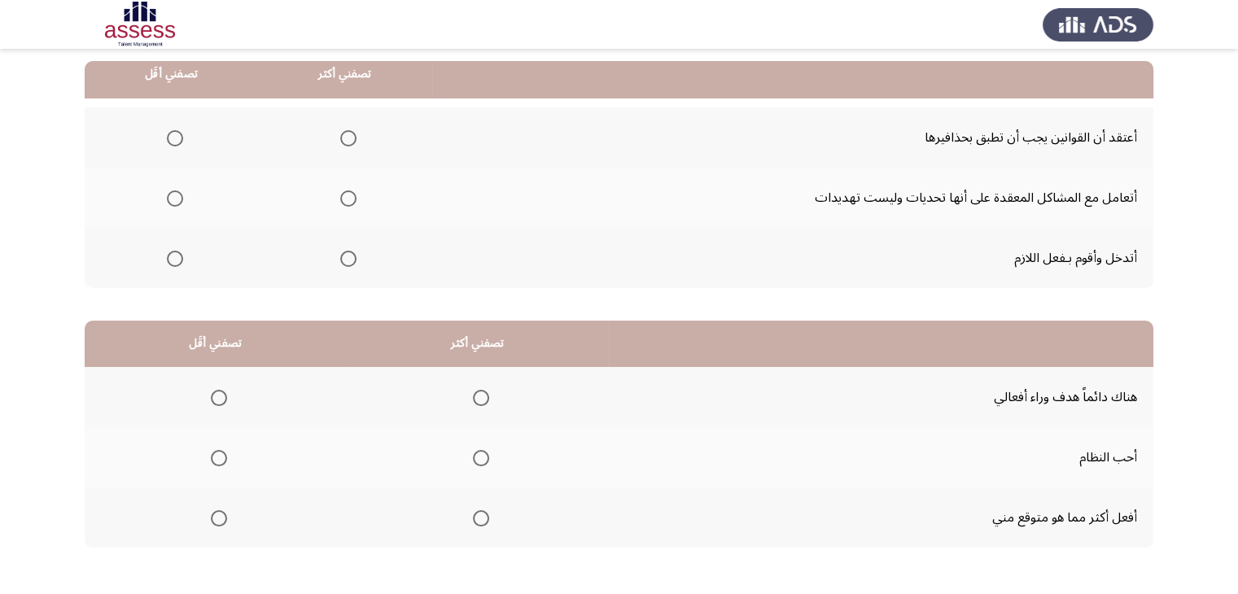
scroll to position [163, 0]
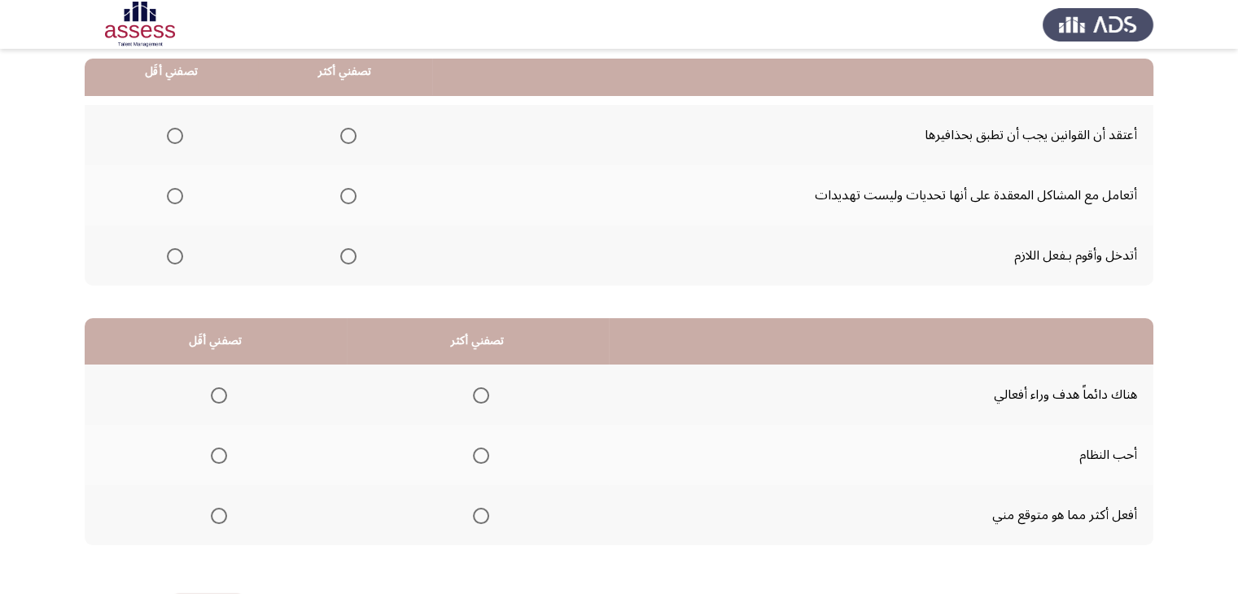
click at [346, 198] on span "Select an option" at bounding box center [348, 196] width 16 height 16
click at [346, 198] on input "Select an option" at bounding box center [348, 196] width 16 height 16
click at [170, 135] on span "Select an option" at bounding box center [175, 136] width 16 height 16
click at [170, 135] on input "Select an option" at bounding box center [175, 136] width 16 height 16
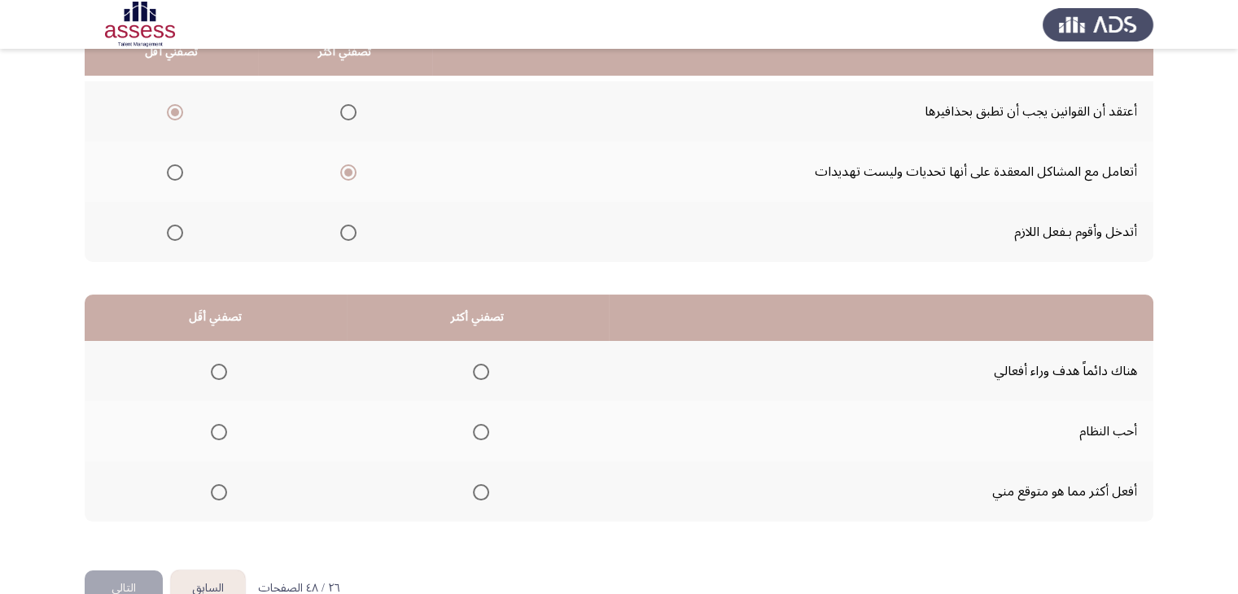
scroll to position [225, 0]
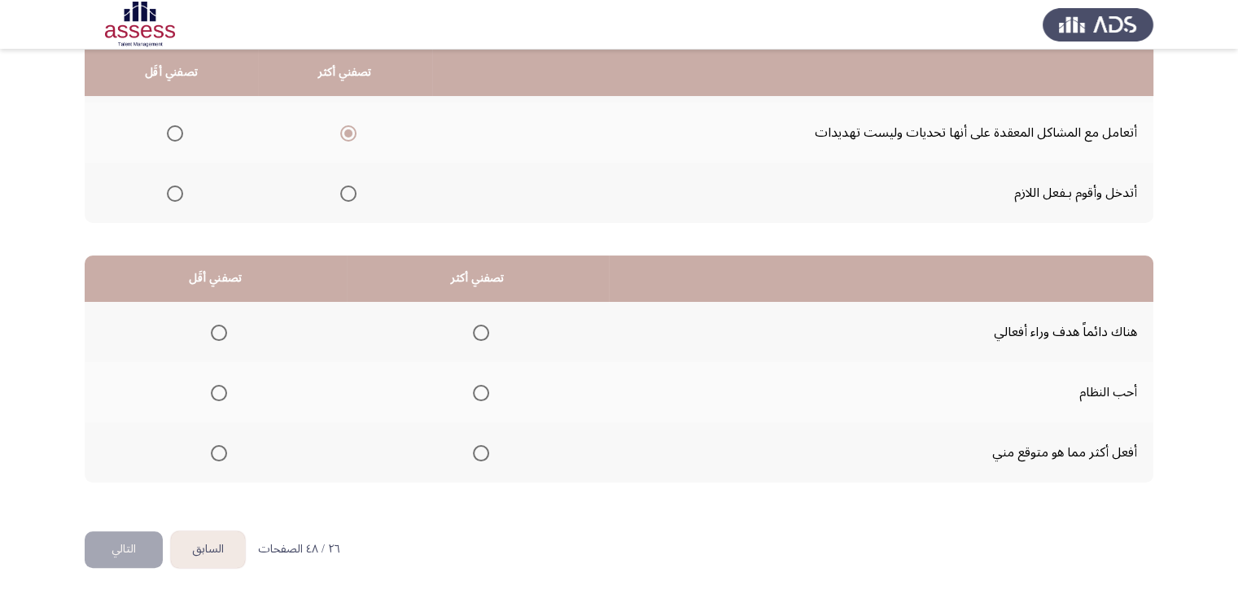
click at [474, 453] on span "Select an option" at bounding box center [481, 453] width 16 height 16
click at [474, 453] on input "Select an option" at bounding box center [481, 453] width 16 height 16
click at [216, 386] on span "Select an option" at bounding box center [219, 393] width 16 height 16
click at [216, 386] on input "Select an option" at bounding box center [219, 393] width 16 height 16
click at [133, 541] on button "التالي" at bounding box center [124, 549] width 78 height 37
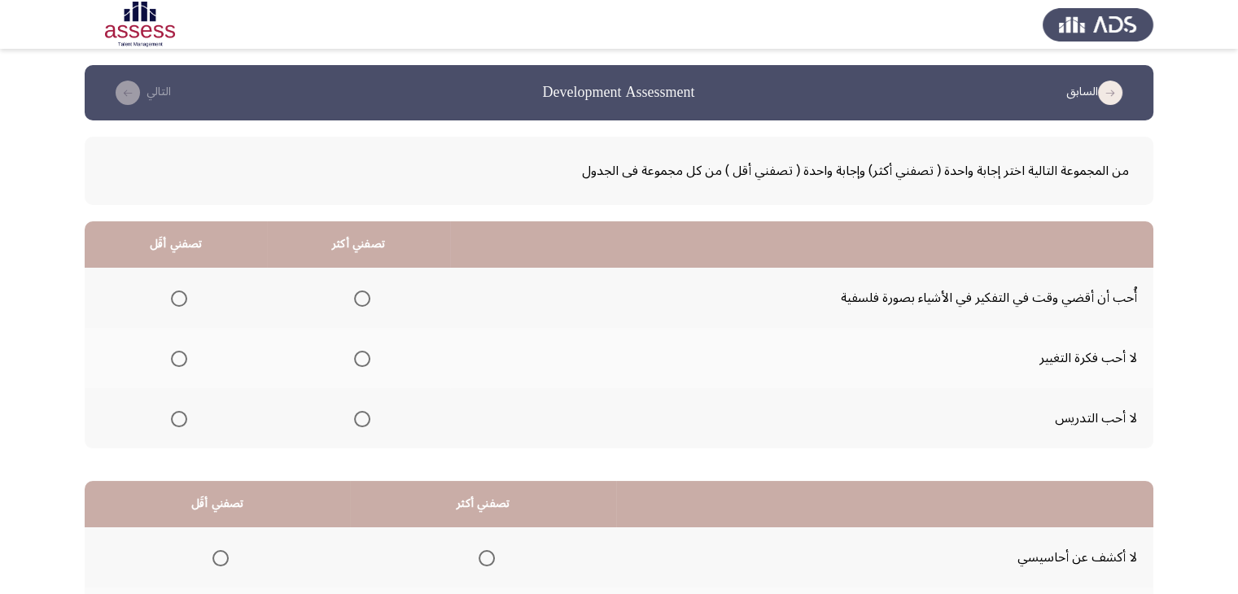
scroll to position [81, 0]
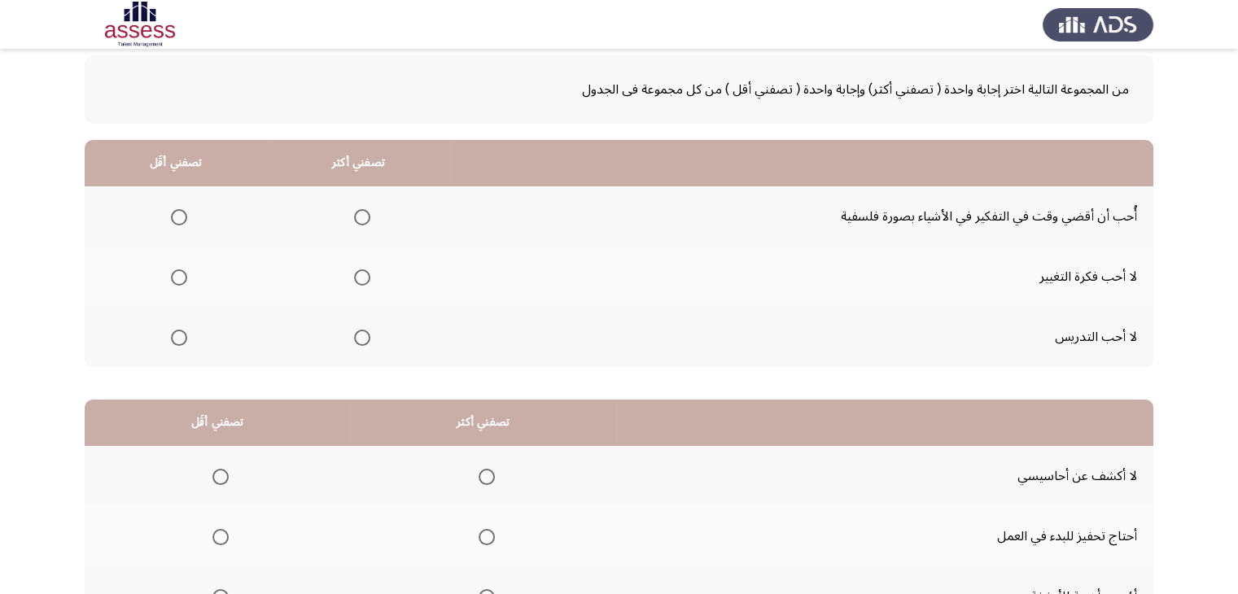
click at [181, 343] on span "Select an option" at bounding box center [179, 338] width 16 height 16
click at [181, 343] on input "Select an option" at bounding box center [179, 338] width 16 height 16
click at [187, 278] on th at bounding box center [176, 277] width 182 height 60
click at [174, 276] on span "Select an option" at bounding box center [179, 277] width 16 height 16
click at [174, 276] on input "Select an option" at bounding box center [179, 277] width 16 height 16
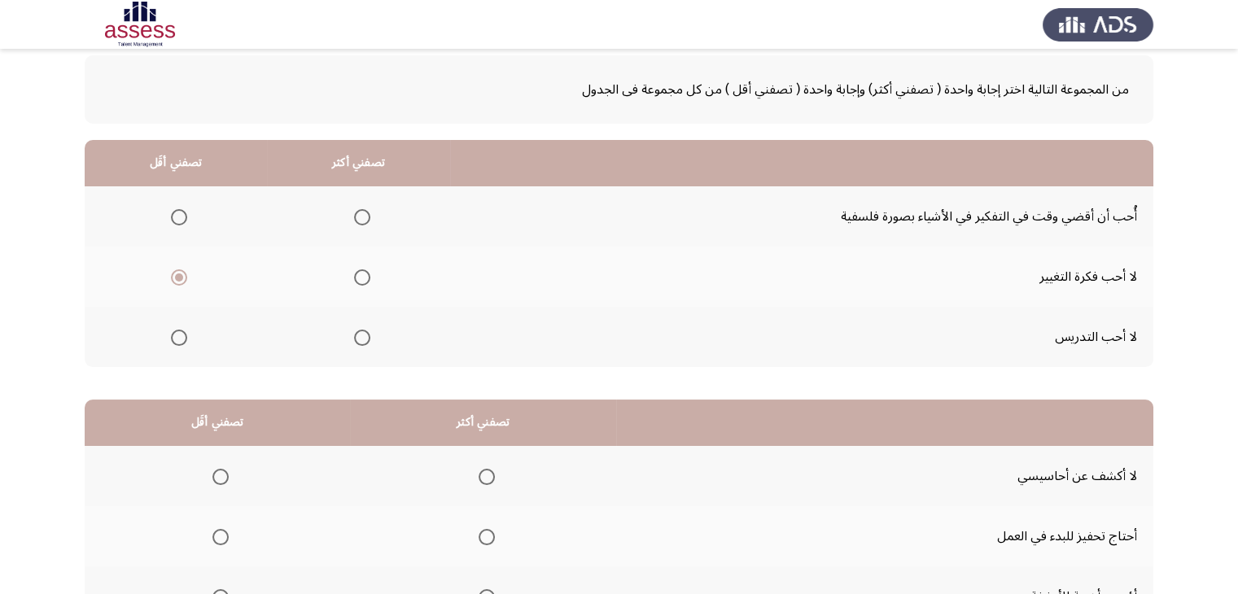
click at [355, 281] on span "Select an option" at bounding box center [362, 277] width 16 height 16
click at [355, 281] on input "Select an option" at bounding box center [362, 277] width 16 height 16
click at [173, 343] on mat-radio-group "Select an option" at bounding box center [175, 337] width 23 height 28
click at [176, 342] on span "Select an option" at bounding box center [179, 338] width 16 height 16
click at [176, 342] on input "Select an option" at bounding box center [179, 338] width 16 height 16
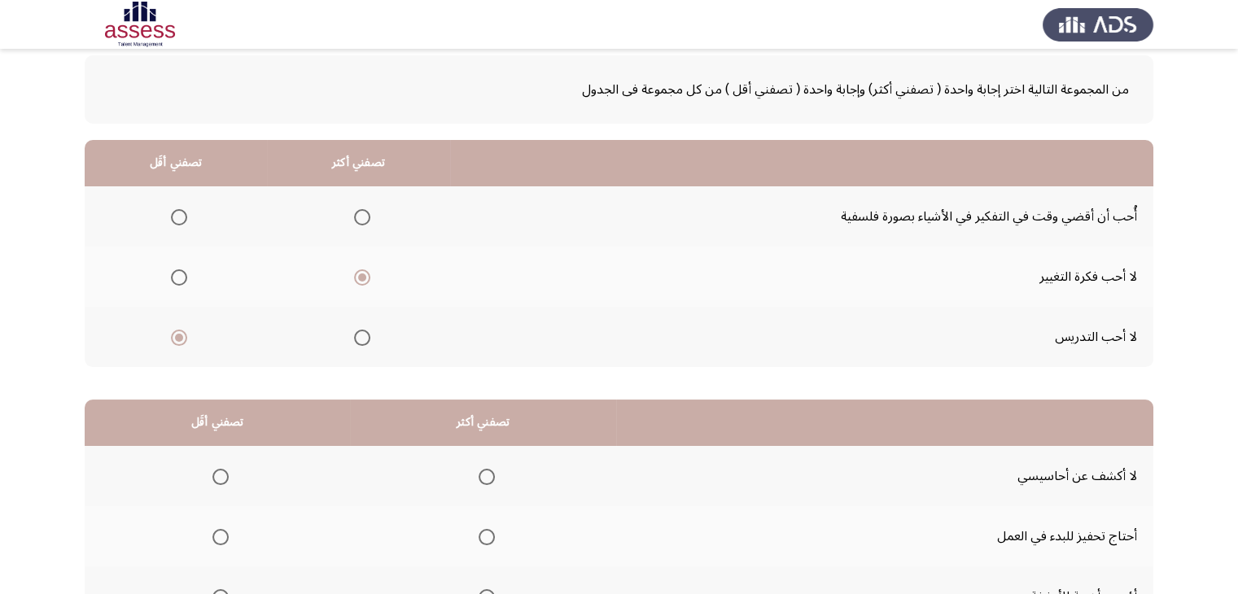
scroll to position [163, 0]
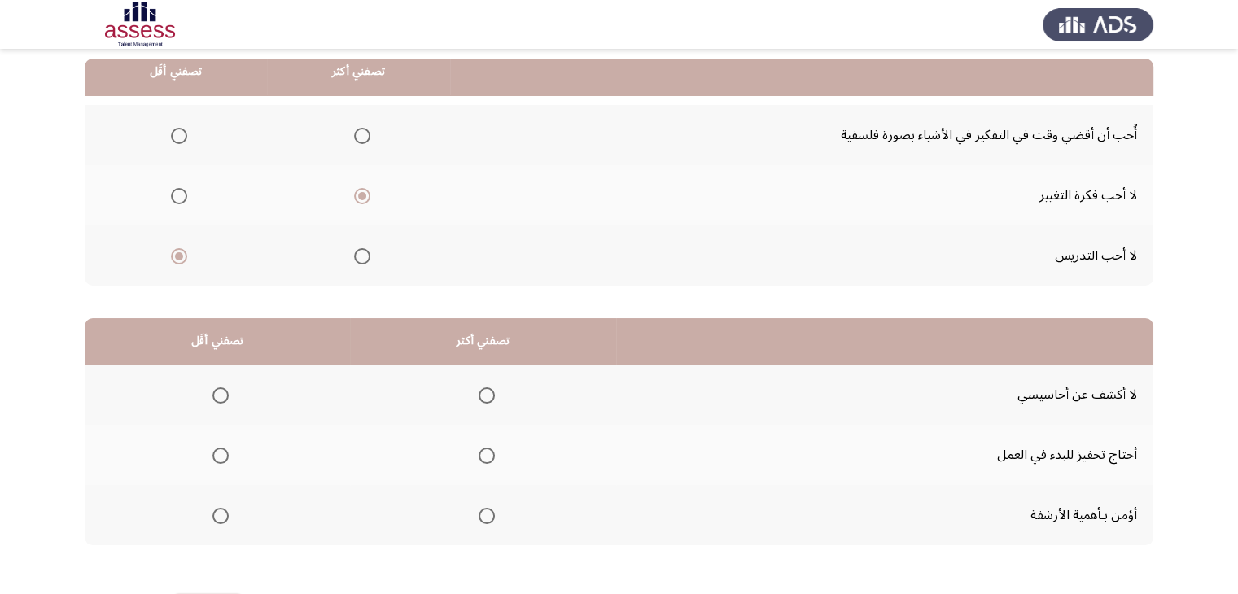
click at [362, 258] on span "Select an option" at bounding box center [362, 256] width 16 height 16
click at [362, 258] on input "Select an option" at bounding box center [362, 256] width 16 height 16
click at [184, 193] on span "Select an option" at bounding box center [179, 196] width 16 height 16
click at [184, 193] on input "Select an option" at bounding box center [179, 196] width 16 height 16
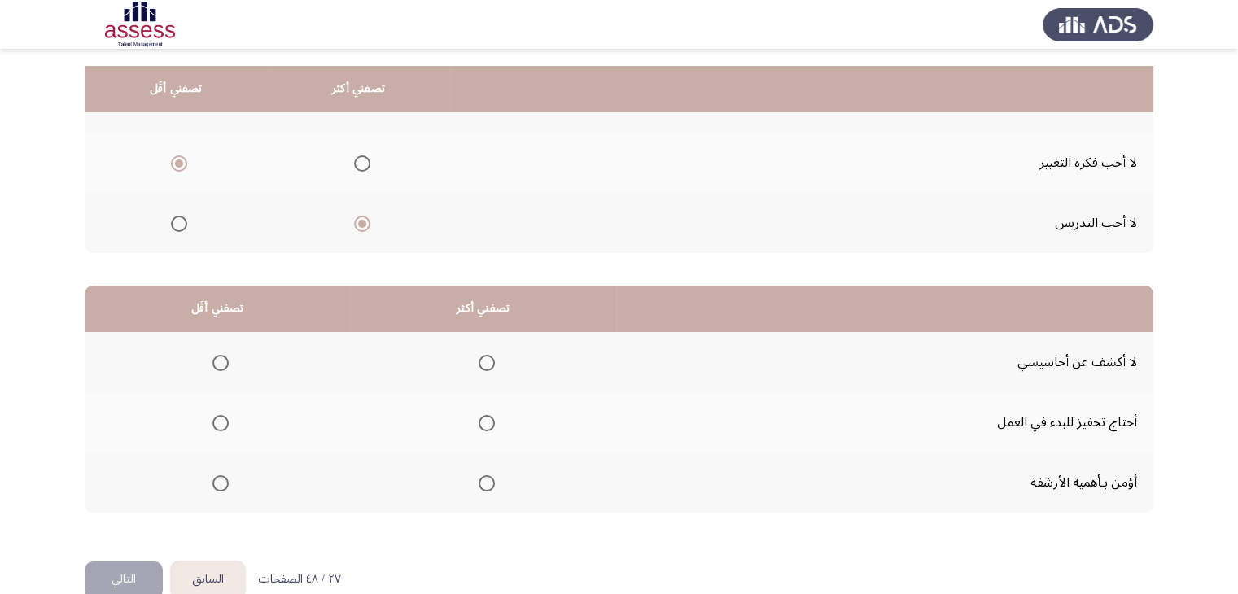
scroll to position [225, 0]
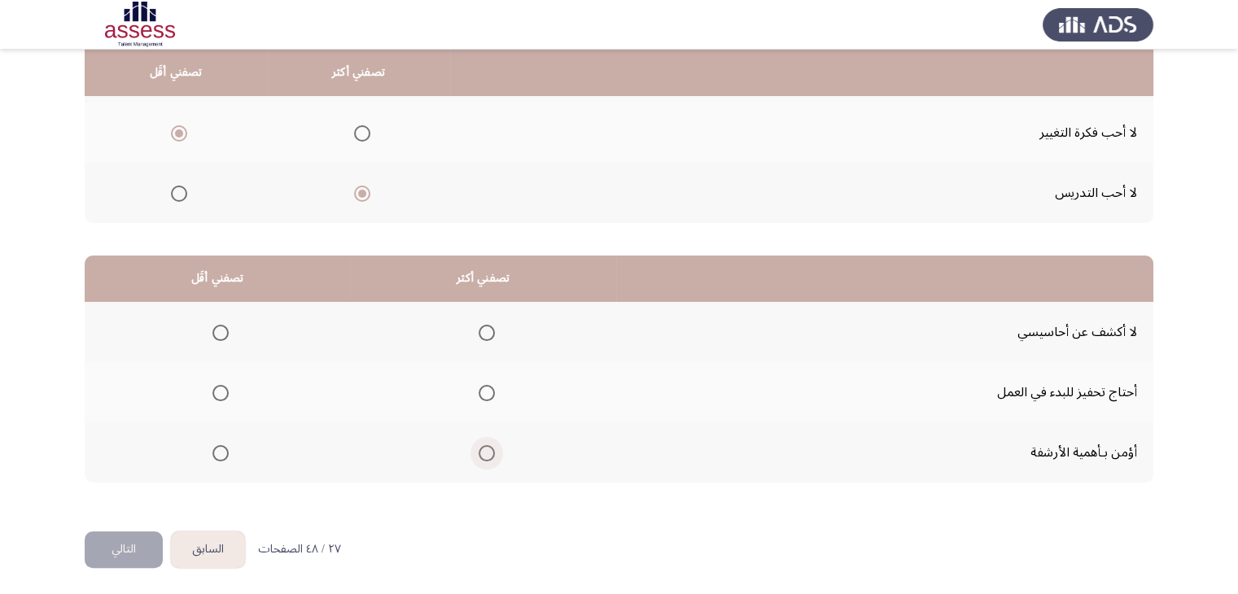
click at [479, 450] on span "Select an option" at bounding box center [487, 453] width 16 height 16
click at [479, 450] on input "Select an option" at bounding box center [487, 453] width 16 height 16
click at [215, 333] on span "Select an option" at bounding box center [220, 333] width 16 height 16
click at [215, 333] on input "Select an option" at bounding box center [220, 333] width 16 height 16
click at [133, 531] on button "التالي" at bounding box center [124, 549] width 78 height 37
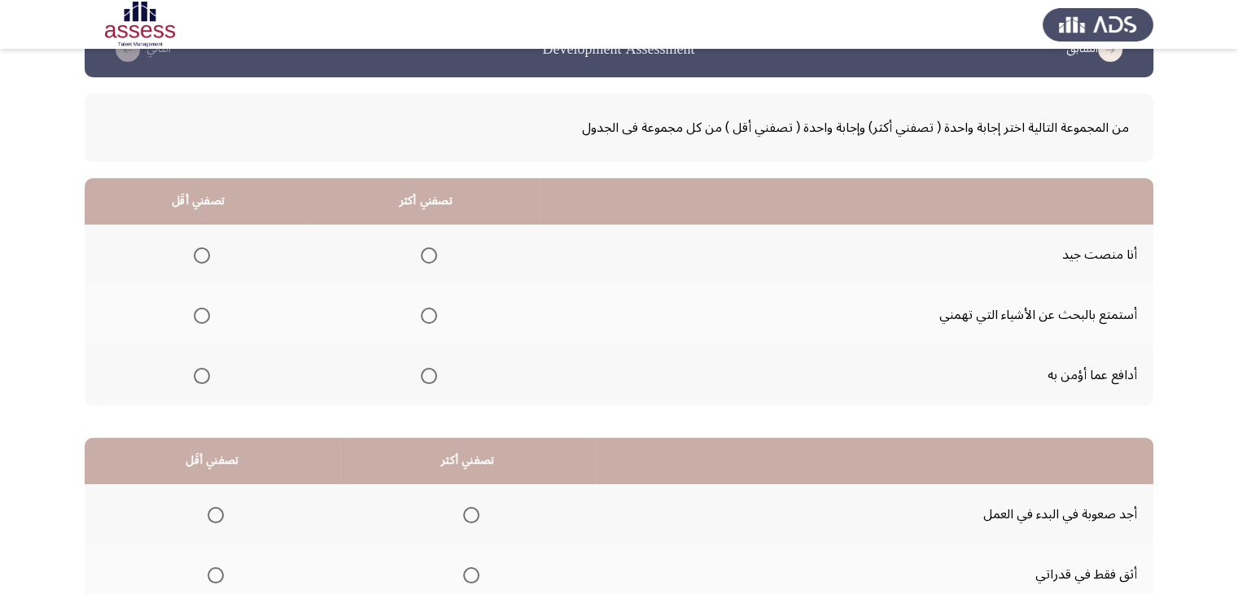
scroll to position [81, 0]
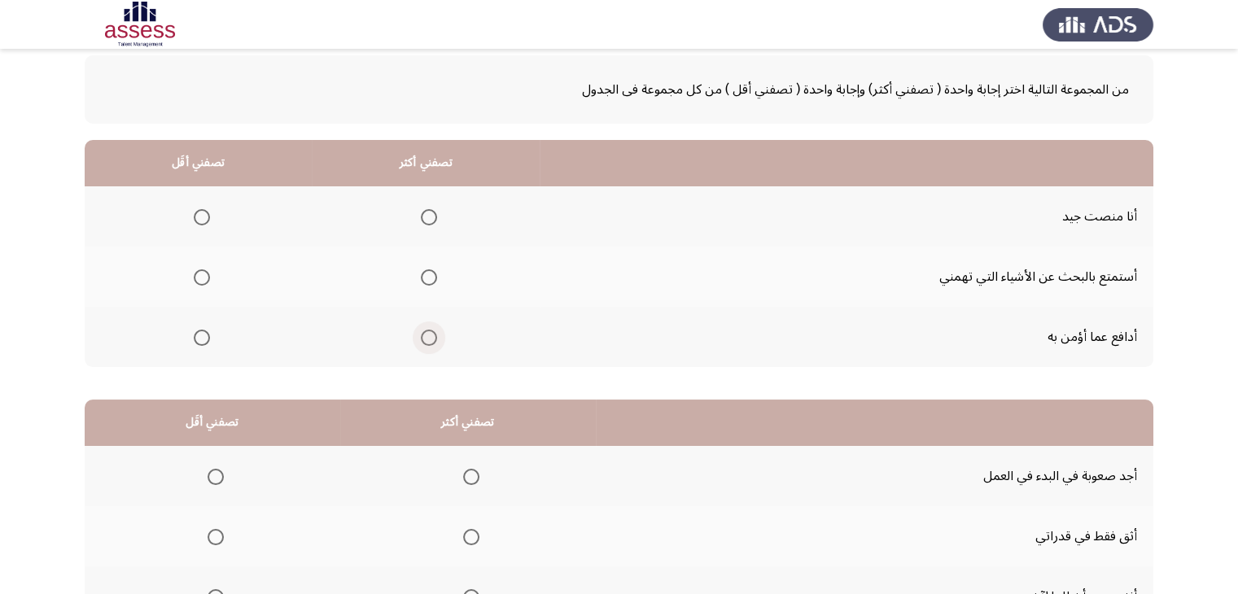
click at [427, 336] on span "Select an option" at bounding box center [429, 338] width 16 height 16
click at [427, 336] on input "Select an option" at bounding box center [429, 338] width 16 height 16
click at [433, 217] on span "Select an option" at bounding box center [429, 217] width 16 height 16
click at [433, 217] on input "Select an option" at bounding box center [429, 217] width 16 height 16
click at [205, 278] on span "Select an option" at bounding box center [202, 277] width 16 height 16
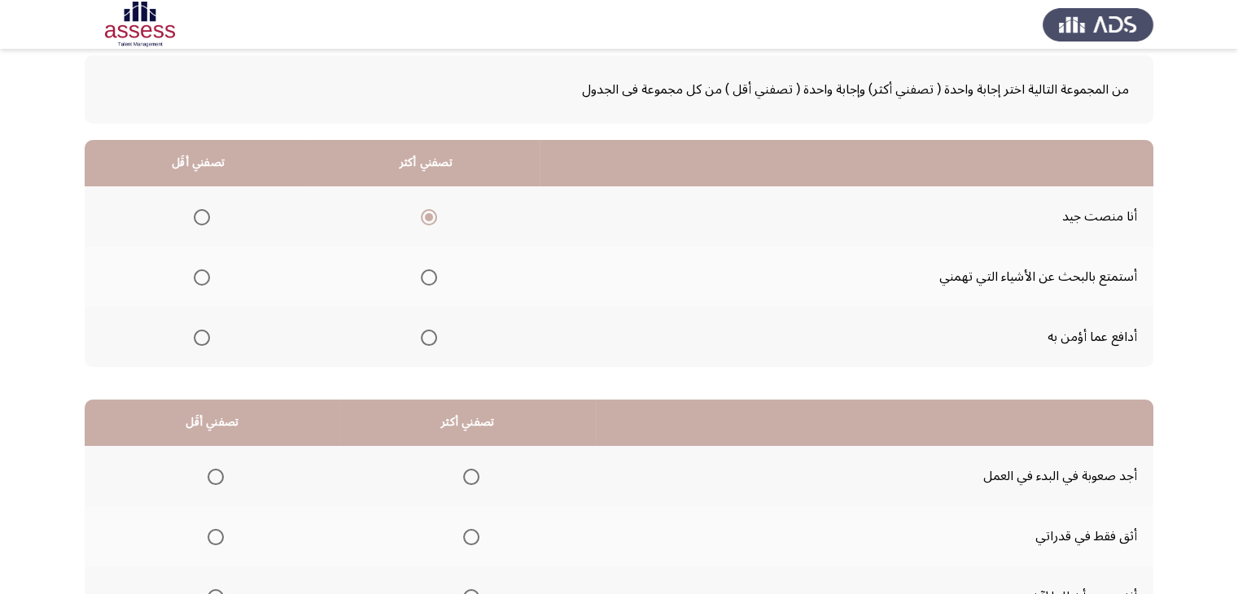
click at [205, 278] on input "Select an option" at bounding box center [202, 277] width 16 height 16
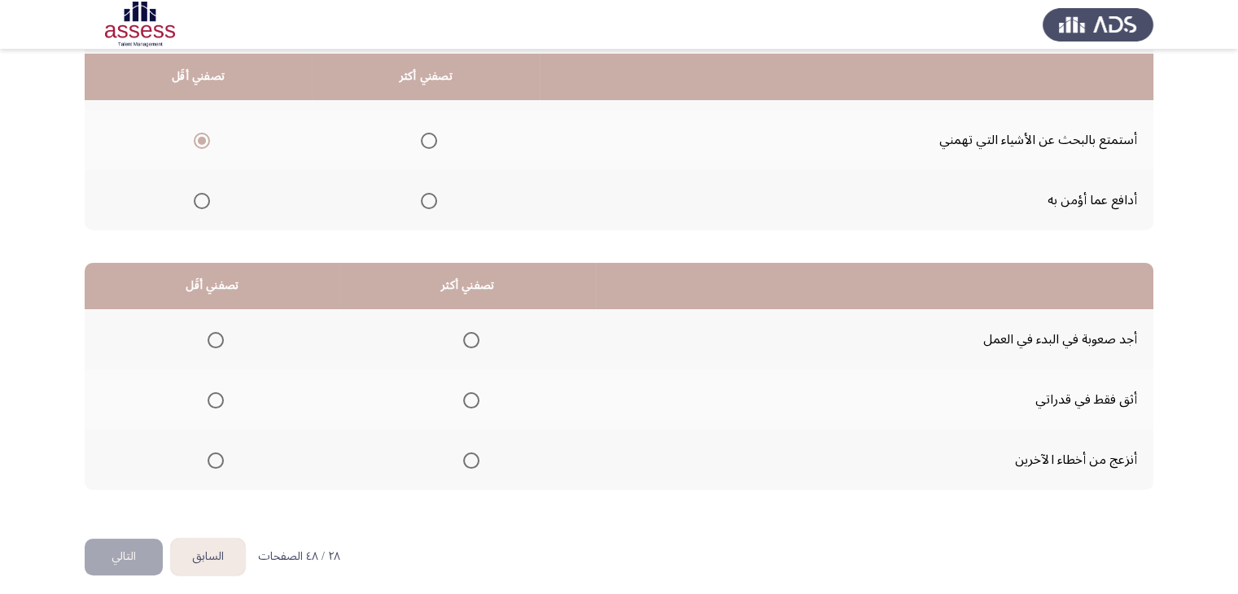
scroll to position [225, 0]
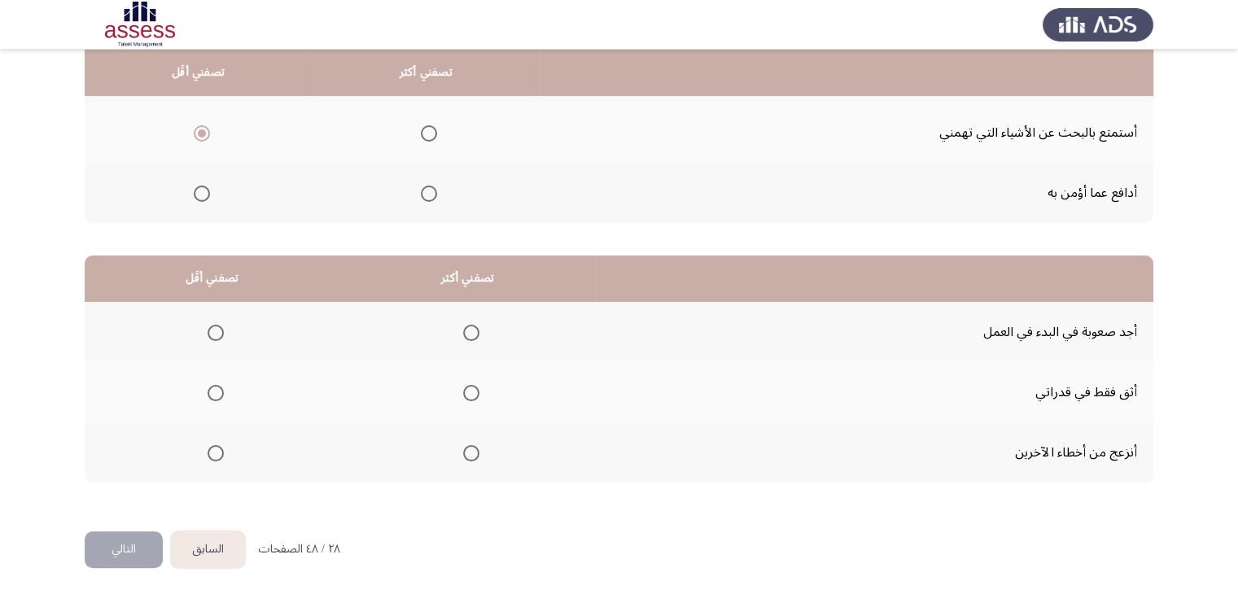
click at [211, 396] on span "Select an option" at bounding box center [216, 393] width 16 height 16
click at [211, 396] on input "Select an option" at bounding box center [216, 393] width 16 height 16
click at [208, 333] on span "Select an option" at bounding box center [216, 333] width 16 height 16
click at [208, 333] on input "Select an option" at bounding box center [216, 333] width 16 height 16
click at [472, 391] on span "Select an option" at bounding box center [471, 393] width 16 height 16
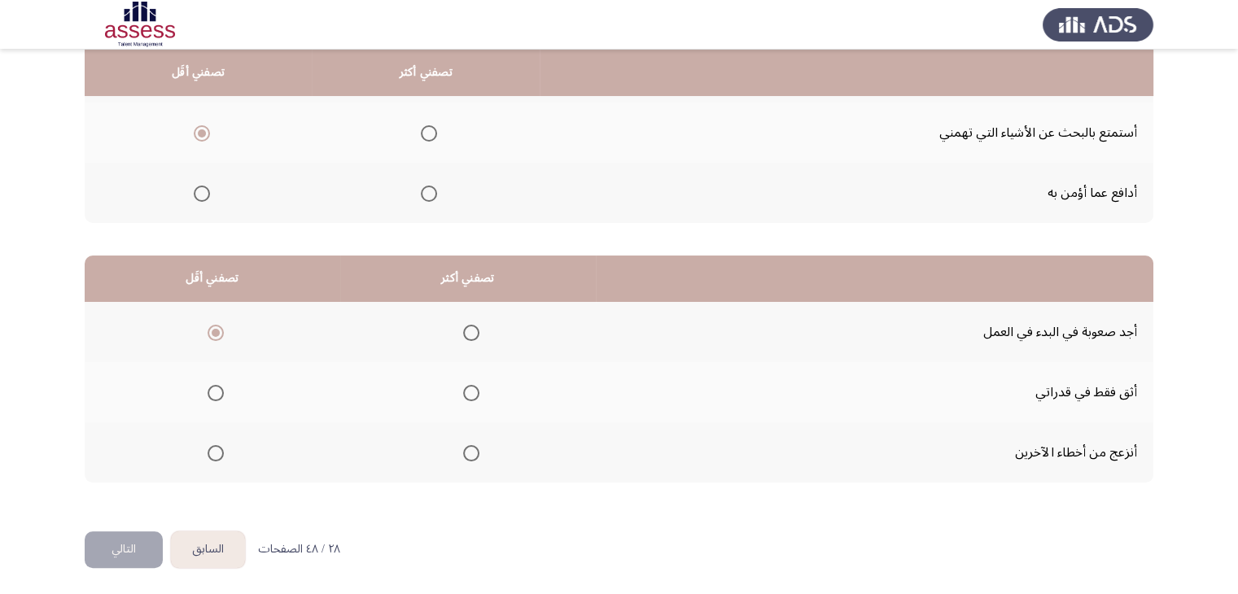
click at [472, 391] on input "Select an option" at bounding box center [471, 393] width 16 height 16
click at [124, 543] on button "التالي" at bounding box center [124, 549] width 78 height 37
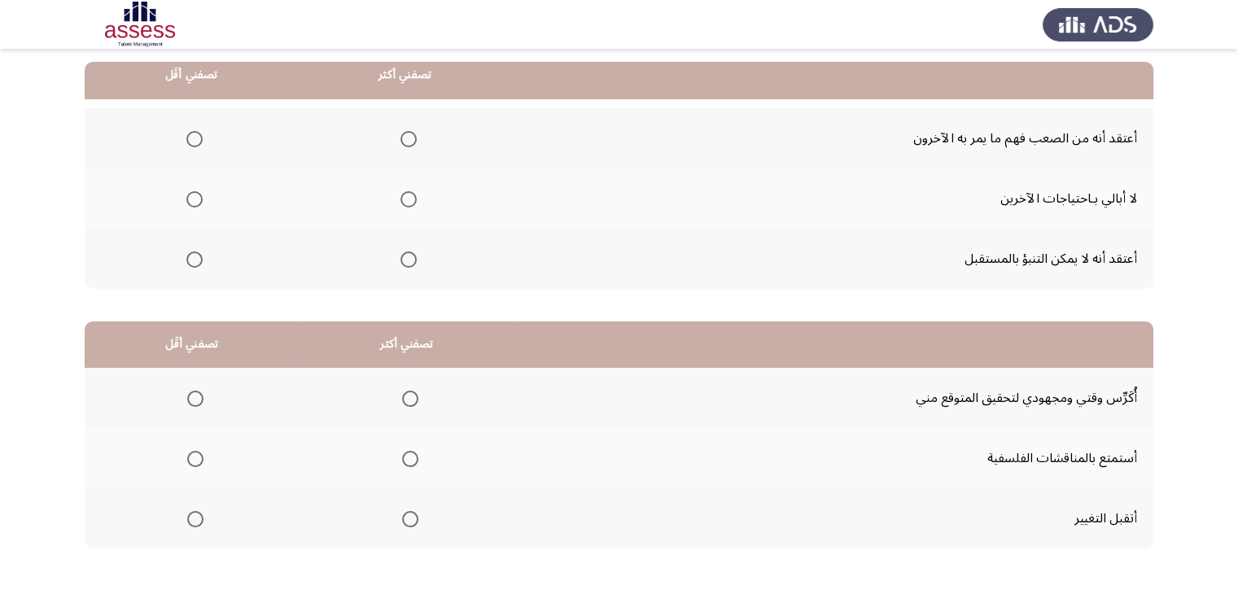
scroll to position [163, 0]
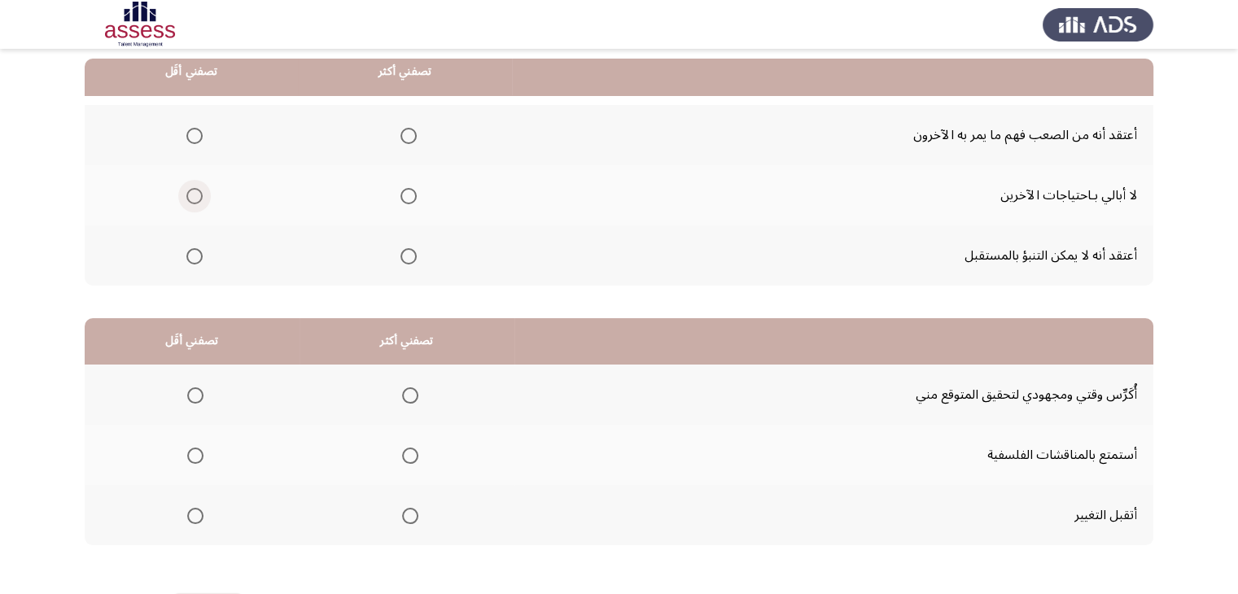
click at [189, 196] on span "Select an option" at bounding box center [194, 196] width 16 height 16
click at [189, 196] on input "Select an option" at bounding box center [194, 196] width 16 height 16
click at [410, 258] on span "Select an option" at bounding box center [408, 256] width 16 height 16
click at [410, 258] on input "Select an option" at bounding box center [408, 256] width 16 height 16
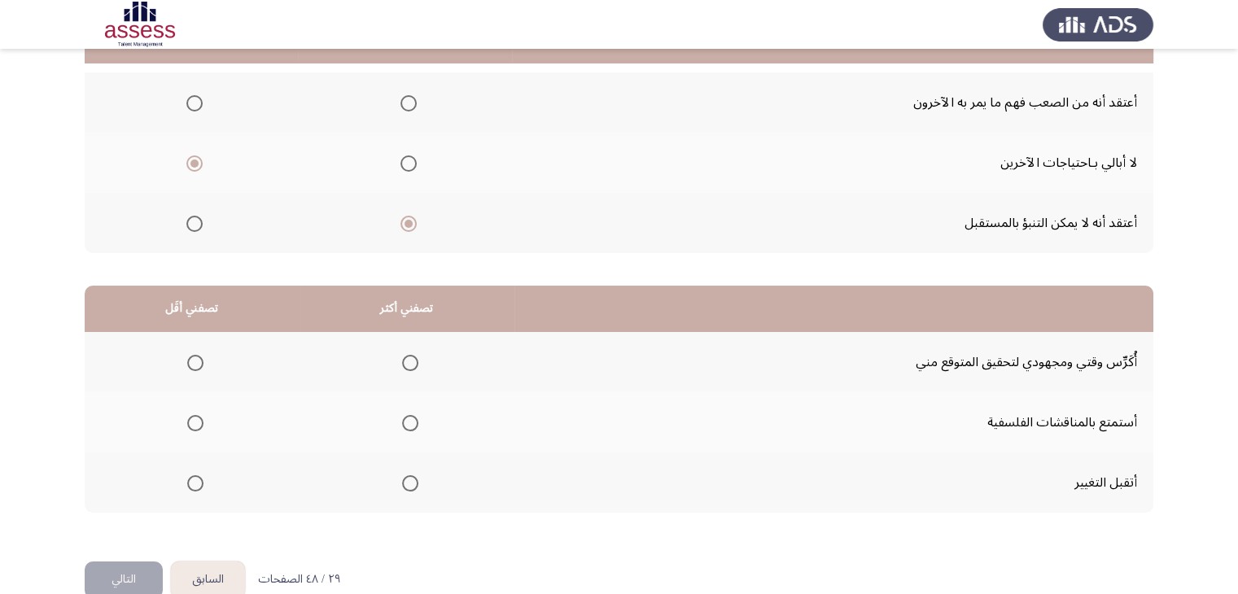
scroll to position [225, 0]
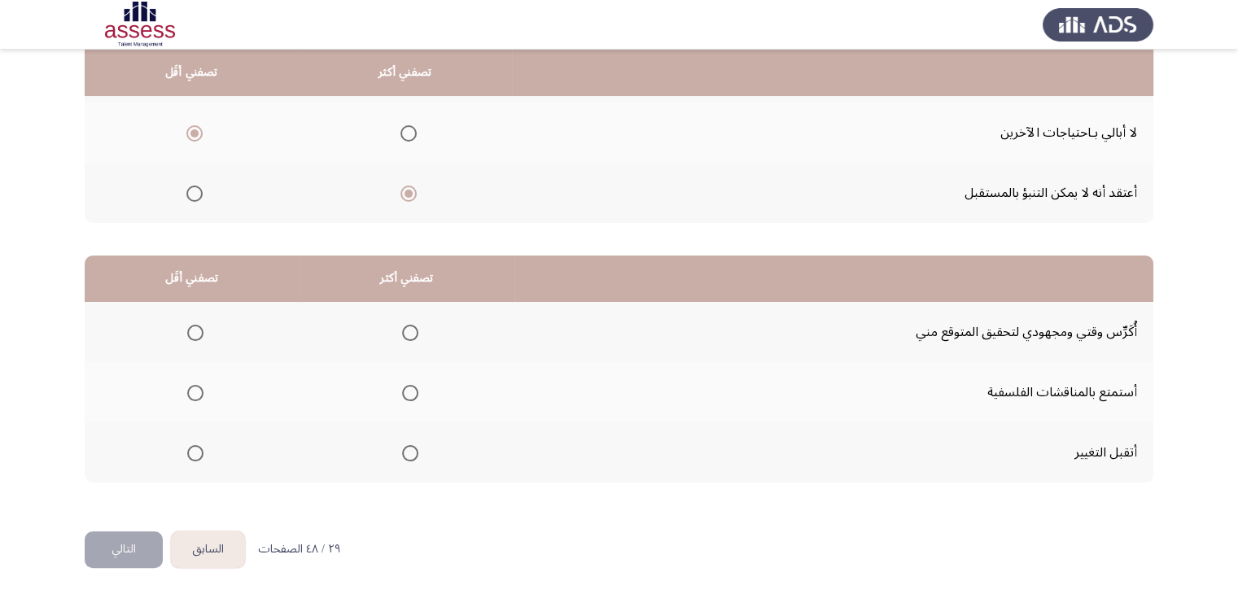
click at [404, 452] on span "Select an option" at bounding box center [410, 453] width 16 height 16
click at [404, 452] on input "Select an option" at bounding box center [410, 453] width 16 height 16
click at [196, 389] on span "Select an option" at bounding box center [195, 393] width 16 height 16
click at [196, 389] on input "Select an option" at bounding box center [195, 393] width 16 height 16
click at [126, 542] on button "التالي" at bounding box center [124, 549] width 78 height 37
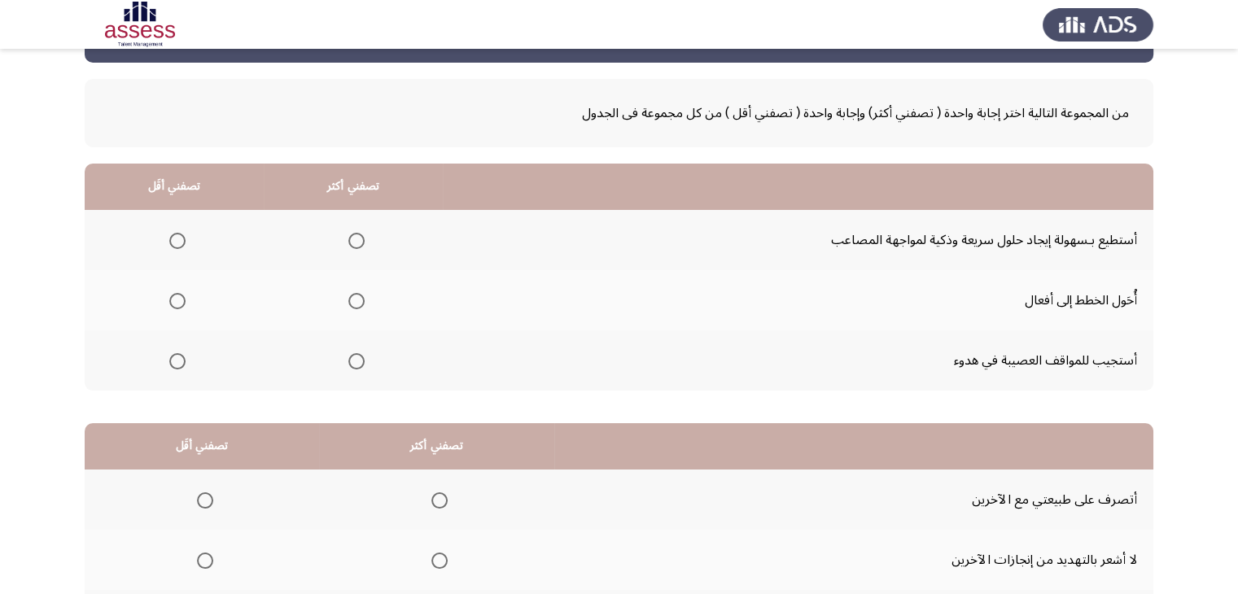
scroll to position [81, 0]
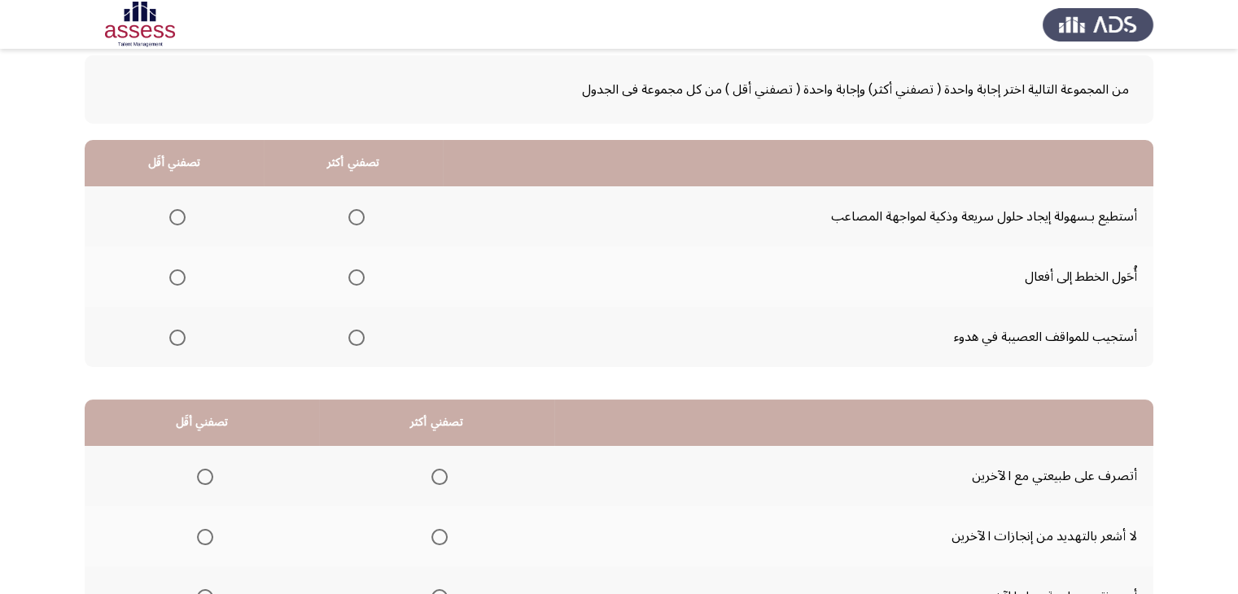
click at [356, 220] on span "Select an option" at bounding box center [356, 217] width 16 height 16
click at [356, 220] on input "Select an option" at bounding box center [356, 217] width 16 height 16
click at [179, 339] on span "Select an option" at bounding box center [177, 338] width 16 height 16
click at [179, 339] on input "Select an option" at bounding box center [177, 338] width 16 height 16
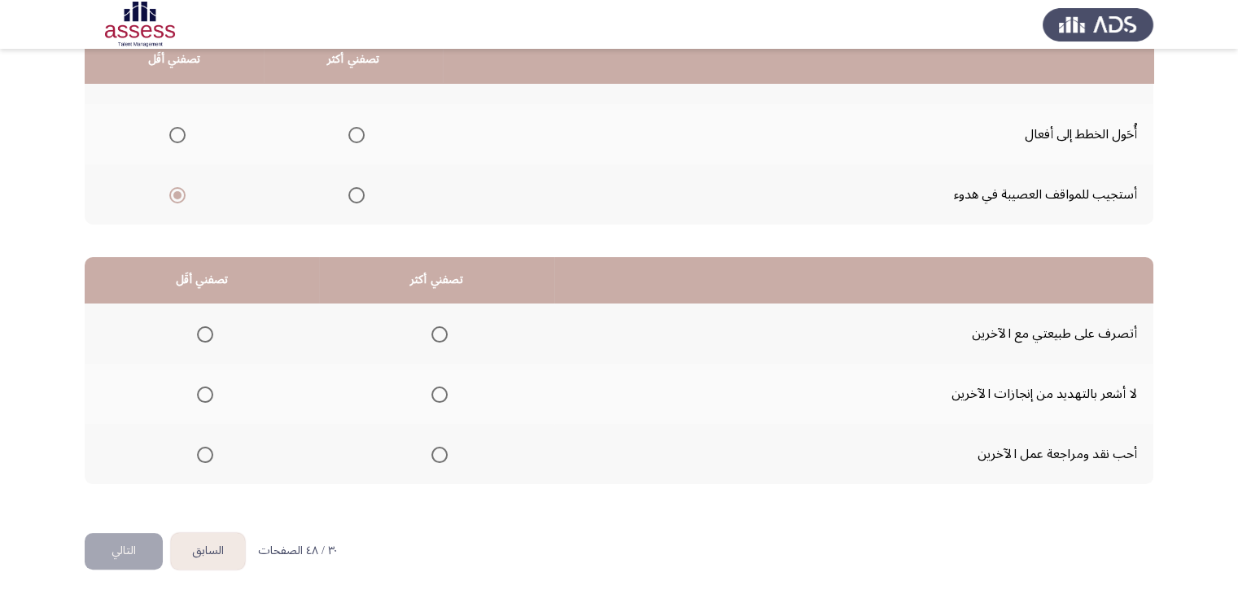
scroll to position [225, 0]
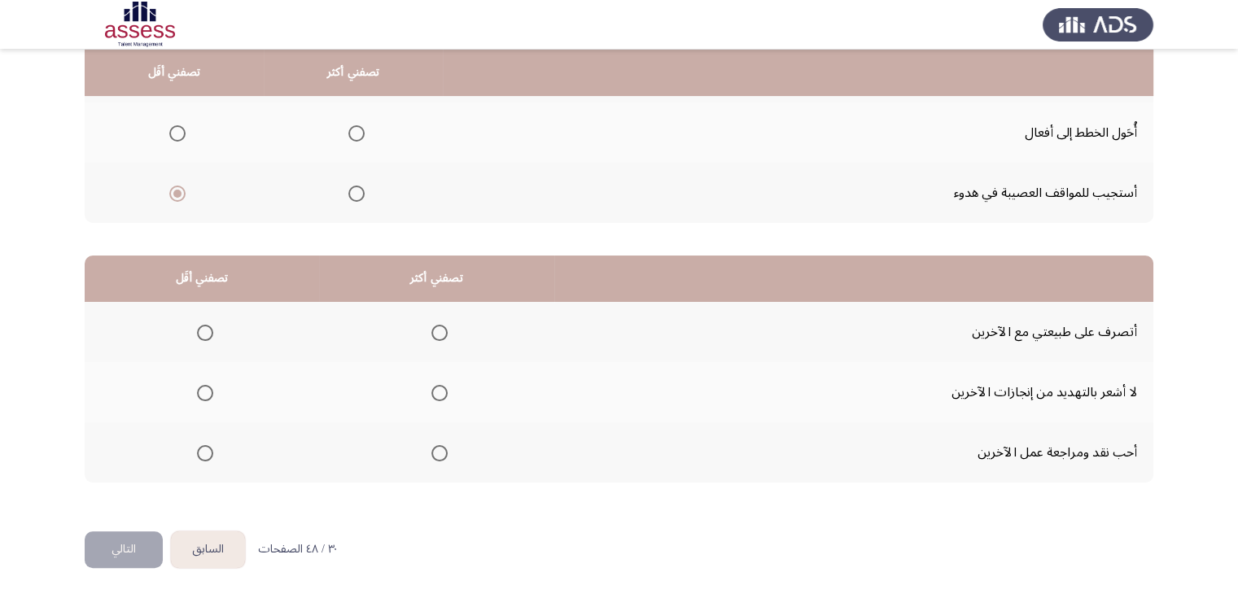
click at [205, 396] on span "Select an option" at bounding box center [205, 393] width 16 height 16
click at [205, 396] on input "Select an option" at bounding box center [205, 393] width 16 height 16
click at [437, 331] on span "Select an option" at bounding box center [439, 333] width 16 height 16
click at [437, 331] on input "Select an option" at bounding box center [439, 333] width 16 height 16
click at [143, 551] on button "التالي" at bounding box center [124, 549] width 78 height 37
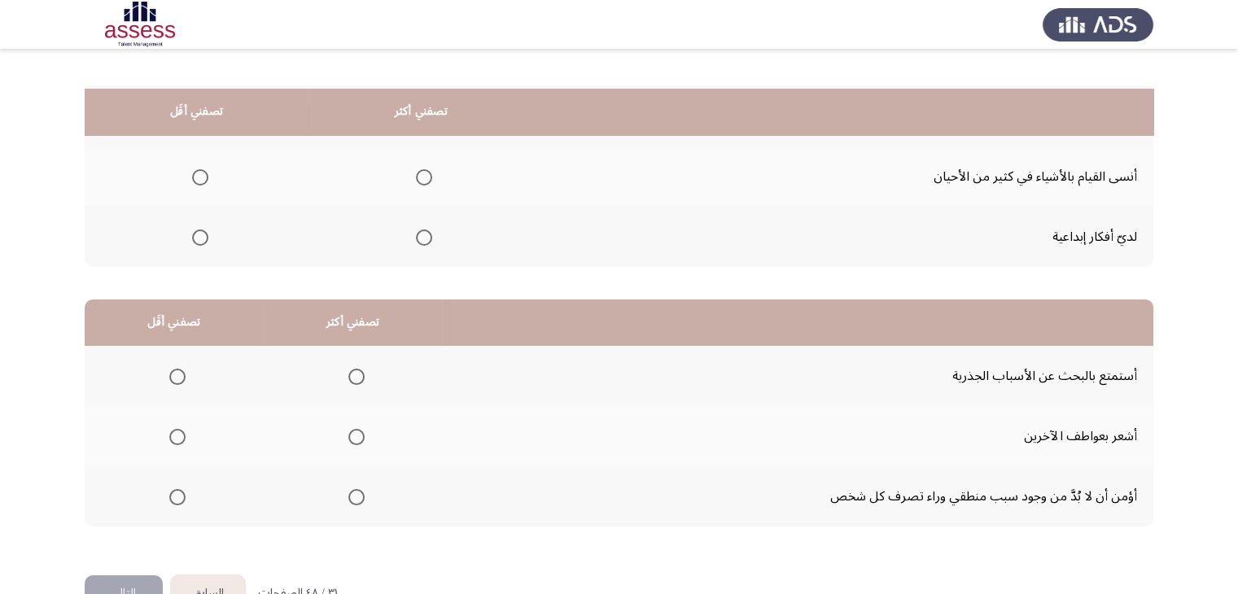
scroll to position [63, 0]
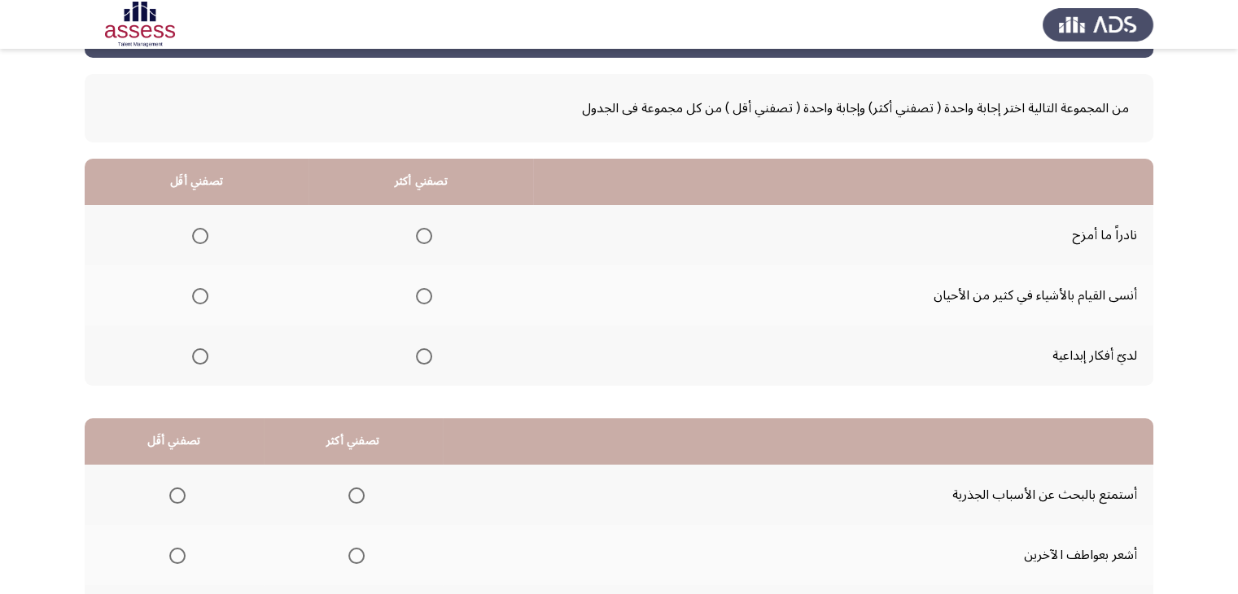
click at [197, 234] on span "Select an option" at bounding box center [200, 236] width 16 height 16
click at [197, 234] on input "Select an option" at bounding box center [200, 236] width 16 height 16
click at [422, 358] on span "Select an option" at bounding box center [424, 356] width 16 height 16
click at [422, 358] on input "Select an option" at bounding box center [424, 356] width 16 height 16
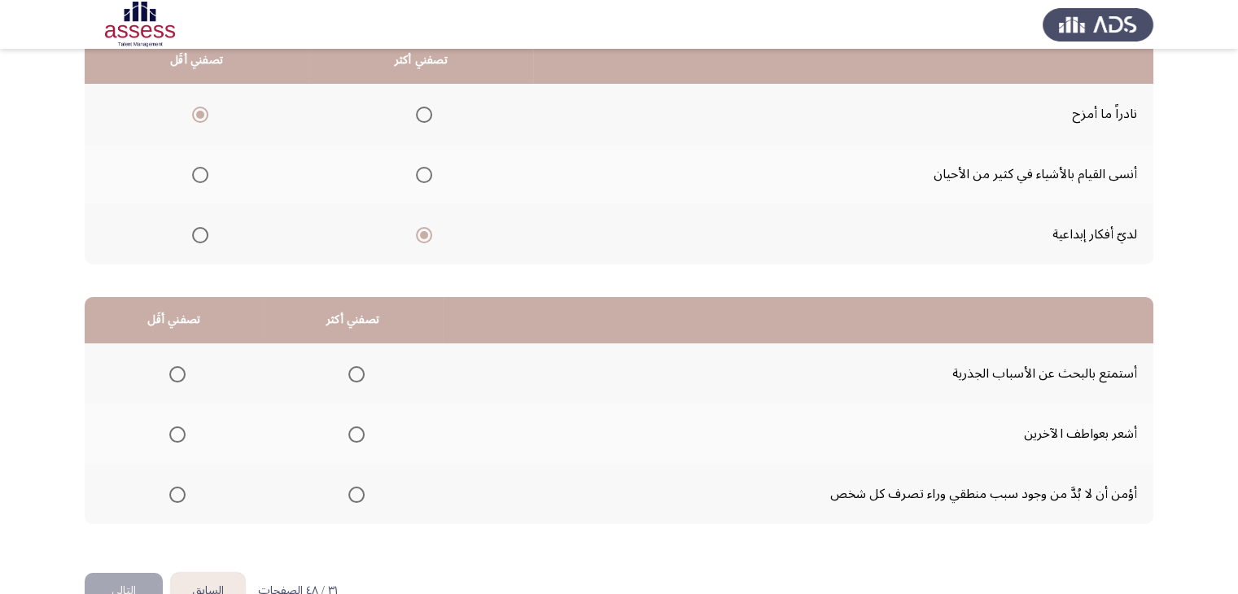
scroll to position [144, 0]
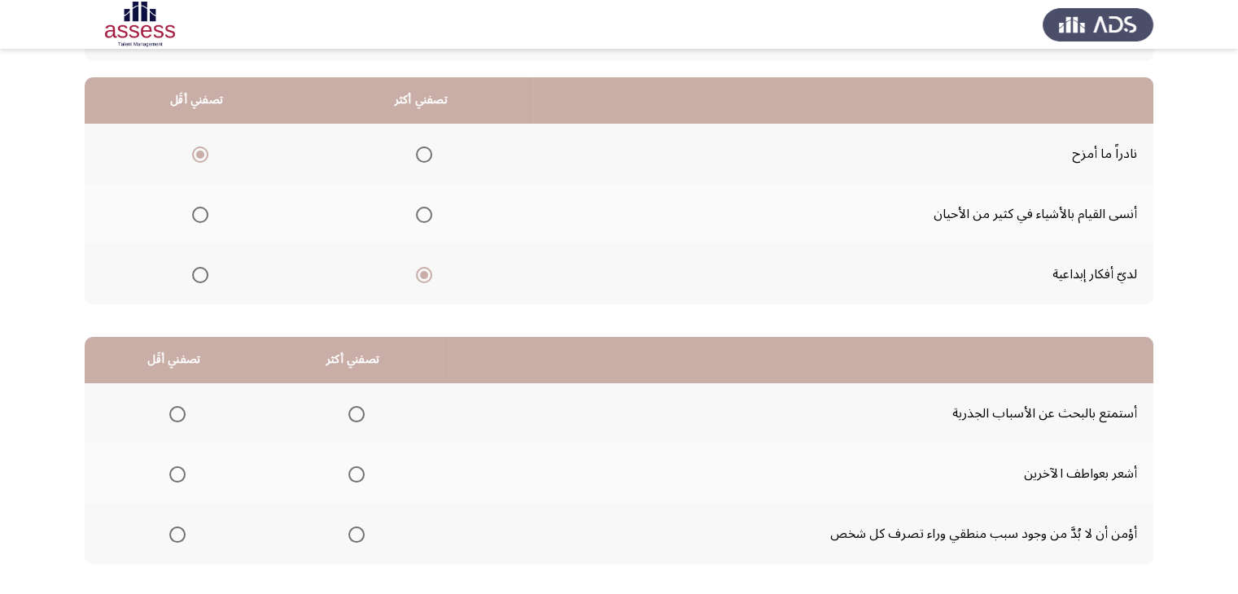
click at [203, 211] on span "Select an option" at bounding box center [200, 215] width 16 height 16
click at [203, 211] on input "Select an option" at bounding box center [200, 215] width 16 height 16
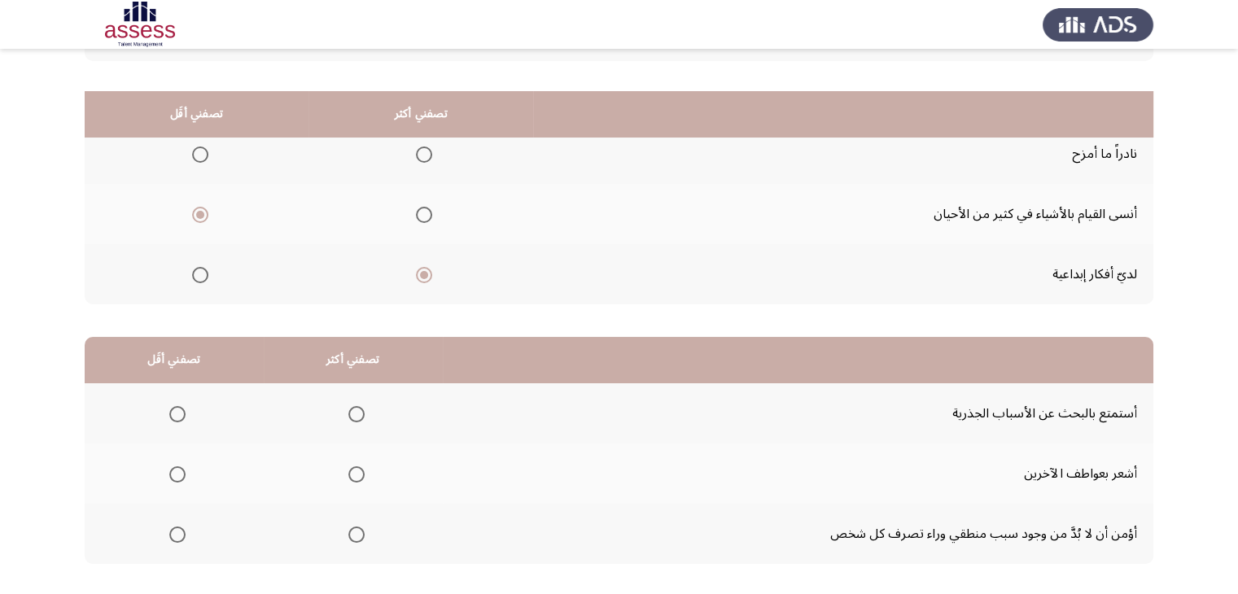
scroll to position [225, 0]
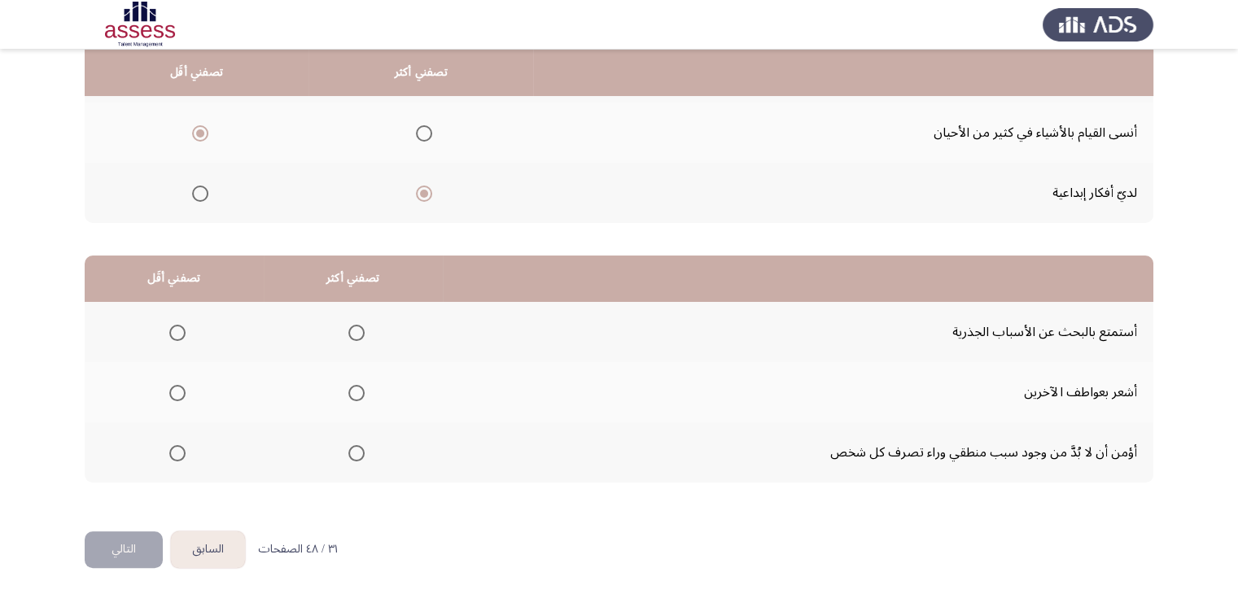
click at [348, 451] on span "Select an option" at bounding box center [356, 453] width 16 height 16
click at [348, 451] on input "Select an option" at bounding box center [356, 453] width 16 height 16
click at [181, 333] on span "Select an option" at bounding box center [177, 333] width 16 height 16
click at [181, 333] on input "Select an option" at bounding box center [177, 333] width 16 height 16
click at [134, 541] on button "التالي" at bounding box center [124, 549] width 78 height 37
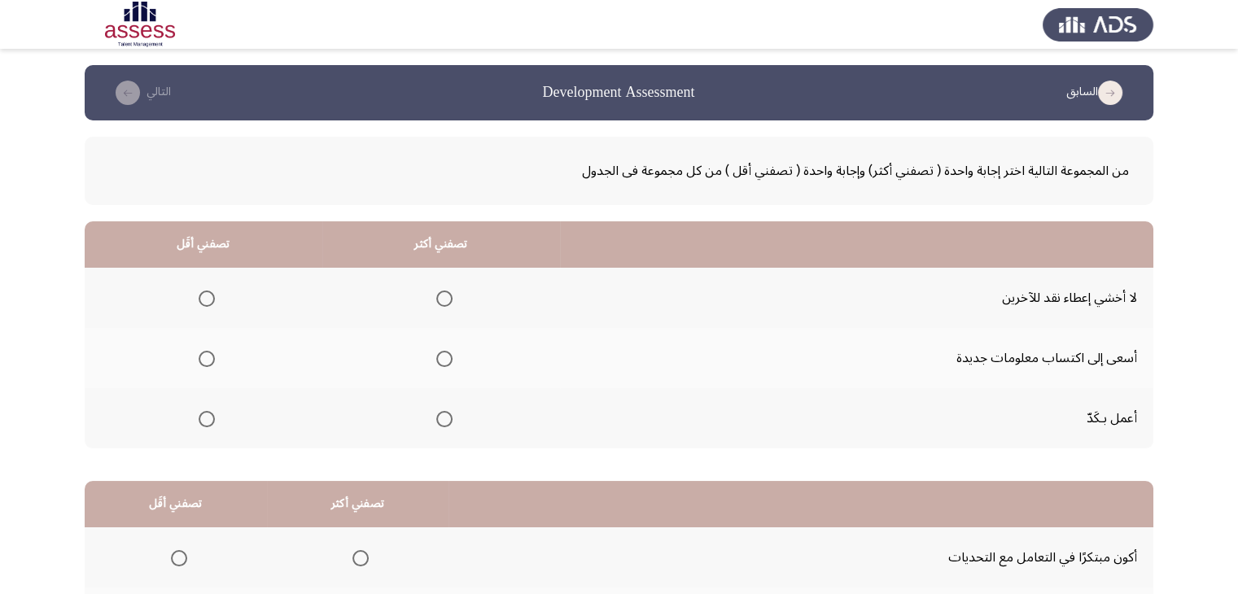
scroll to position [81, 0]
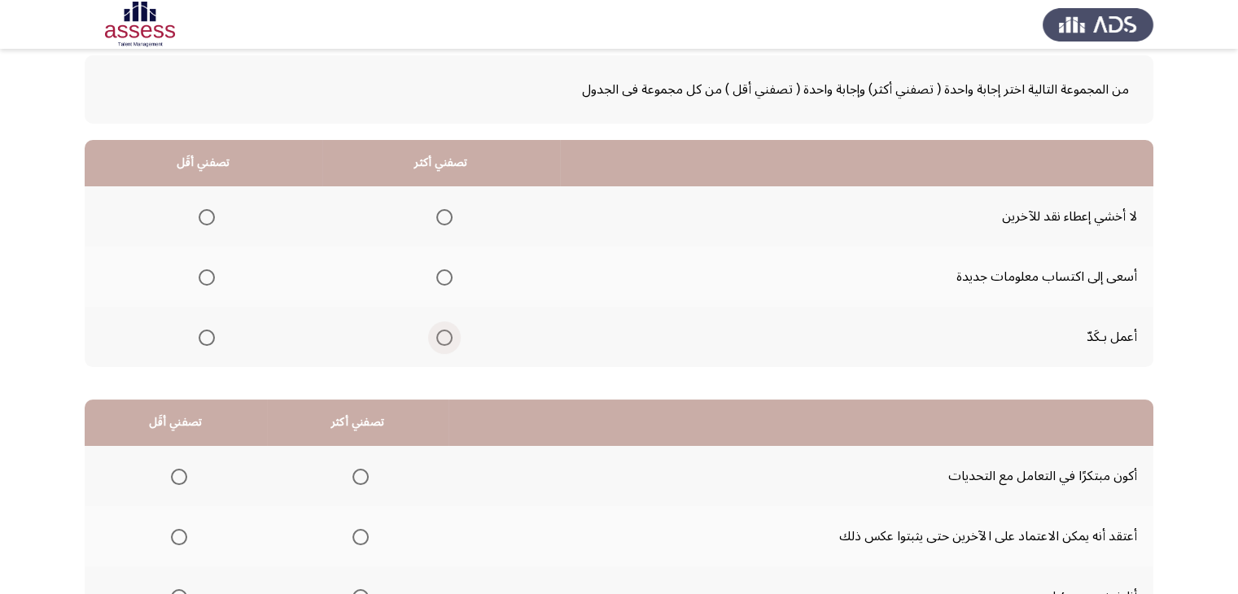
click at [437, 343] on span "Select an option" at bounding box center [444, 338] width 16 height 16
click at [437, 343] on input "Select an option" at bounding box center [444, 338] width 16 height 16
click at [447, 278] on span "Select an option" at bounding box center [444, 277] width 16 height 16
click at [447, 278] on input "Select an option" at bounding box center [444, 277] width 16 height 16
click at [213, 224] on span "Select an option" at bounding box center [207, 217] width 16 height 16
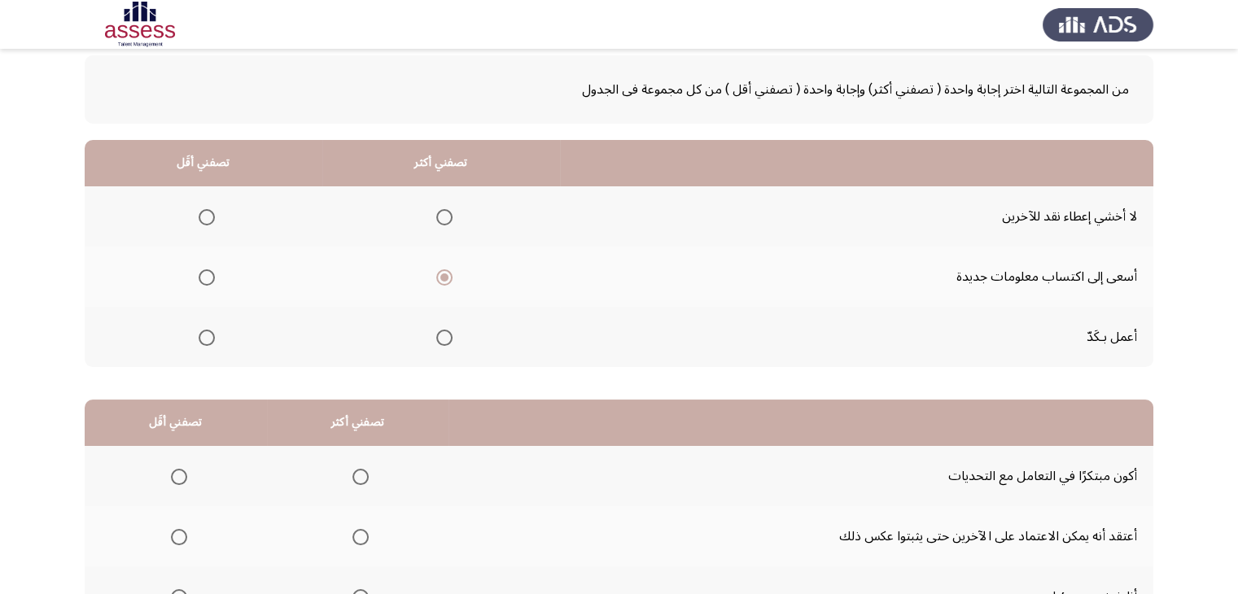
click at [213, 224] on input "Select an option" at bounding box center [207, 217] width 16 height 16
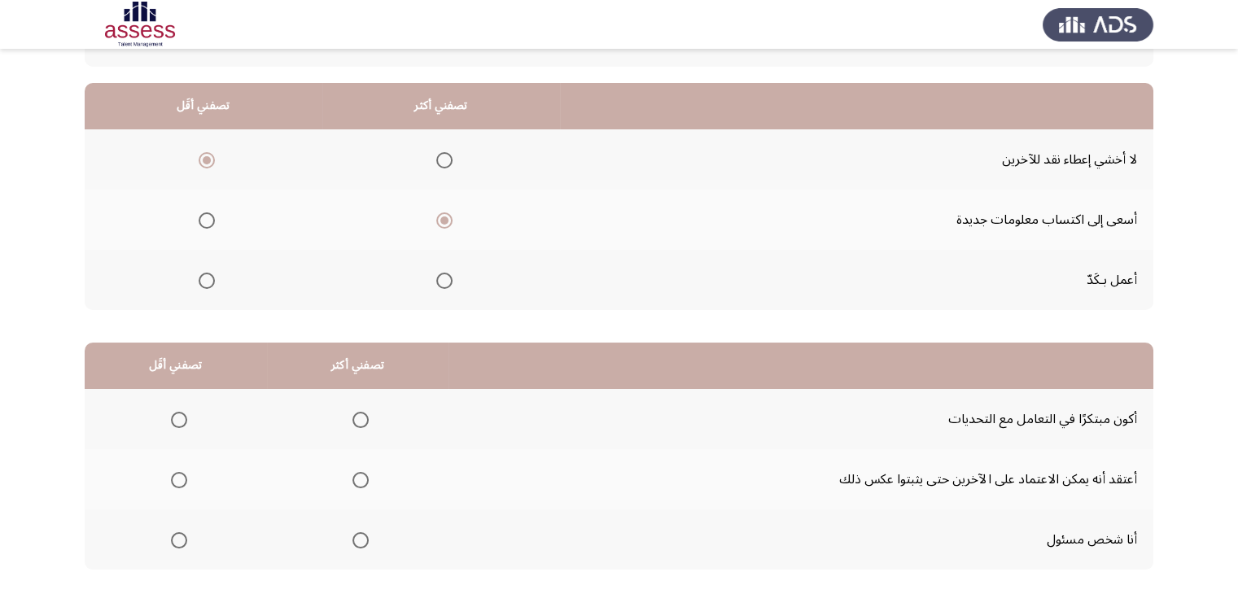
scroll to position [225, 0]
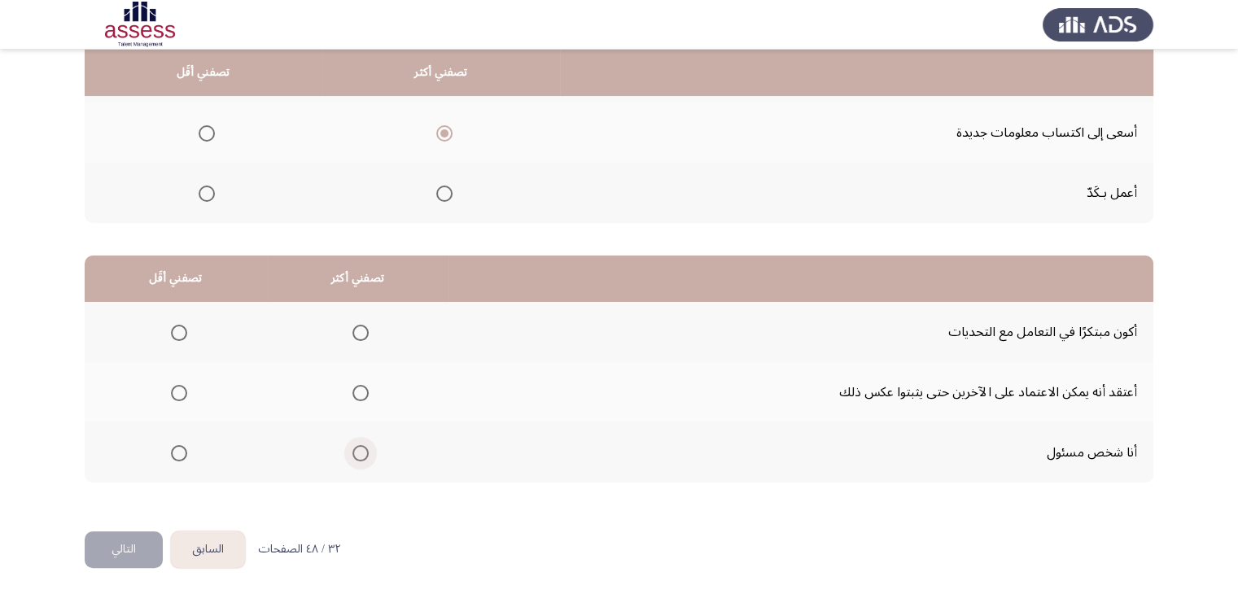
click at [361, 452] on span "Select an option" at bounding box center [360, 453] width 16 height 16
click at [361, 452] on input "Select an option" at bounding box center [360, 453] width 16 height 16
click at [182, 394] on span "Select an option" at bounding box center [179, 393] width 16 height 16
click at [182, 394] on input "Select an option" at bounding box center [179, 393] width 16 height 16
click at [122, 541] on button "التالي" at bounding box center [124, 549] width 78 height 37
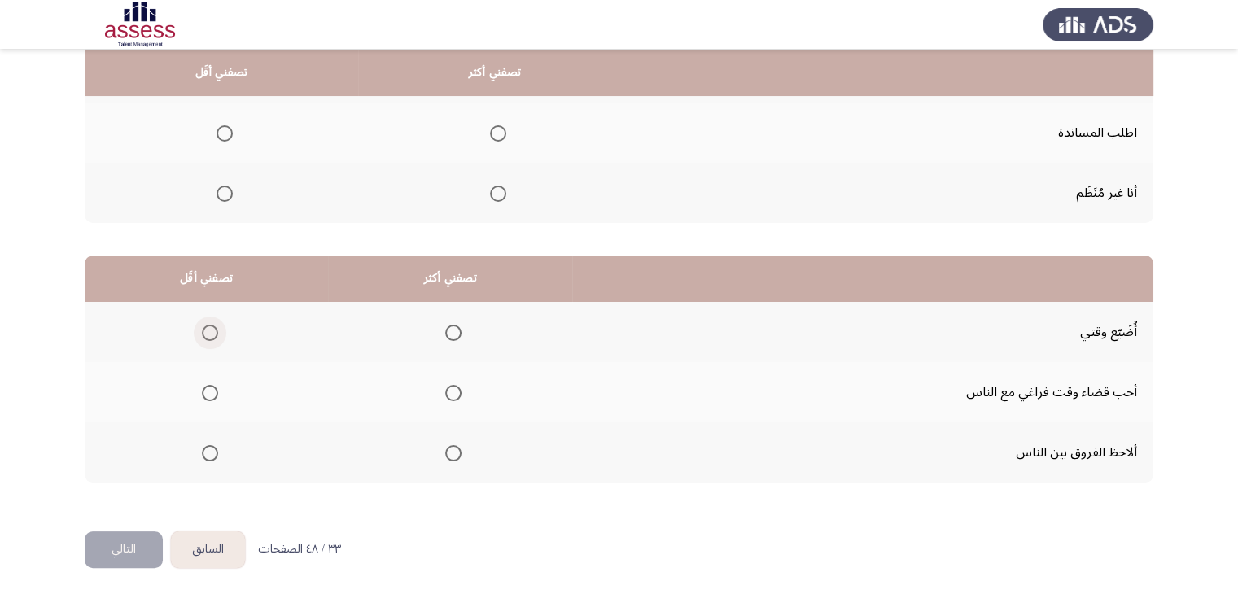
click at [198, 334] on label "Select an option" at bounding box center [206, 333] width 23 height 16
click at [202, 334] on input "Select an option" at bounding box center [210, 333] width 16 height 16
click at [447, 445] on span "Select an option" at bounding box center [453, 453] width 16 height 16
click at [447, 445] on input "Select an option" at bounding box center [453, 453] width 16 height 16
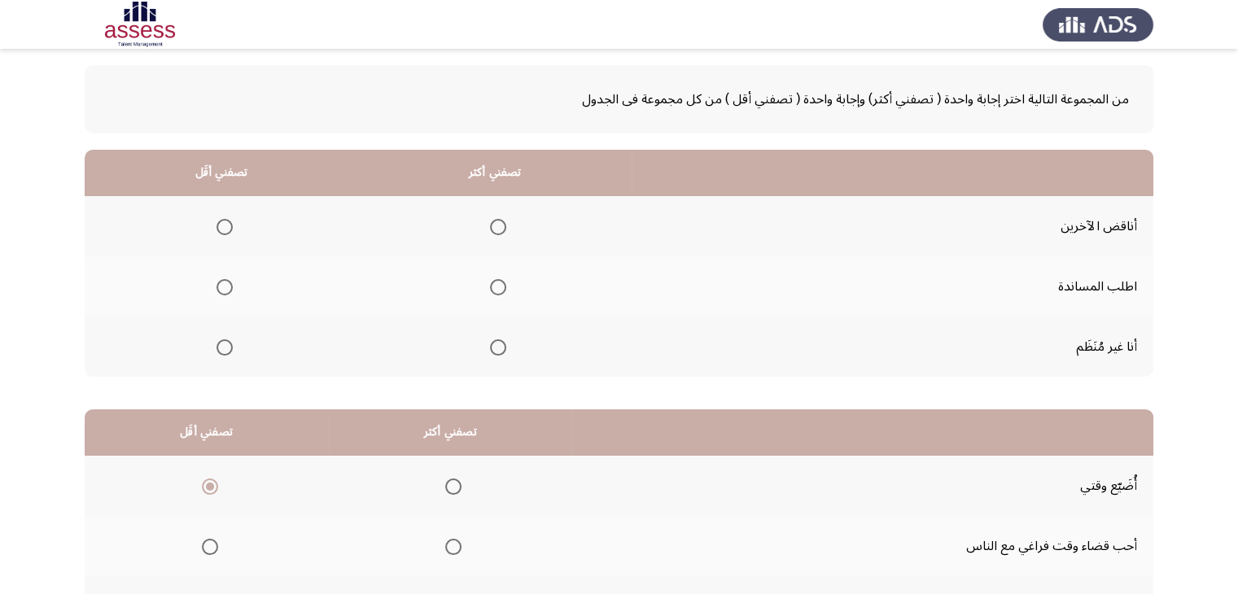
scroll to position [63, 0]
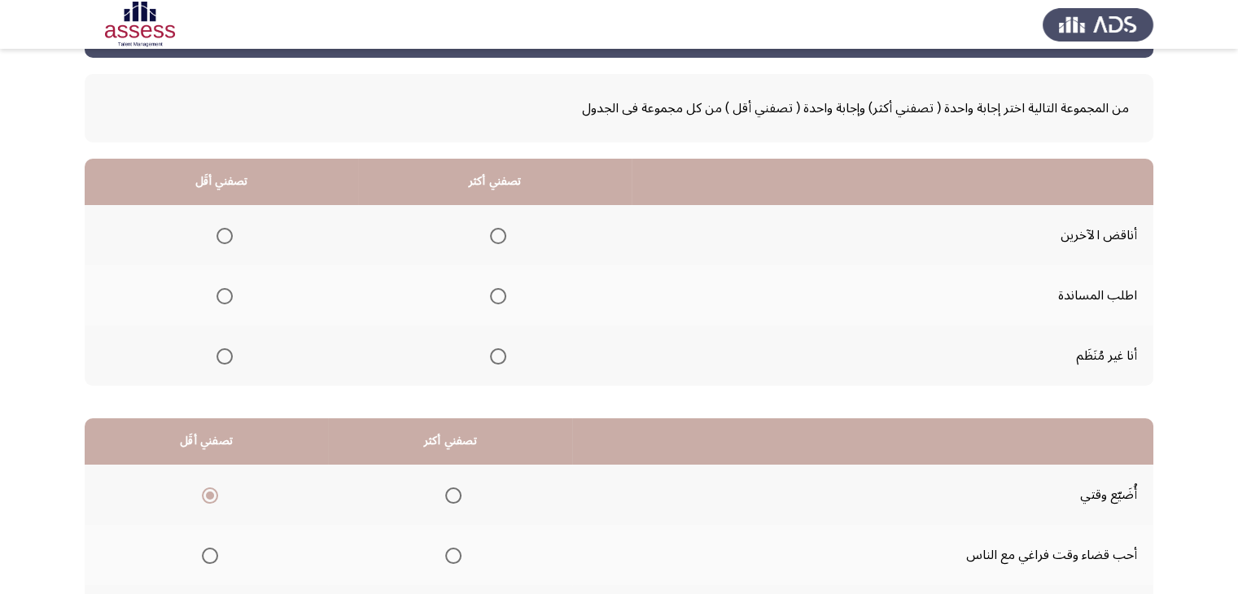
click at [221, 356] on span "Select an option" at bounding box center [224, 356] width 16 height 16
click at [221, 356] on input "Select an option" at bounding box center [224, 356] width 16 height 16
click at [496, 295] on span "Select an option" at bounding box center [498, 296] width 16 height 16
click at [496, 295] on input "Select an option" at bounding box center [498, 296] width 16 height 16
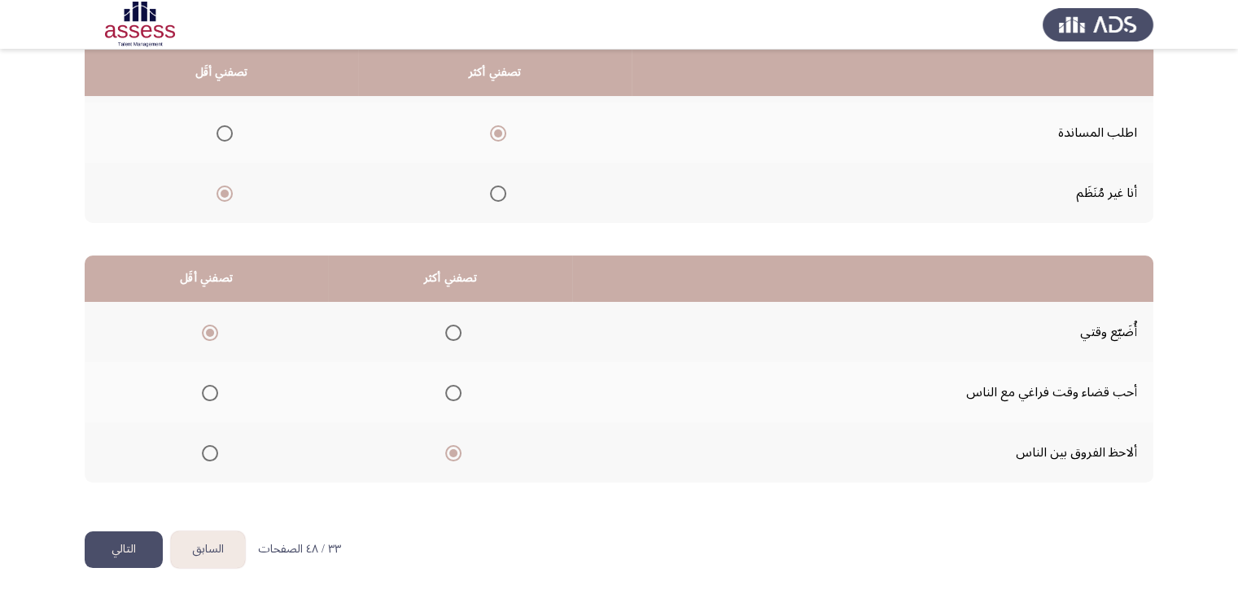
click at [128, 540] on button "التالي" at bounding box center [124, 549] width 78 height 37
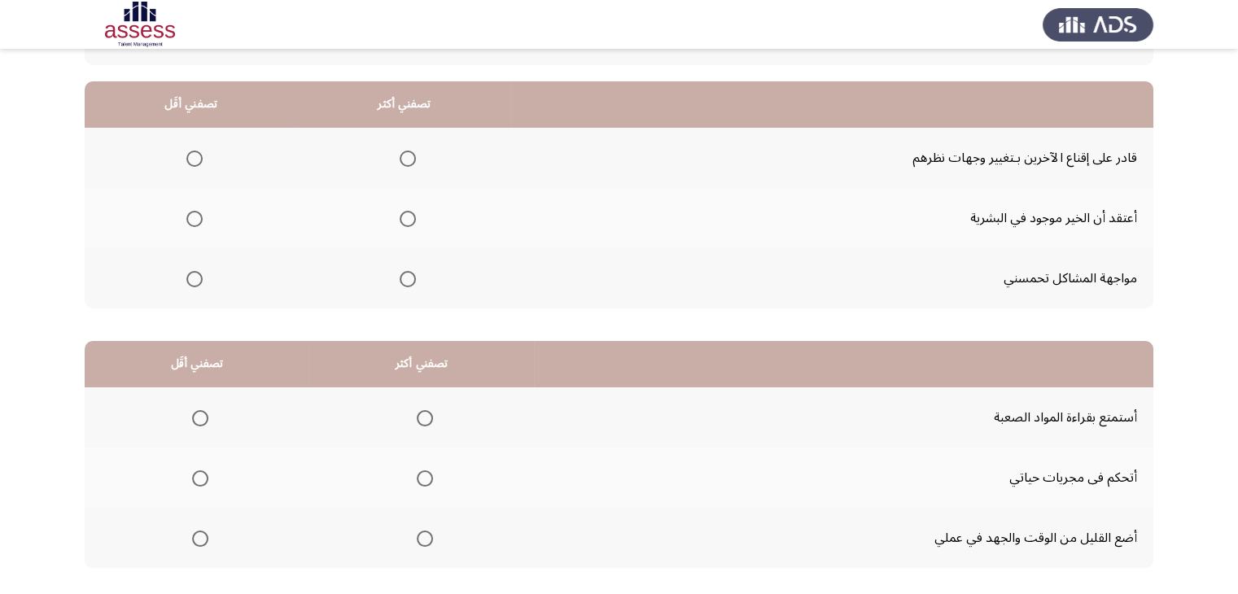
scroll to position [163, 0]
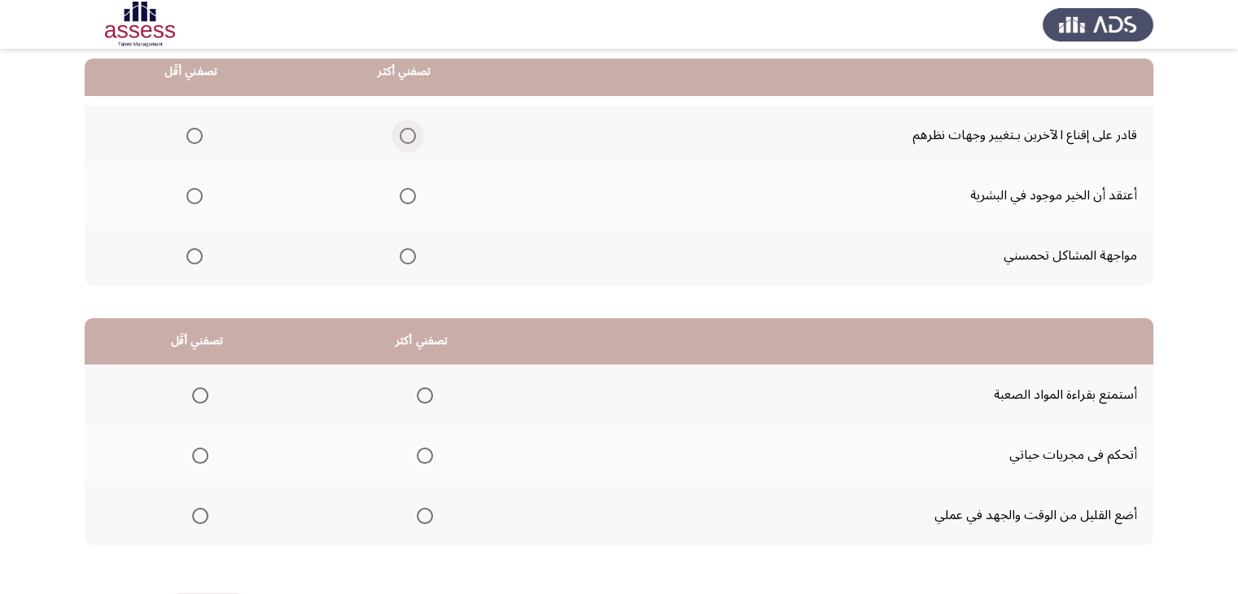
click at [409, 133] on span "Select an option" at bounding box center [408, 136] width 16 height 16
click at [409, 133] on input "Select an option" at bounding box center [408, 136] width 16 height 16
click at [400, 251] on span "Select an option" at bounding box center [408, 256] width 16 height 16
click at [400, 251] on input "Select an option" at bounding box center [408, 256] width 16 height 16
click at [180, 138] on label "Select an option" at bounding box center [191, 136] width 23 height 16
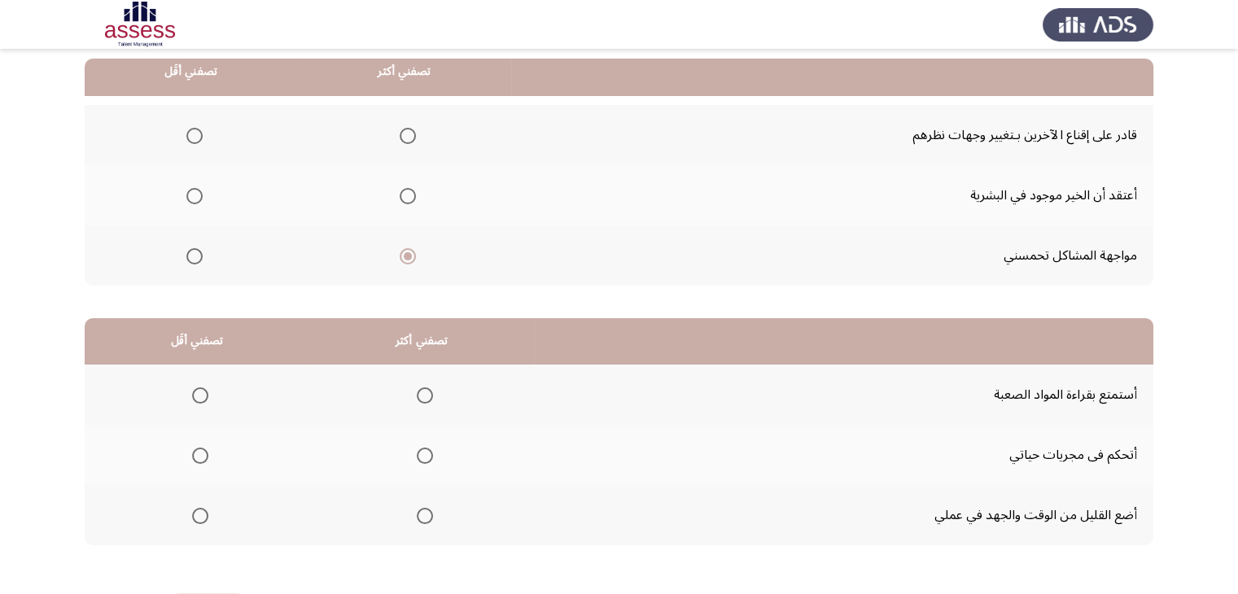
click at [186, 138] on input "Select an option" at bounding box center [194, 136] width 16 height 16
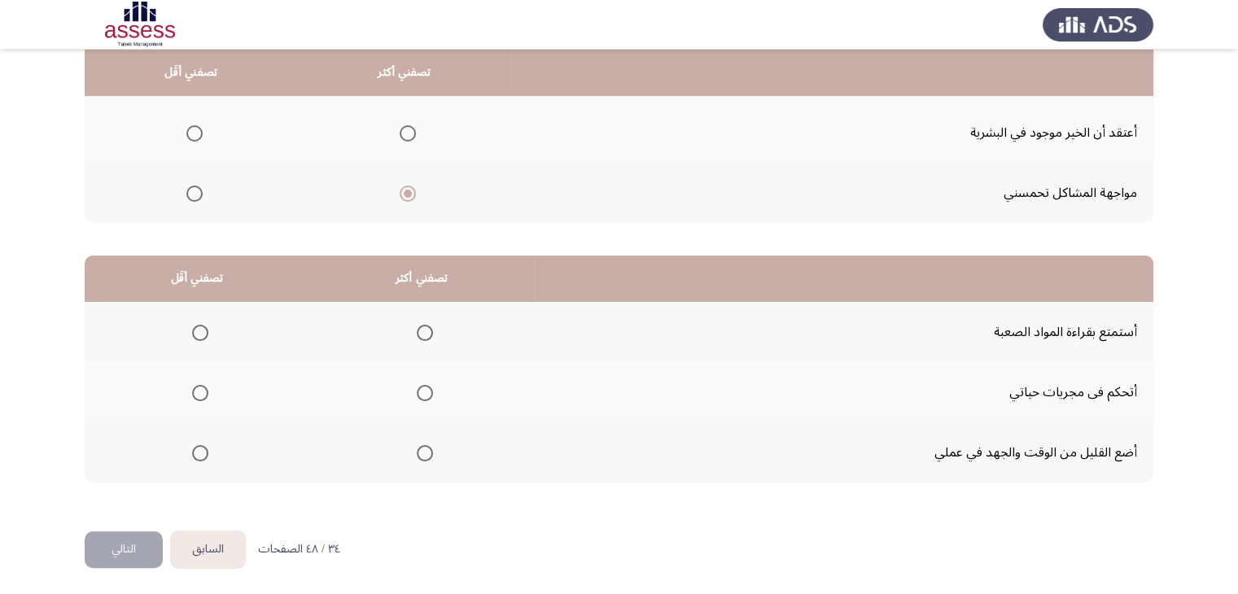
click at [203, 453] on span "Select an option" at bounding box center [200, 453] width 16 height 16
click at [203, 453] on input "Select an option" at bounding box center [200, 453] width 16 height 16
click at [433, 391] on th at bounding box center [421, 392] width 225 height 60
click at [426, 392] on span "Select an option" at bounding box center [425, 393] width 16 height 16
click at [426, 392] on input "Select an option" at bounding box center [425, 393] width 16 height 16
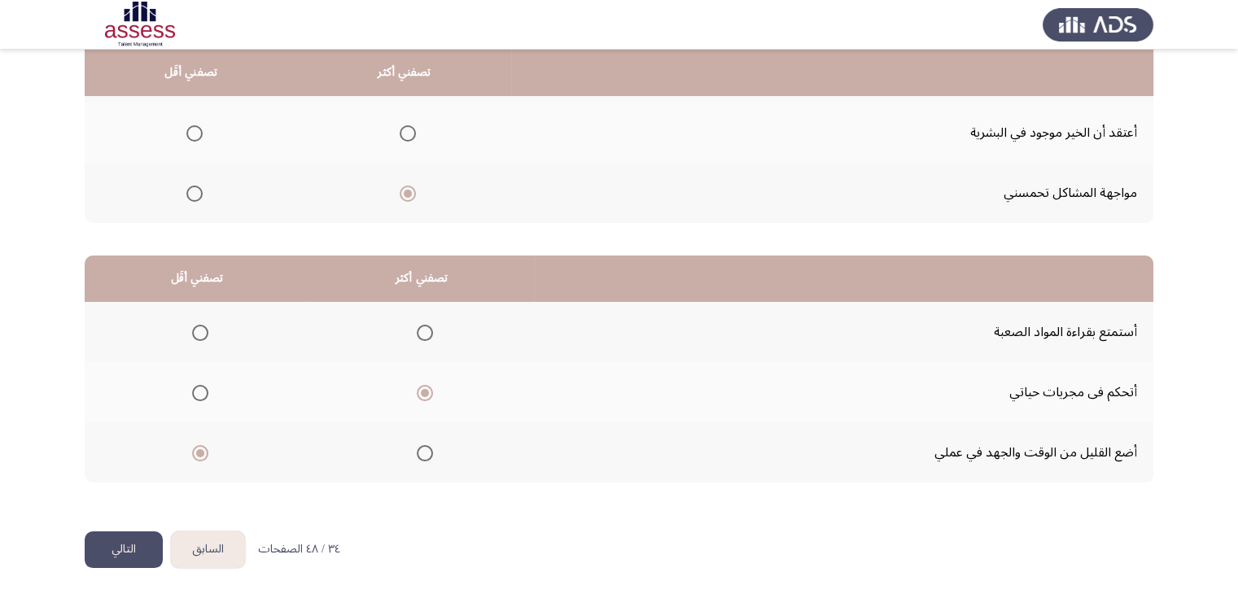
click at [115, 540] on button "التالي" at bounding box center [124, 549] width 78 height 37
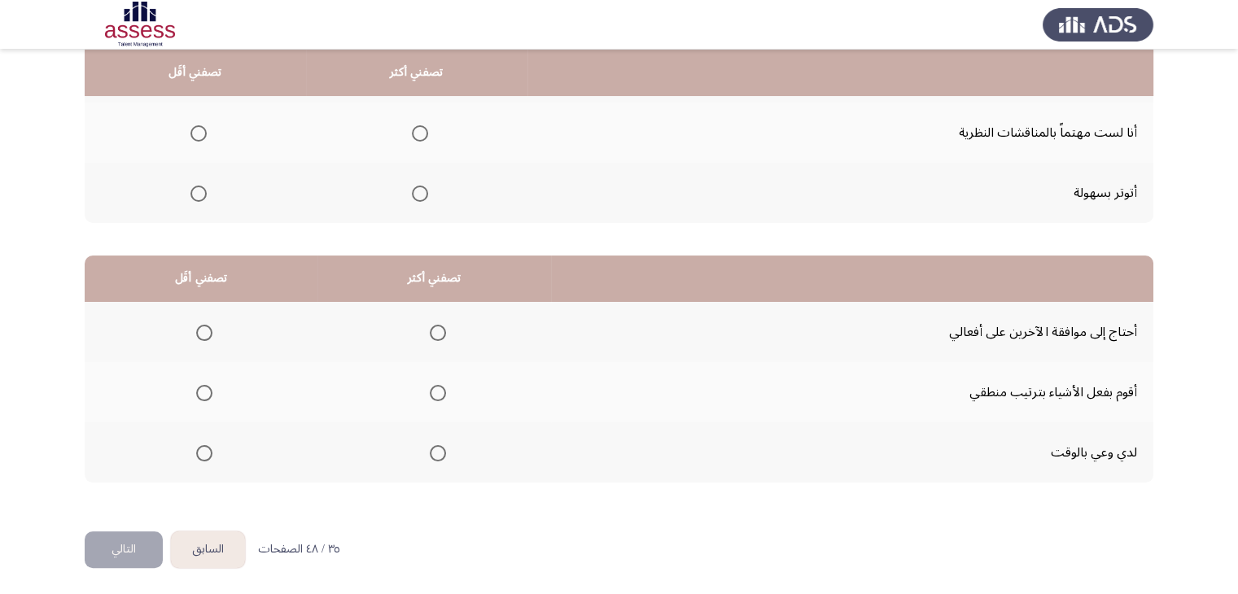
click at [197, 334] on span "Select an option" at bounding box center [204, 333] width 16 height 16
click at [197, 334] on input "Select an option" at bounding box center [204, 333] width 16 height 16
click at [444, 448] on th at bounding box center [434, 452] width 234 height 60
click at [442, 450] on span "Select an option" at bounding box center [438, 453] width 16 height 16
click at [442, 450] on input "Select an option" at bounding box center [438, 453] width 16 height 16
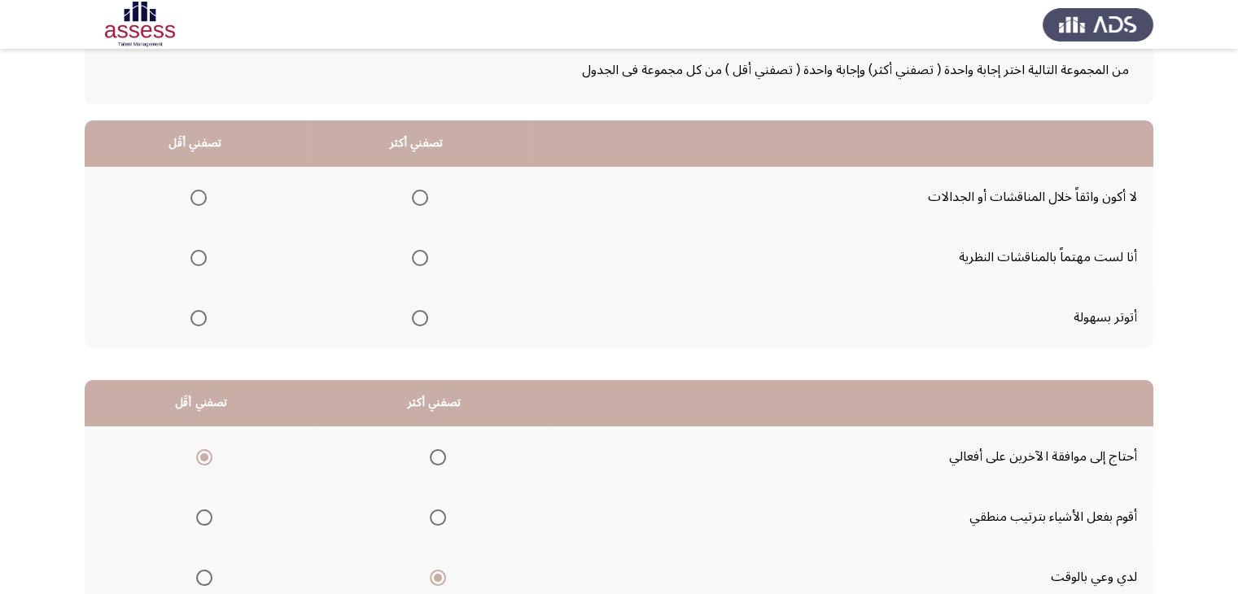
scroll to position [63, 0]
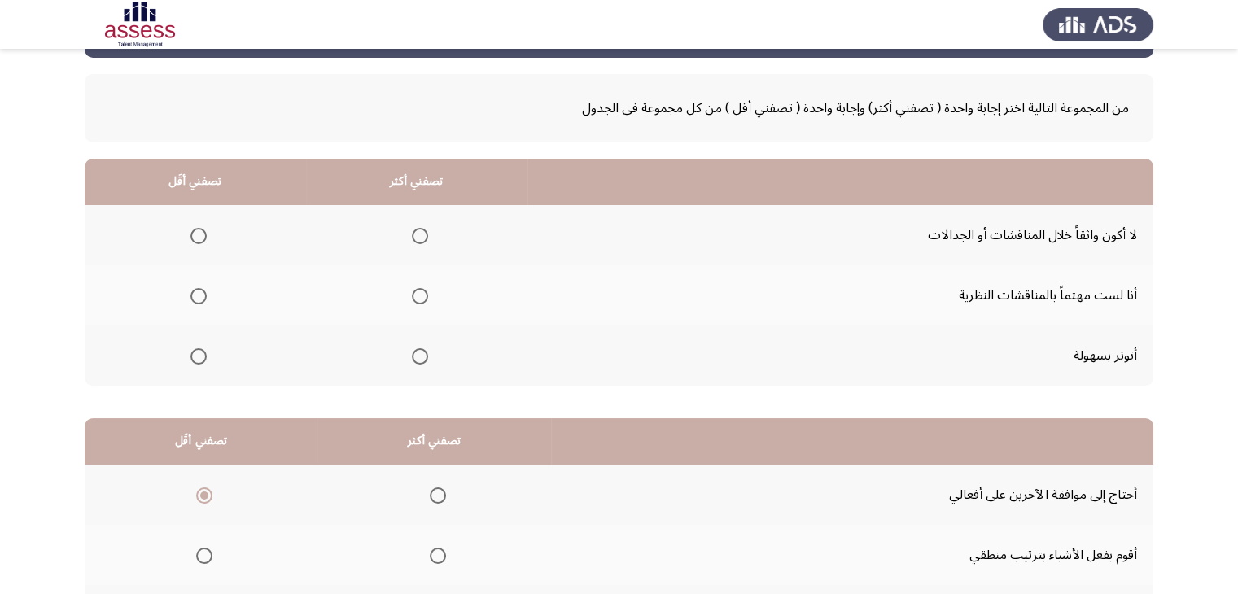
click at [191, 354] on span "Select an option" at bounding box center [198, 356] width 16 height 16
click at [191, 354] on input "Select an option" at bounding box center [198, 356] width 16 height 16
click at [415, 297] on span "Select an option" at bounding box center [420, 296] width 16 height 16
click at [415, 297] on input "Select an option" at bounding box center [420, 296] width 16 height 16
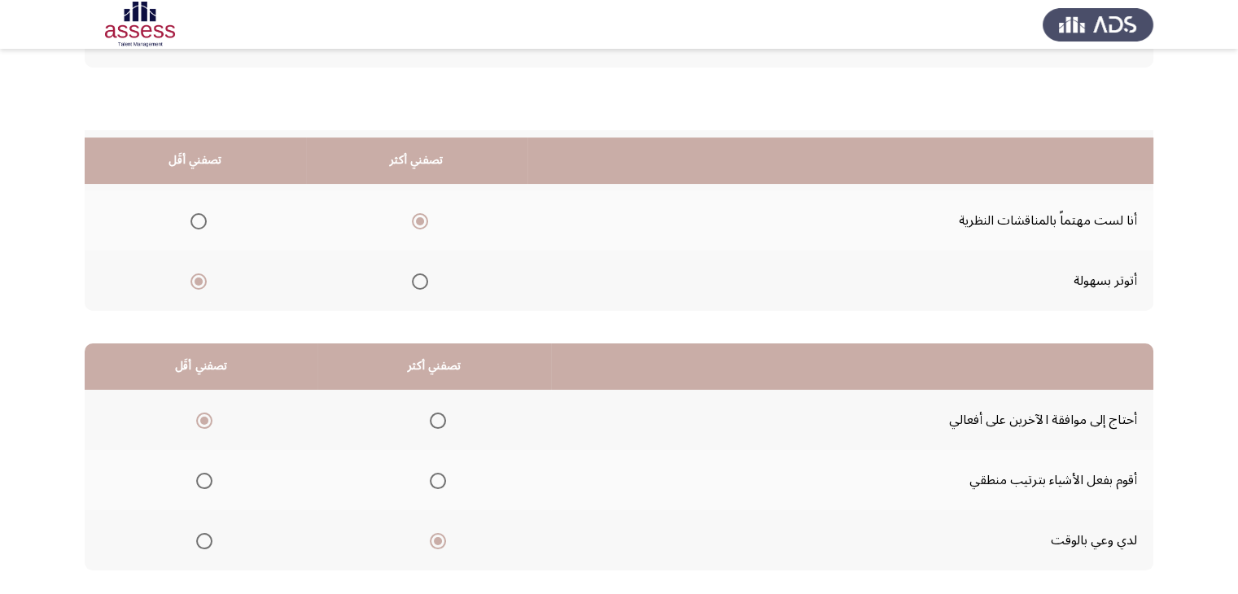
scroll to position [225, 0]
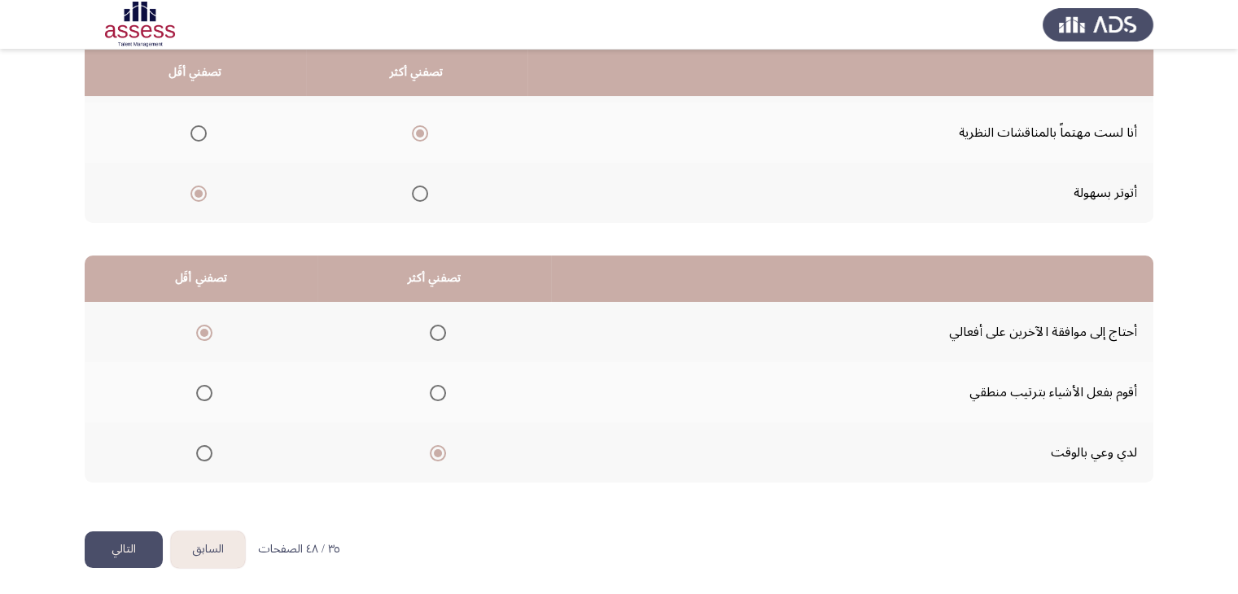
click at [146, 541] on button "التالي" at bounding box center [124, 549] width 78 height 37
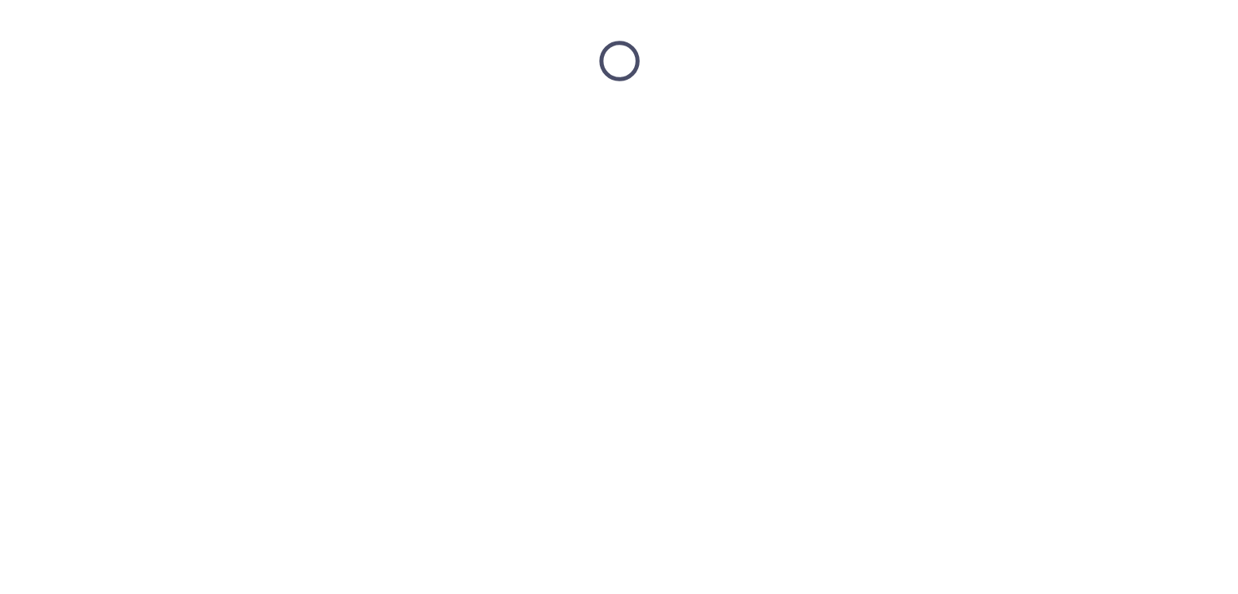
scroll to position [0, 0]
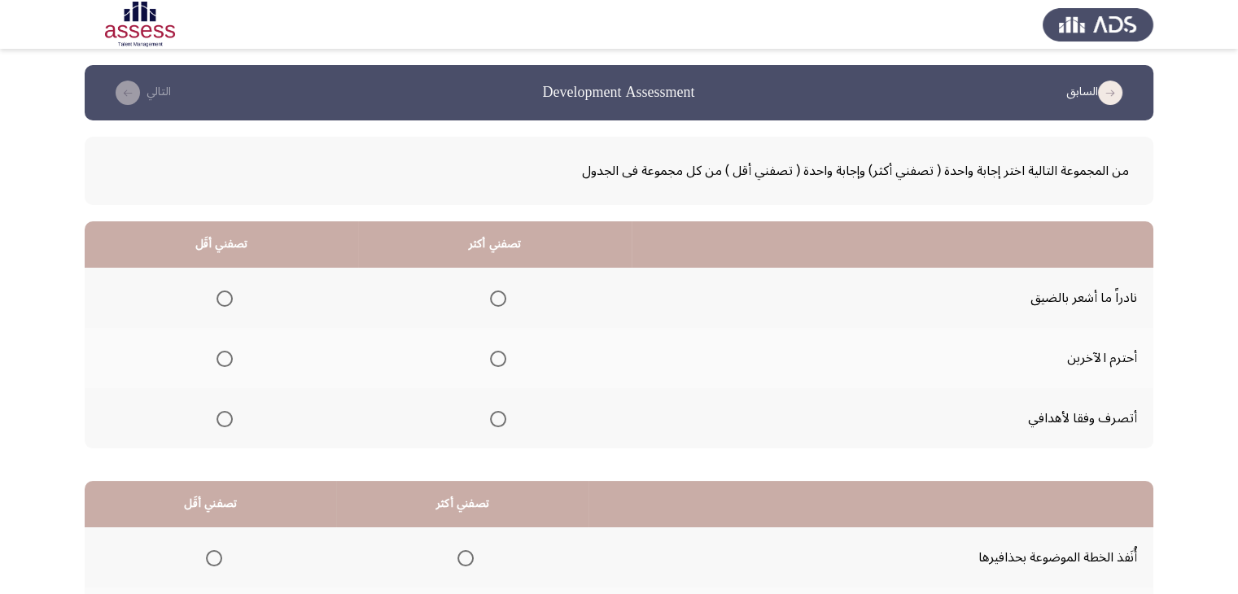
click at [496, 356] on span "Select an option" at bounding box center [498, 359] width 16 height 16
click at [496, 356] on input "Select an option" at bounding box center [498, 359] width 16 height 16
click at [225, 292] on span "Select an option" at bounding box center [224, 299] width 16 height 16
click at [225, 292] on input "Select an option" at bounding box center [224, 299] width 16 height 16
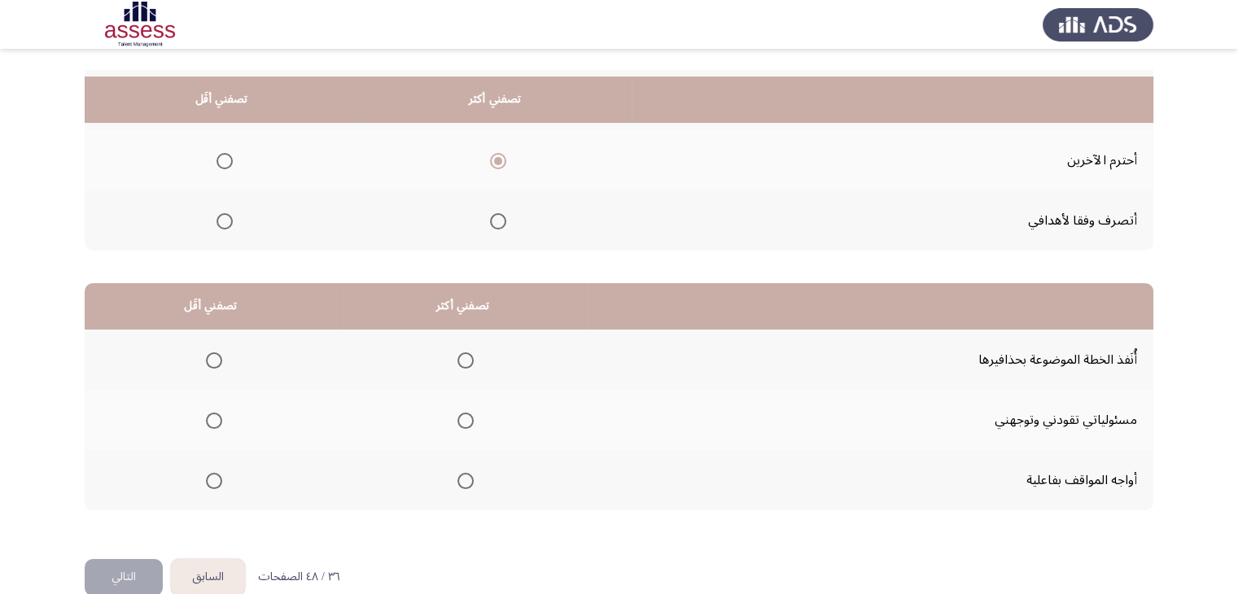
scroll to position [225, 0]
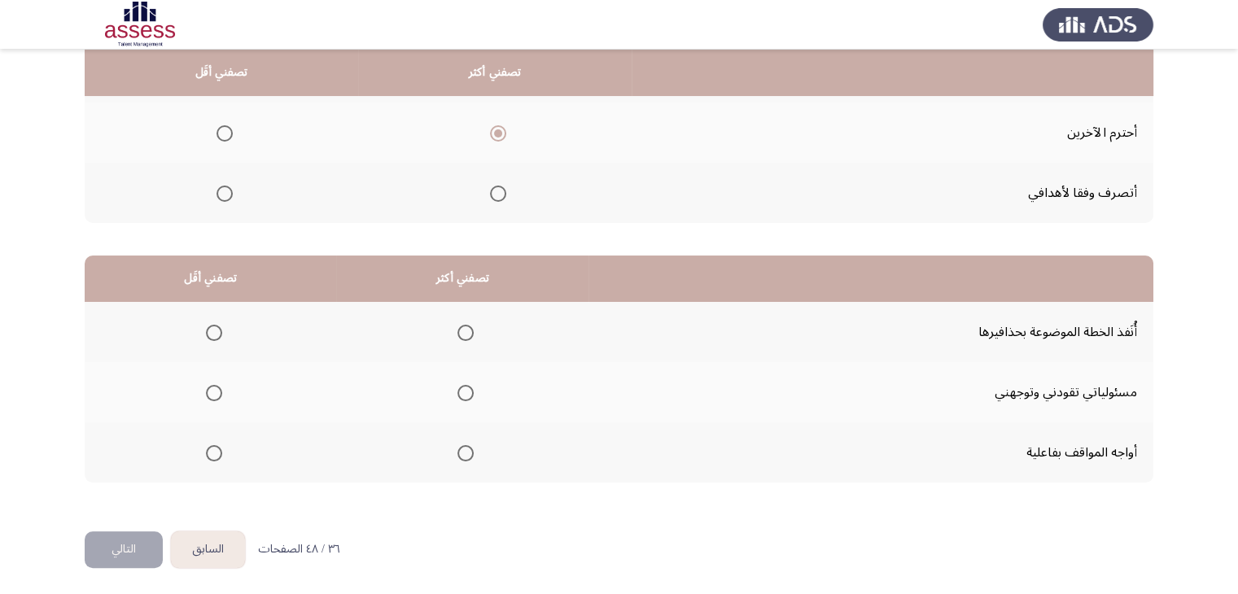
click at [207, 330] on span "Select an option" at bounding box center [214, 333] width 16 height 16
click at [207, 330] on input "Select an option" at bounding box center [214, 333] width 16 height 16
click at [466, 390] on span "Select an option" at bounding box center [465, 393] width 16 height 16
click at [466, 390] on input "Select an option" at bounding box center [465, 393] width 16 height 16
click at [116, 541] on button "التالي" at bounding box center [124, 549] width 78 height 37
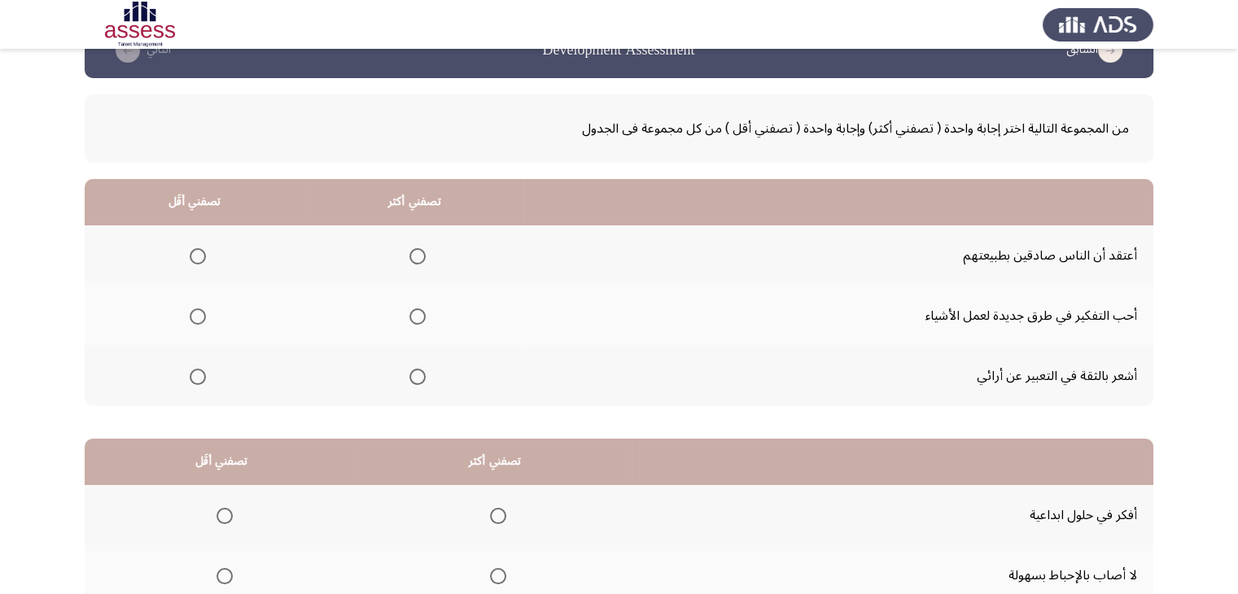
scroll to position [81, 0]
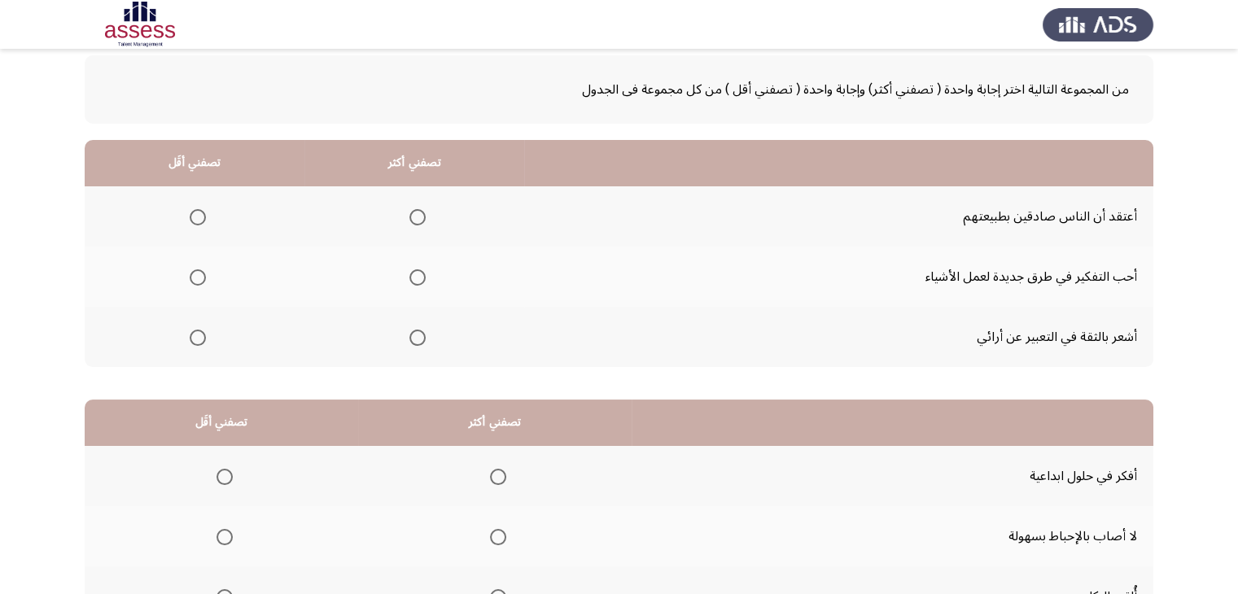
click at [190, 219] on span "Select an option" at bounding box center [198, 217] width 16 height 16
click at [190, 219] on input "Select an option" at bounding box center [198, 217] width 16 height 16
click at [422, 279] on th at bounding box center [414, 277] width 220 height 60
click at [421, 278] on span "Select an option" at bounding box center [417, 277] width 16 height 16
click at [421, 278] on input "Select an option" at bounding box center [417, 277] width 16 height 16
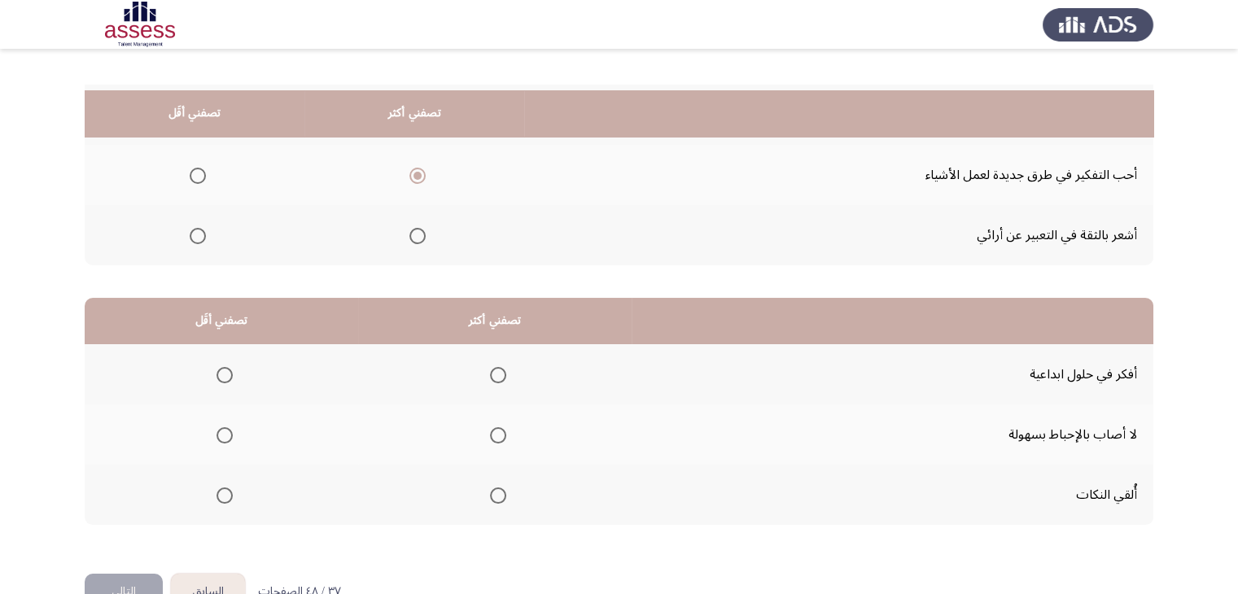
scroll to position [225, 0]
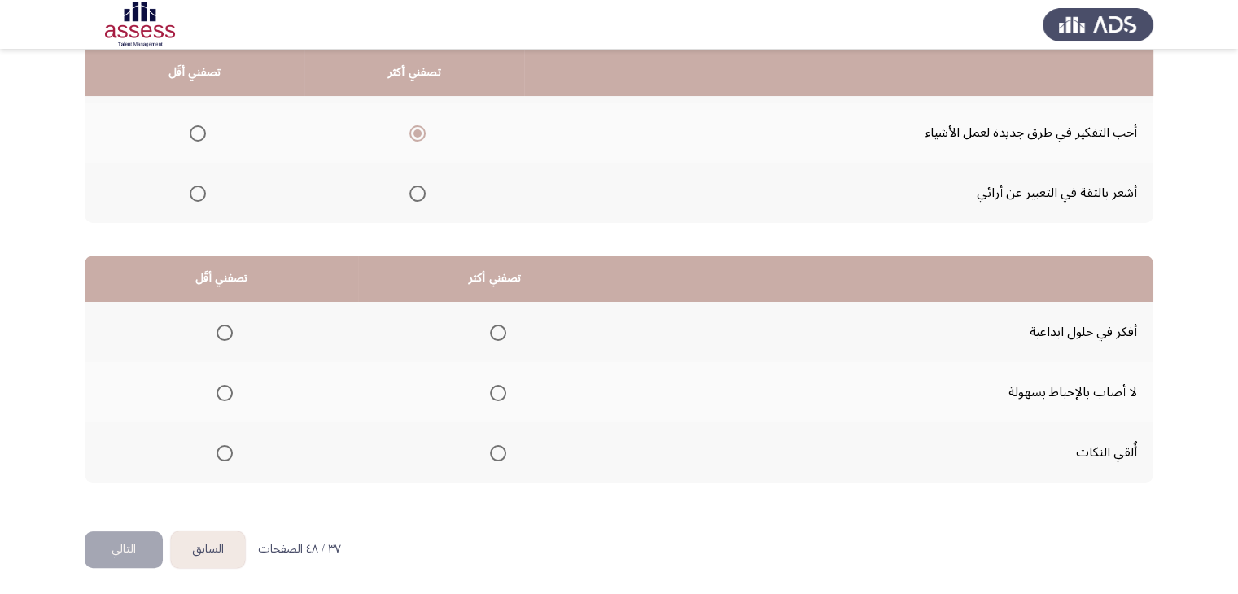
click at [228, 451] on span "Select an option" at bounding box center [224, 453] width 16 height 16
click at [228, 451] on input "Select an option" at bounding box center [224, 453] width 16 height 16
click at [504, 326] on th at bounding box center [494, 332] width 273 height 60
click at [499, 329] on span "Select an option" at bounding box center [498, 333] width 16 height 16
click at [499, 329] on input "Select an option" at bounding box center [498, 333] width 16 height 16
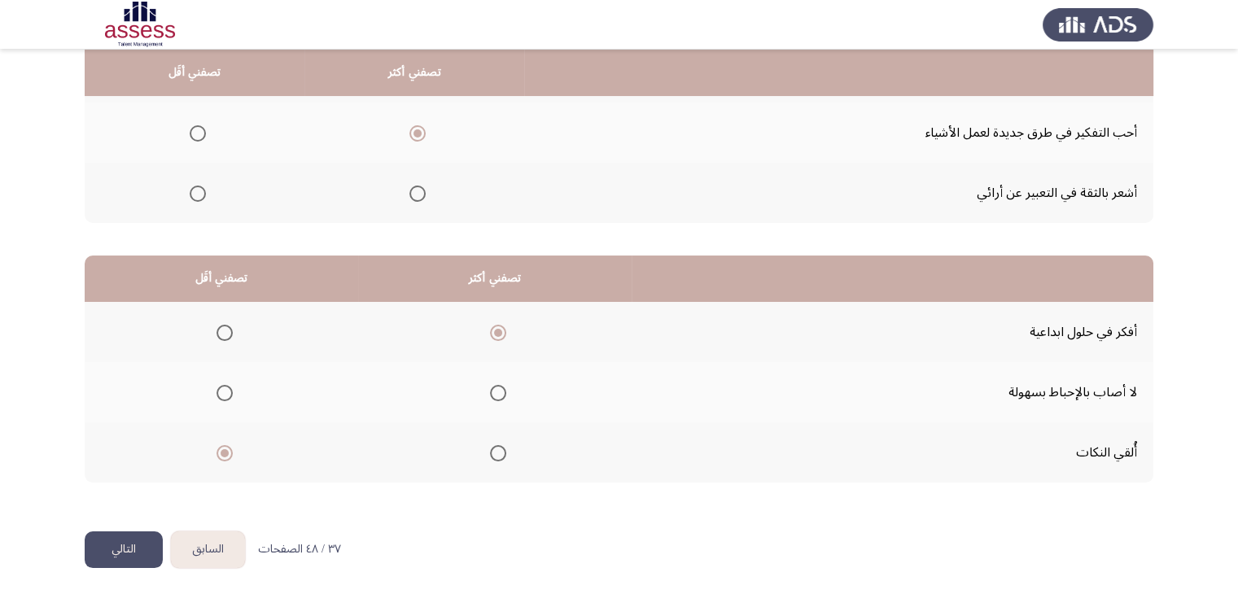
click at [124, 539] on button "التالي" at bounding box center [124, 549] width 78 height 37
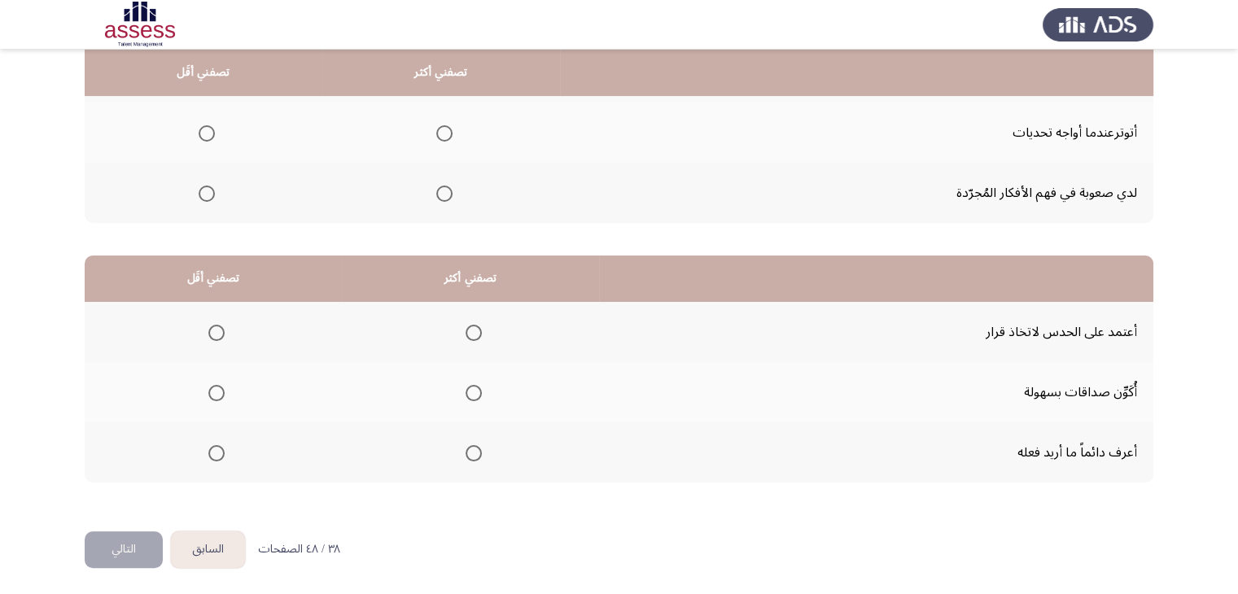
click at [221, 325] on span "Select an option" at bounding box center [216, 333] width 16 height 16
click at [221, 325] on input "Select an option" at bounding box center [216, 333] width 16 height 16
click at [471, 452] on span "Select an option" at bounding box center [474, 453] width 16 height 16
click at [471, 452] on input "Select an option" at bounding box center [474, 453] width 16 height 16
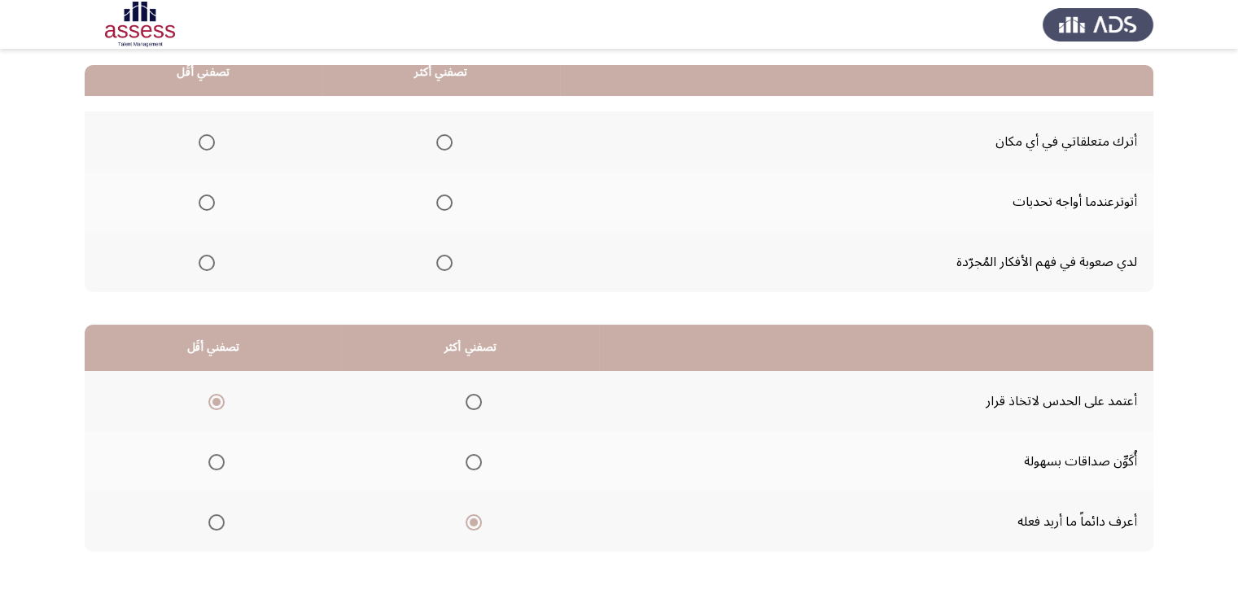
scroll to position [63, 0]
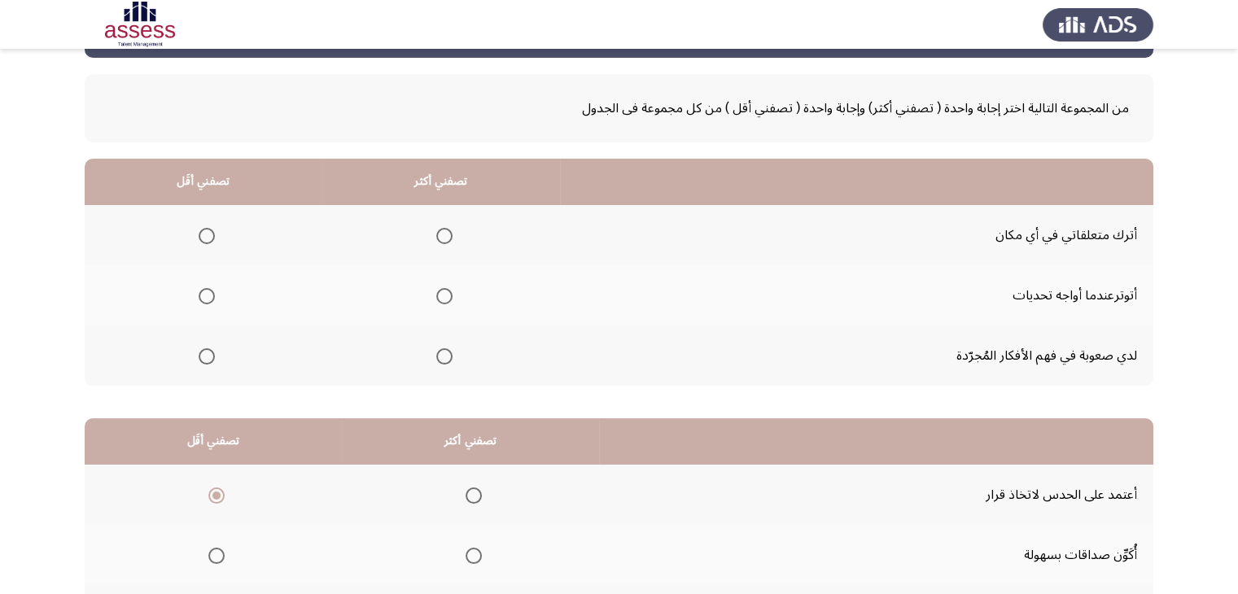
click at [207, 292] on span "Select an option" at bounding box center [207, 296] width 16 height 16
click at [207, 292] on input "Select an option" at bounding box center [207, 296] width 16 height 16
click at [446, 350] on span "Select an option" at bounding box center [444, 356] width 16 height 16
click at [446, 350] on input "Select an option" at bounding box center [444, 356] width 16 height 16
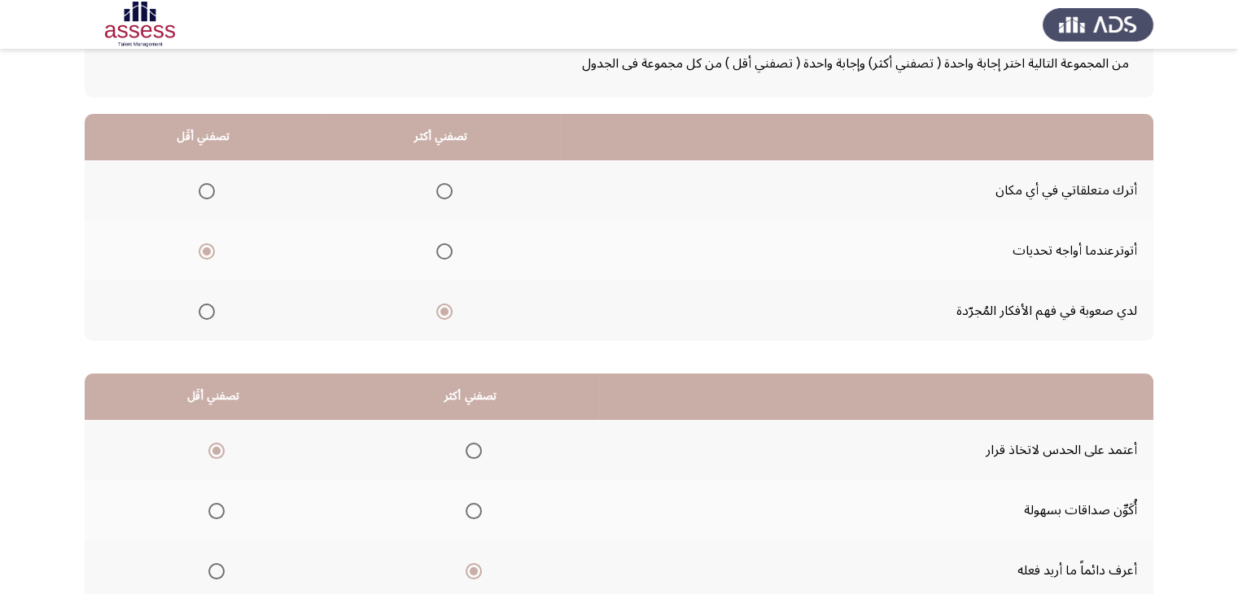
scroll to position [225, 0]
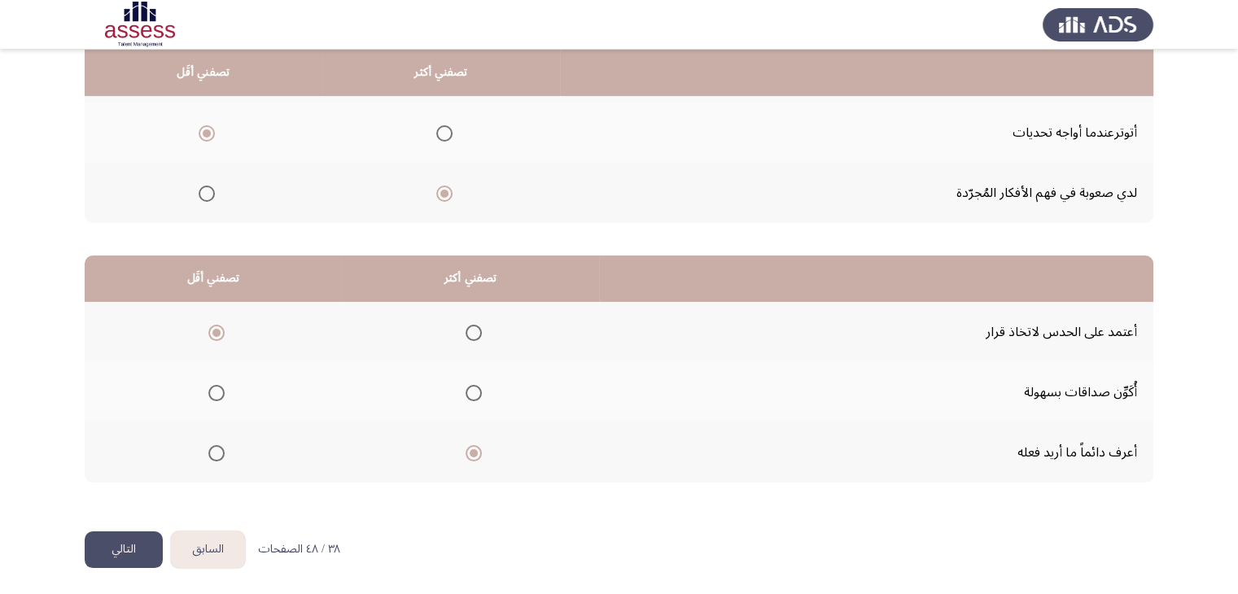
click at [43, 555] on html "السابق Development Assessment التالي من المجموعة التالية اختر إجابة واحدة ( تصف…" at bounding box center [619, 186] width 1238 height 822
drag, startPoint x: 117, startPoint y: 570, endPoint x: 128, endPoint y: 550, distance: 22.9
click at [121, 564] on html "السابق Development Assessment التالي من المجموعة التالية اختر إجابة واحدة ( تصف…" at bounding box center [619, 186] width 1238 height 822
click at [129, 545] on button "التالي" at bounding box center [124, 549] width 78 height 37
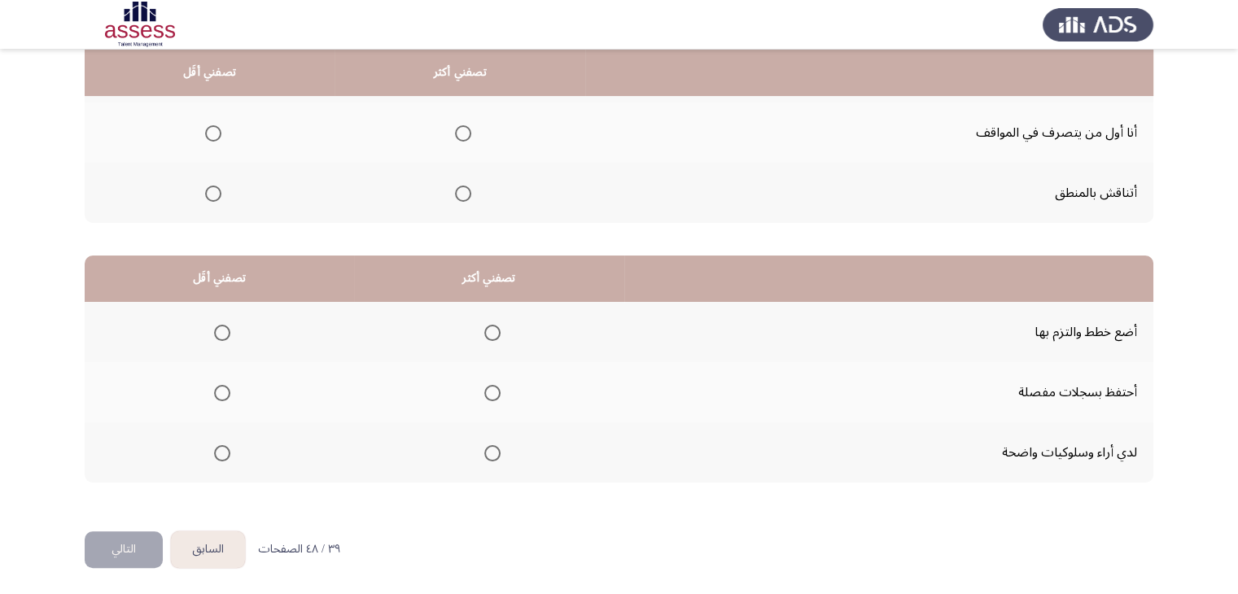
click at [243, 391] on th at bounding box center [219, 392] width 269 height 60
click at [212, 390] on label "Select an option" at bounding box center [219, 393] width 23 height 16
click at [214, 390] on input "Select an option" at bounding box center [222, 393] width 16 height 16
click at [495, 329] on span "Select an option" at bounding box center [492, 333] width 16 height 16
click at [495, 329] on input "Select an option" at bounding box center [492, 333] width 16 height 16
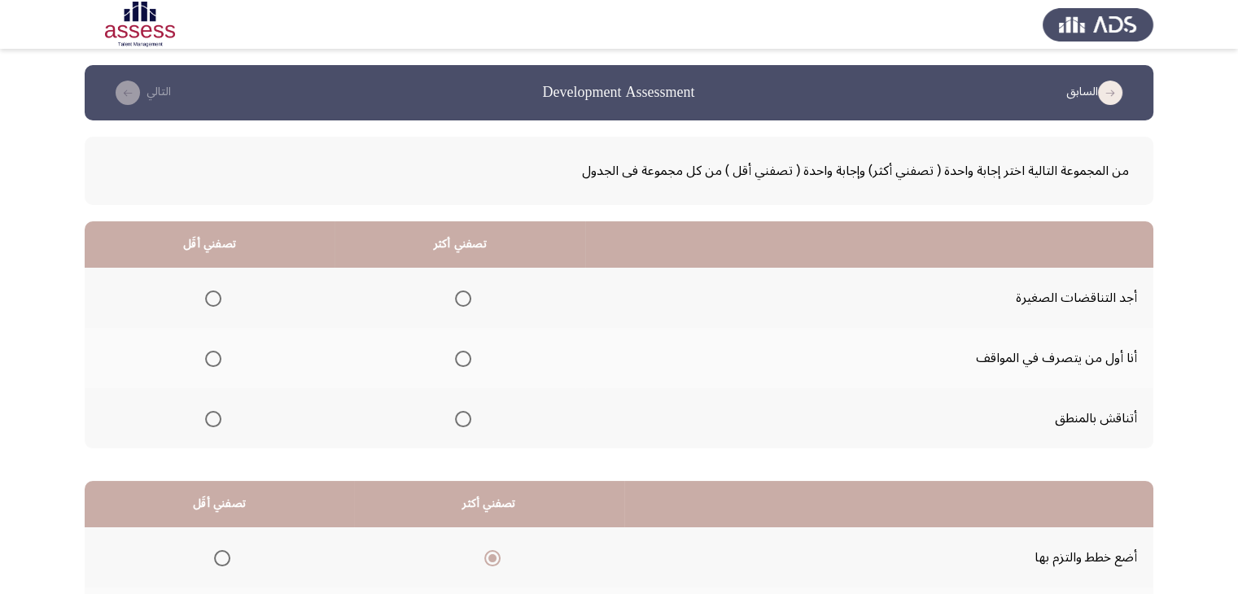
scroll to position [0, 0]
click at [459, 304] on span "Select an option" at bounding box center [463, 299] width 16 height 16
click at [459, 304] on input "Select an option" at bounding box center [463, 299] width 16 height 16
click at [218, 356] on span "Select an option" at bounding box center [213, 359] width 16 height 16
click at [218, 356] on input "Select an option" at bounding box center [213, 359] width 16 height 16
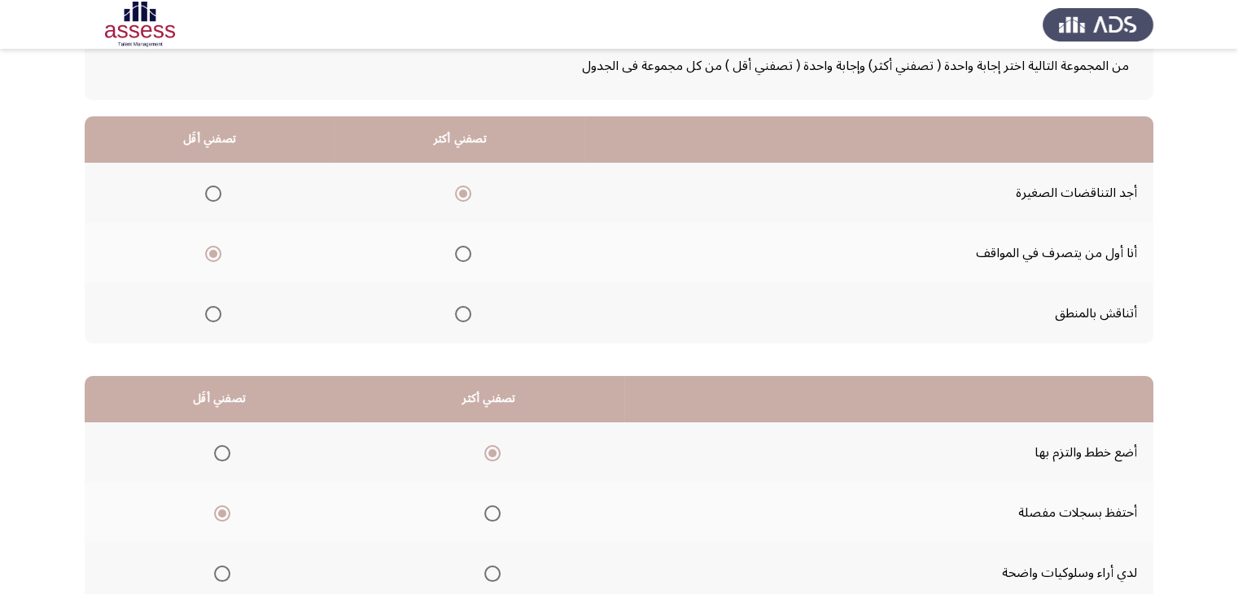
scroll to position [225, 0]
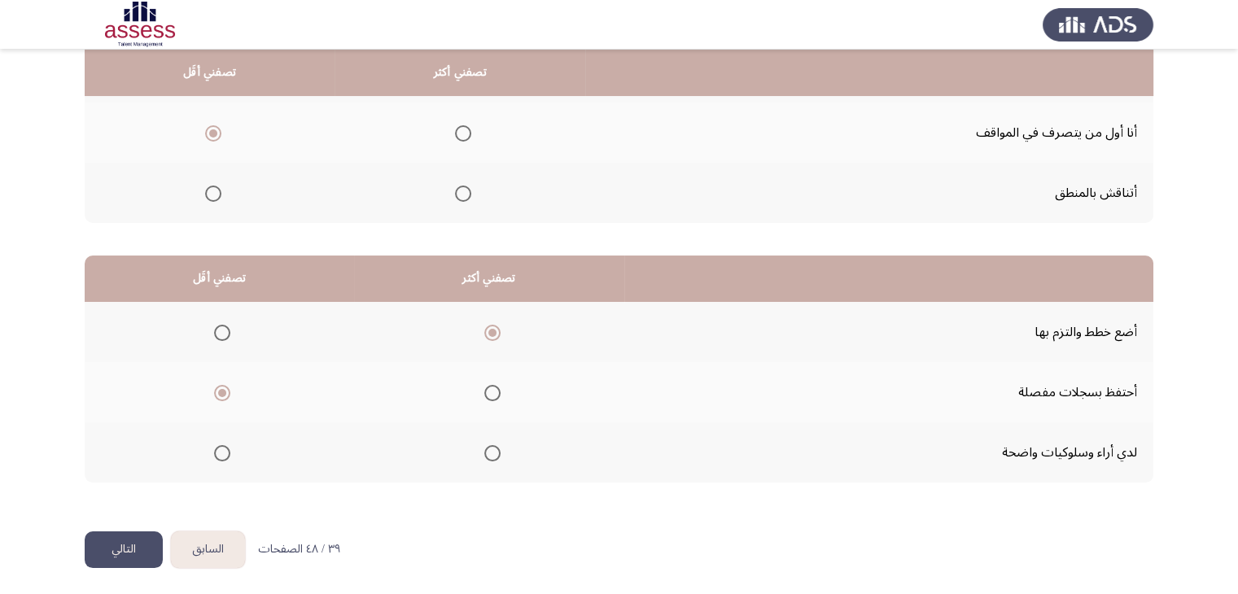
click at [142, 536] on button "التالي" at bounding box center [124, 549] width 78 height 37
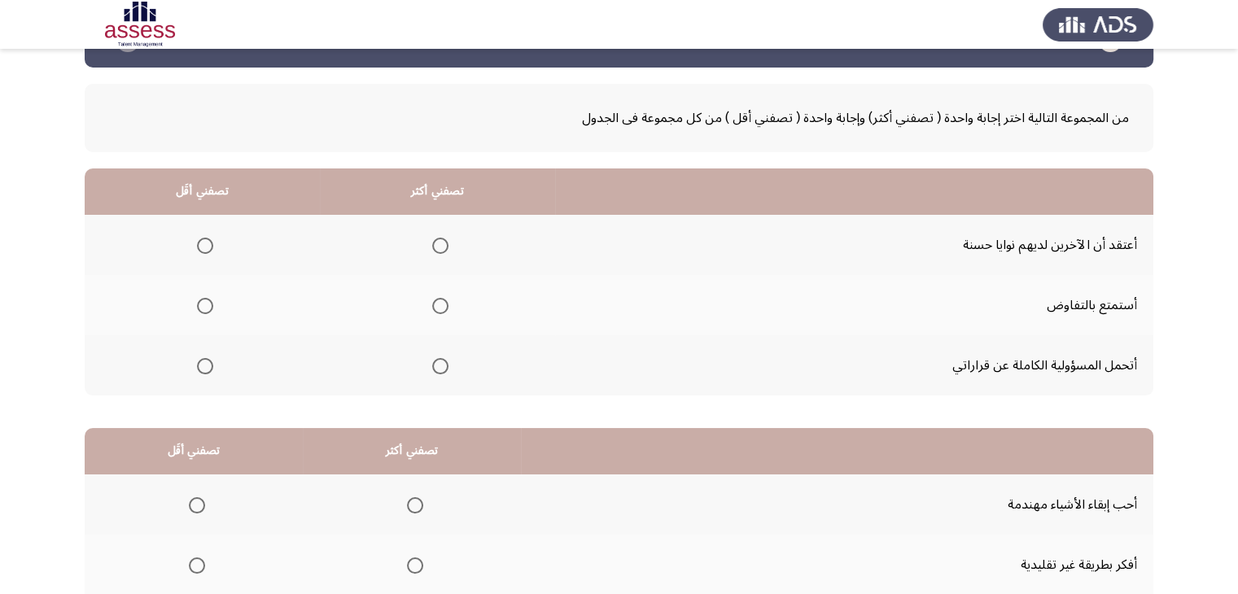
scroll to position [81, 0]
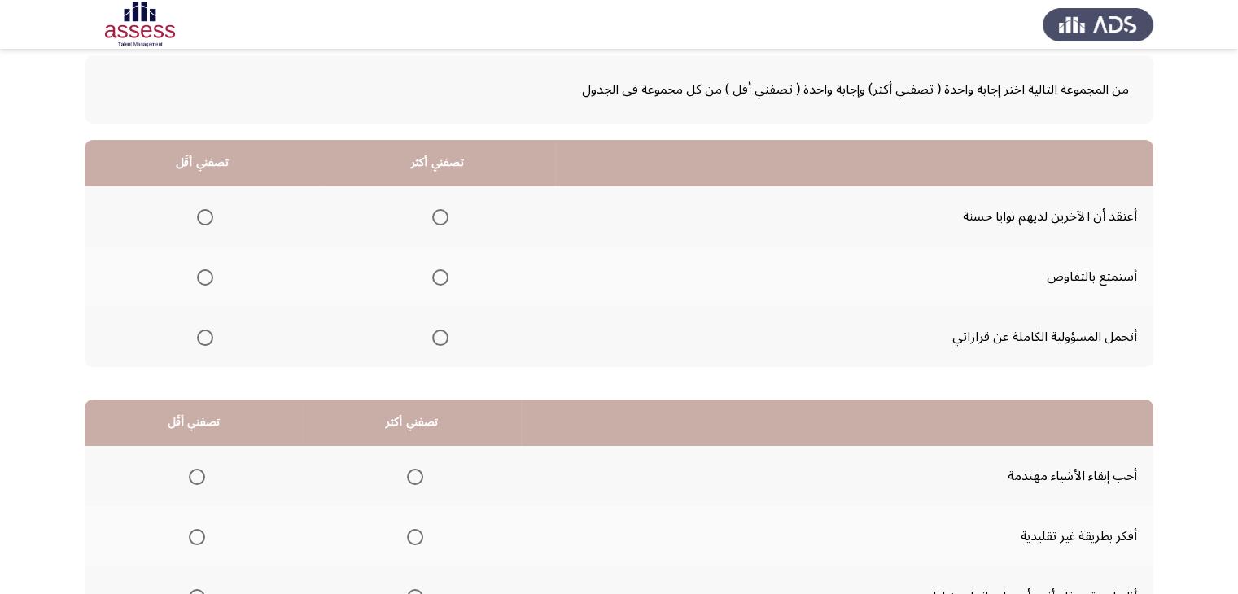
click at [444, 339] on span "Select an option" at bounding box center [440, 338] width 16 height 16
click at [444, 339] on input "Select an option" at bounding box center [440, 338] width 16 height 16
click at [211, 216] on span "Select an option" at bounding box center [205, 217] width 16 height 16
click at [211, 216] on input "Select an option" at bounding box center [205, 217] width 16 height 16
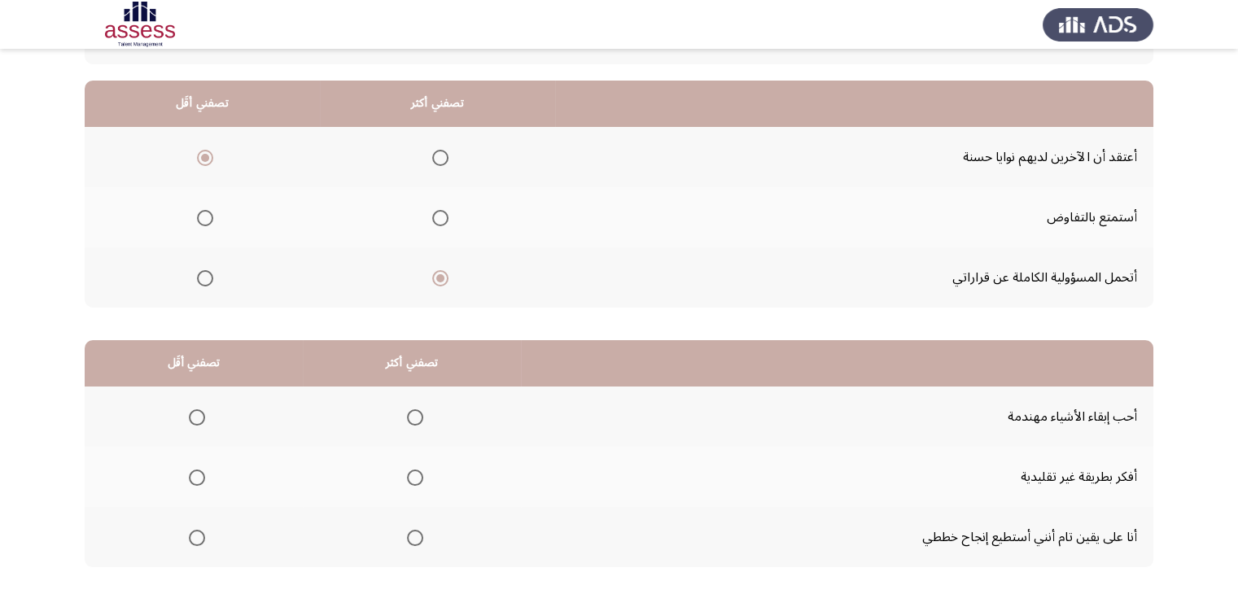
scroll to position [225, 0]
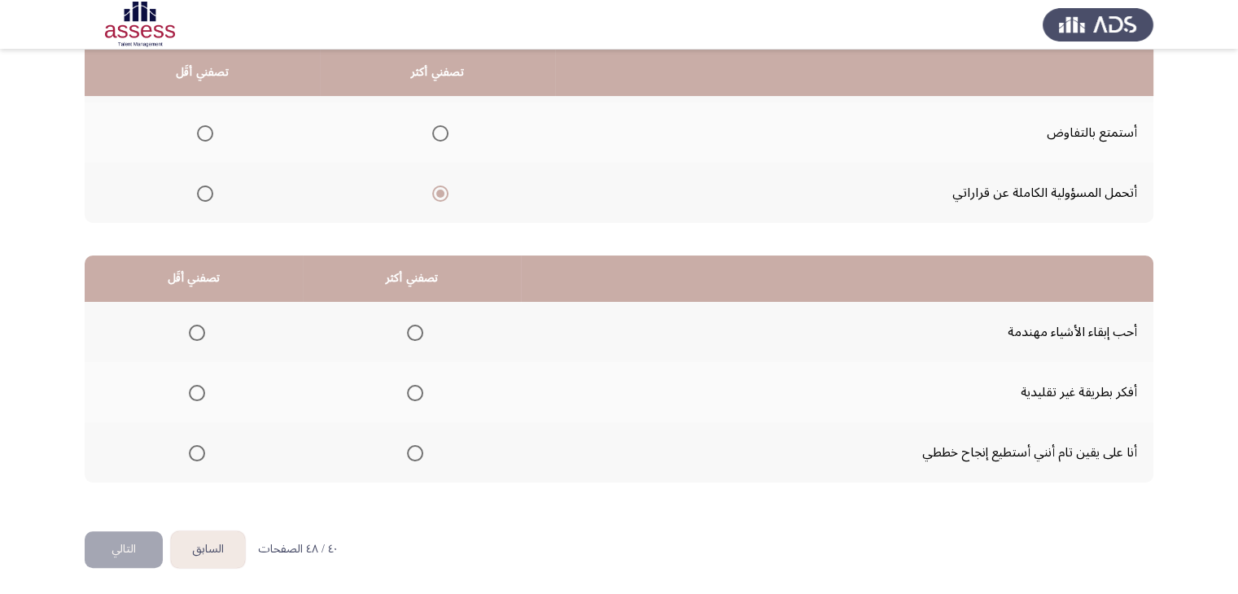
click at [189, 330] on span "Select an option" at bounding box center [197, 333] width 16 height 16
click at [189, 330] on input "Select an option" at bounding box center [197, 333] width 16 height 16
click at [410, 388] on span "Select an option" at bounding box center [415, 393] width 16 height 16
click at [410, 388] on input "Select an option" at bounding box center [415, 393] width 16 height 16
click at [129, 549] on button "التالي" at bounding box center [124, 549] width 78 height 37
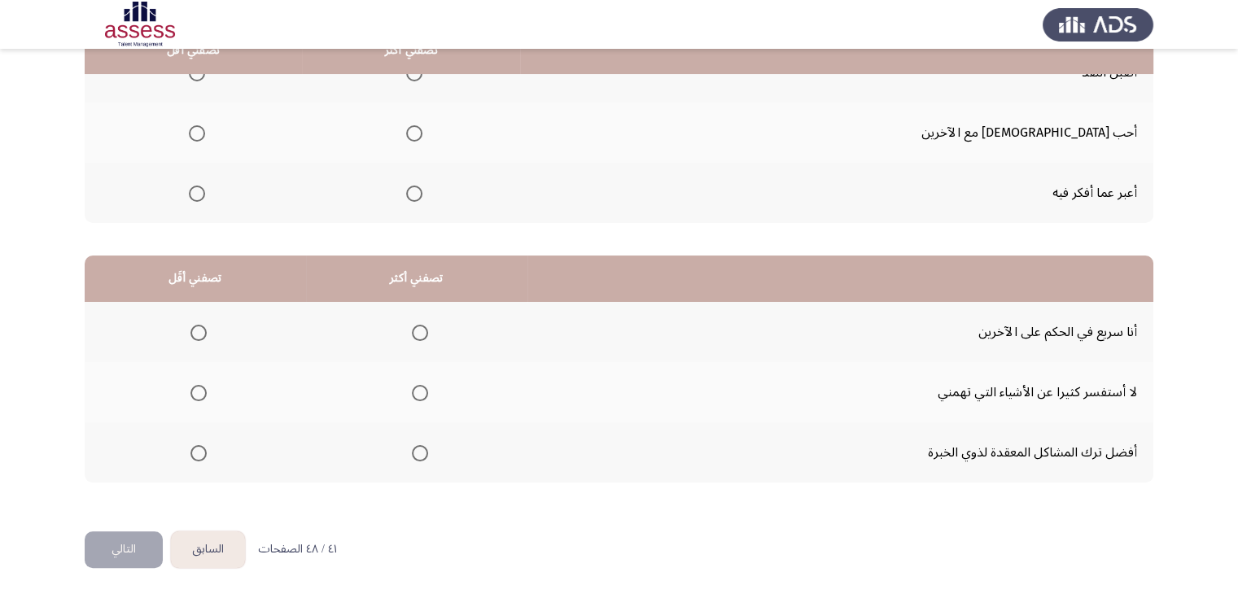
scroll to position [63, 0]
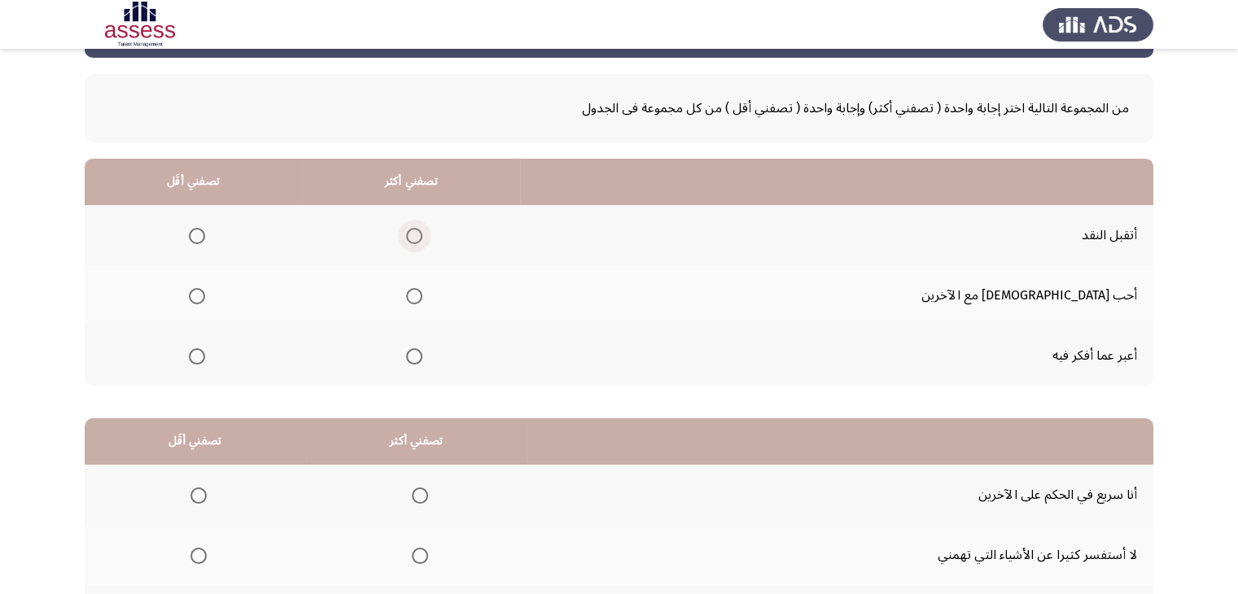
click at [422, 242] on span "Select an option" at bounding box center [414, 236] width 16 height 16
click at [422, 242] on input "Select an option" at bounding box center [414, 236] width 16 height 16
click at [238, 358] on th at bounding box center [193, 356] width 217 height 60
click at [205, 352] on span "Select an option" at bounding box center [197, 356] width 16 height 16
click at [205, 352] on input "Select an option" at bounding box center [197, 356] width 16 height 16
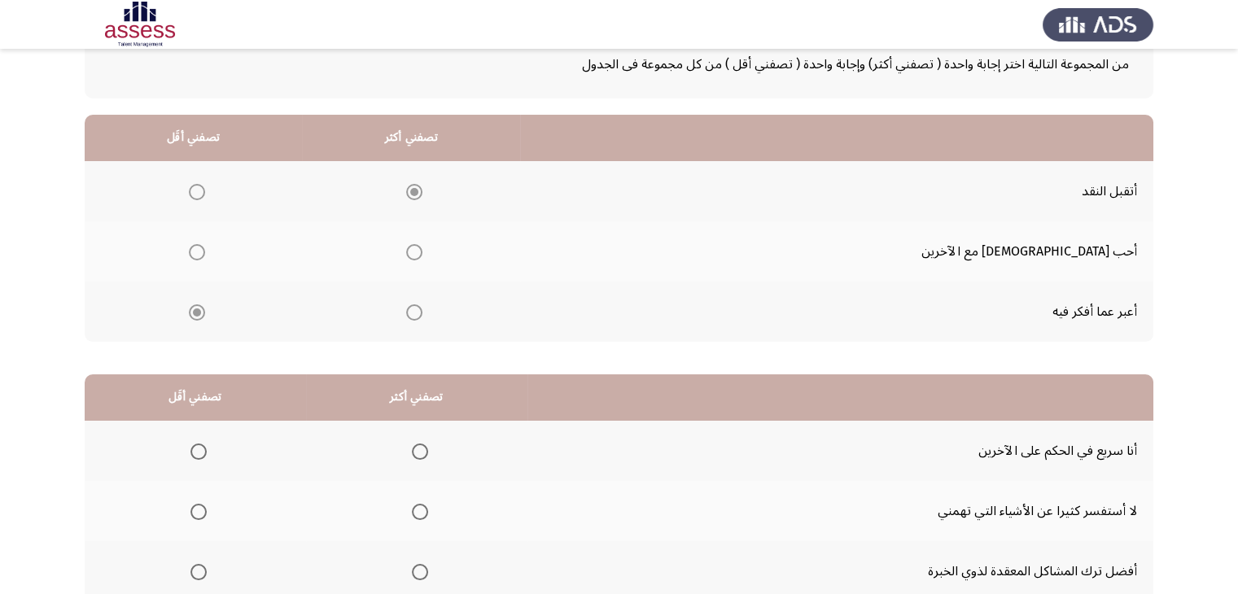
scroll to position [225, 0]
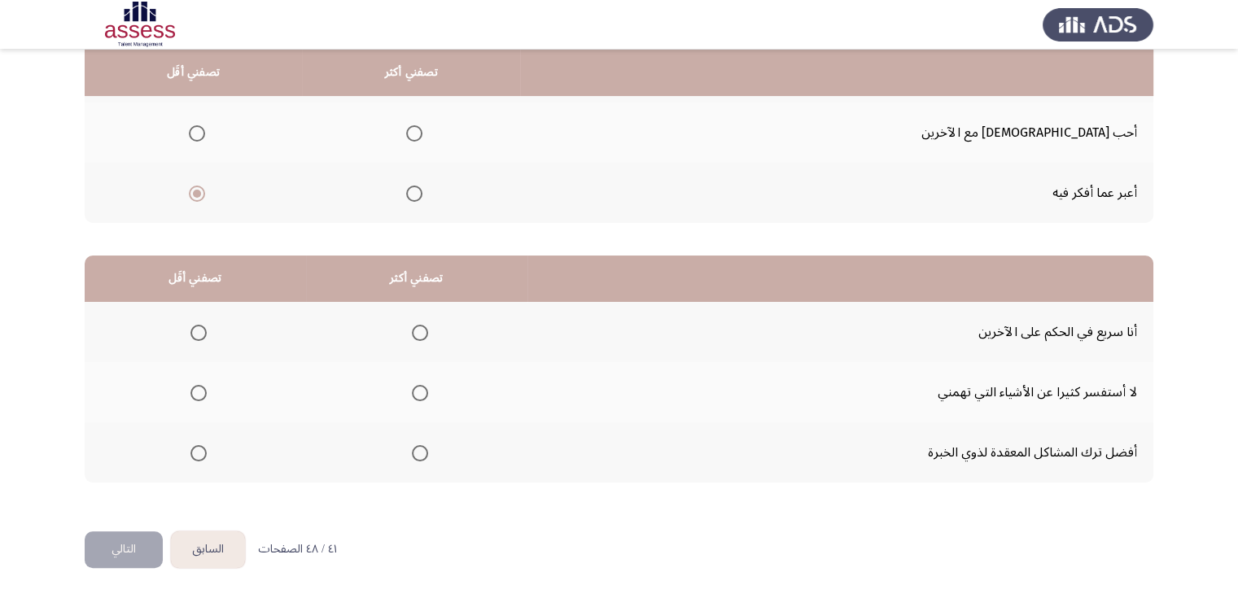
click at [198, 331] on span "Select an option" at bounding box center [198, 333] width 16 height 16
click at [198, 331] on input "Select an option" at bounding box center [198, 333] width 16 height 16
click at [192, 453] on span "Select an option" at bounding box center [198, 453] width 16 height 16
click at [192, 453] on input "Select an option" at bounding box center [198, 453] width 16 height 16
click at [417, 391] on span "Select an option" at bounding box center [420, 393] width 16 height 16
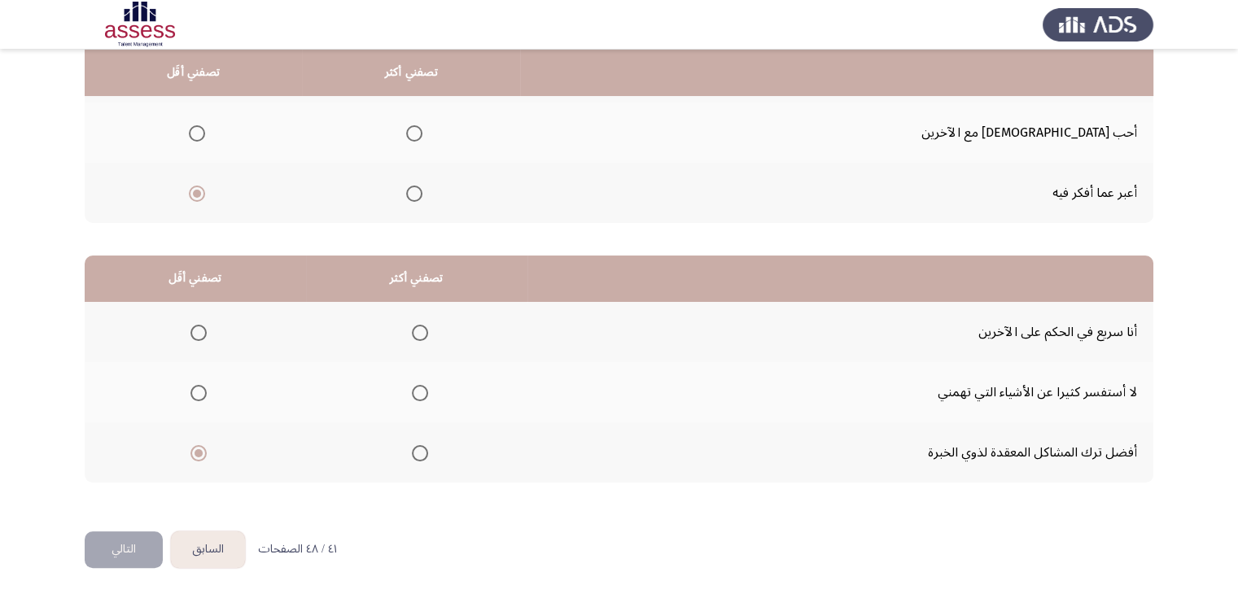
click at [417, 391] on input "Select an option" at bounding box center [420, 393] width 16 height 16
click at [114, 548] on button "التالي" at bounding box center [124, 549] width 78 height 37
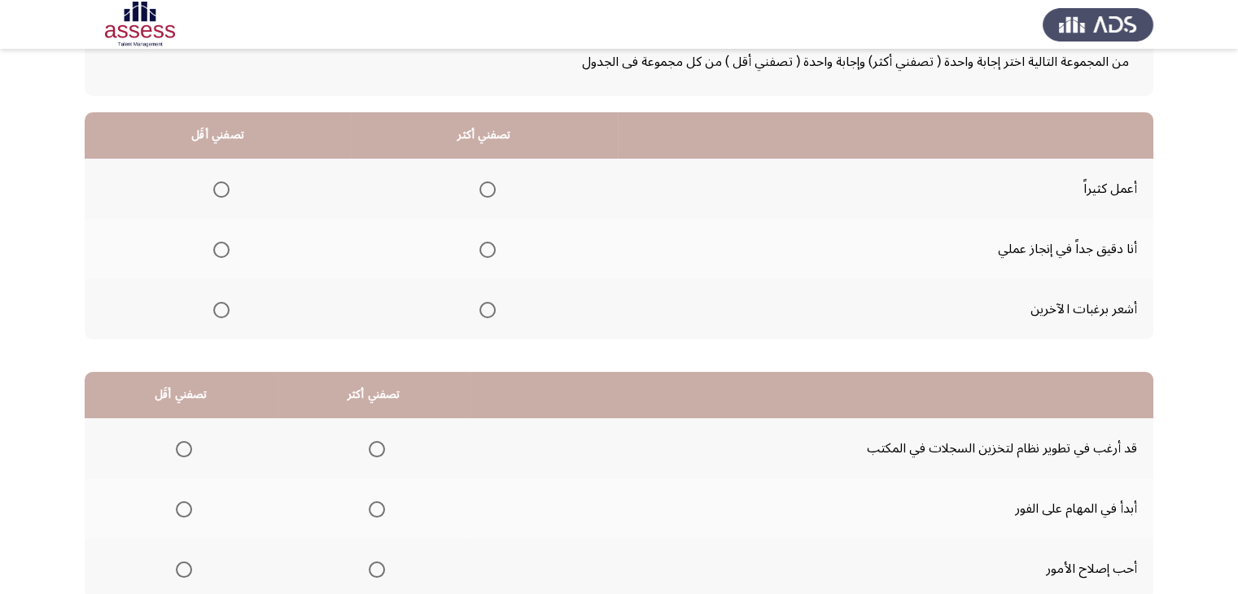
scroll to position [81, 0]
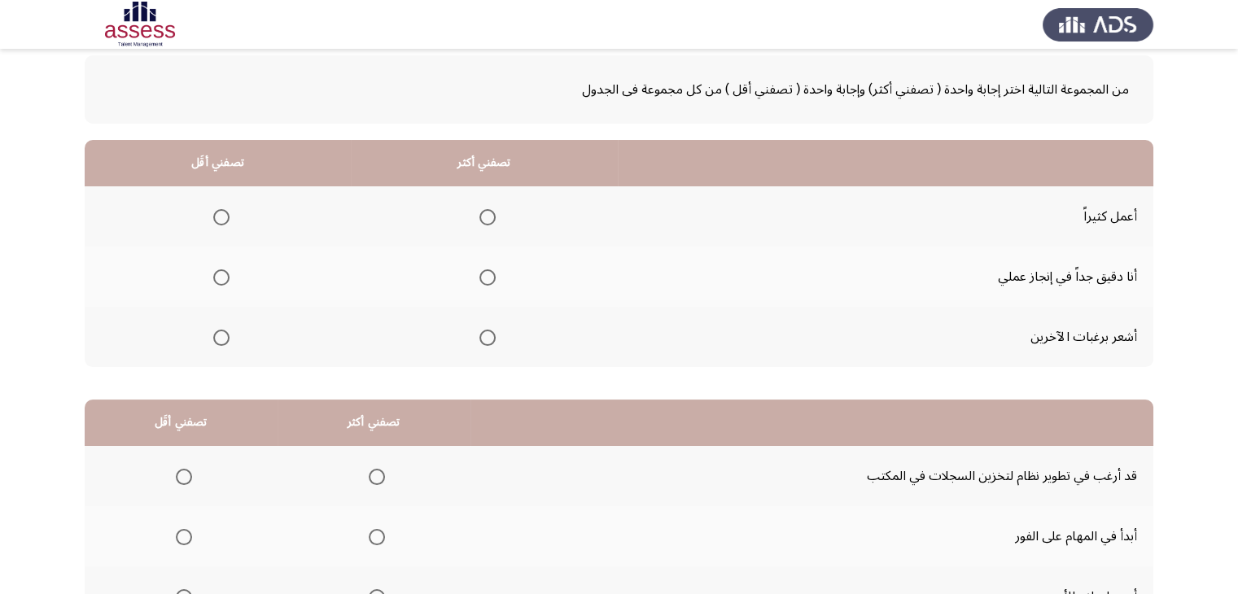
click at [482, 282] on span "Select an option" at bounding box center [487, 277] width 16 height 16
click at [482, 282] on input "Select an option" at bounding box center [487, 277] width 16 height 16
click at [221, 339] on span "Select an option" at bounding box center [221, 338] width 16 height 16
click at [221, 339] on input "Select an option" at bounding box center [221, 338] width 16 height 16
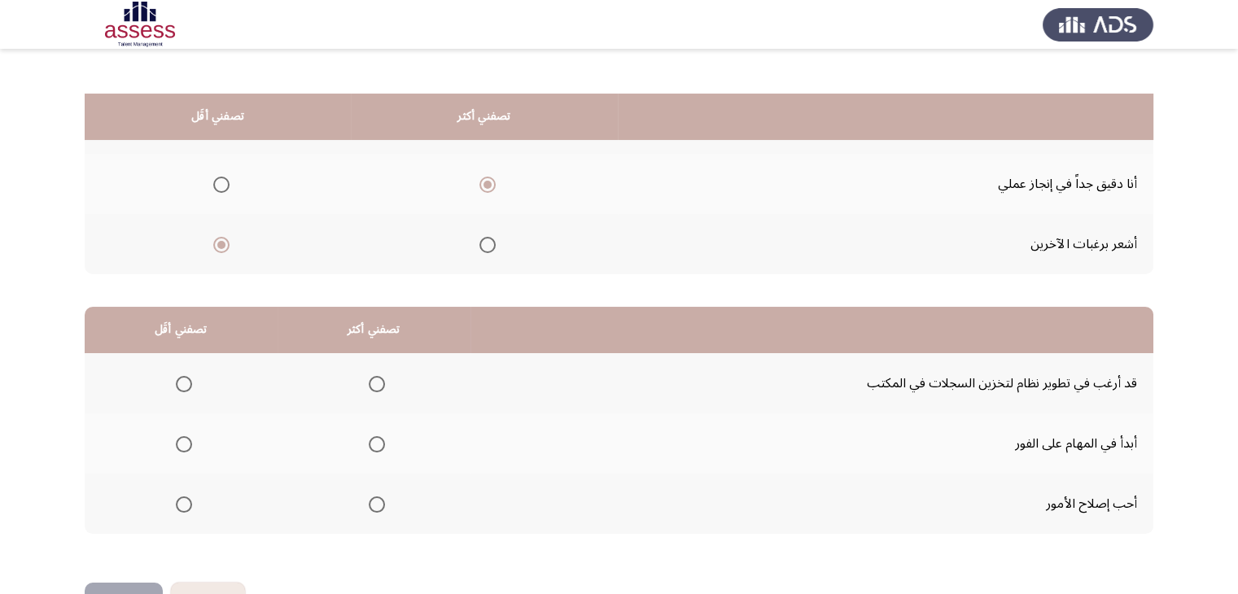
scroll to position [225, 0]
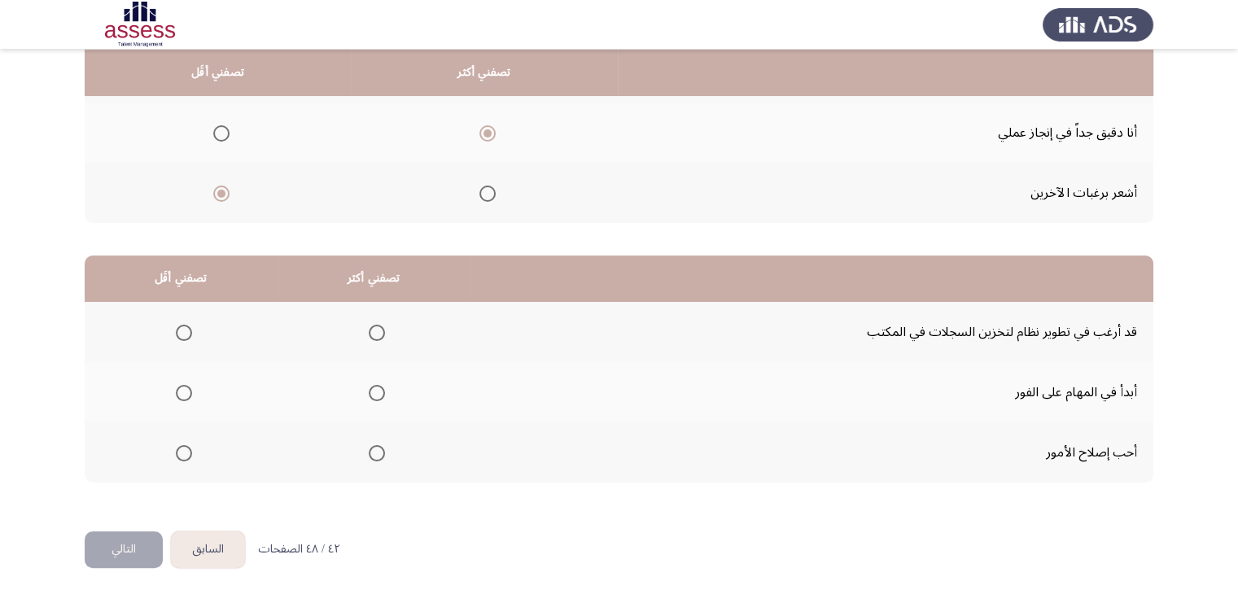
click at [369, 391] on span "Select an option" at bounding box center [377, 393] width 16 height 16
click at [369, 391] on input "Select an option" at bounding box center [377, 393] width 16 height 16
click at [176, 325] on span "Select an option" at bounding box center [184, 333] width 16 height 16
click at [176, 325] on input "Select an option" at bounding box center [184, 333] width 16 height 16
click at [133, 549] on button "التالي" at bounding box center [124, 549] width 78 height 37
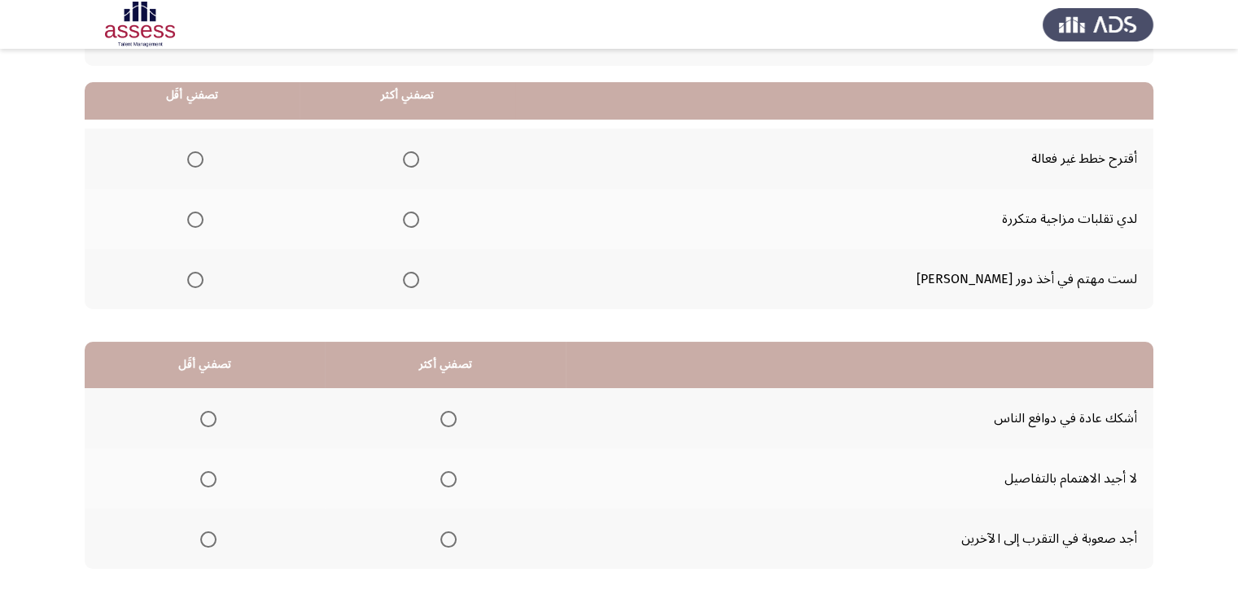
scroll to position [163, 0]
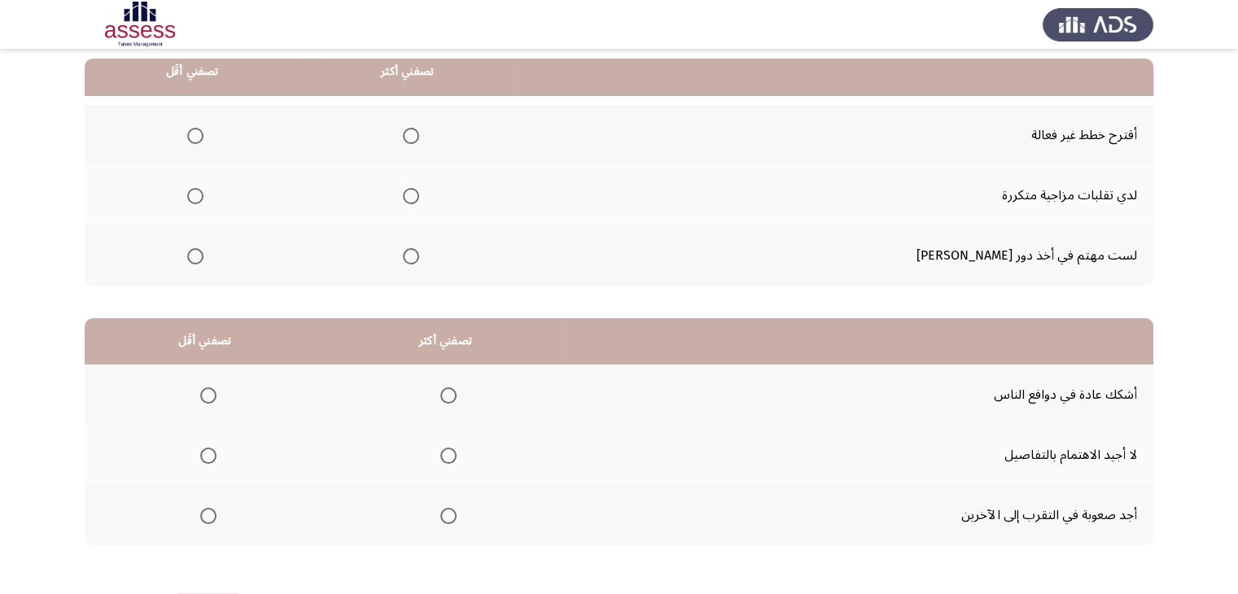
click at [200, 194] on label "Select an option" at bounding box center [192, 196] width 23 height 16
click at [200, 194] on input "Select an option" at bounding box center [195, 196] width 16 height 16
click at [419, 192] on span "Select an option" at bounding box center [411, 196] width 16 height 16
click at [419, 192] on input "Select an option" at bounding box center [411, 196] width 16 height 16
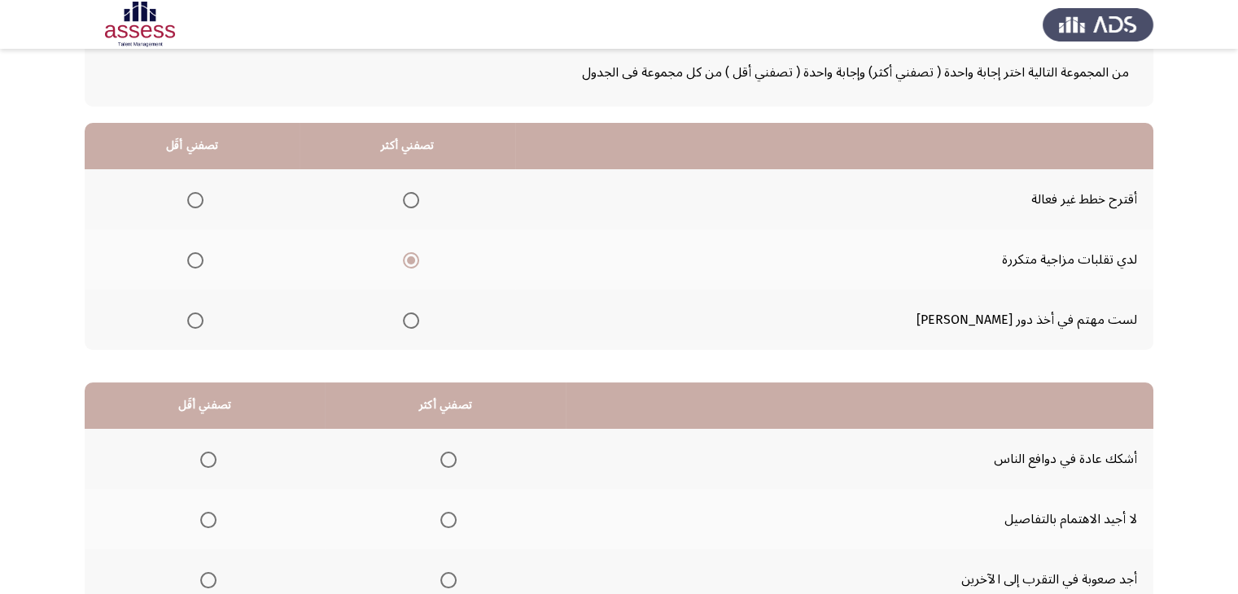
scroll to position [81, 0]
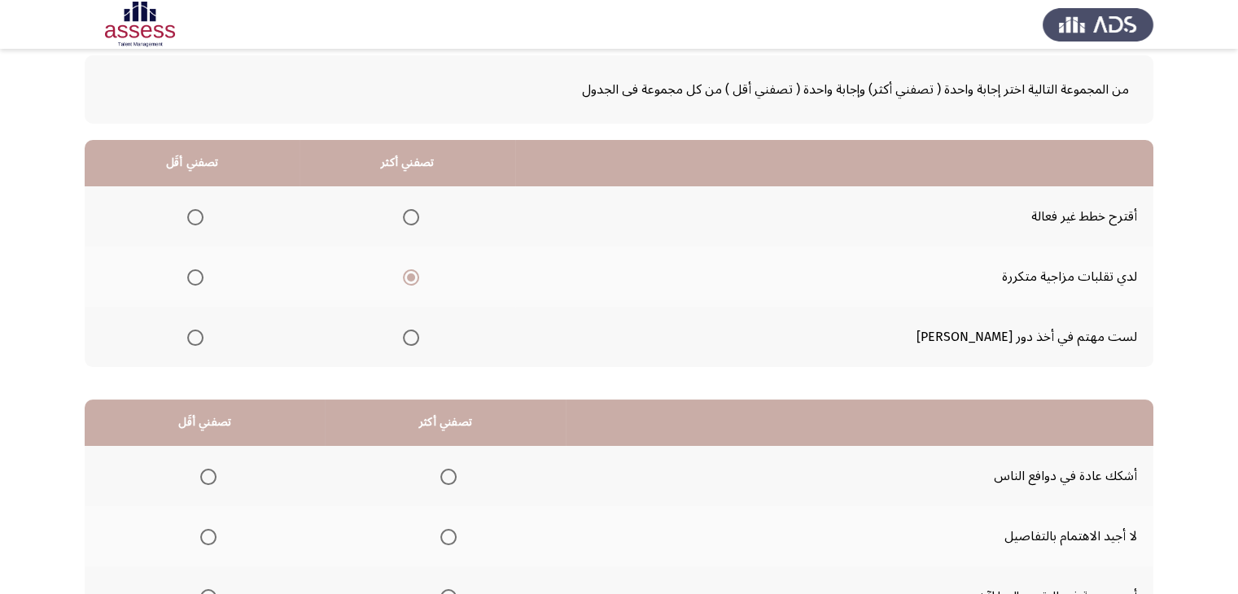
click at [203, 219] on span "Select an option" at bounding box center [195, 217] width 16 height 16
click at [203, 219] on input "Select an option" at bounding box center [195, 217] width 16 height 16
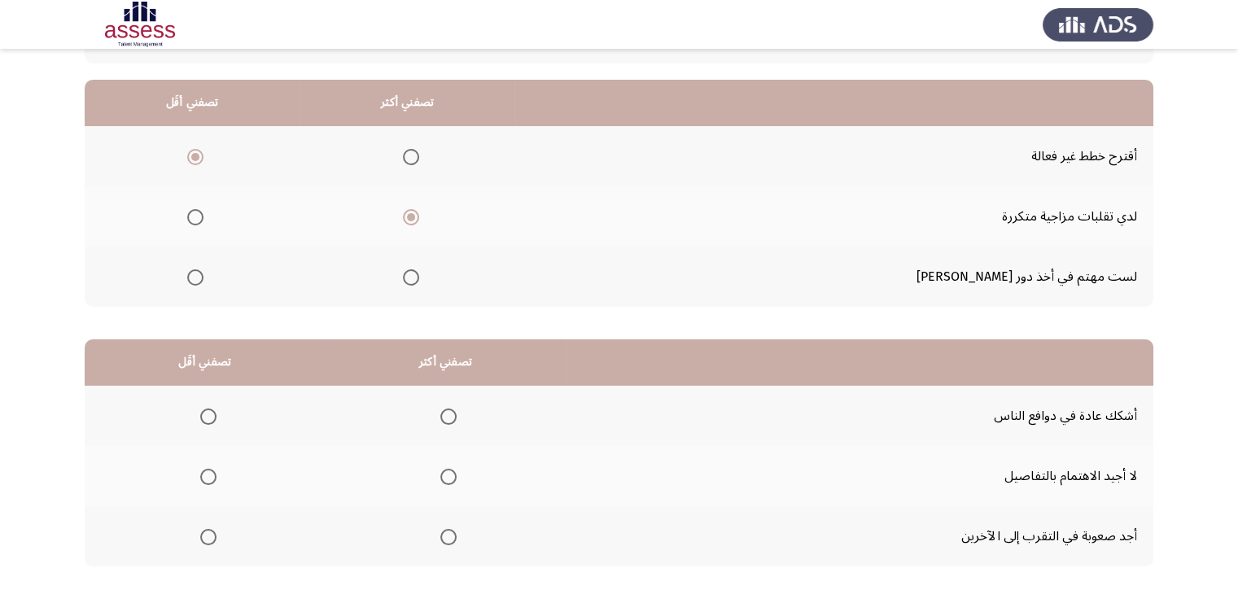
scroll to position [225, 0]
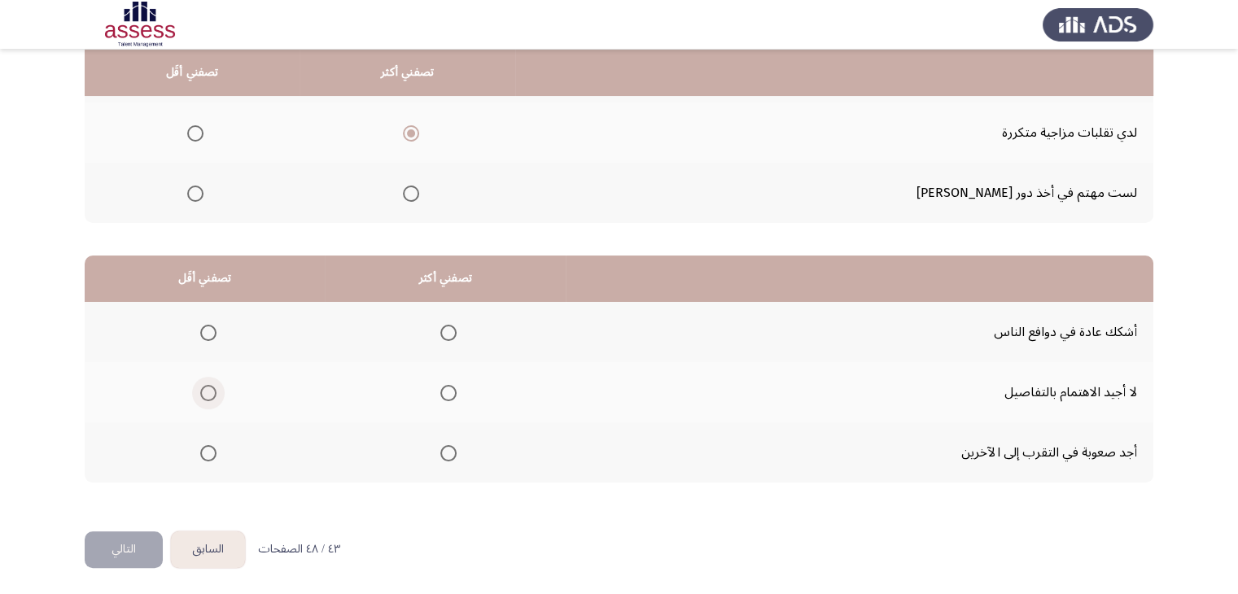
click at [211, 395] on span "Select an option" at bounding box center [208, 393] width 16 height 16
click at [211, 395] on input "Select an option" at bounding box center [208, 393] width 16 height 16
click at [446, 328] on span "Select an option" at bounding box center [448, 333] width 16 height 16
click at [446, 328] on input "Select an option" at bounding box center [448, 333] width 16 height 16
click at [111, 548] on button "التالي" at bounding box center [124, 549] width 78 height 37
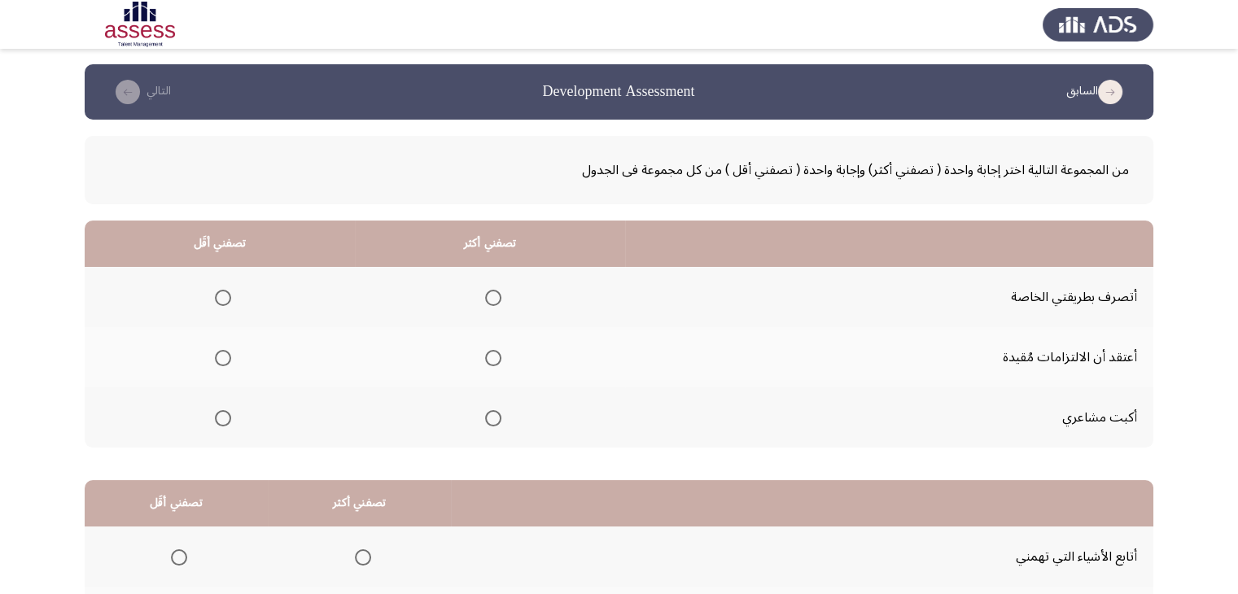
scroll to position [0, 0]
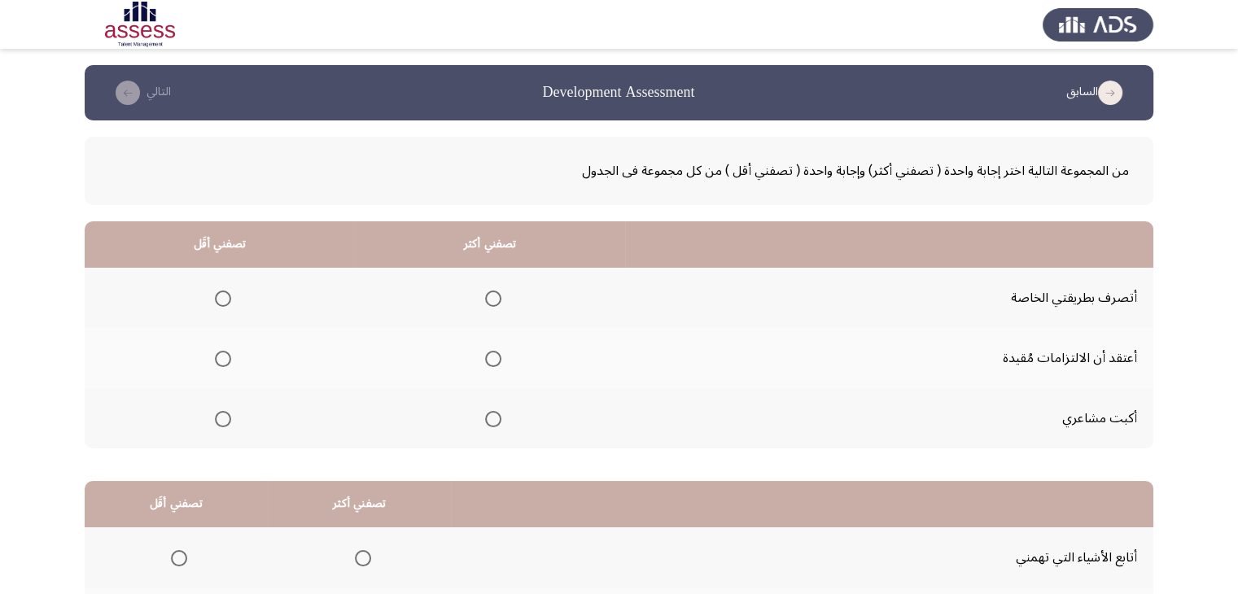
click at [225, 361] on span "Select an option" at bounding box center [223, 359] width 16 height 16
click at [225, 361] on input "Select an option" at bounding box center [223, 359] width 16 height 16
click at [492, 296] on span "Select an option" at bounding box center [493, 299] width 16 height 16
click at [492, 296] on input "Select an option" at bounding box center [493, 299] width 16 height 16
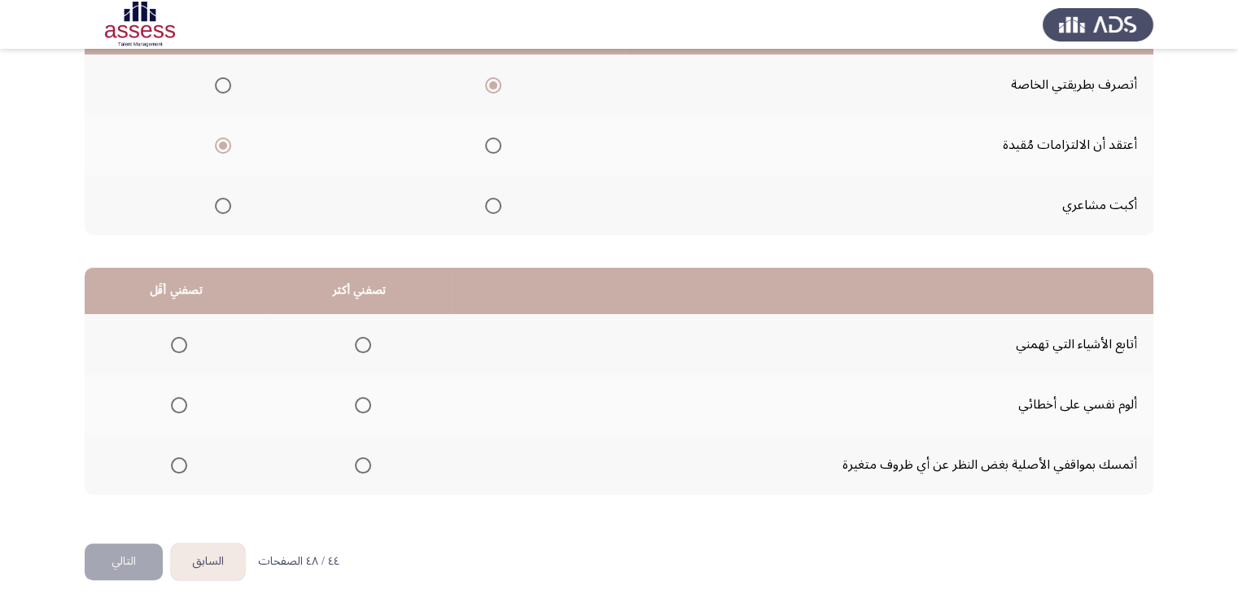
scroll to position [225, 0]
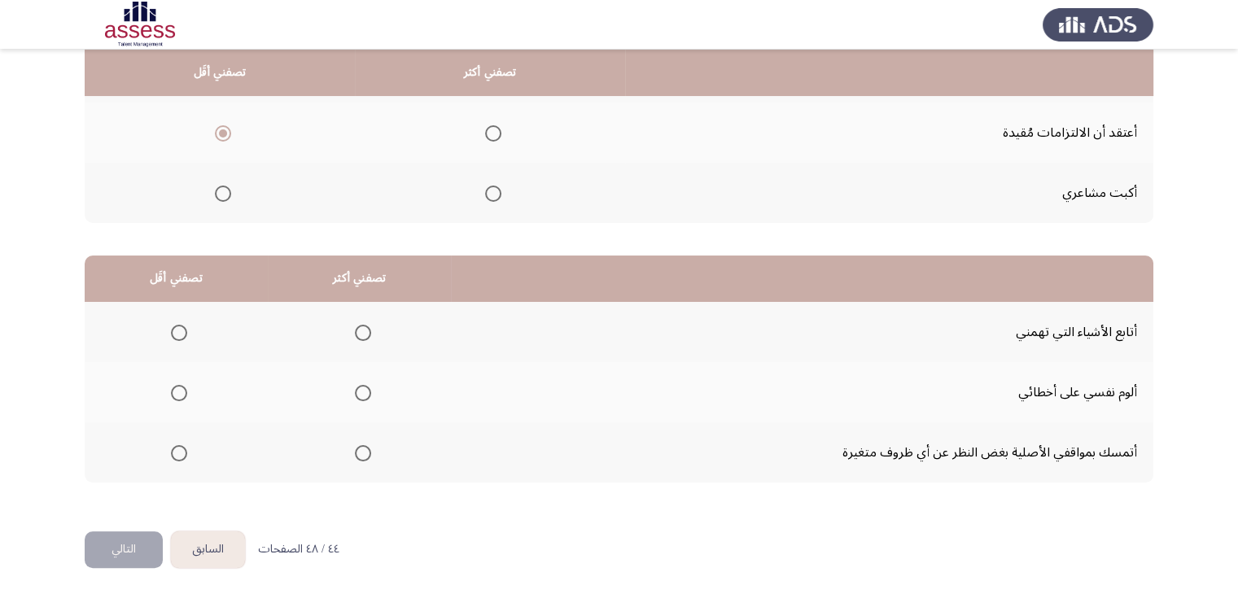
click at [362, 392] on span "Select an option" at bounding box center [363, 393] width 16 height 16
click at [362, 392] on input "Select an option" at bounding box center [363, 393] width 16 height 16
click at [177, 452] on span "Select an option" at bounding box center [179, 453] width 16 height 16
click at [177, 452] on input "Select an option" at bounding box center [179, 453] width 16 height 16
click at [127, 541] on button "التالي" at bounding box center [124, 549] width 78 height 37
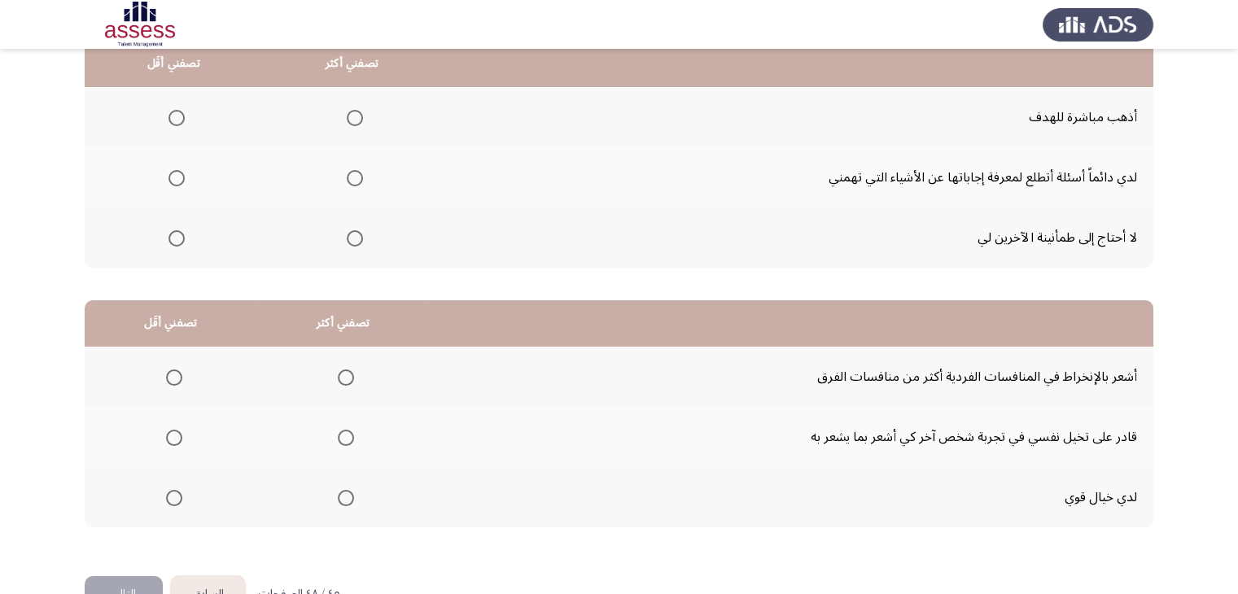
scroll to position [144, 0]
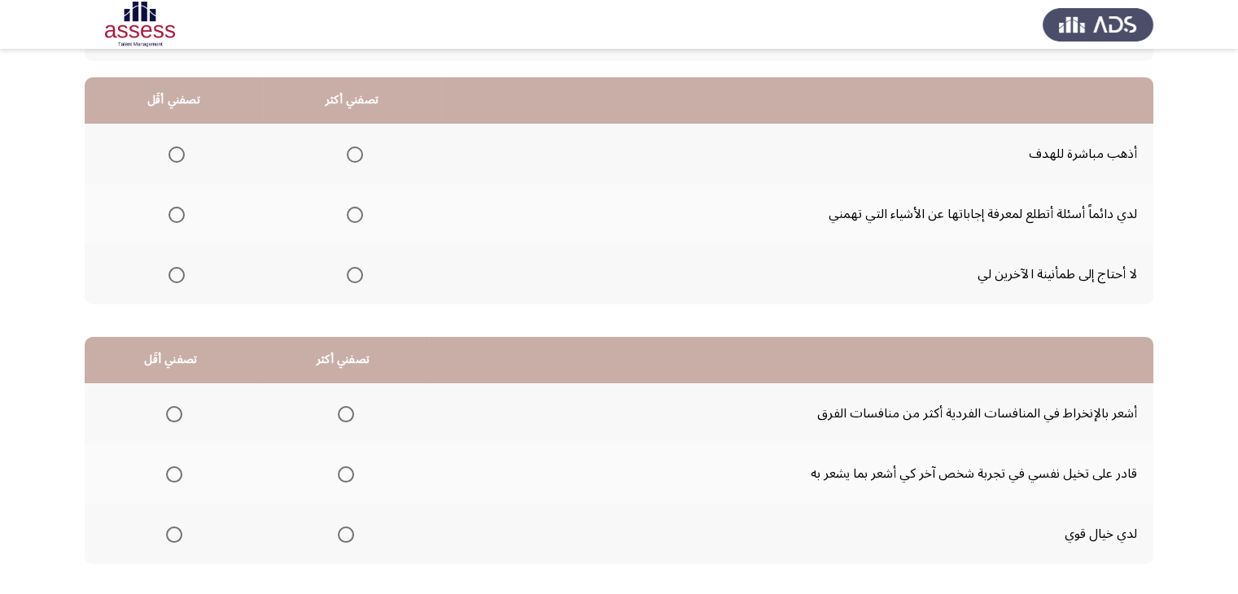
click at [355, 213] on span "Select an option" at bounding box center [355, 215] width 16 height 16
click at [355, 213] on input "Select an option" at bounding box center [355, 215] width 16 height 16
click at [176, 273] on span "Select an option" at bounding box center [176, 275] width 16 height 16
click at [176, 273] on input "Select an option" at bounding box center [176, 275] width 16 height 16
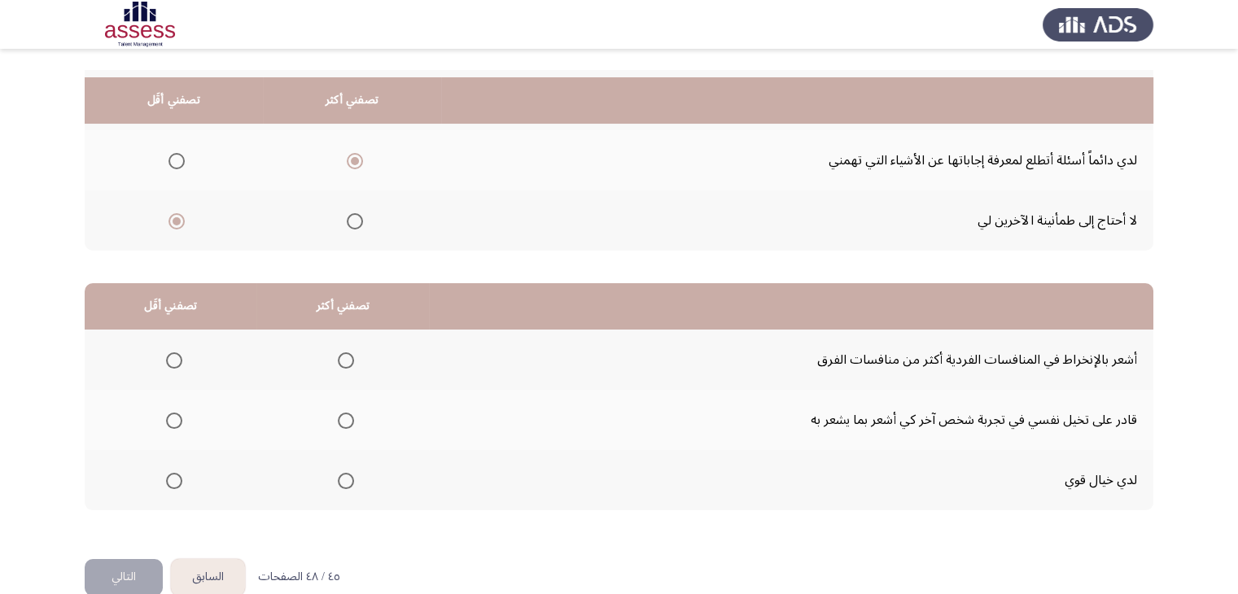
scroll to position [225, 0]
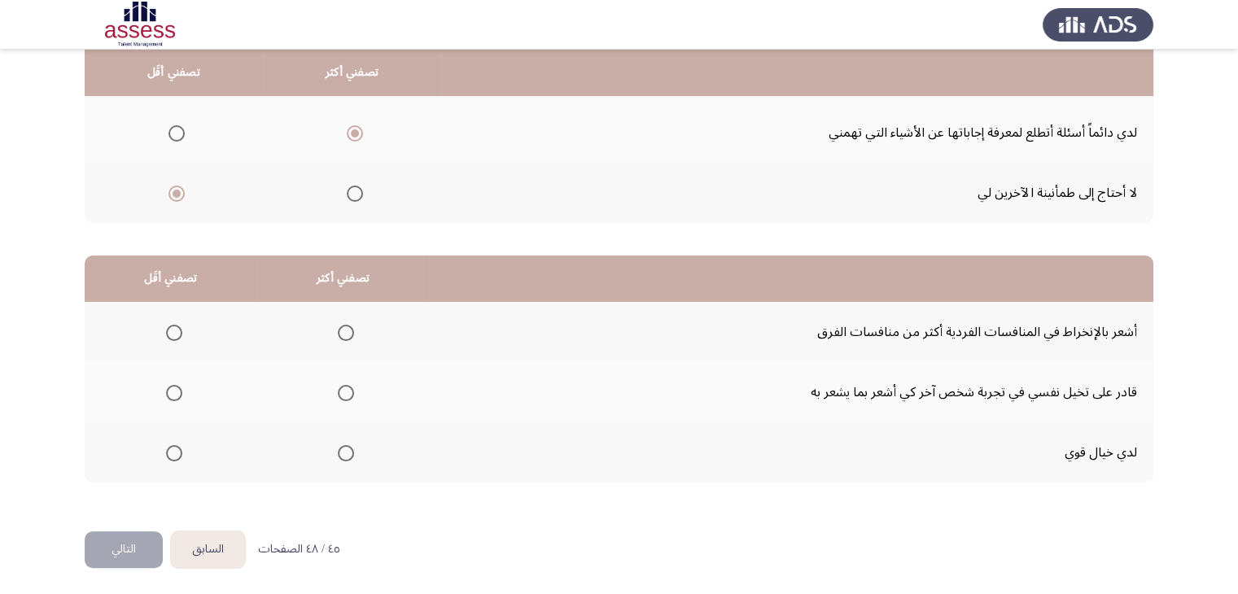
click at [346, 391] on span "Select an option" at bounding box center [346, 393] width 16 height 16
click at [346, 391] on input "Select an option" at bounding box center [346, 393] width 16 height 16
click at [166, 327] on span "Select an option" at bounding box center [174, 333] width 16 height 16
click at [166, 327] on input "Select an option" at bounding box center [174, 333] width 16 height 16
click at [129, 541] on button "التالي" at bounding box center [124, 549] width 78 height 37
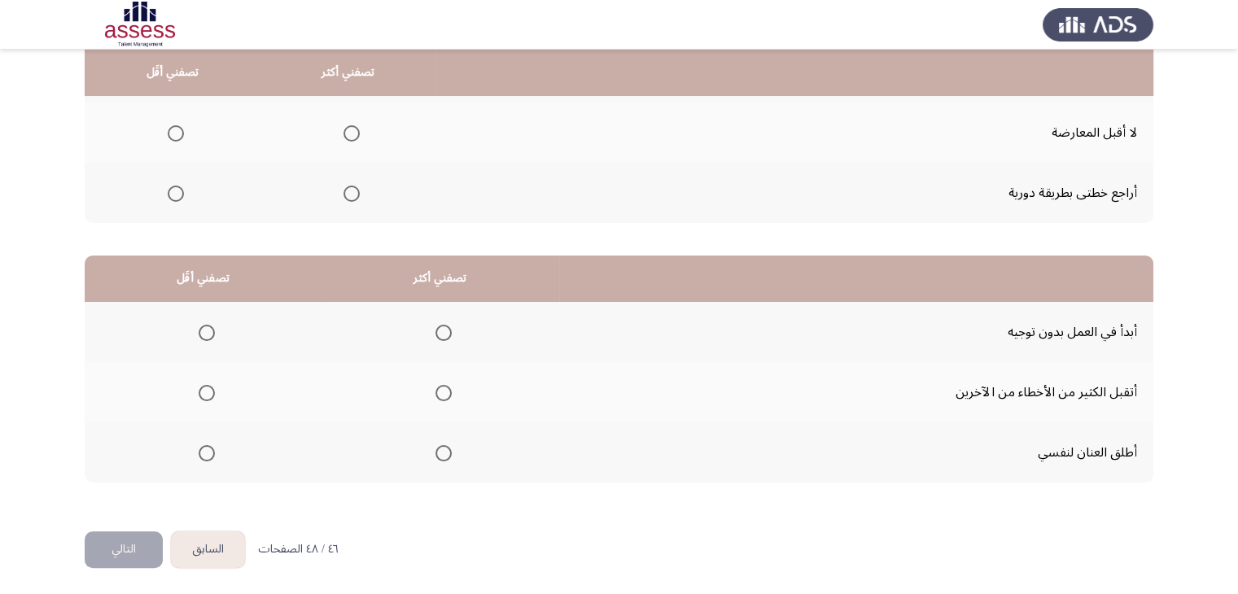
click at [202, 394] on span "Select an option" at bounding box center [207, 393] width 16 height 16
click at [202, 394] on input "Select an option" at bounding box center [207, 393] width 16 height 16
click at [207, 325] on span "Select an option" at bounding box center [207, 333] width 16 height 16
click at [207, 325] on input "Select an option" at bounding box center [207, 333] width 16 height 16
click at [445, 387] on span "Select an option" at bounding box center [443, 393] width 16 height 16
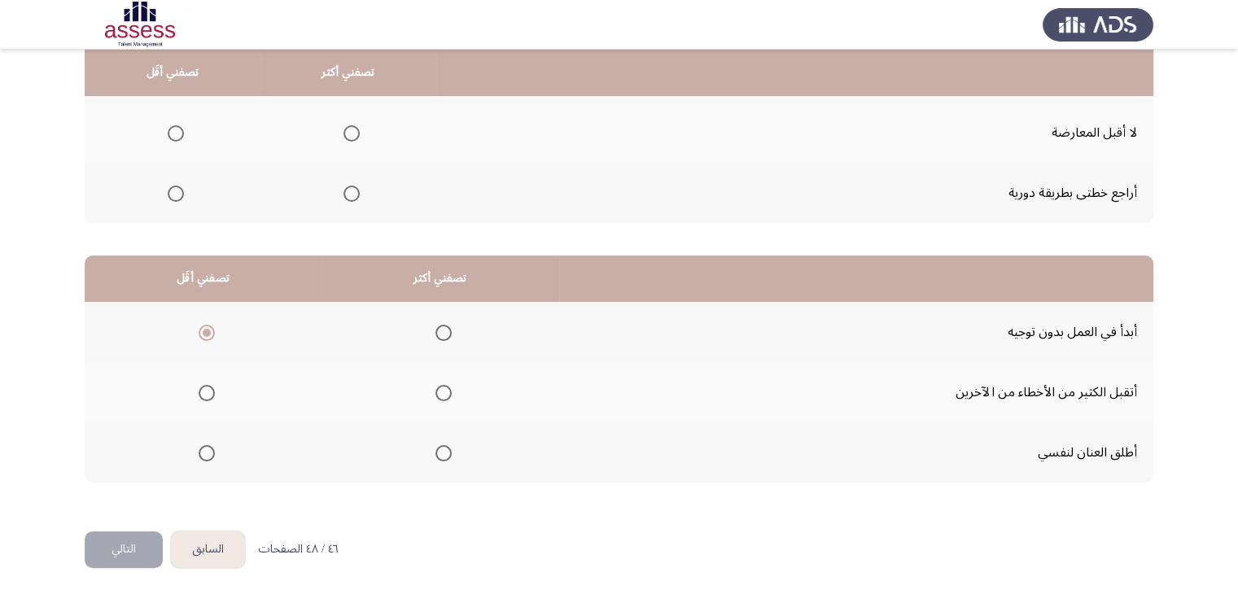
click at [445, 387] on input "Select an option" at bounding box center [443, 393] width 16 height 16
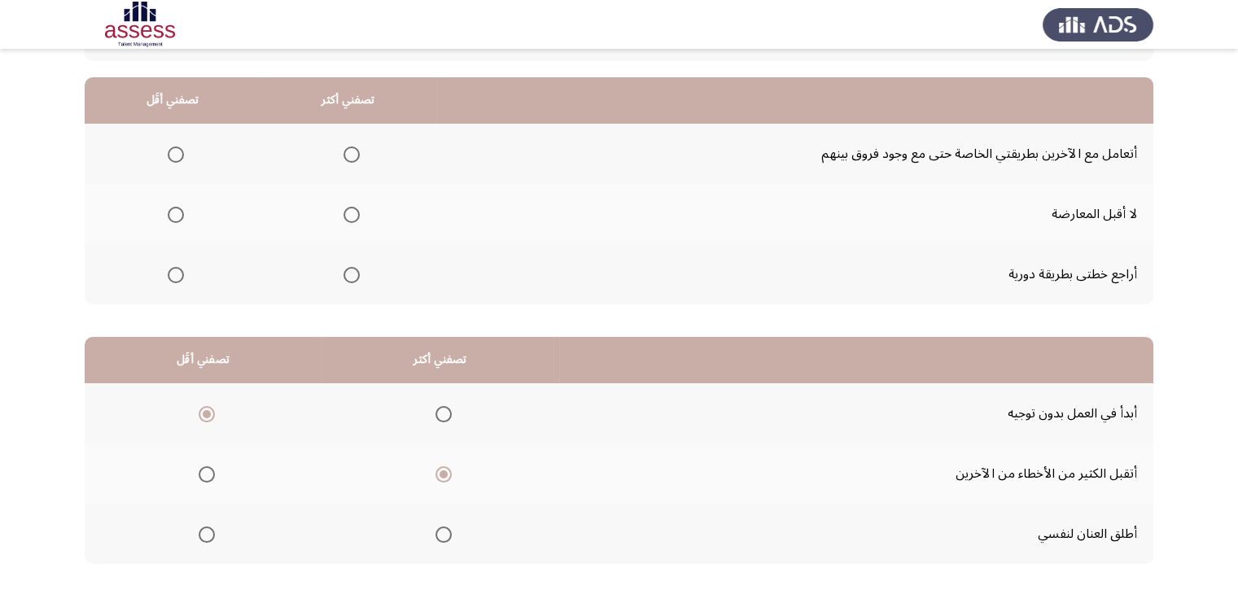
scroll to position [63, 0]
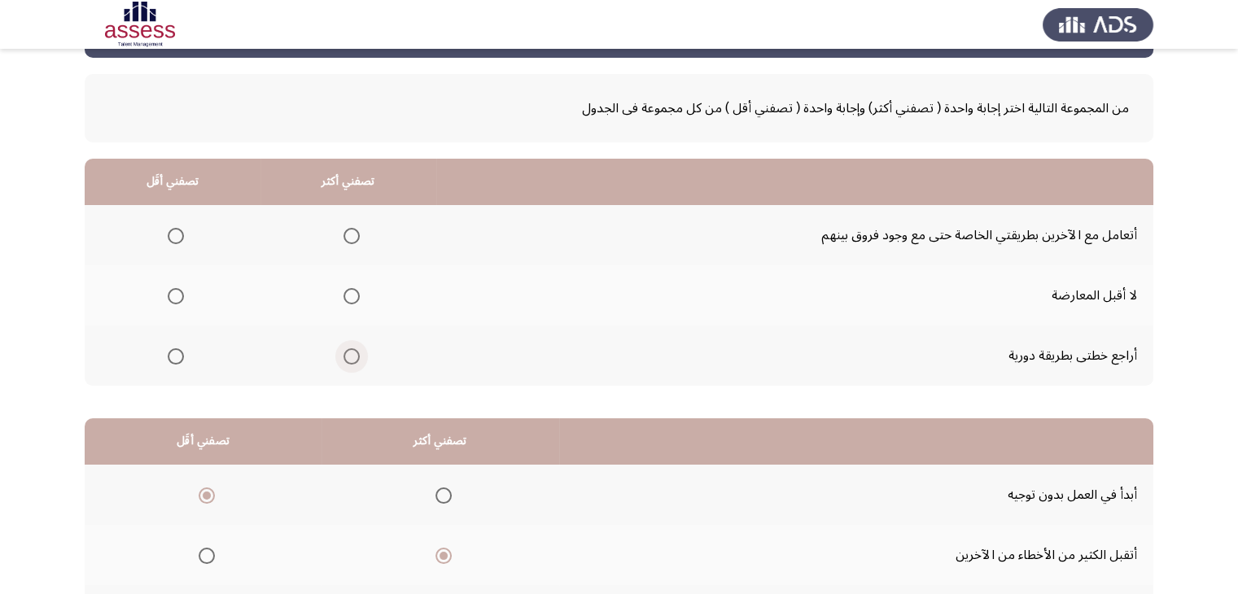
click at [352, 361] on span "Select an option" at bounding box center [351, 356] width 16 height 16
click at [352, 361] on input "Select an option" at bounding box center [351, 356] width 16 height 16
click at [168, 238] on span "Select an option" at bounding box center [176, 236] width 16 height 16
click at [168, 238] on input "Select an option" at bounding box center [176, 236] width 16 height 16
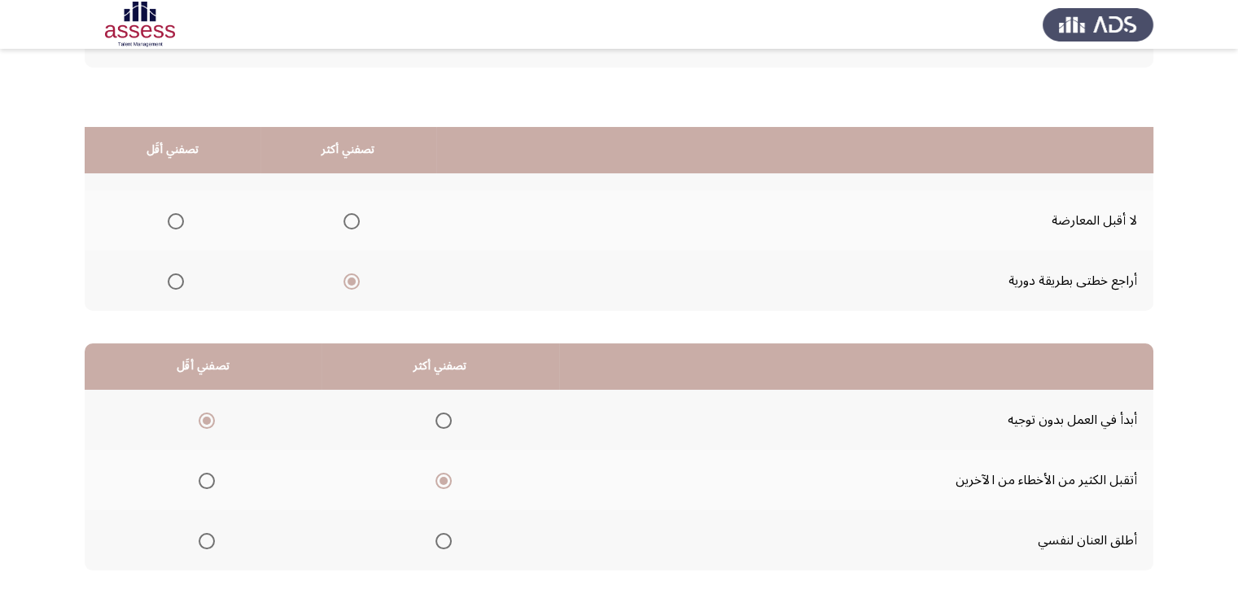
scroll to position [225, 0]
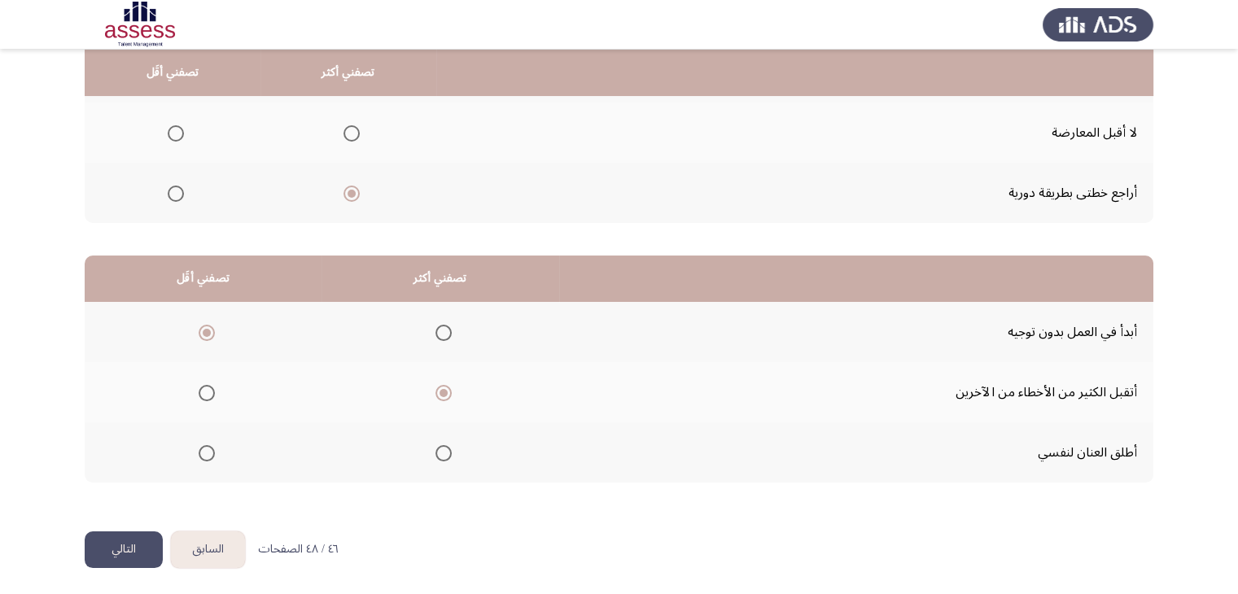
click at [129, 544] on button "التالي" at bounding box center [124, 549] width 78 height 37
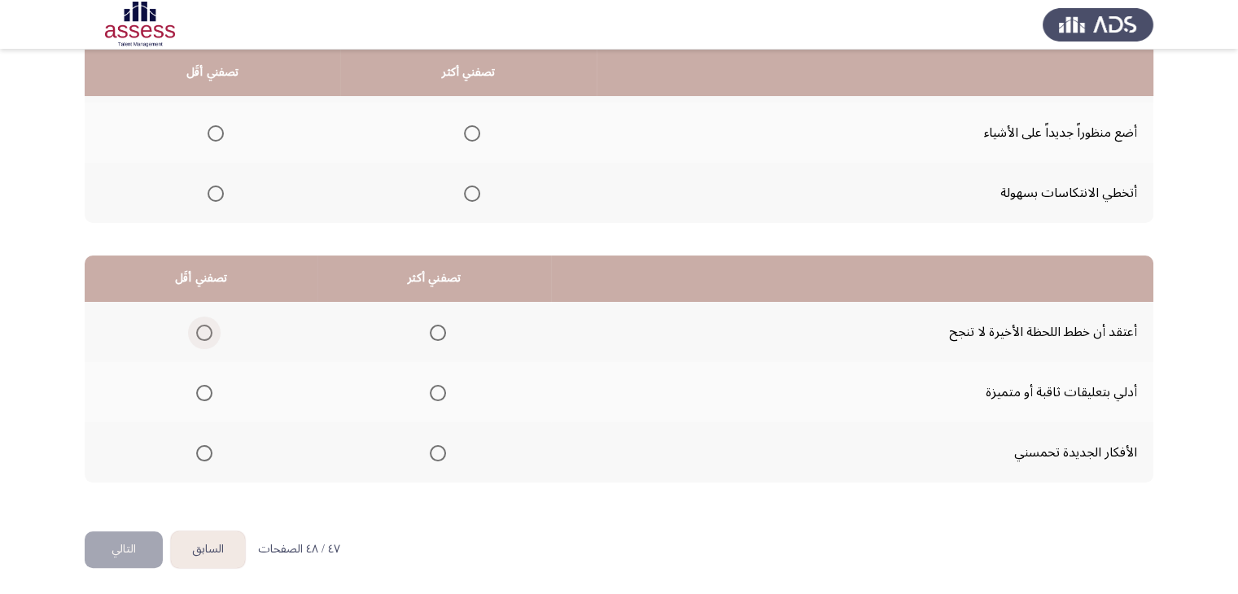
click at [201, 331] on span "Select an option" at bounding box center [204, 333] width 16 height 16
click at [201, 331] on input "Select an option" at bounding box center [204, 333] width 16 height 16
click at [435, 452] on span "Select an option" at bounding box center [438, 453] width 16 height 16
click at [435, 452] on input "Select an option" at bounding box center [438, 453] width 16 height 16
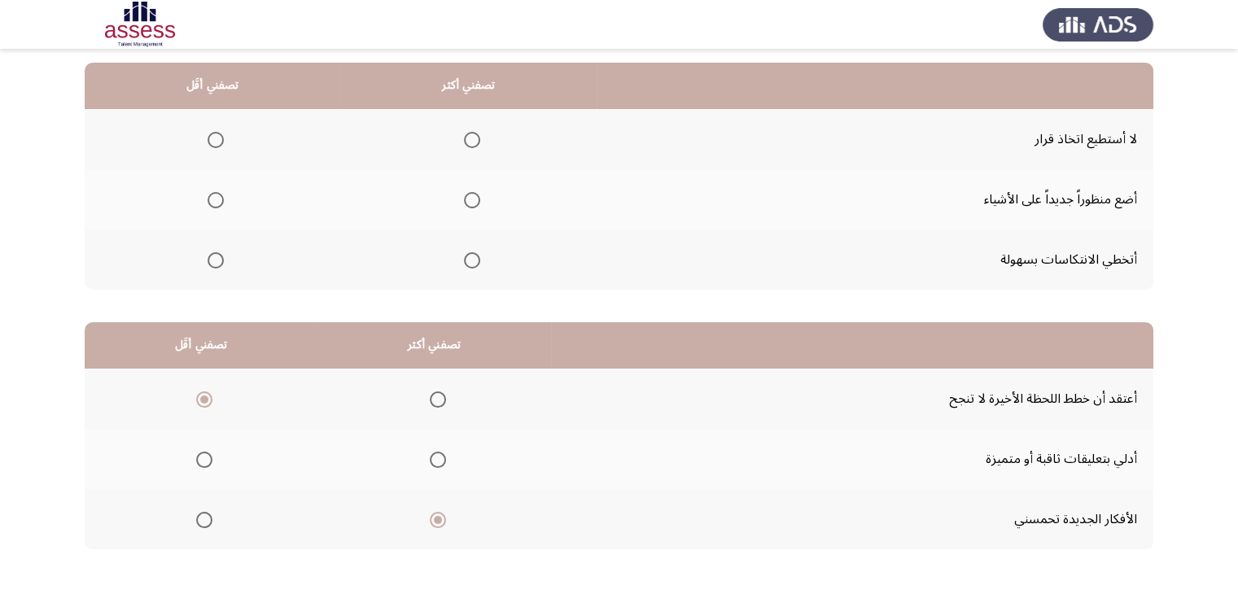
scroll to position [63, 0]
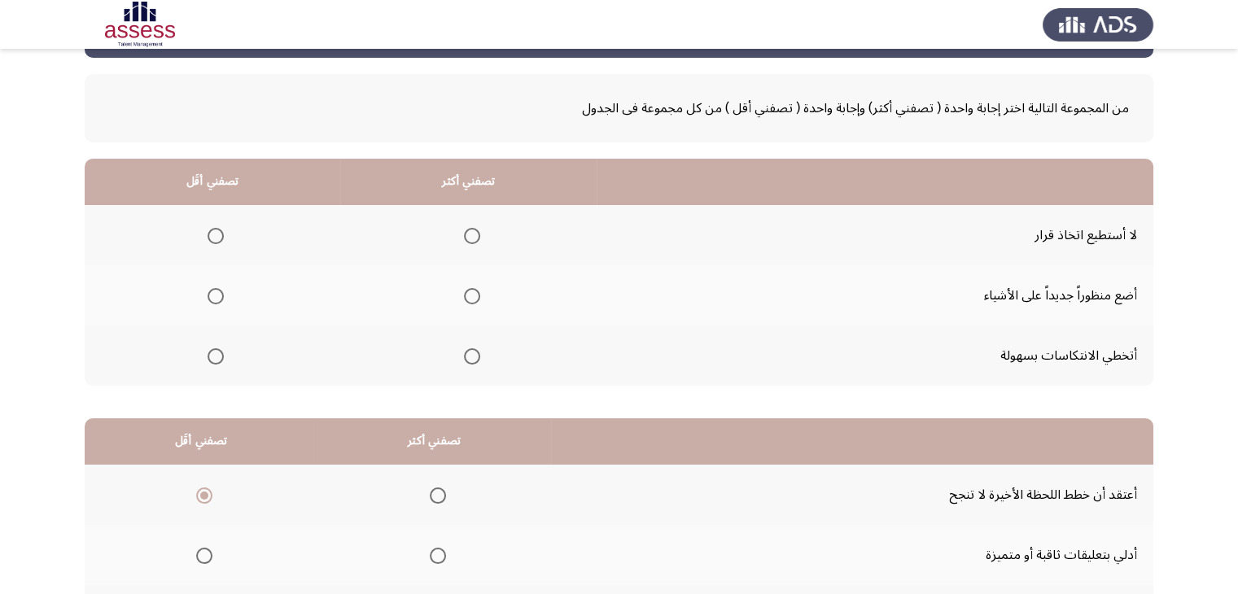
click at [457, 358] on label "Select an option" at bounding box center [468, 356] width 23 height 16
click at [464, 358] on input "Select an option" at bounding box center [472, 356] width 16 height 16
click at [216, 229] on span "Select an option" at bounding box center [216, 236] width 16 height 16
click at [216, 229] on input "Select an option" at bounding box center [216, 236] width 16 height 16
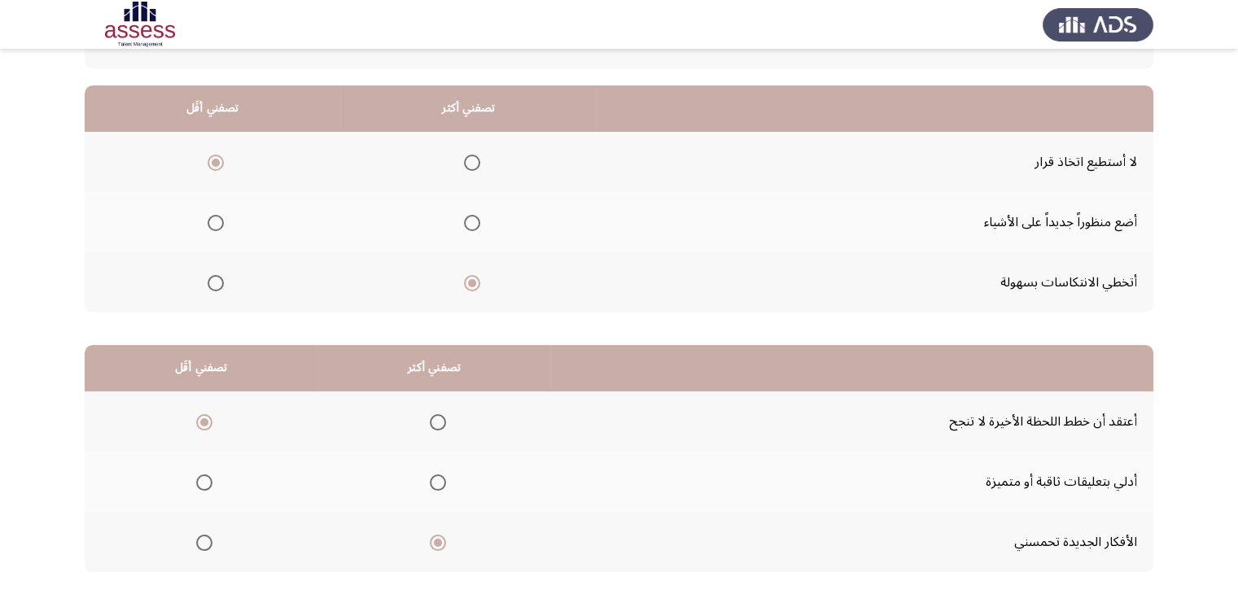
scroll to position [225, 0]
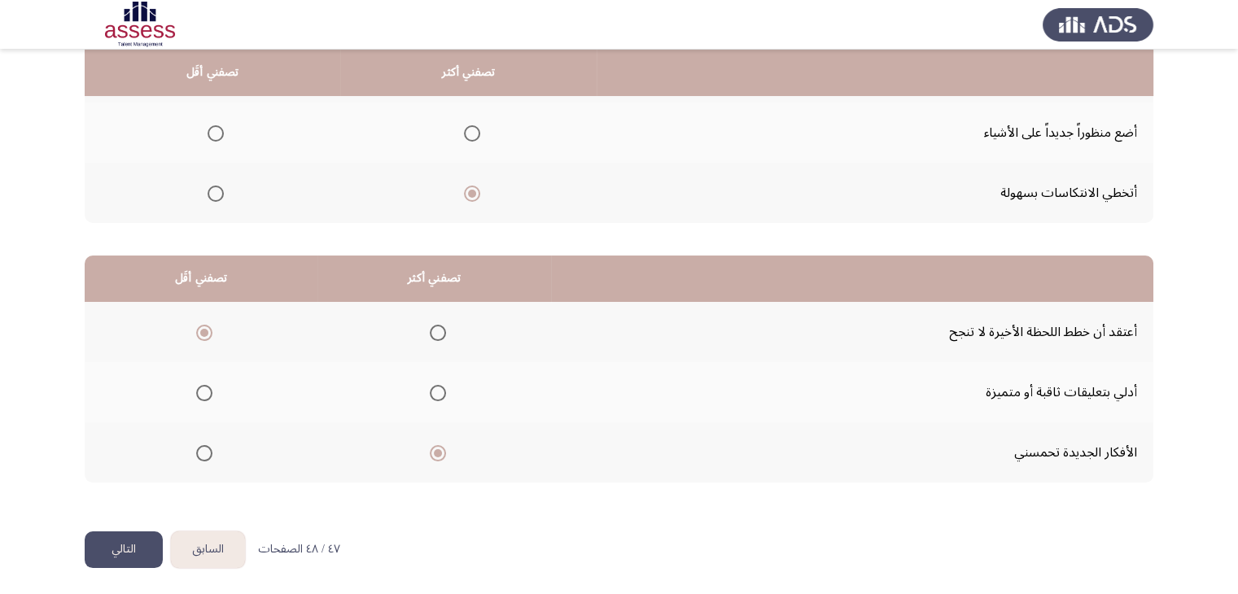
click at [101, 535] on button "التالي" at bounding box center [124, 549] width 78 height 37
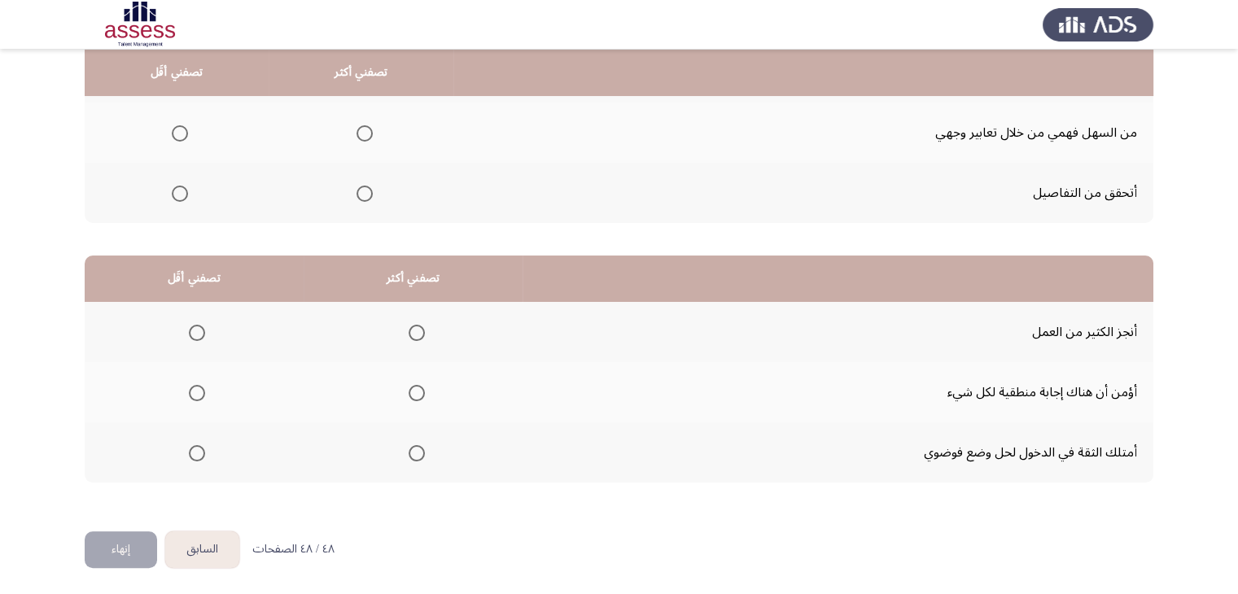
click at [423, 330] on th at bounding box center [413, 332] width 219 height 60
click at [420, 330] on span "Select an option" at bounding box center [417, 333] width 16 height 16
click at [420, 330] on input "Select an option" at bounding box center [417, 333] width 16 height 16
click at [418, 457] on span "Select an option" at bounding box center [417, 453] width 16 height 16
click at [418, 457] on input "Select an option" at bounding box center [417, 453] width 16 height 16
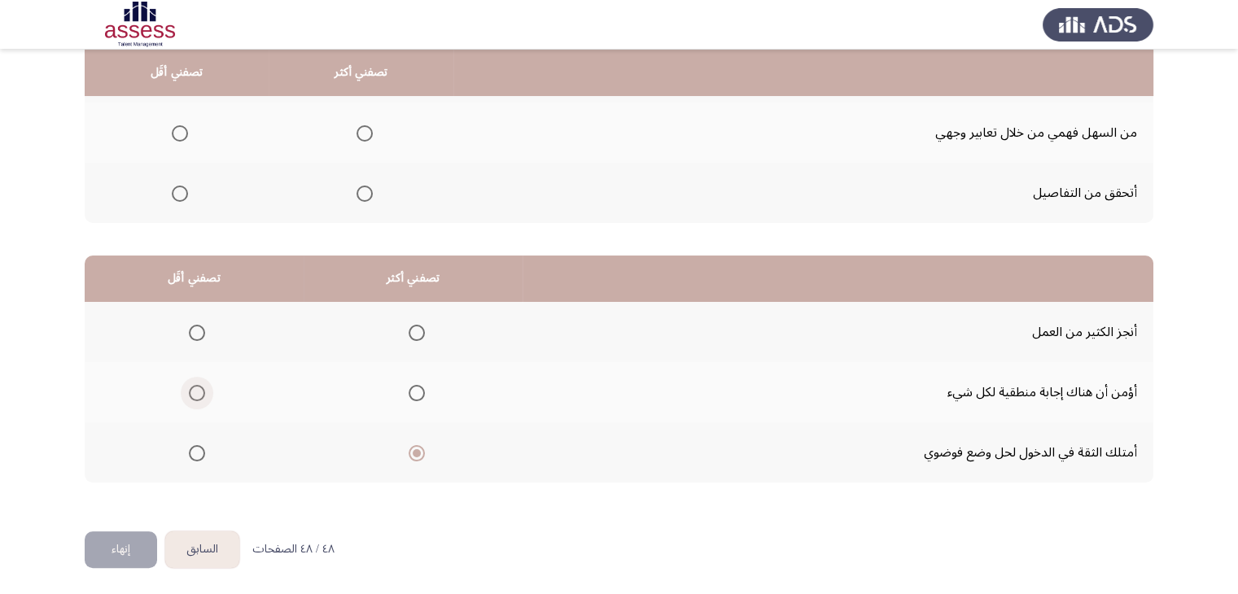
click at [204, 396] on span "Select an option" at bounding box center [197, 393] width 16 height 16
click at [204, 396] on input "Select an option" at bounding box center [197, 393] width 16 height 16
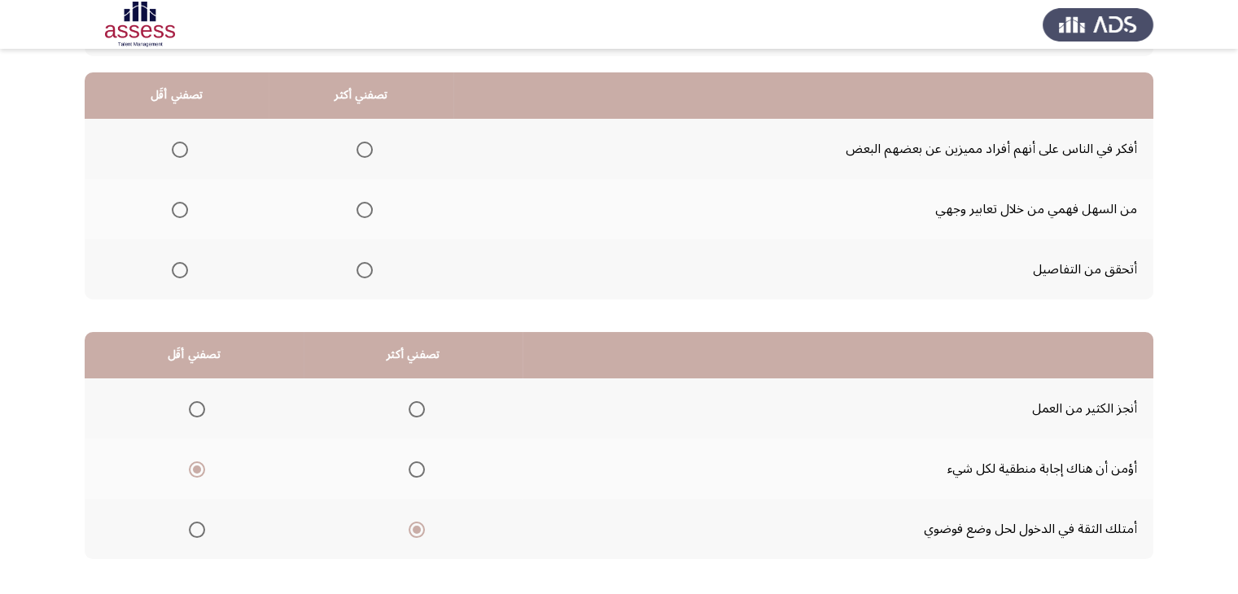
scroll to position [63, 0]
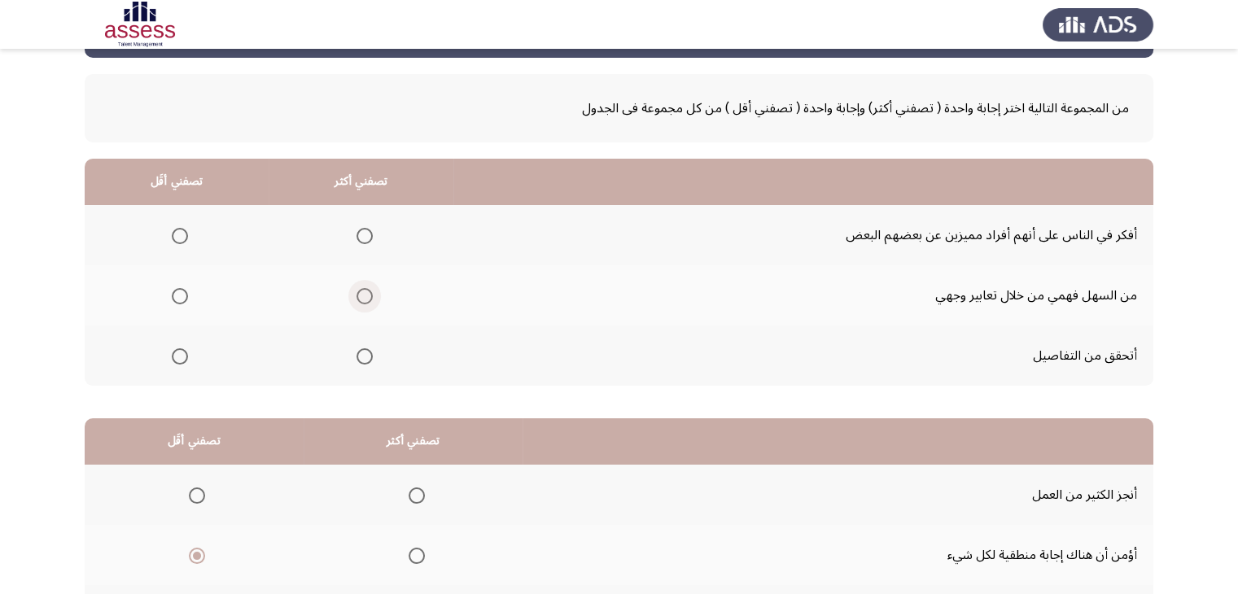
click at [365, 296] on span "Select an option" at bounding box center [364, 296] width 16 height 16
click at [365, 296] on input "Select an option" at bounding box center [364, 296] width 16 height 16
click at [184, 237] on span "Select an option" at bounding box center [180, 236] width 16 height 16
click at [184, 237] on input "Select an option" at bounding box center [180, 236] width 16 height 16
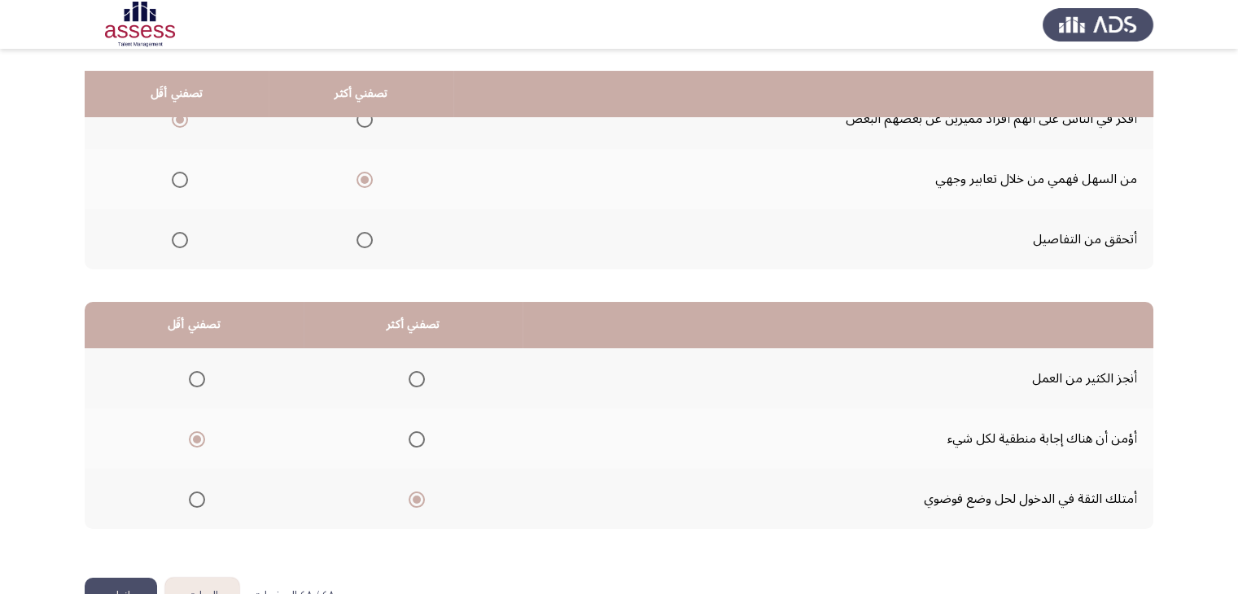
scroll to position [225, 0]
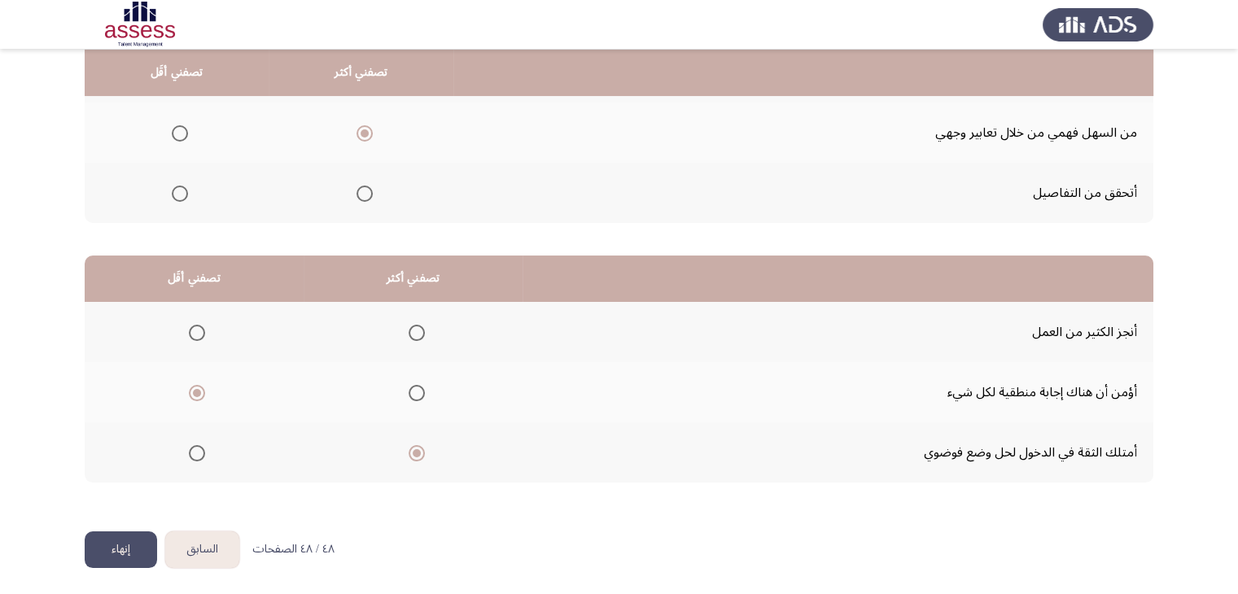
click at [117, 549] on button "إنهاء" at bounding box center [121, 549] width 72 height 37
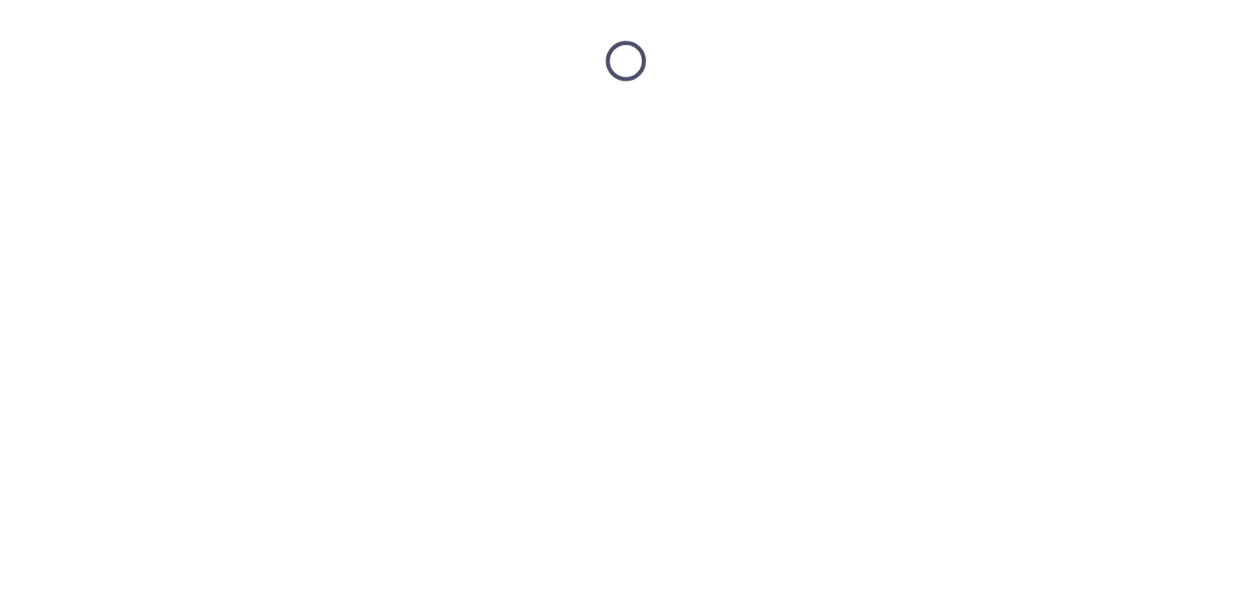
scroll to position [0, 0]
